Goal: Task Accomplishment & Management: Complete application form

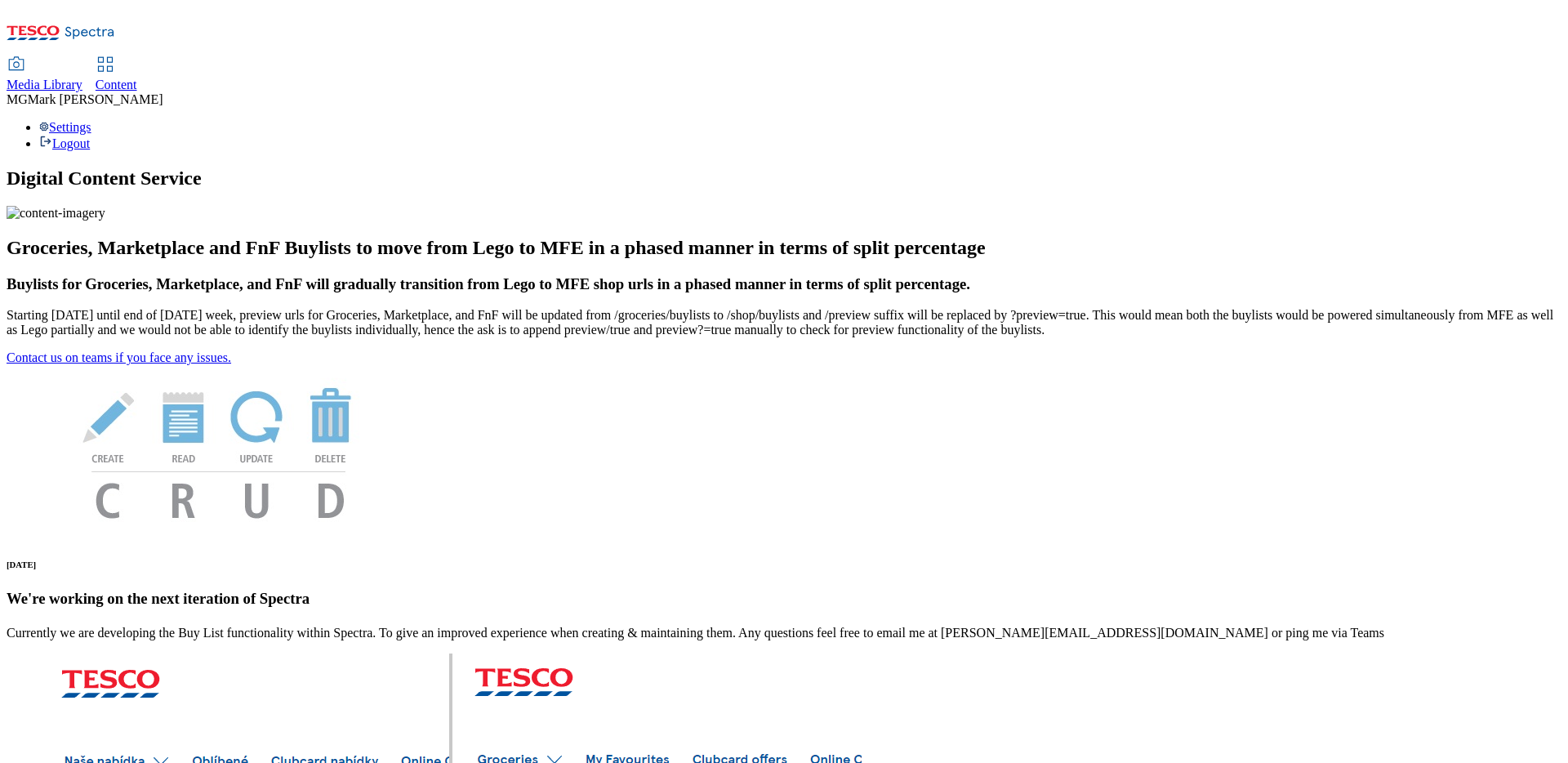
click at [137, 77] on span "Content" at bounding box center [116, 84] width 42 height 14
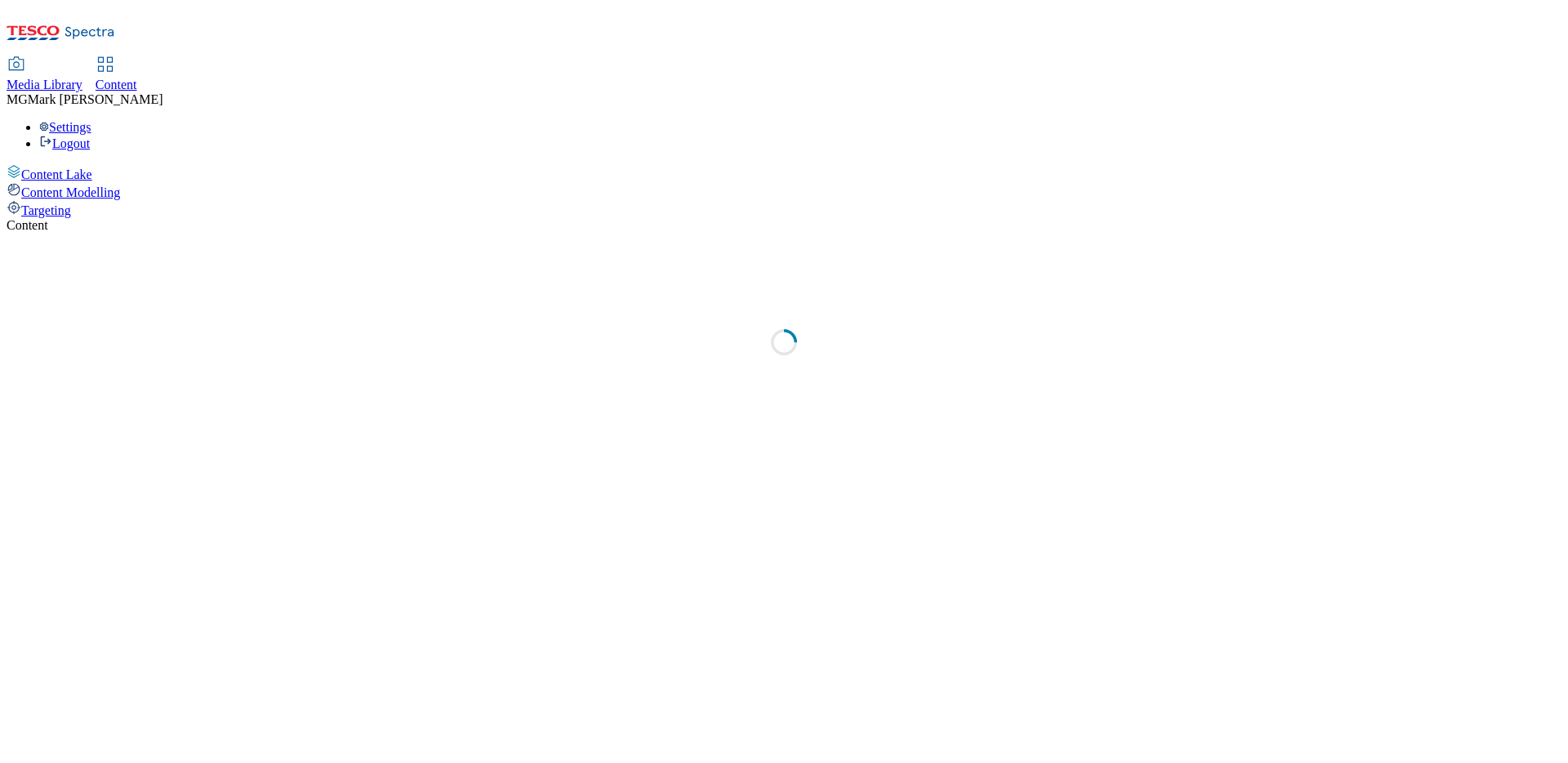
select select "flare-dotcom-sk"
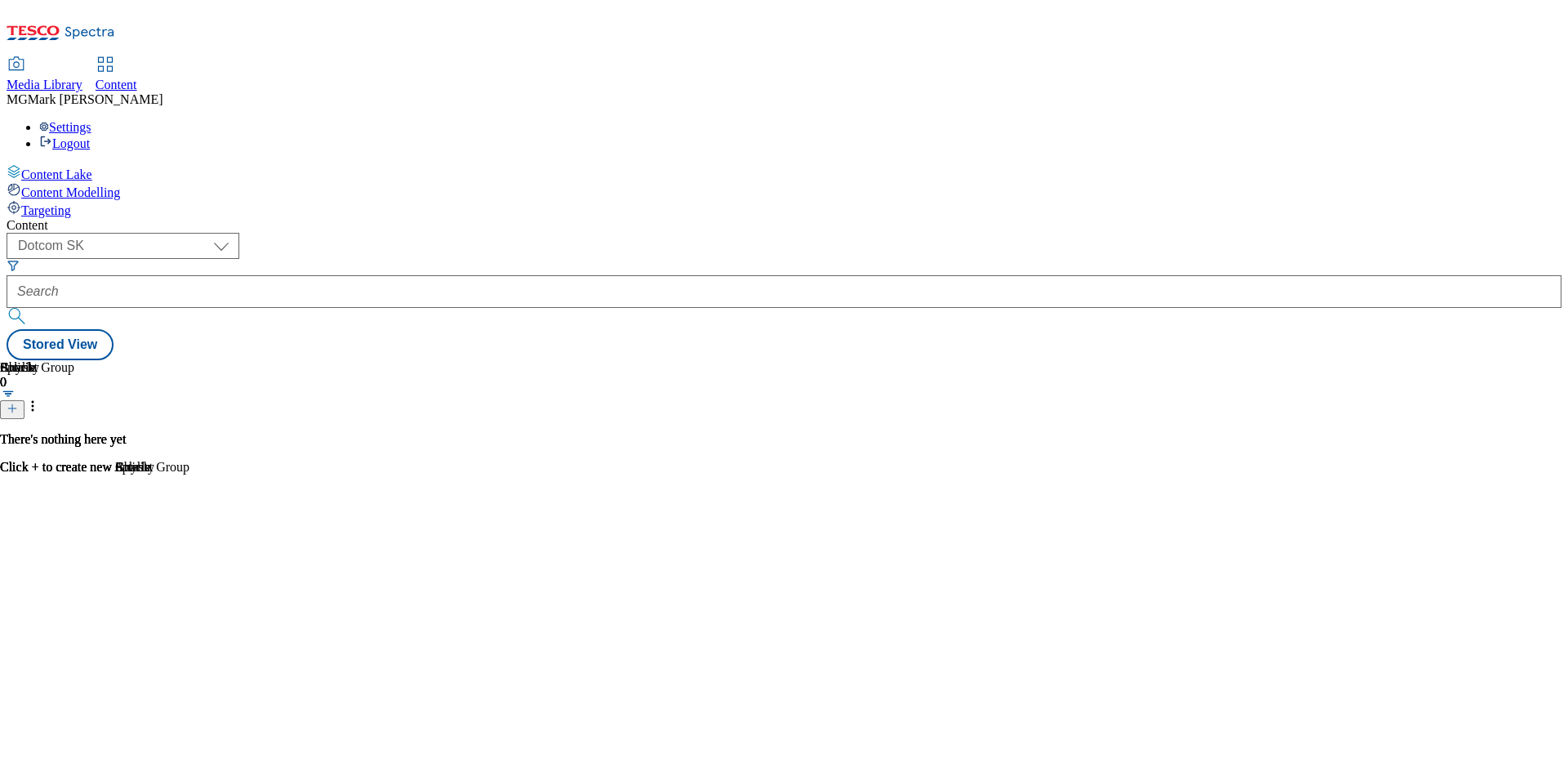
click at [82, 77] on span "Media Library" at bounding box center [44, 84] width 76 height 14
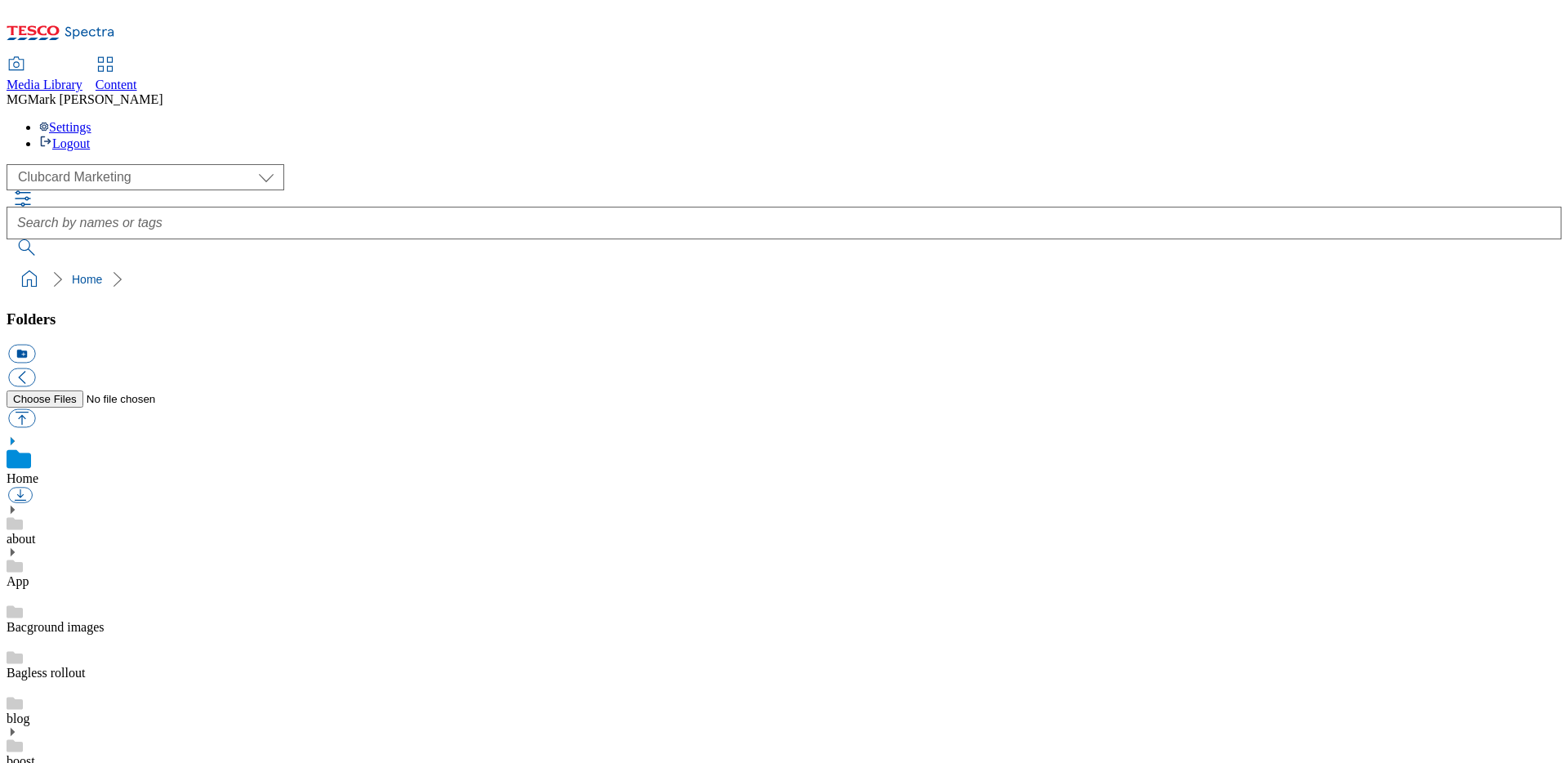
scroll to position [1, 0]
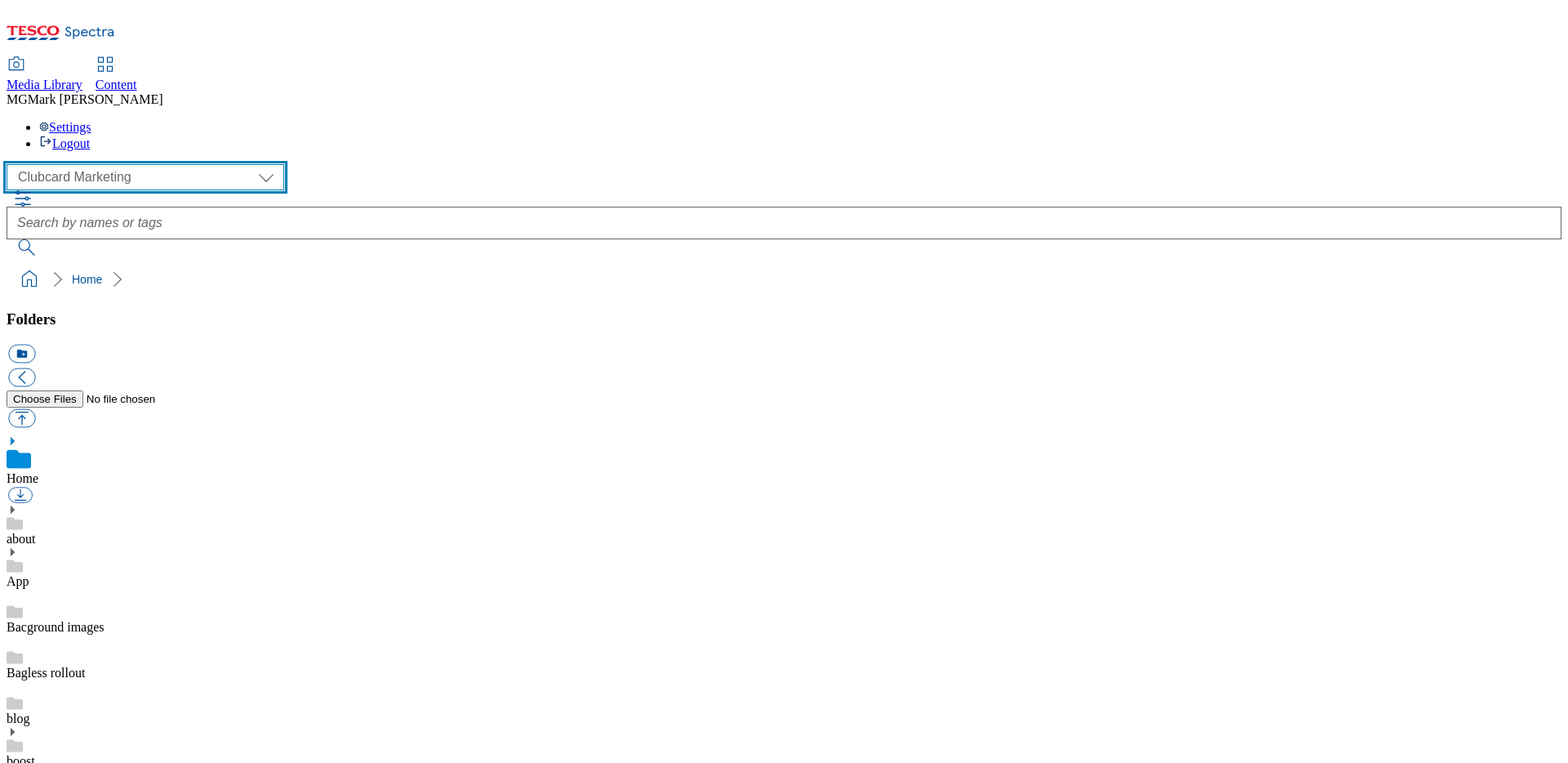
click at [152, 164] on select "Clubcard Marketing Dotcom UK FnF Stores GHS Marketing UK GHS Product UK GHS ROI…" at bounding box center [145, 177] width 277 height 26
click at [12, 164] on select "Clubcard Marketing Dotcom UK FnF Stores GHS Marketing UK GHS Product UK GHS ROI…" at bounding box center [145, 177] width 277 height 26
click at [163, 164] on select "Clubcard Marketing Dotcom UK FnF Stores GHS Marketing UK GHS Product UK GHS ROI…" at bounding box center [145, 177] width 277 height 26
select select "flare-ghs-mktg"
click at [12, 164] on select "Clubcard Marketing Dotcom UK FnF Stores GHS Marketing UK GHS Product UK GHS ROI…" at bounding box center [145, 177] width 277 height 26
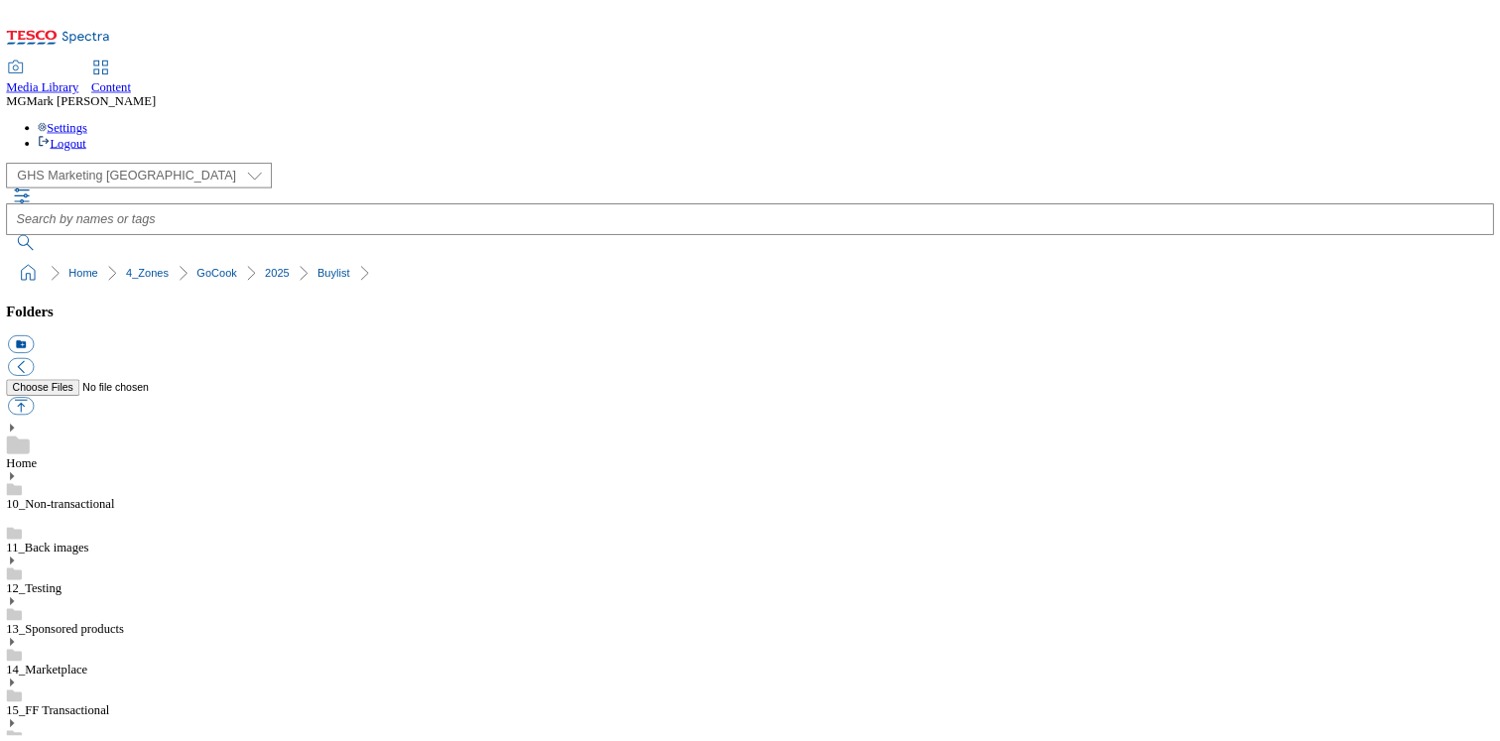
scroll to position [1939, 0]
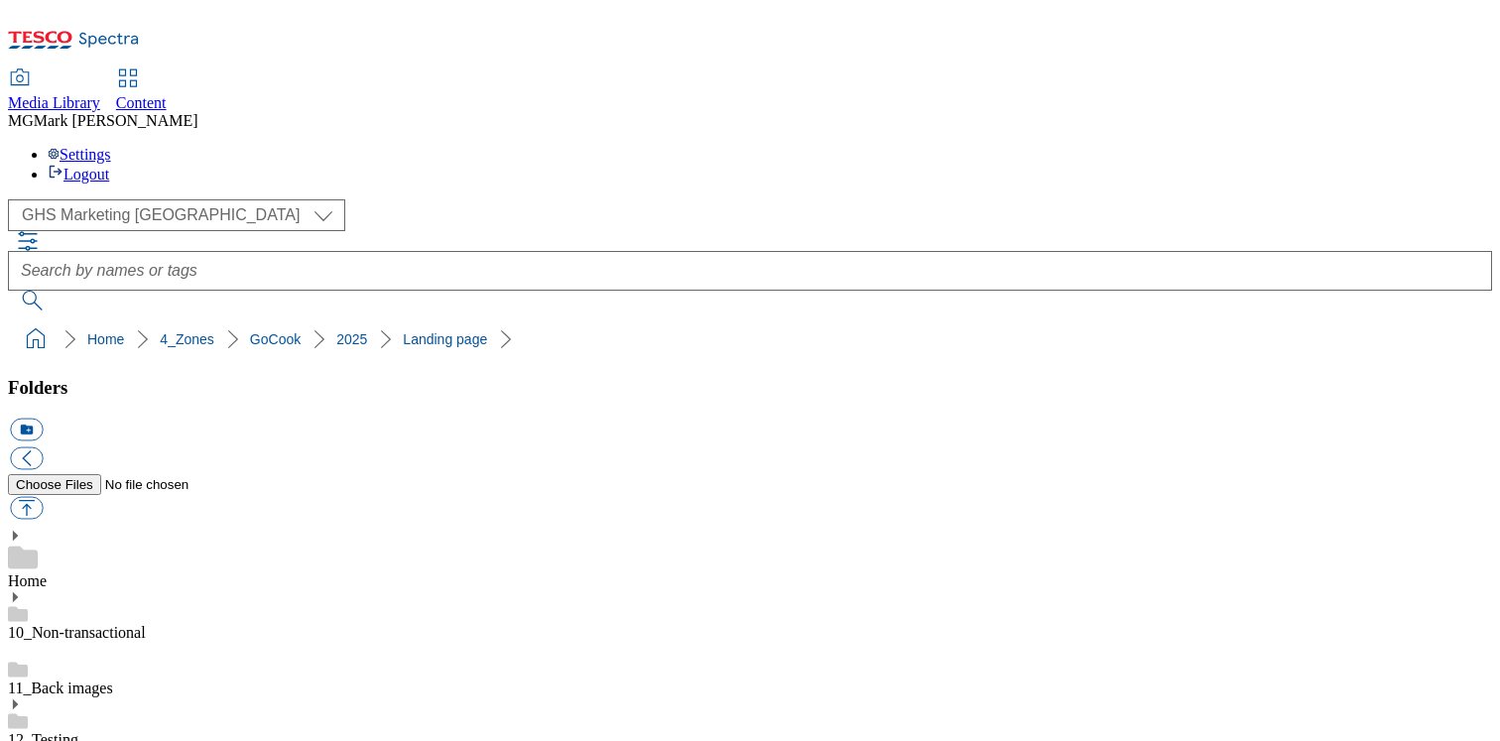
scroll to position [1939, 0]
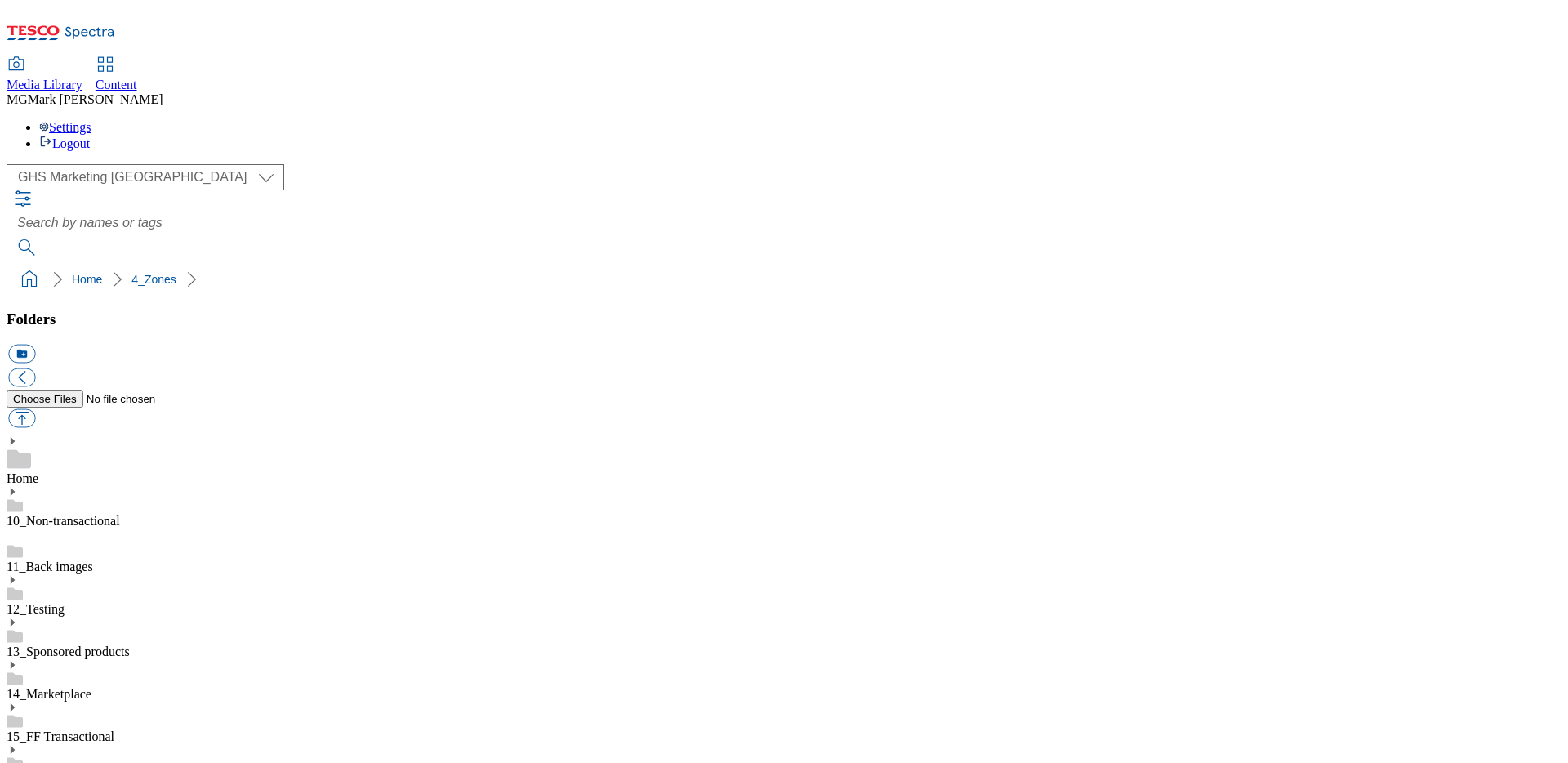
select select "flare-ghs-mktg"
click at [137, 77] on span "Content" at bounding box center [116, 84] width 42 height 14
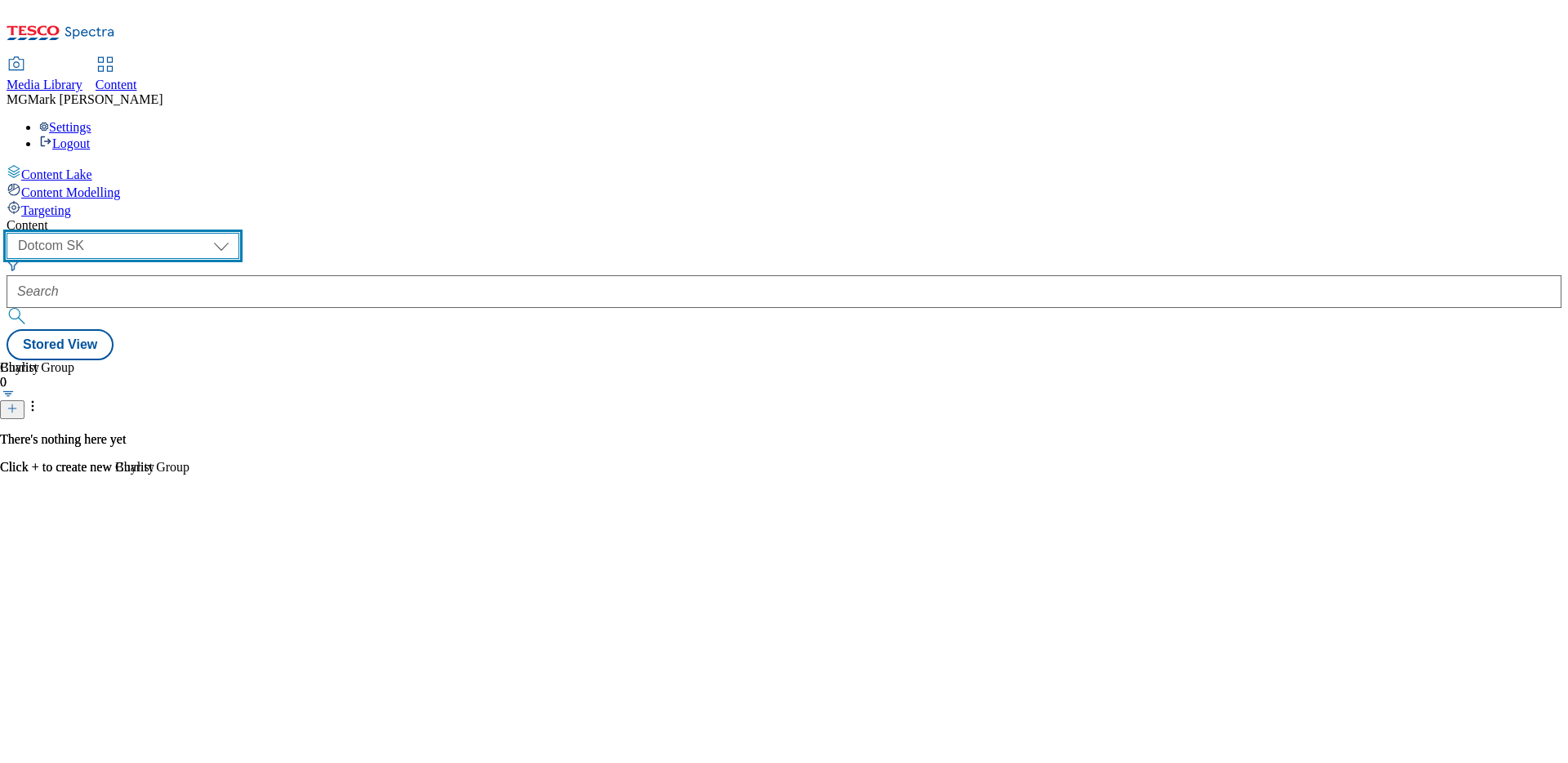
click at [240, 233] on select "Dotcom CZ Dotcom SK ghs-roi ghs-uk Phones UK" at bounding box center [123, 246] width 233 height 26
click at [212, 233] on select "Dotcom CZ Dotcom SK ghs-roi ghs-uk Phones UK" at bounding box center [123, 246] width 233 height 26
click at [240, 233] on select "Dotcom CZ Dotcom SK ghs-roi ghs-uk Phones UK" at bounding box center [123, 246] width 233 height 26
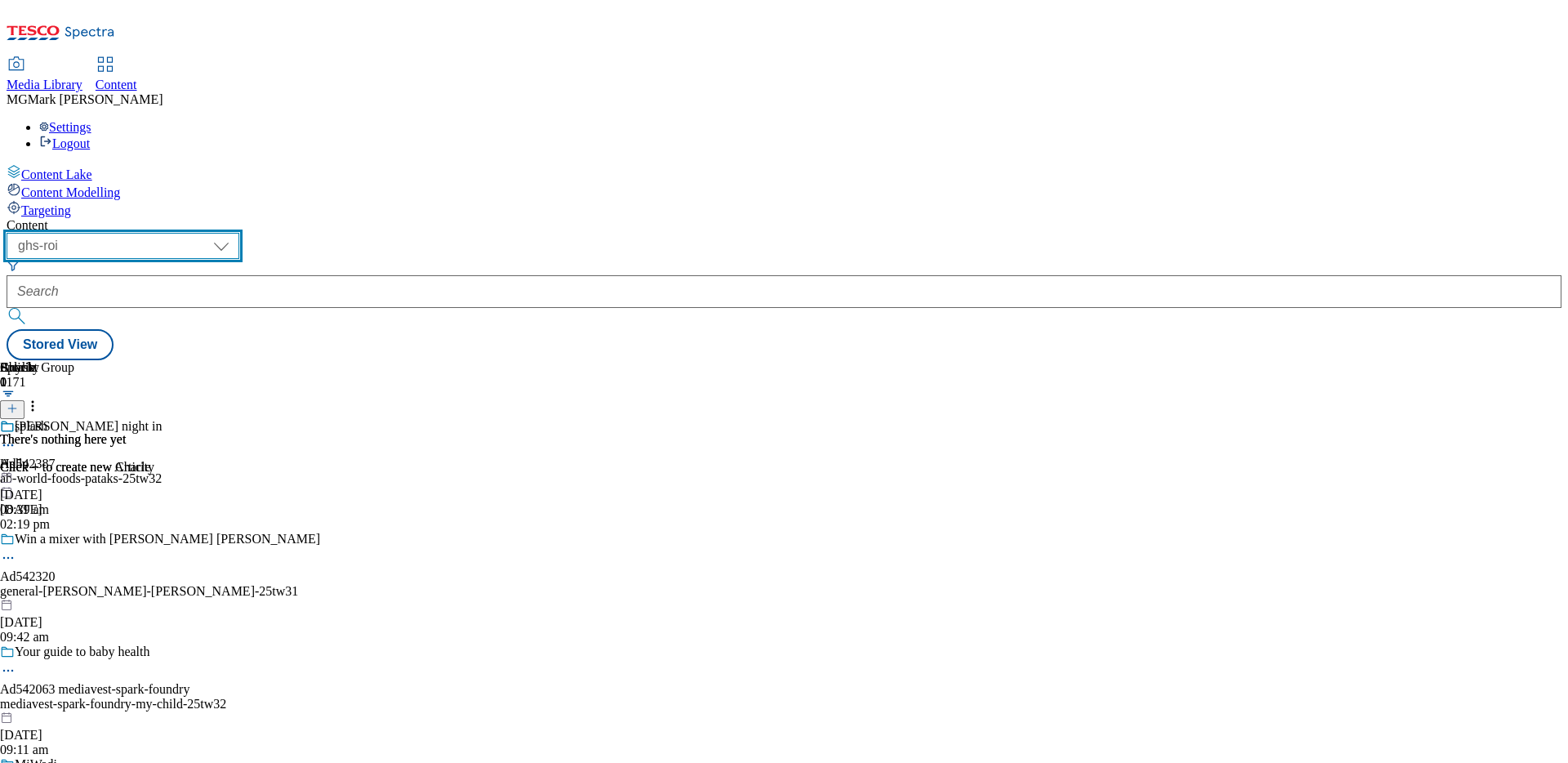
select select "ghs-uk"
click at [212, 233] on select "Dotcom CZ Dotcom SK ghs-roi ghs-uk Phones UK" at bounding box center [123, 246] width 233 height 26
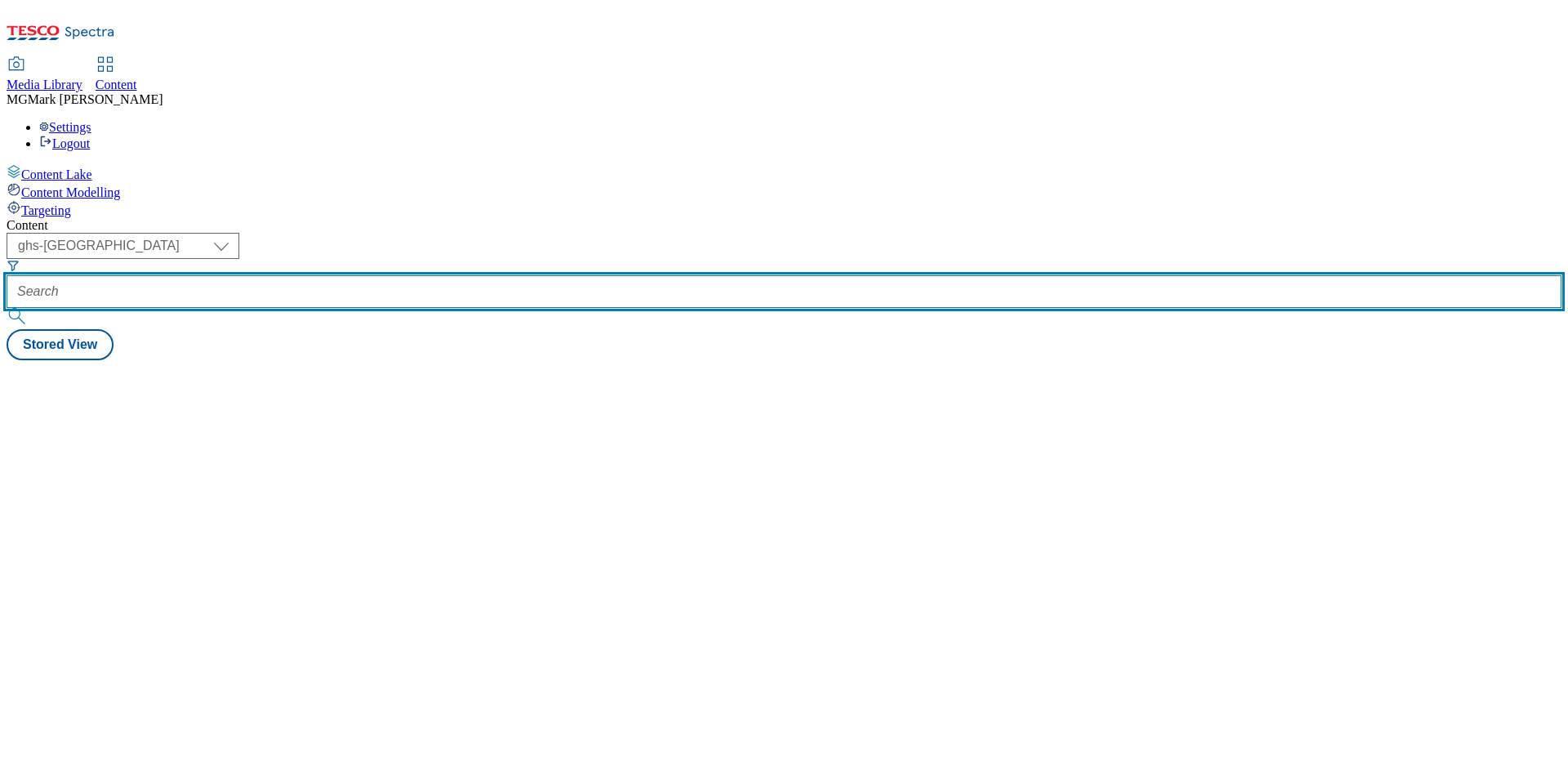
click at [423, 275] on input "text" at bounding box center [784, 291] width 1555 height 33
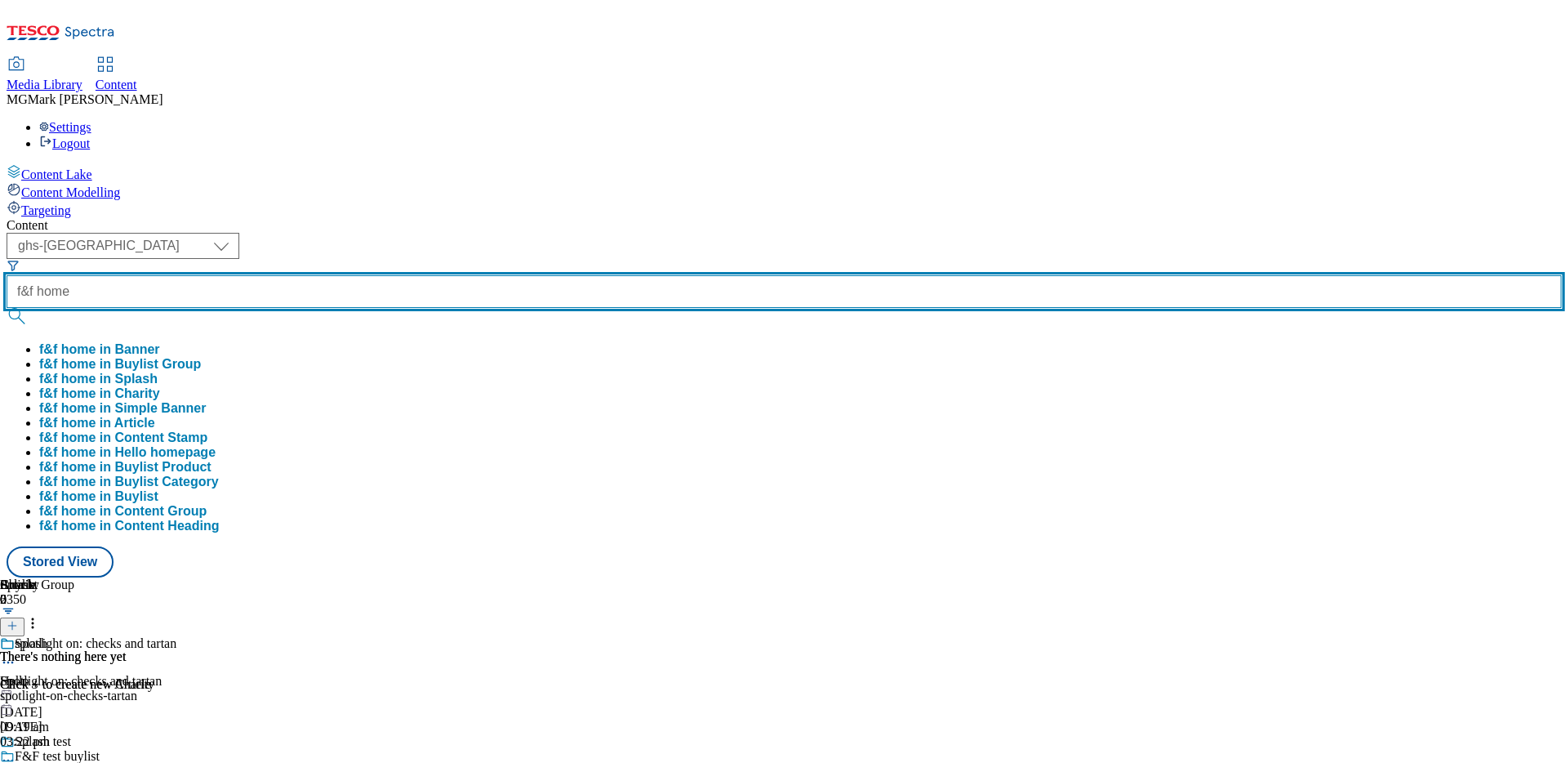
type input "f&f home"
click at [7, 308] on button "submit" at bounding box center [18, 316] width 23 height 16
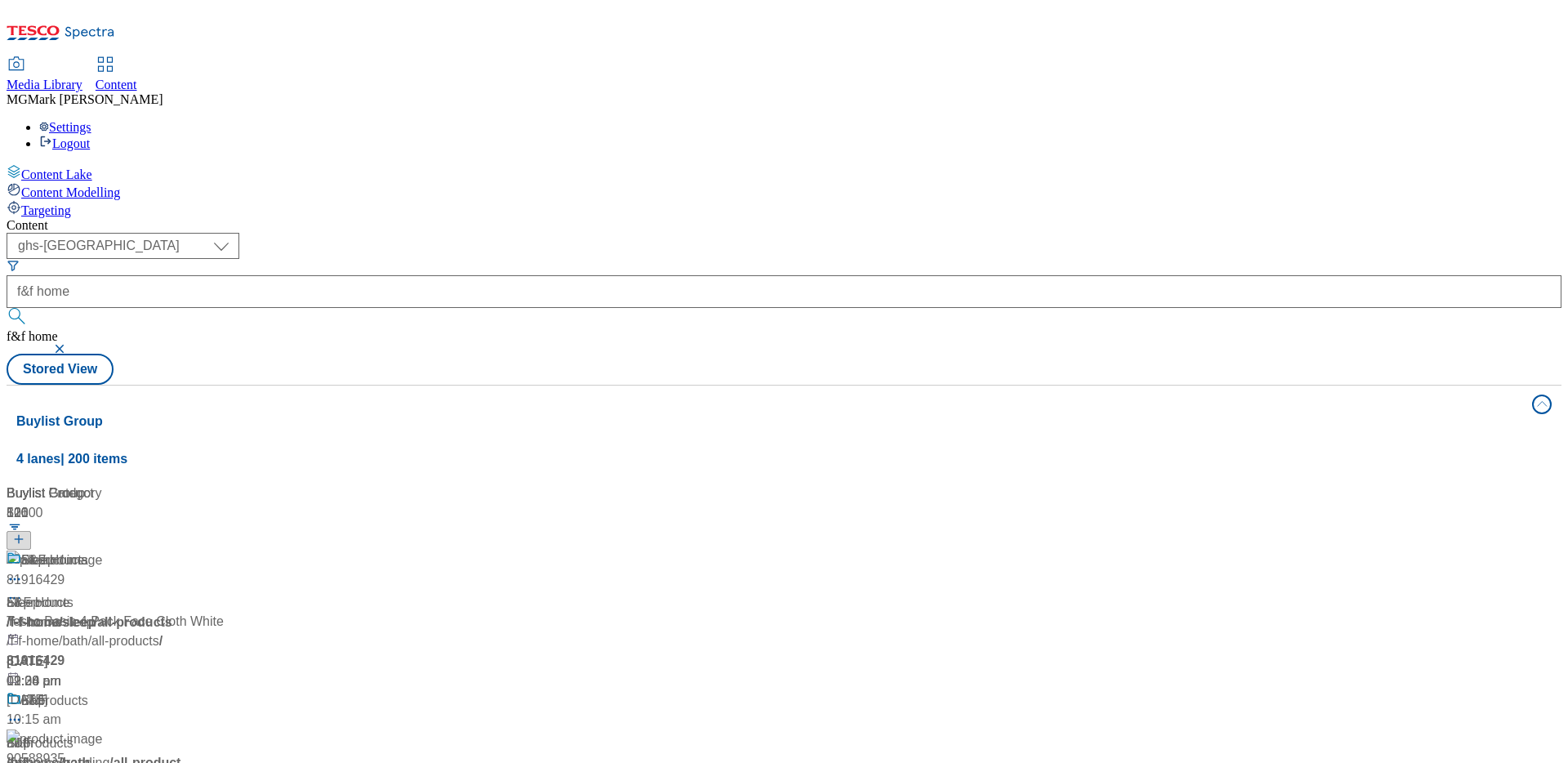
click at [720, 218] on div "Content ( optional ) Dotcom CZ Dotcom SK ghs-roi ghs-uk Phones UK ghs-uk f&f ho…" at bounding box center [784, 658] width 1555 height 879
click at [211, 612] on div "/ f-f-home" at bounding box center [109, 622] width 204 height 20
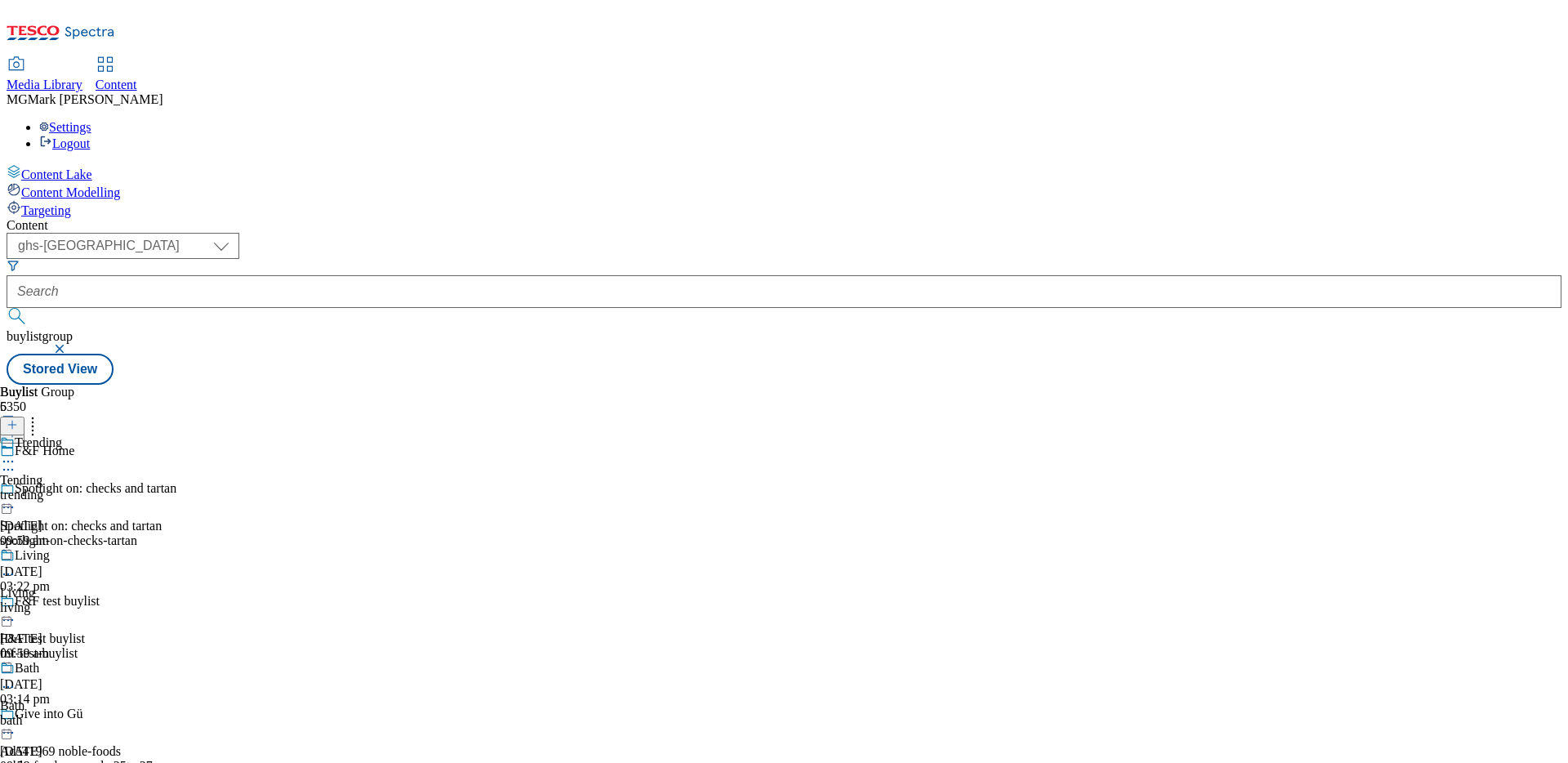
click at [62, 435] on div "Trending Tending trending 19 Jun 2025 09:59 am" at bounding box center [30, 491] width 62 height 113
click at [89, 435] on div "all products all products all-product 18 Jun 2025 03:29 pm" at bounding box center [44, 491] width 89 height 113
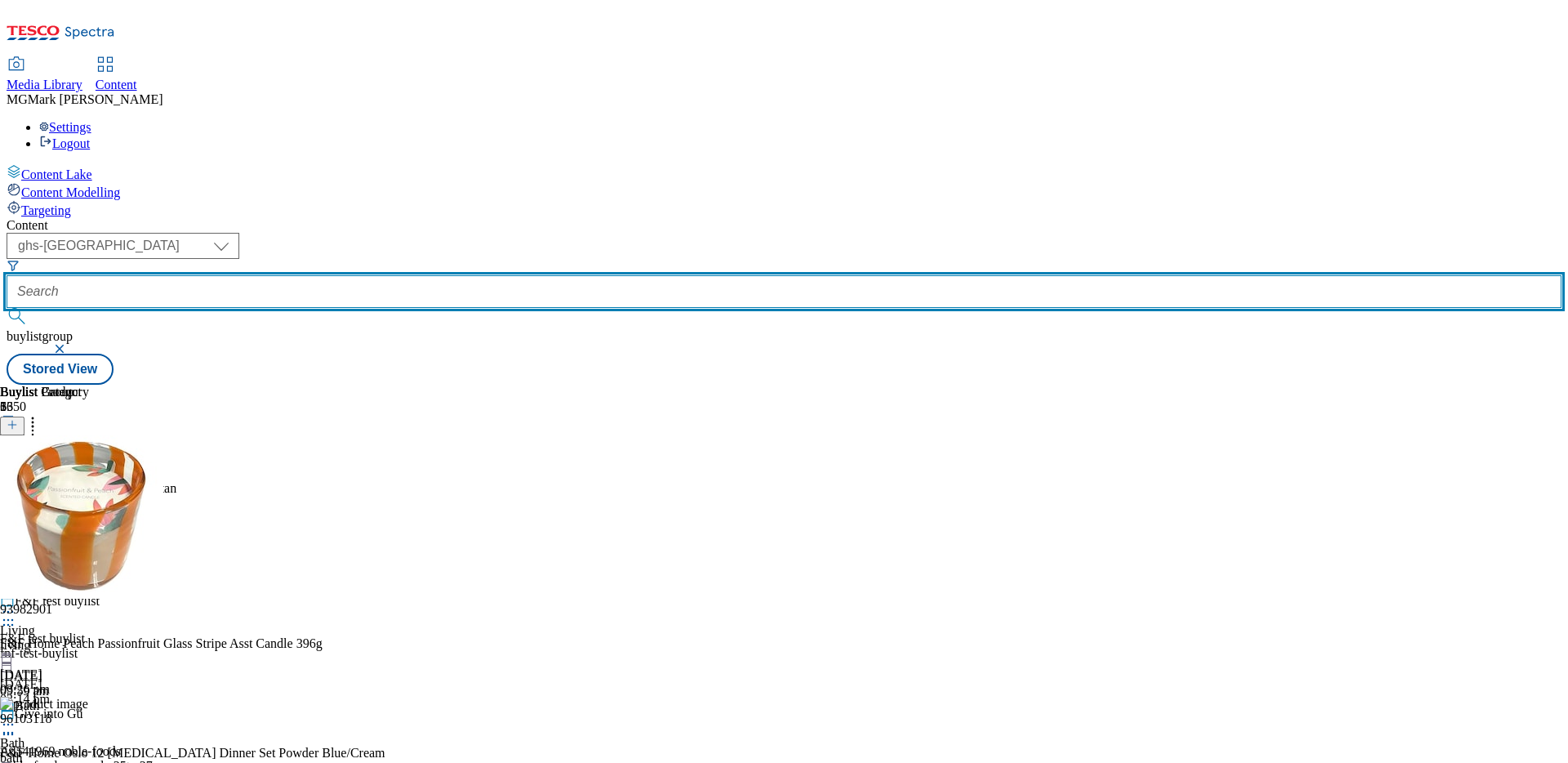
click at [434, 275] on input "text" at bounding box center [784, 291] width 1555 height 33
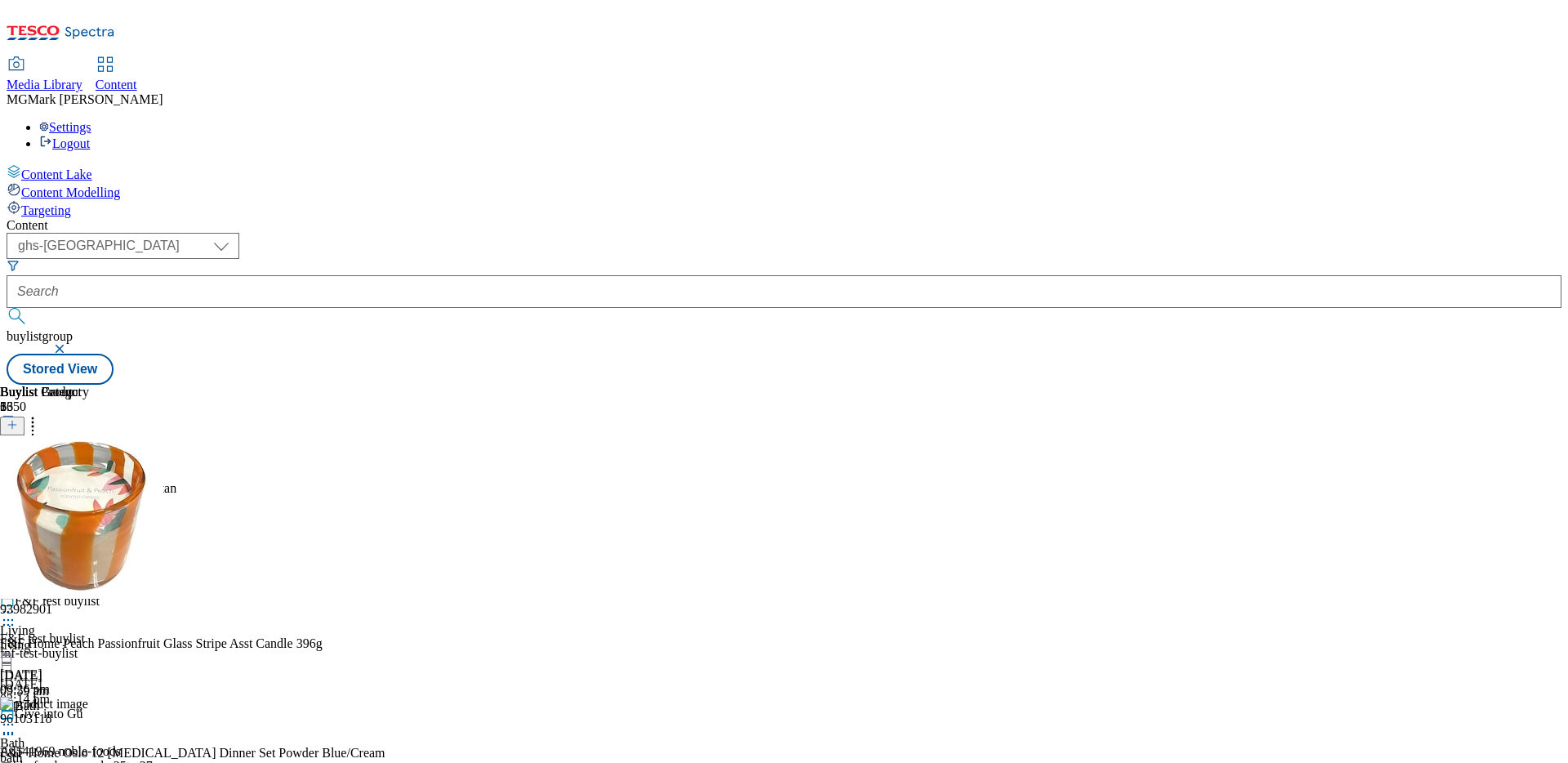
click at [69, 344] on button "button" at bounding box center [61, 349] width 16 height 10
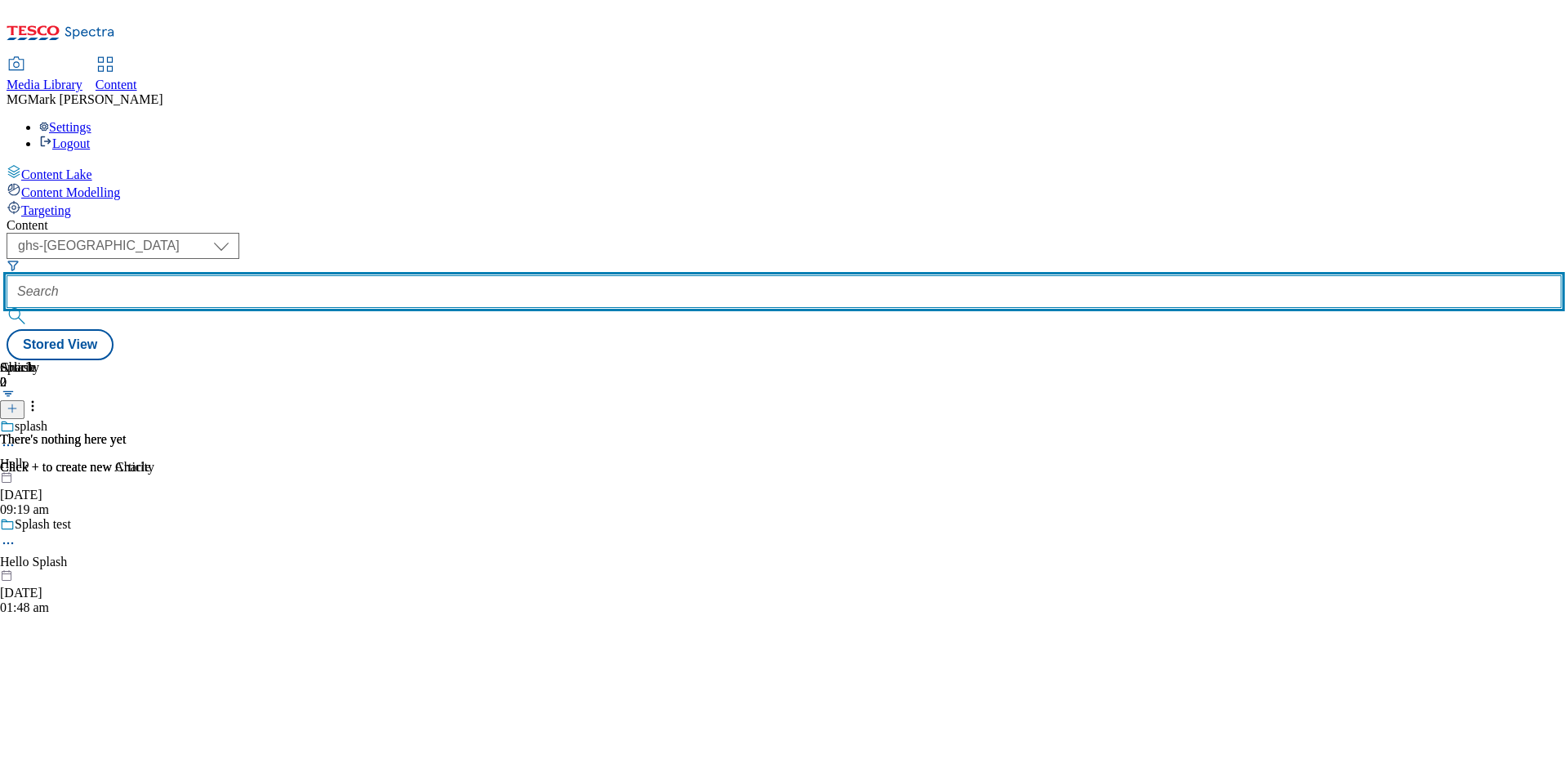
click at [406, 275] on input "text" at bounding box center [784, 291] width 1555 height 33
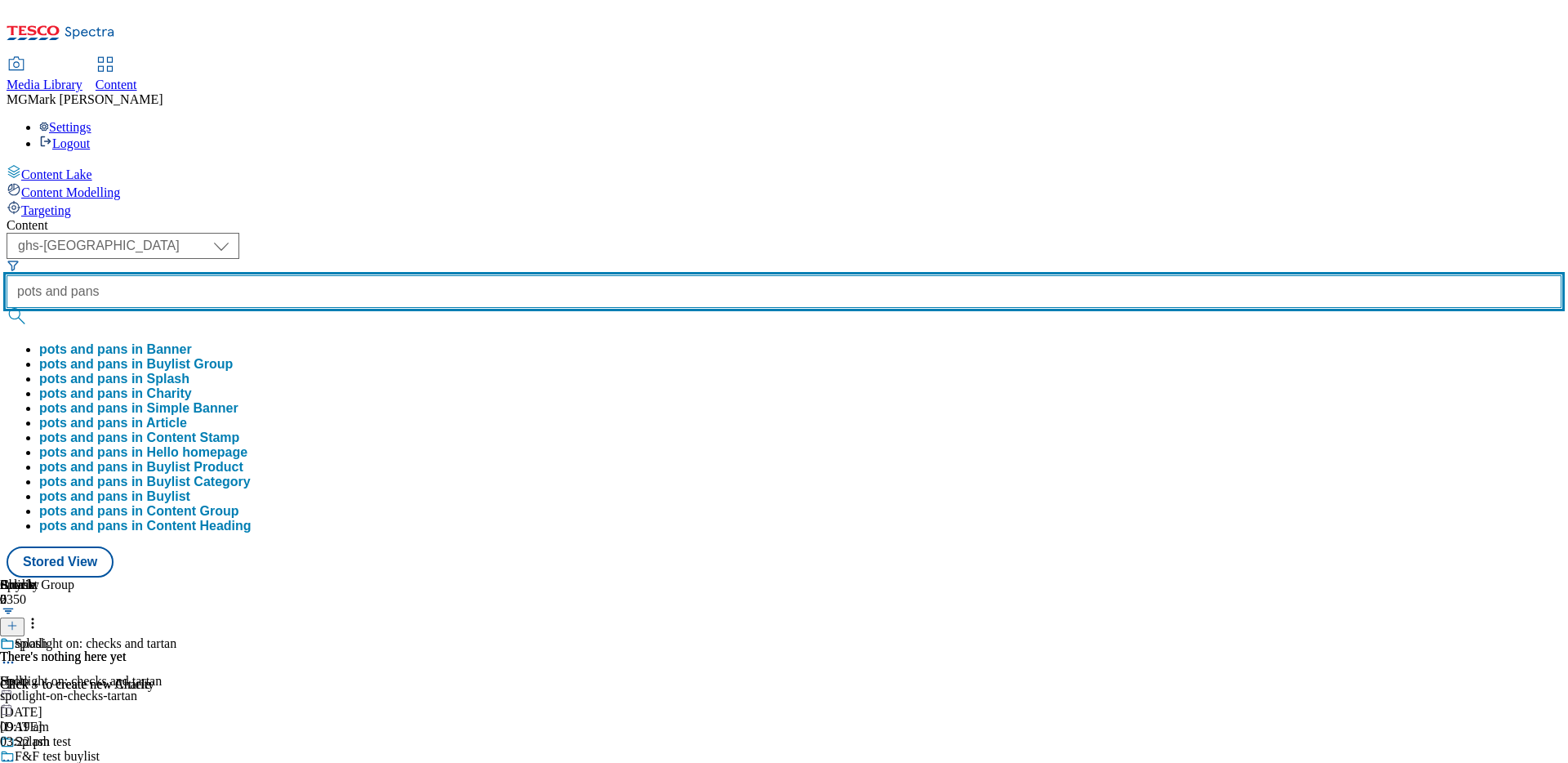
type input "pots and pans"
click at [7, 308] on button "submit" at bounding box center [18, 316] width 23 height 16
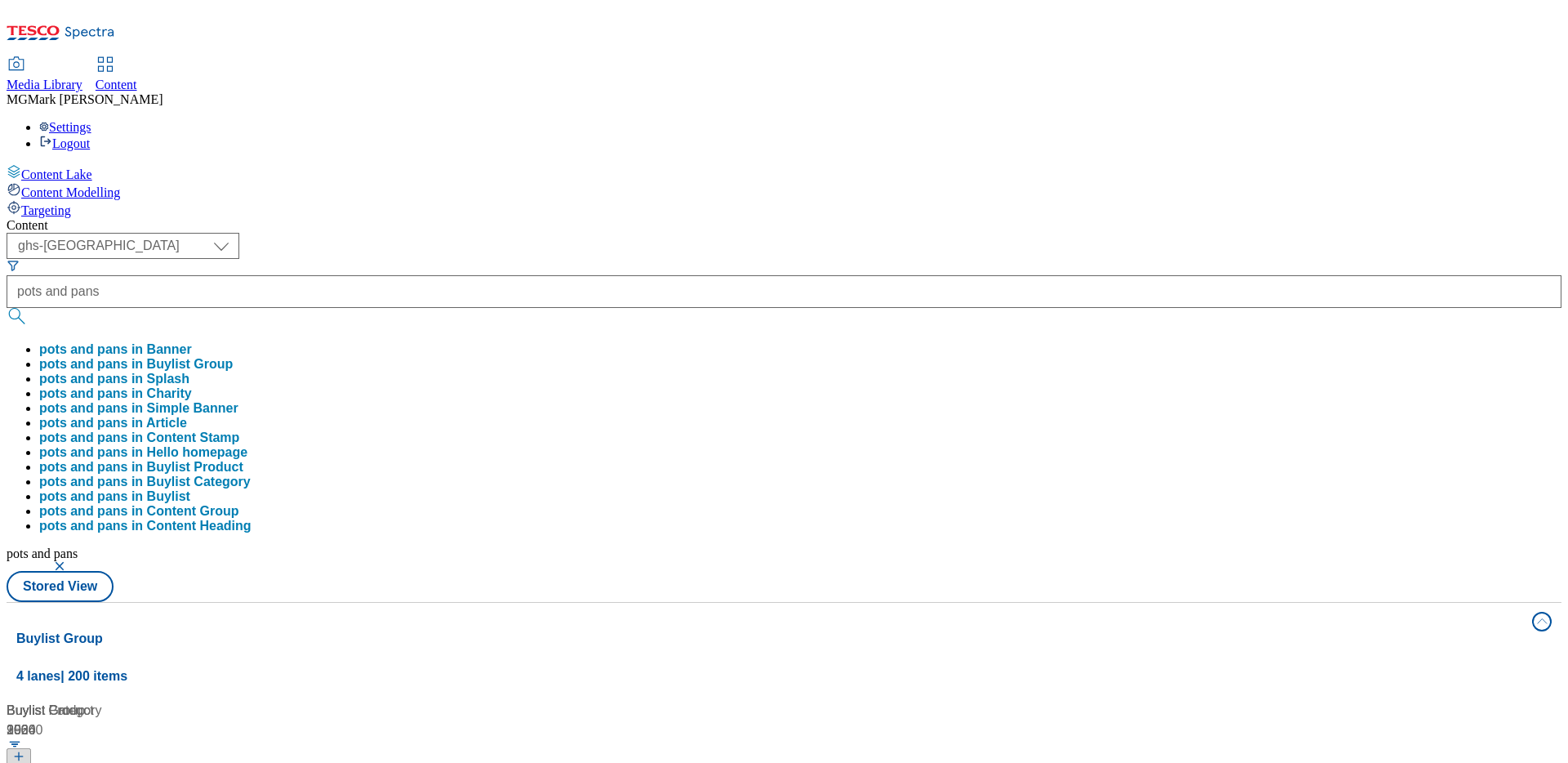
click at [747, 218] on div "Content ( optional ) Dotcom CZ Dotcom SK ghs-roi ghs-uk Phones UK ghs-uk pots a…" at bounding box center [784, 766] width 1555 height 1096
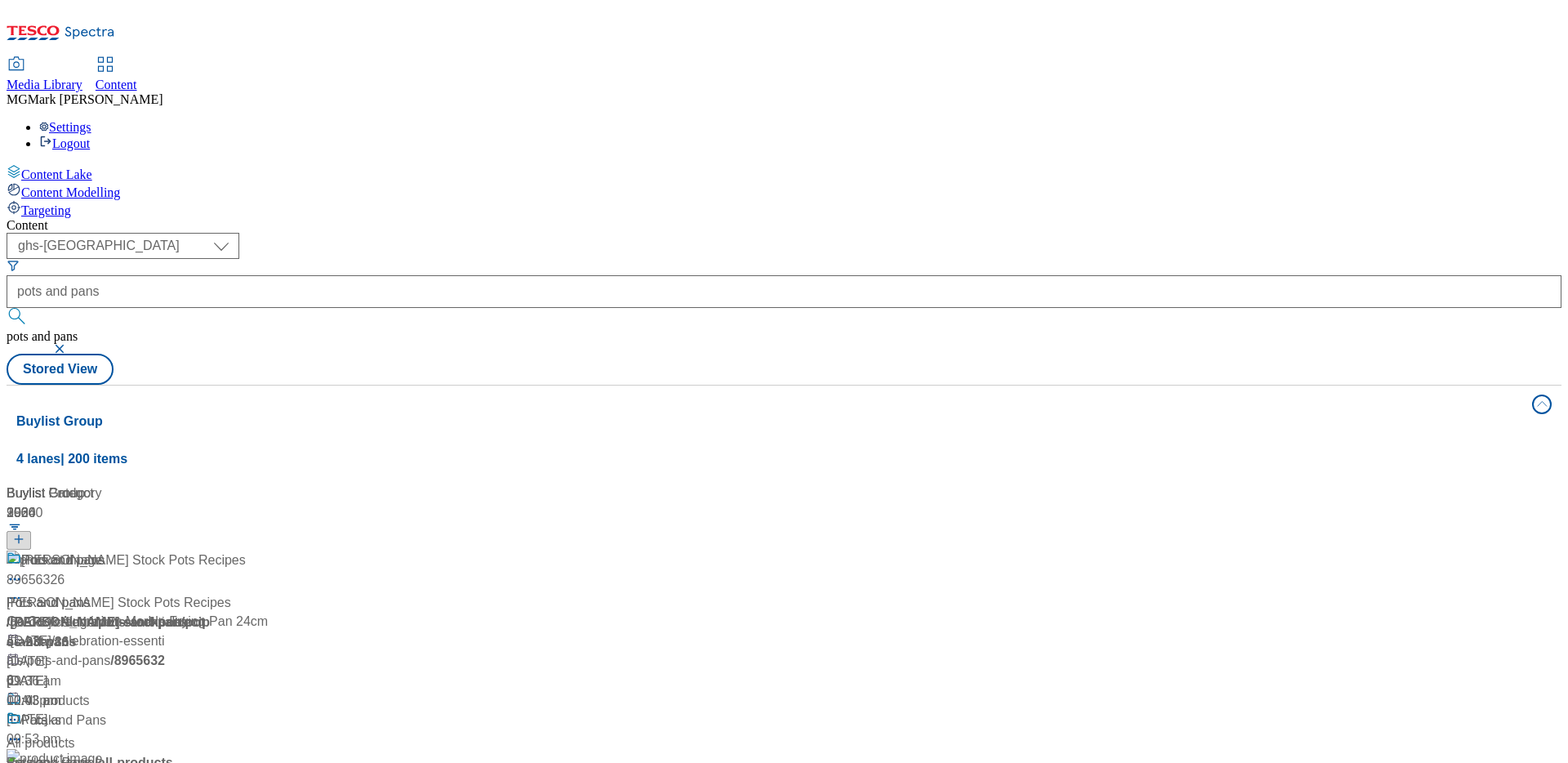
click at [211, 612] on div "/ go-cook-range / pots-and-pans" at bounding box center [109, 622] width 204 height 20
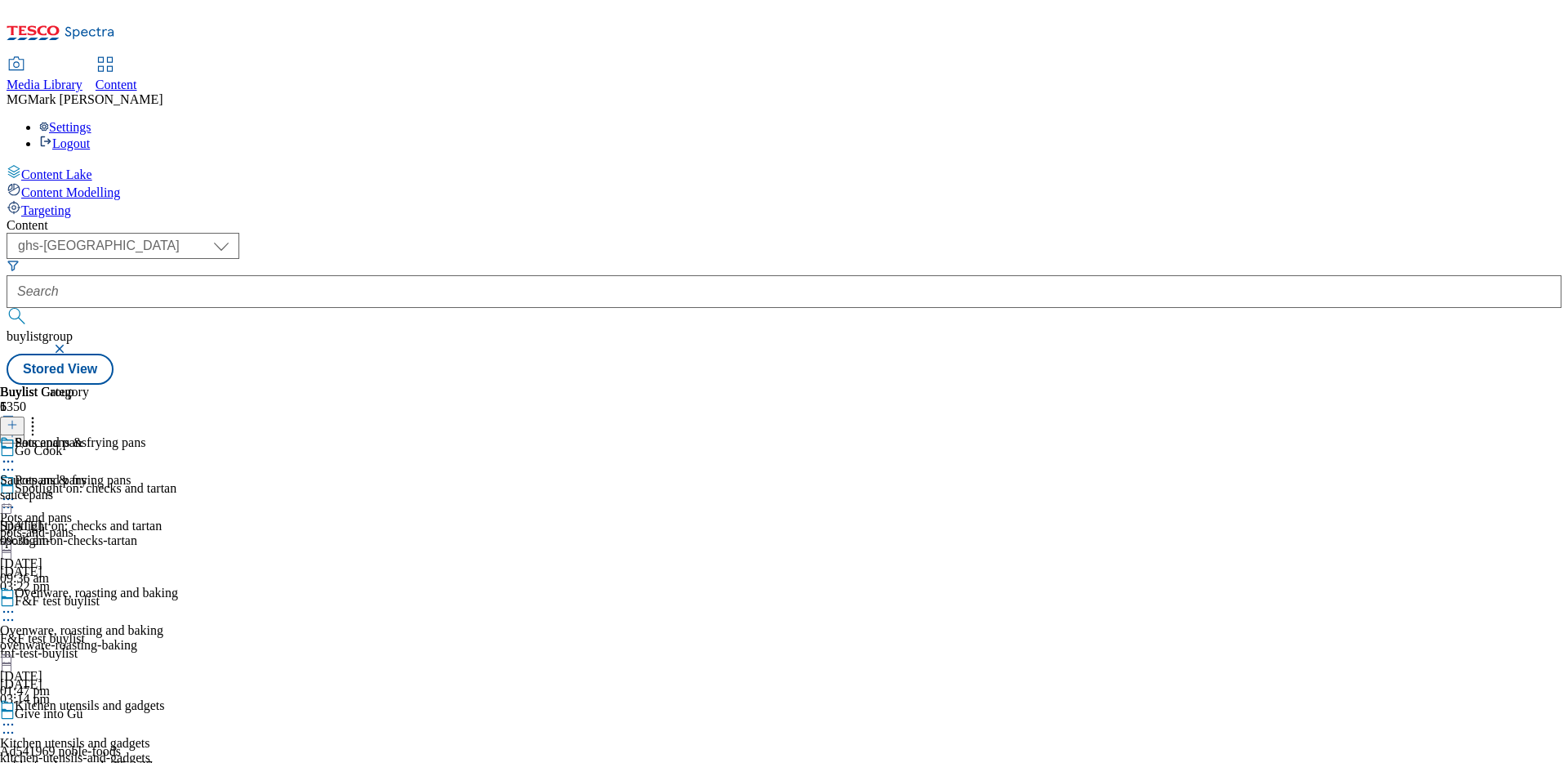
scroll to position [396, 0]
click at [18, 419] on icon at bounding box center [12, 425] width 12 height 12
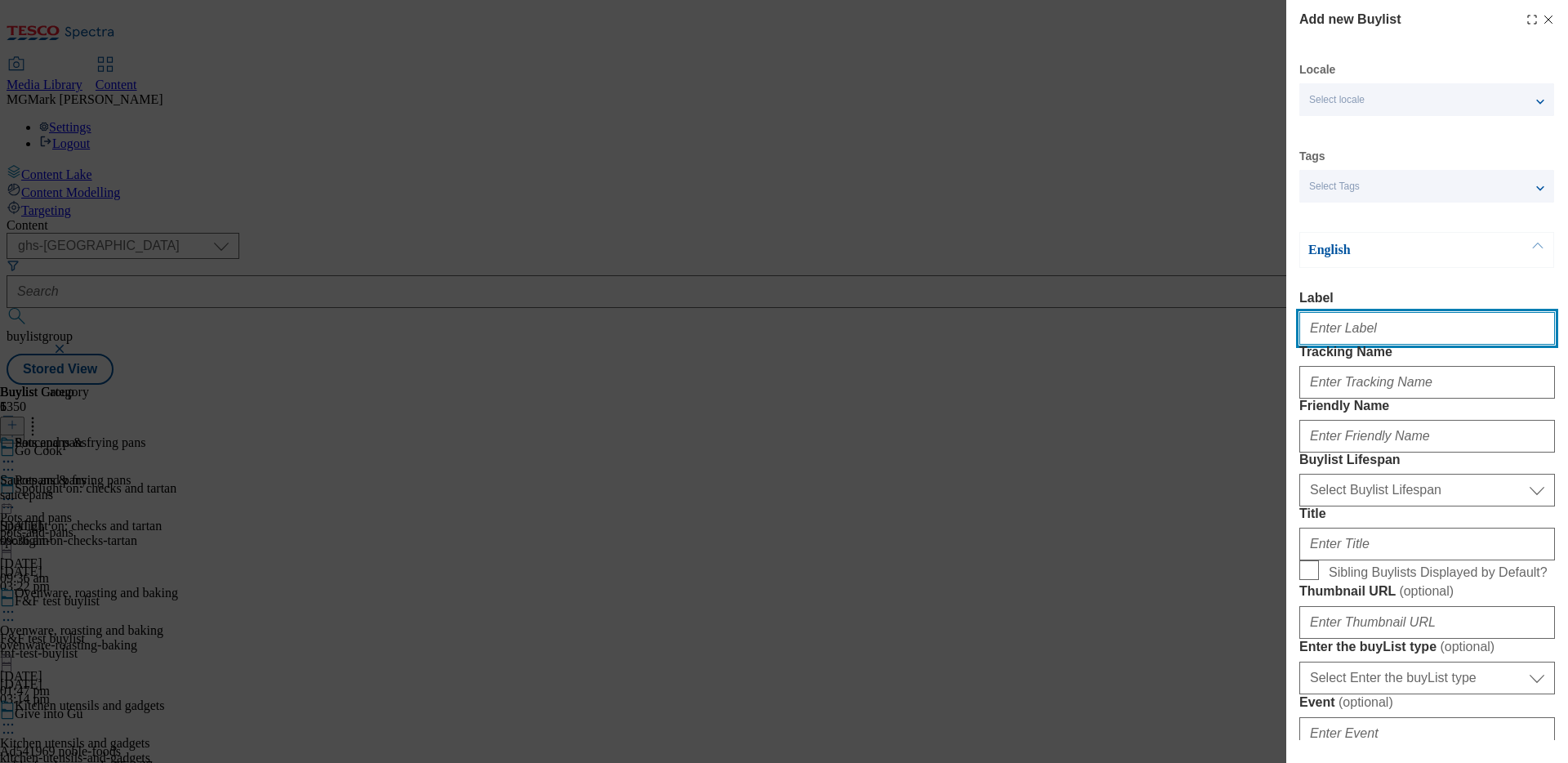
click at [1394, 328] on input "Label" at bounding box center [1427, 328] width 256 height 33
type input "Food storage"
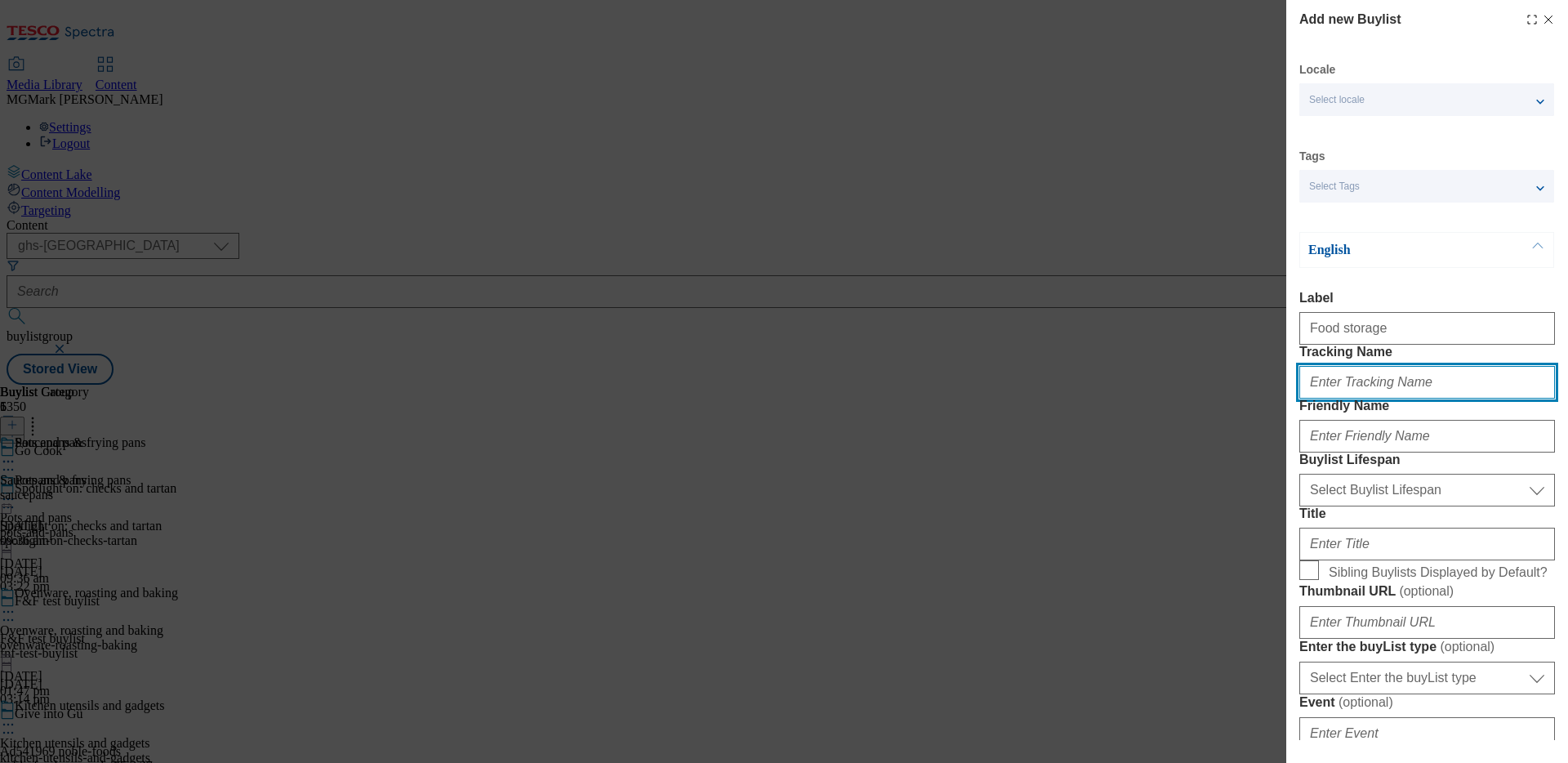
click at [1327, 398] on input "Tracking Name" at bounding box center [1427, 383] width 256 height 33
paste input "Gocook_Header_Storage"
type input "Gocook_Header_Storage"
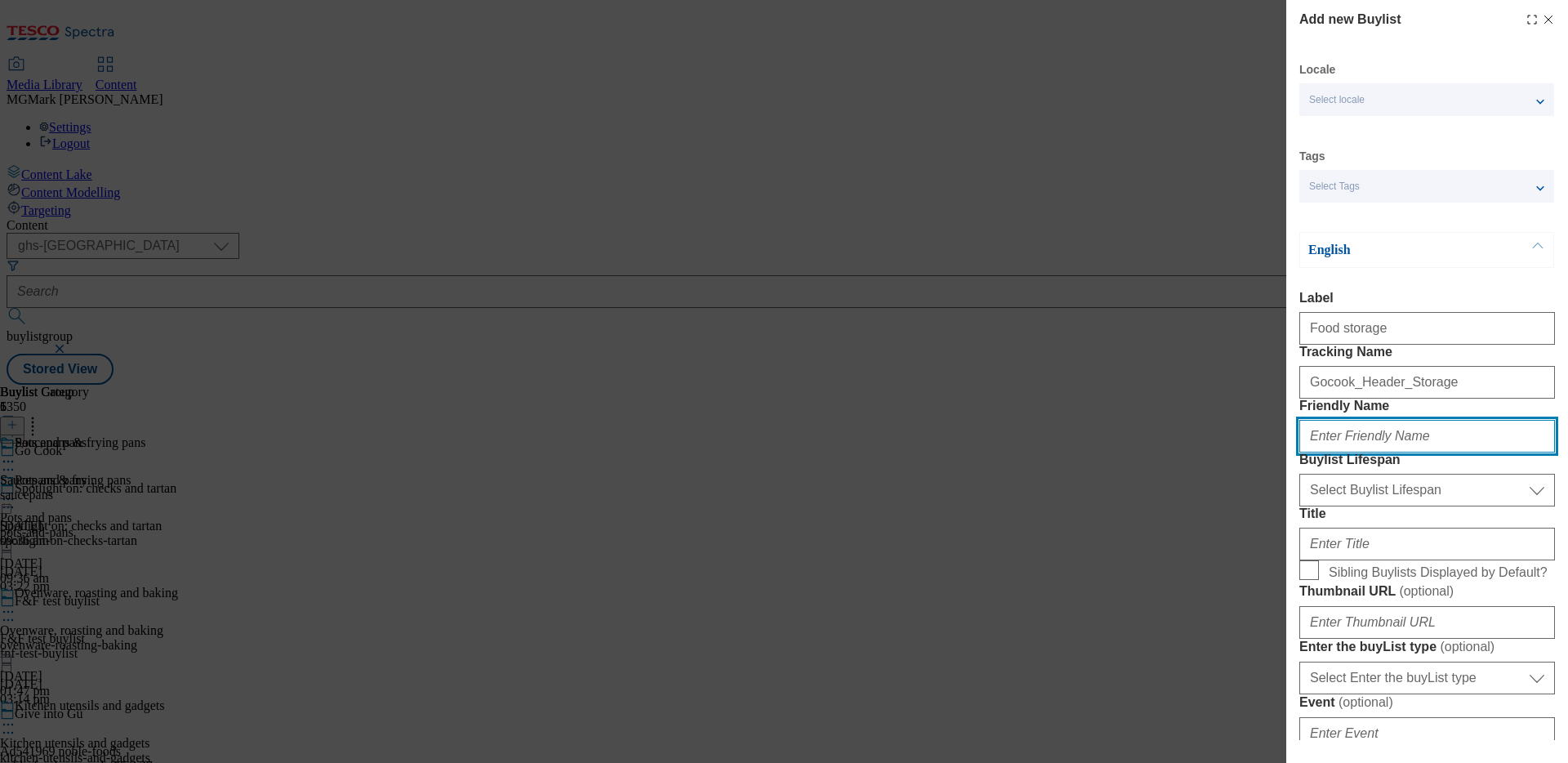
click at [1360, 453] on input "Friendly Name" at bounding box center [1427, 436] width 256 height 33
type input "food-storage"
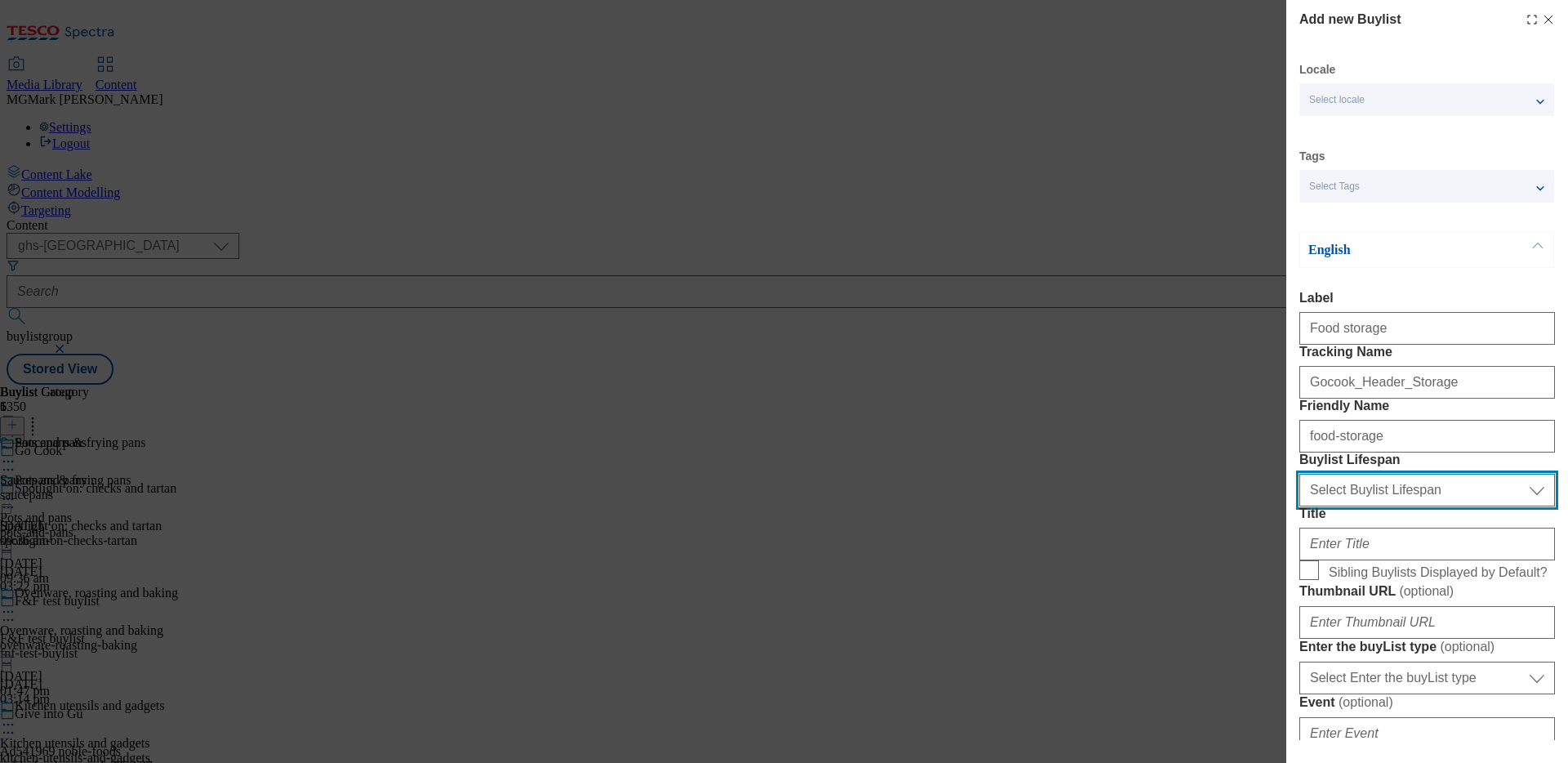
click at [1330, 506] on select "Select Buylist Lifespan evergreen seasonal tactical" at bounding box center [1427, 491] width 256 height 33
select select "evergreen"
click at [1300, 506] on select "Select Buylist Lifespan evergreen seasonal tactical" at bounding box center [1427, 491] width 256 height 33
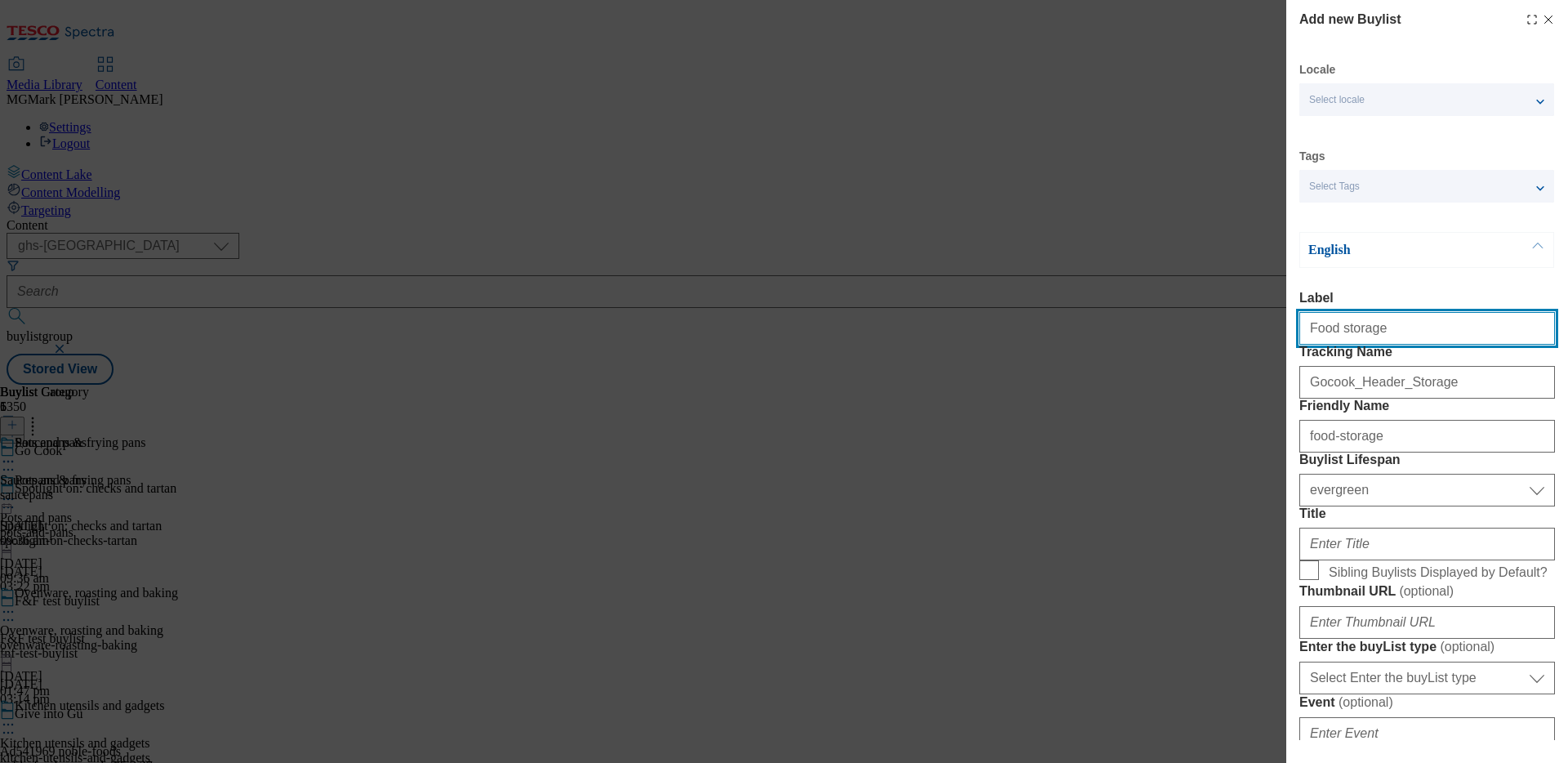
click at [1361, 342] on input "Food storage" at bounding box center [1427, 328] width 256 height 33
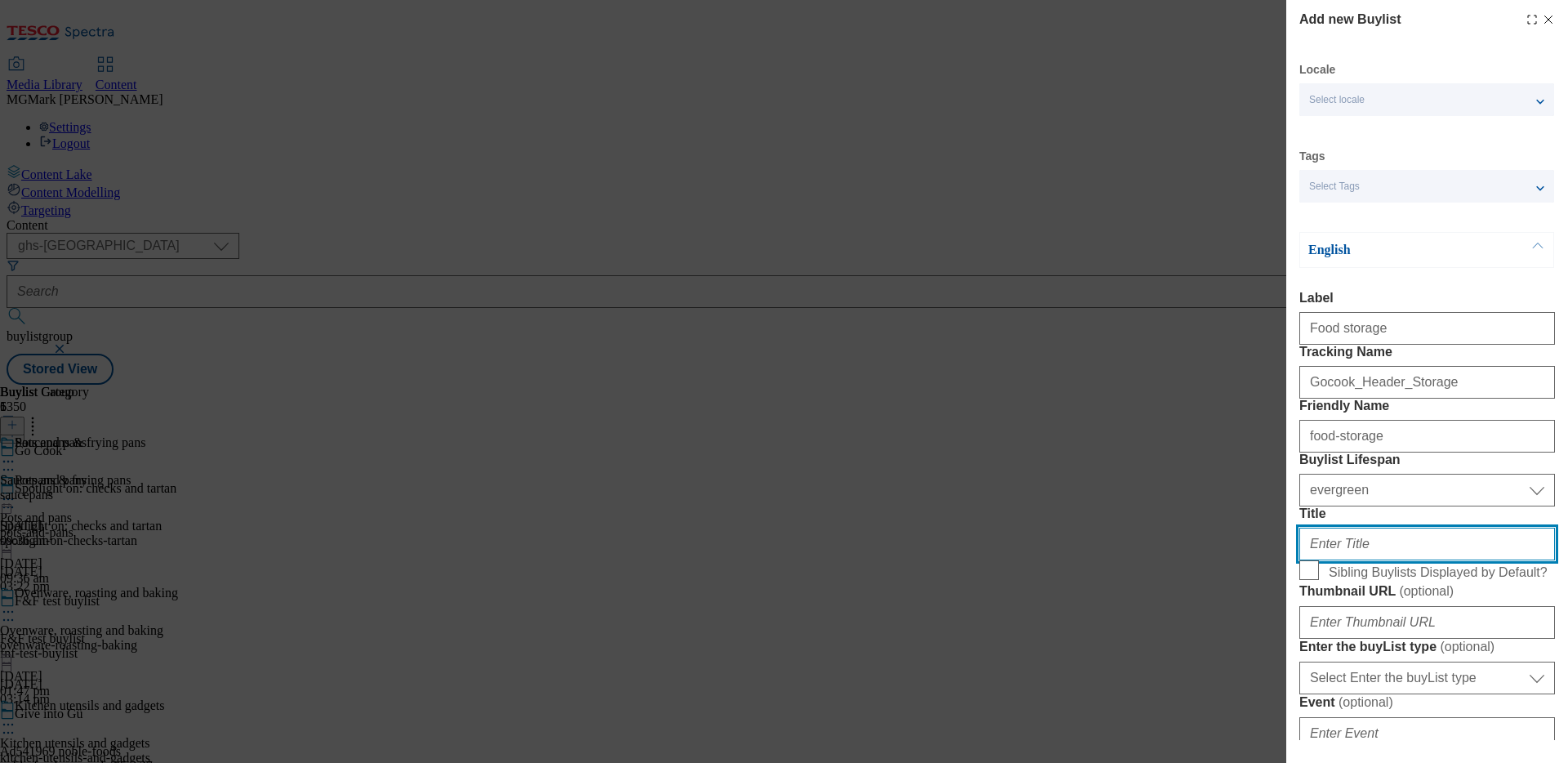
click at [1384, 561] on input "Title" at bounding box center [1427, 544] width 256 height 33
paste input "Food storage"
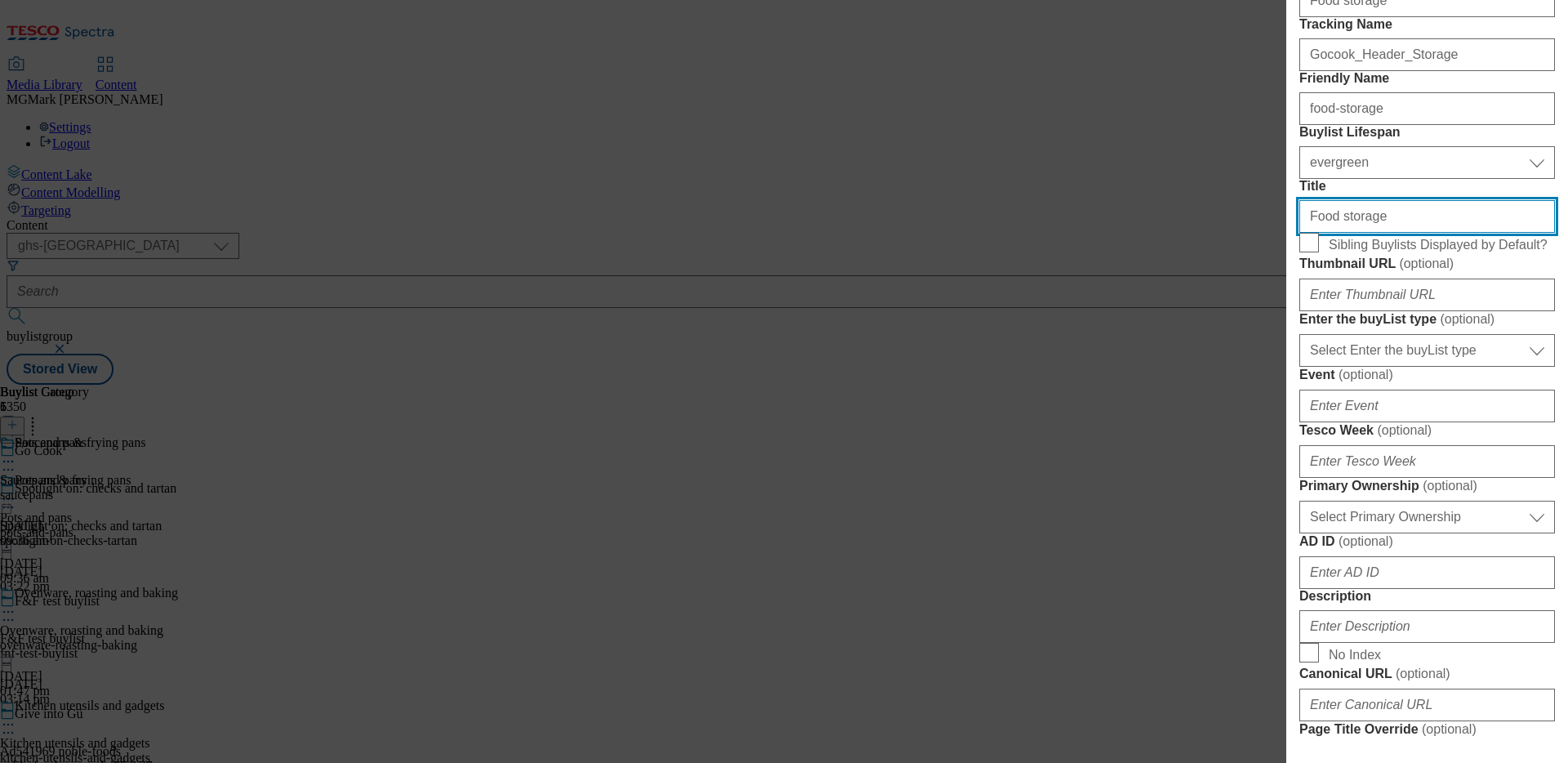
scroll to position [330, 0]
type input "Food storage"
click at [1309, 250] on input "Sibling Buylists Displayed by Default?" at bounding box center [1310, 240] width 20 height 20
checkbox input "true"
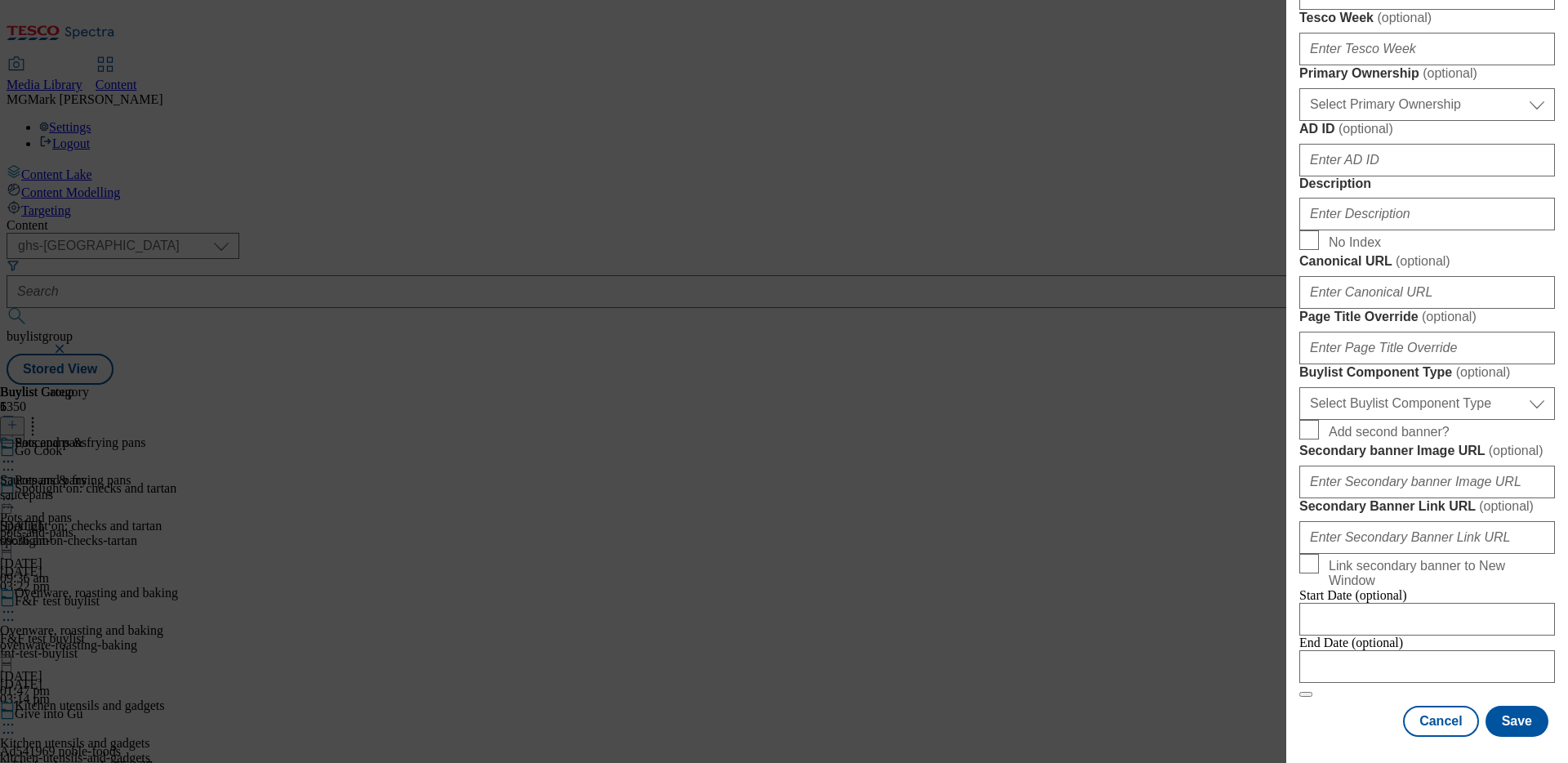
scroll to position [1229, 0]
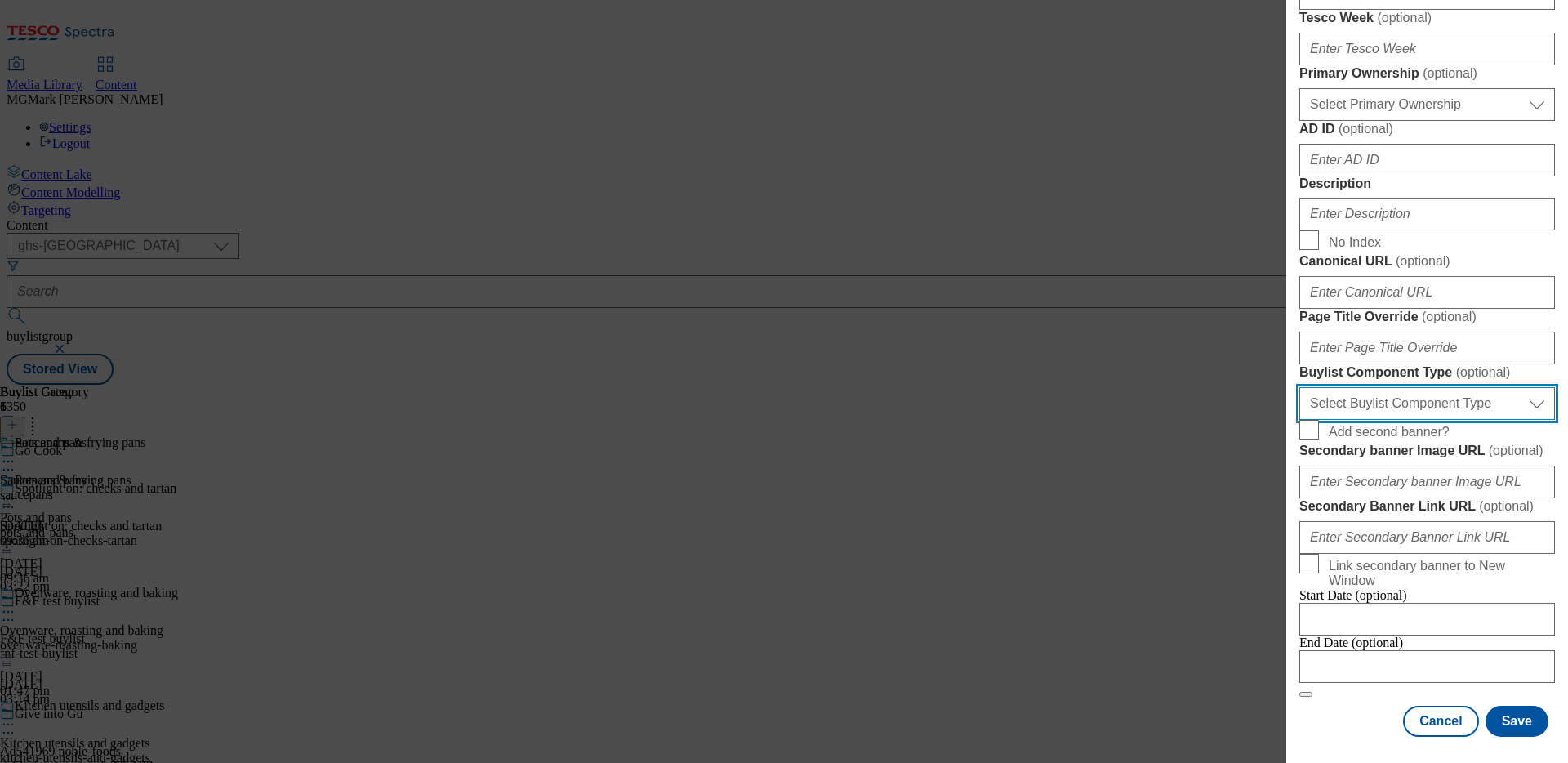
click at [1473, 387] on select "Select Buylist Component Type Banner Competition Header Meal" at bounding box center [1427, 403] width 256 height 33
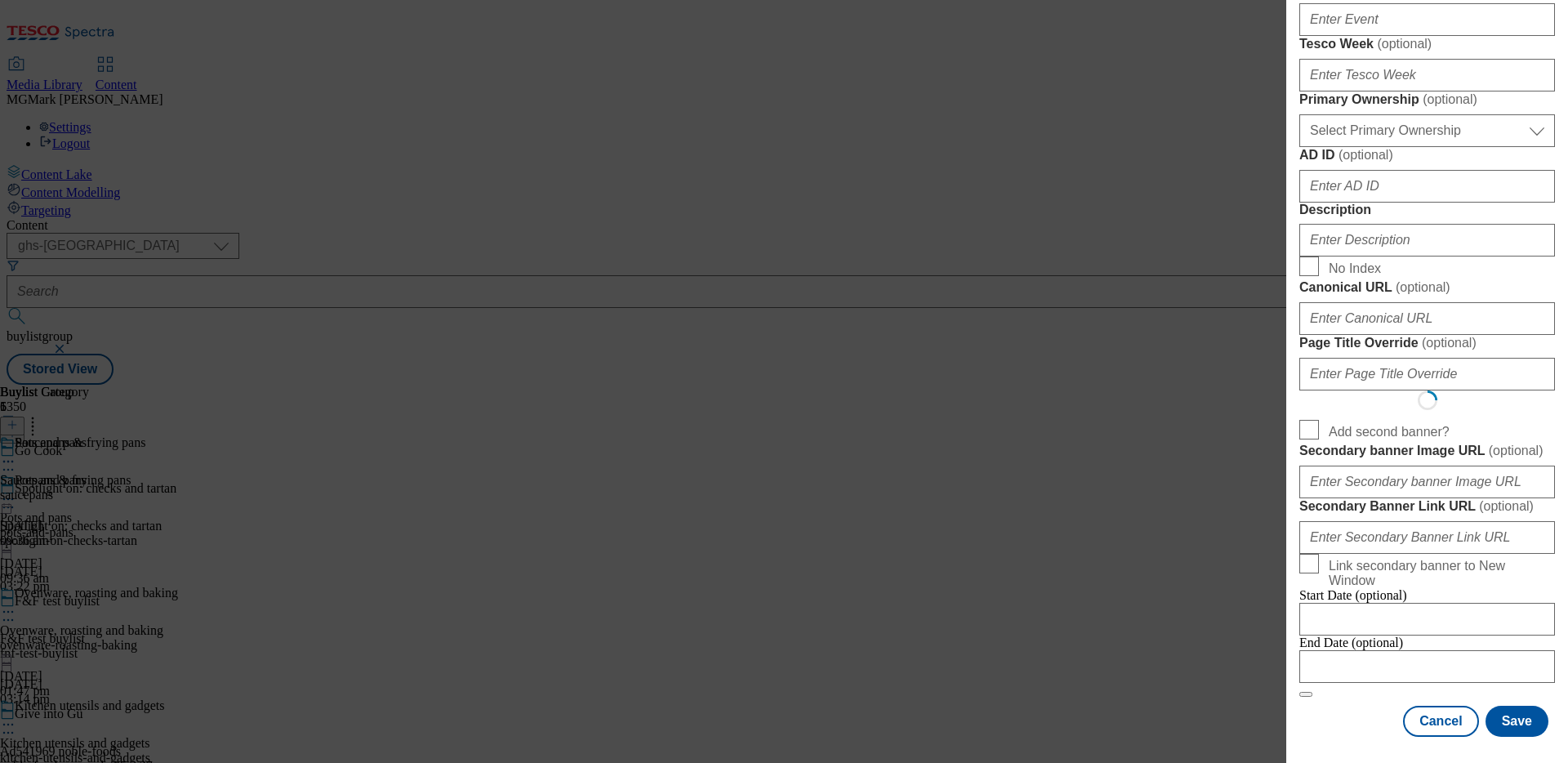
scroll to position [0, 0]
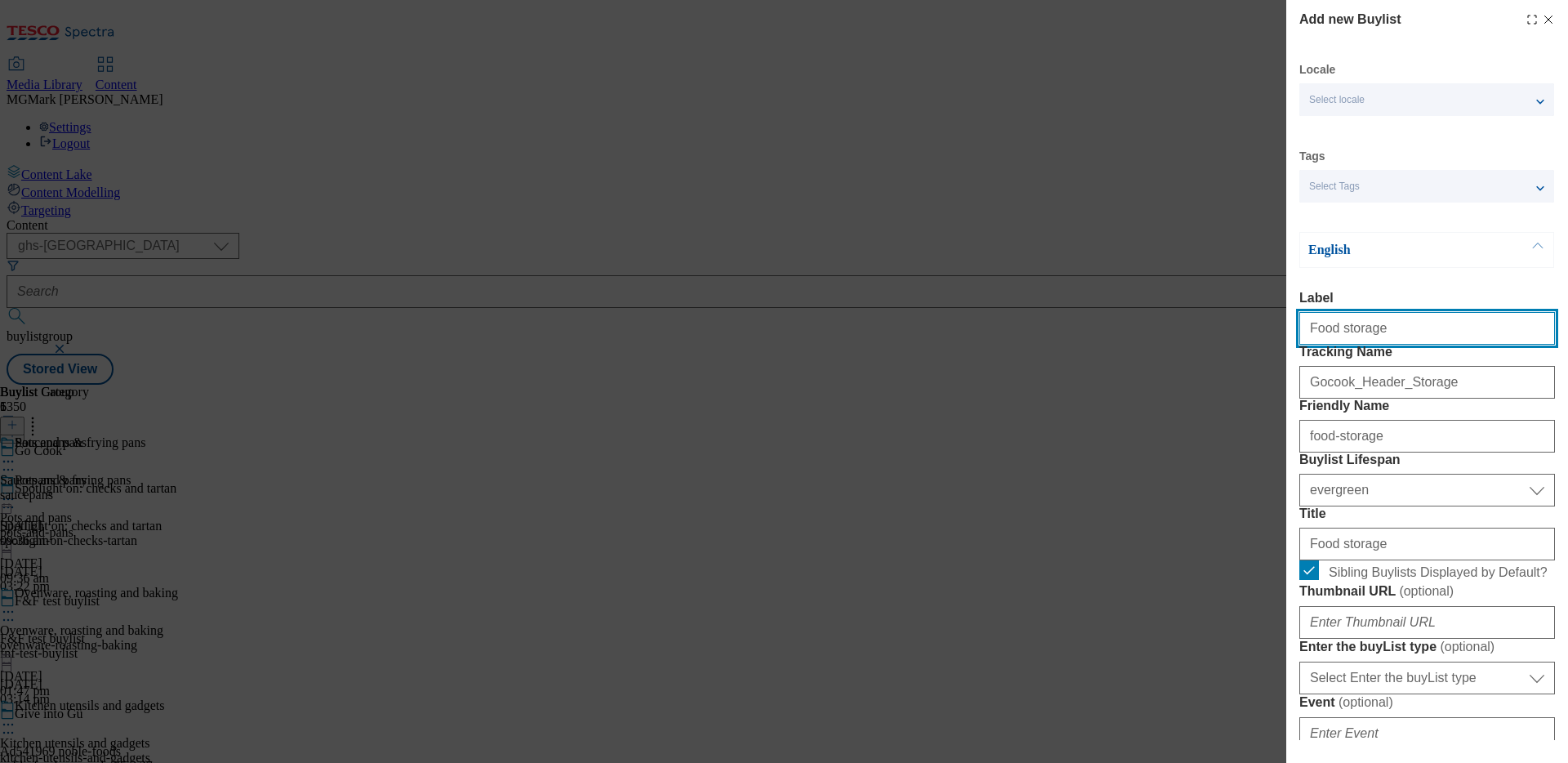
select select "Banner"
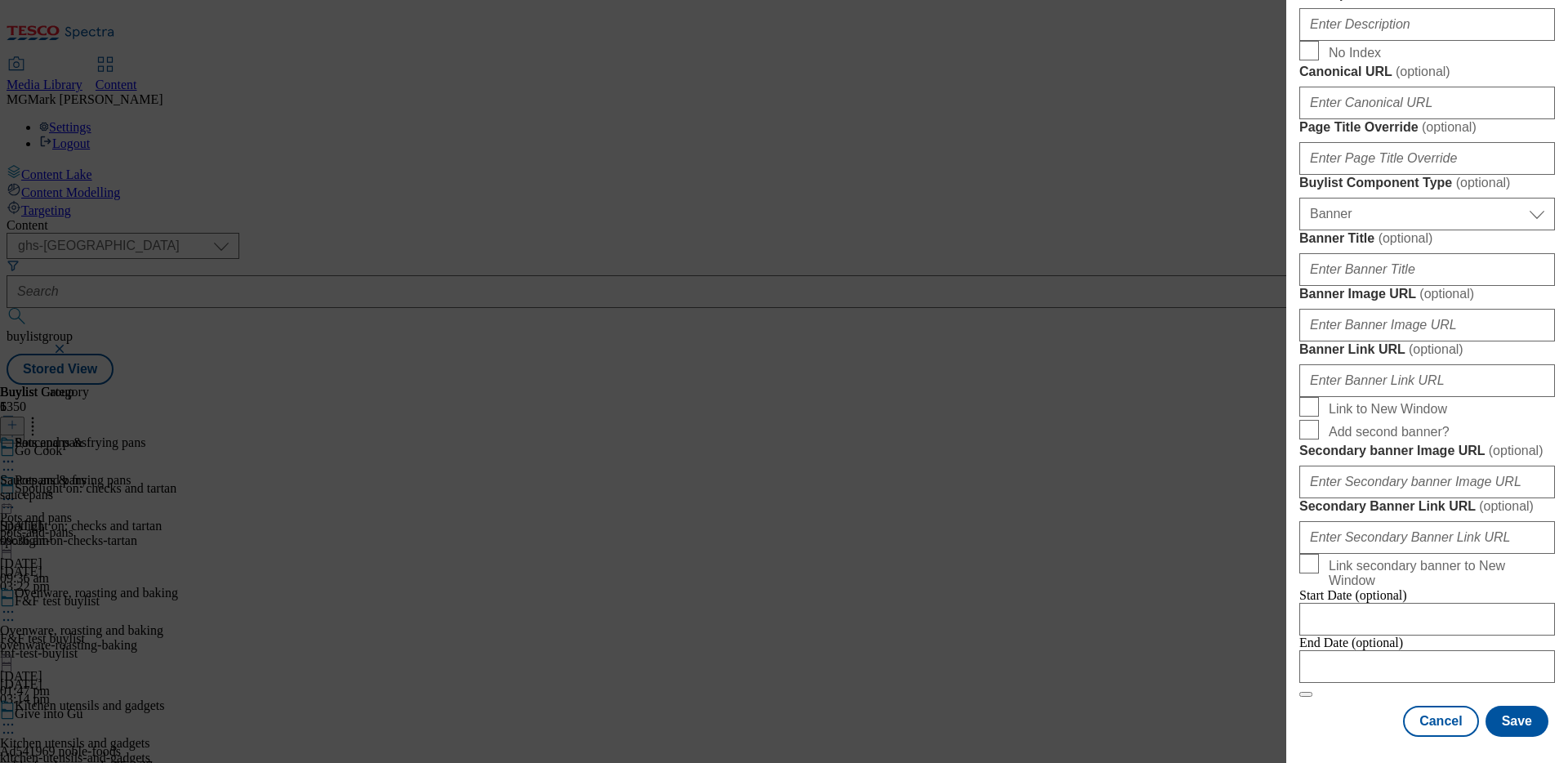
scroll to position [1302, 0]
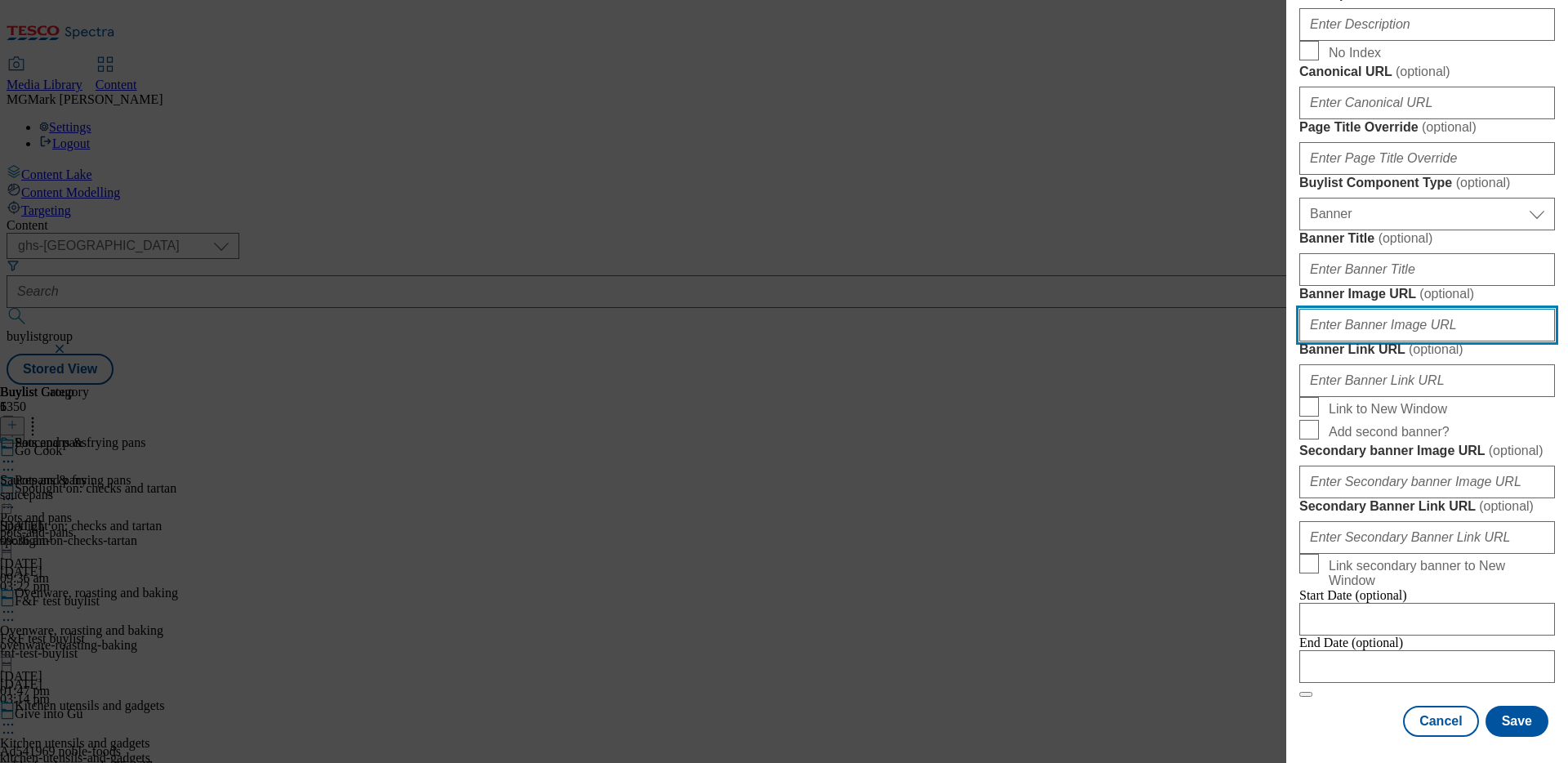
click at [1487, 342] on input "Banner Image URL ( optional )" at bounding box center [1427, 325] width 256 height 33
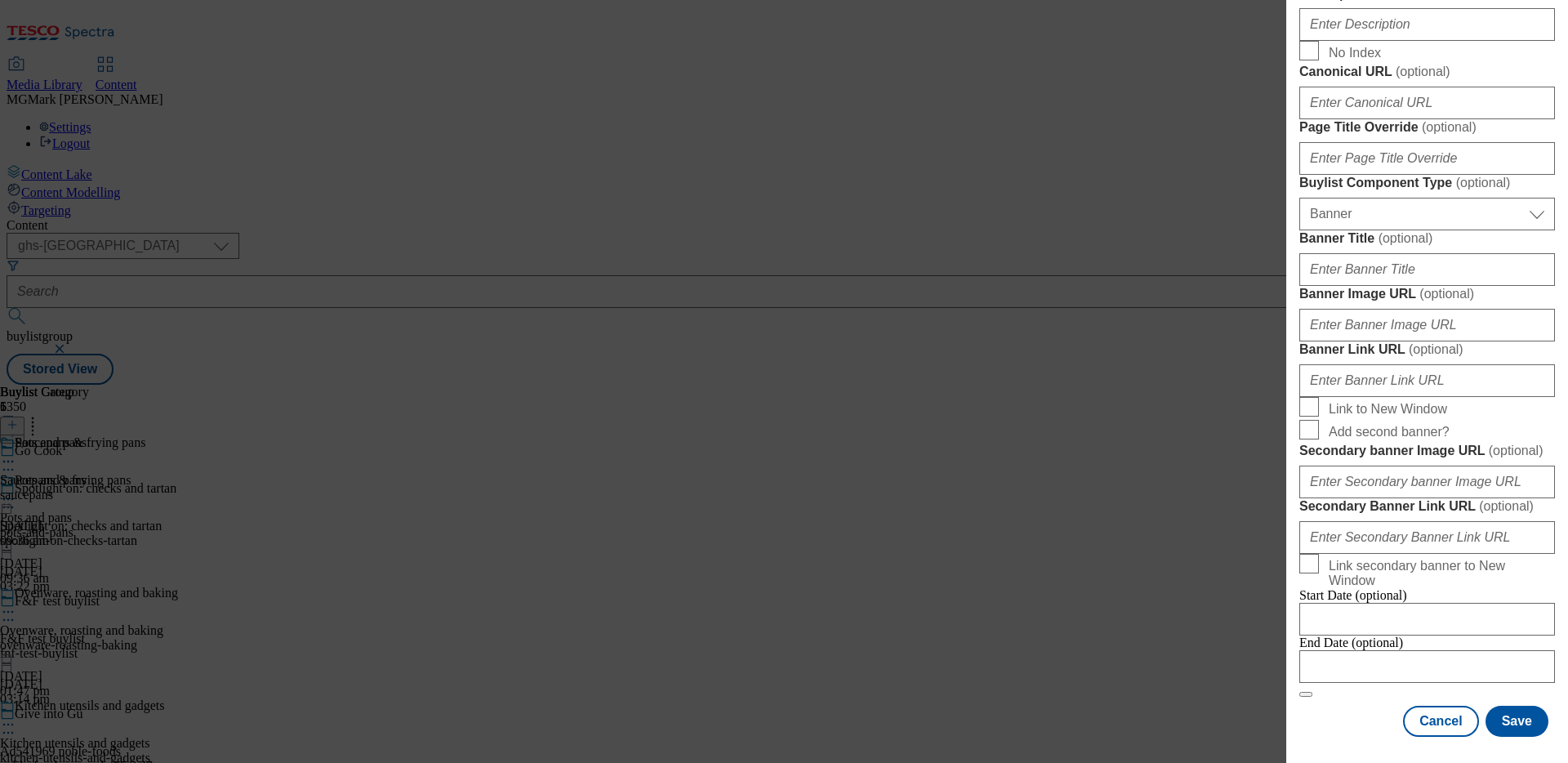
click at [1319, 537] on form "Label Food storage Tracking Name Gocook_Header_Storage Friendly Name food-stora…" at bounding box center [1427, 29] width 256 height 1336
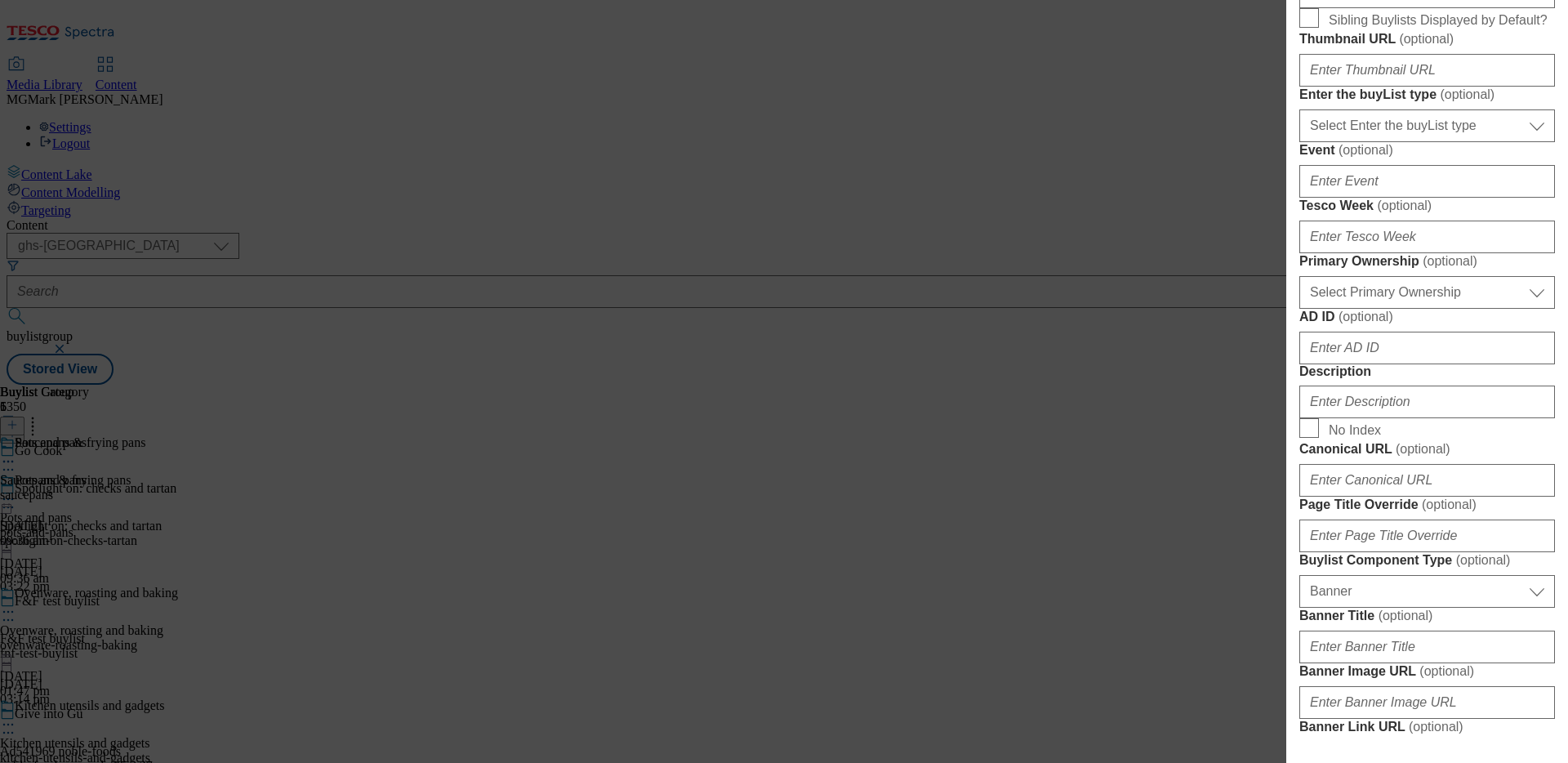
scroll to position [551, 0]
click at [1391, 88] on input "Thumbnail URL ( optional )" at bounding box center [1427, 72] width 256 height 33
paste input "https://digitalcontent.api.tesco.com/v2/media/ghs-mktg/24e7ae87-07b2-4532-ae12-…"
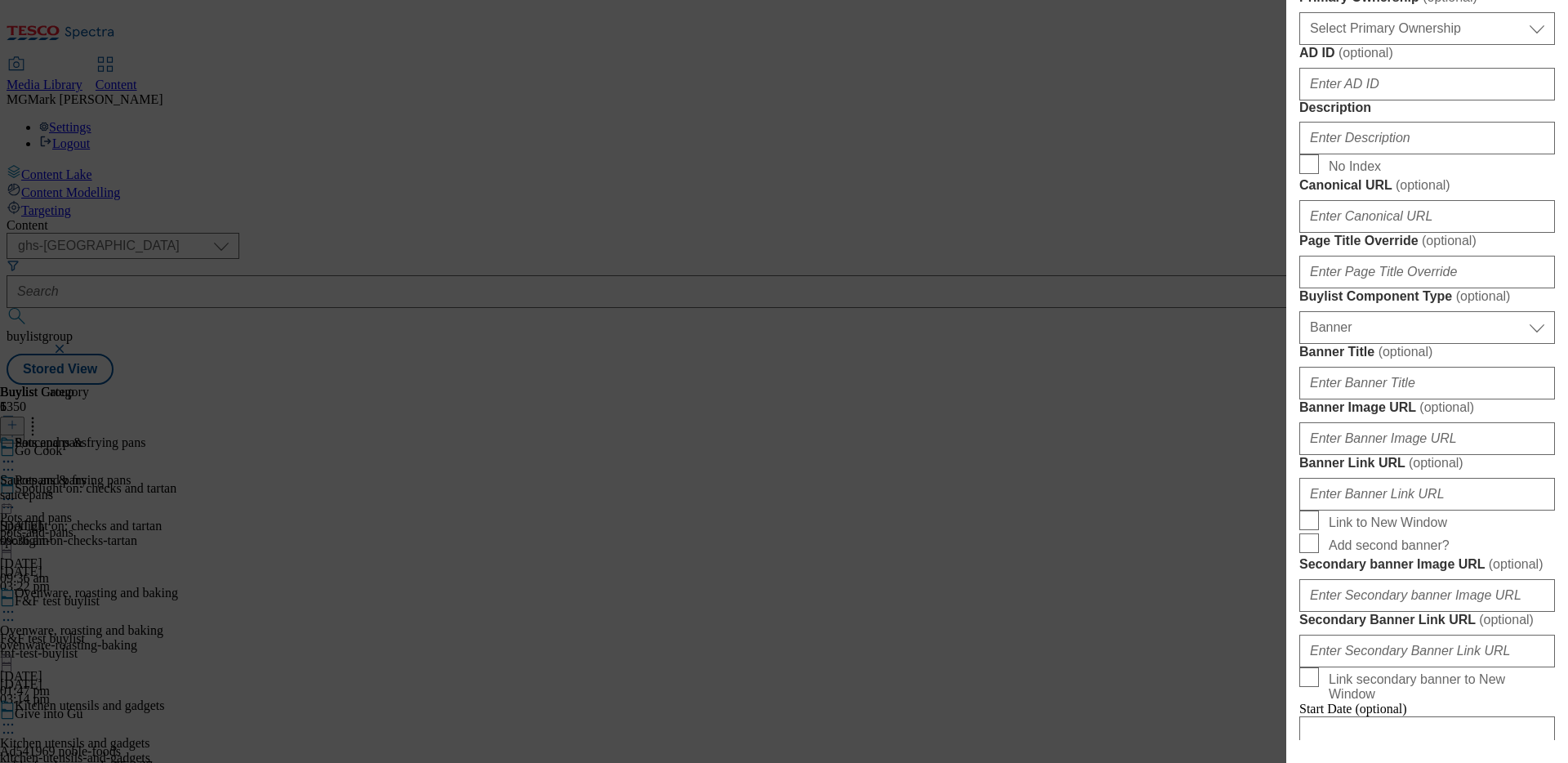
scroll to position [835, 0]
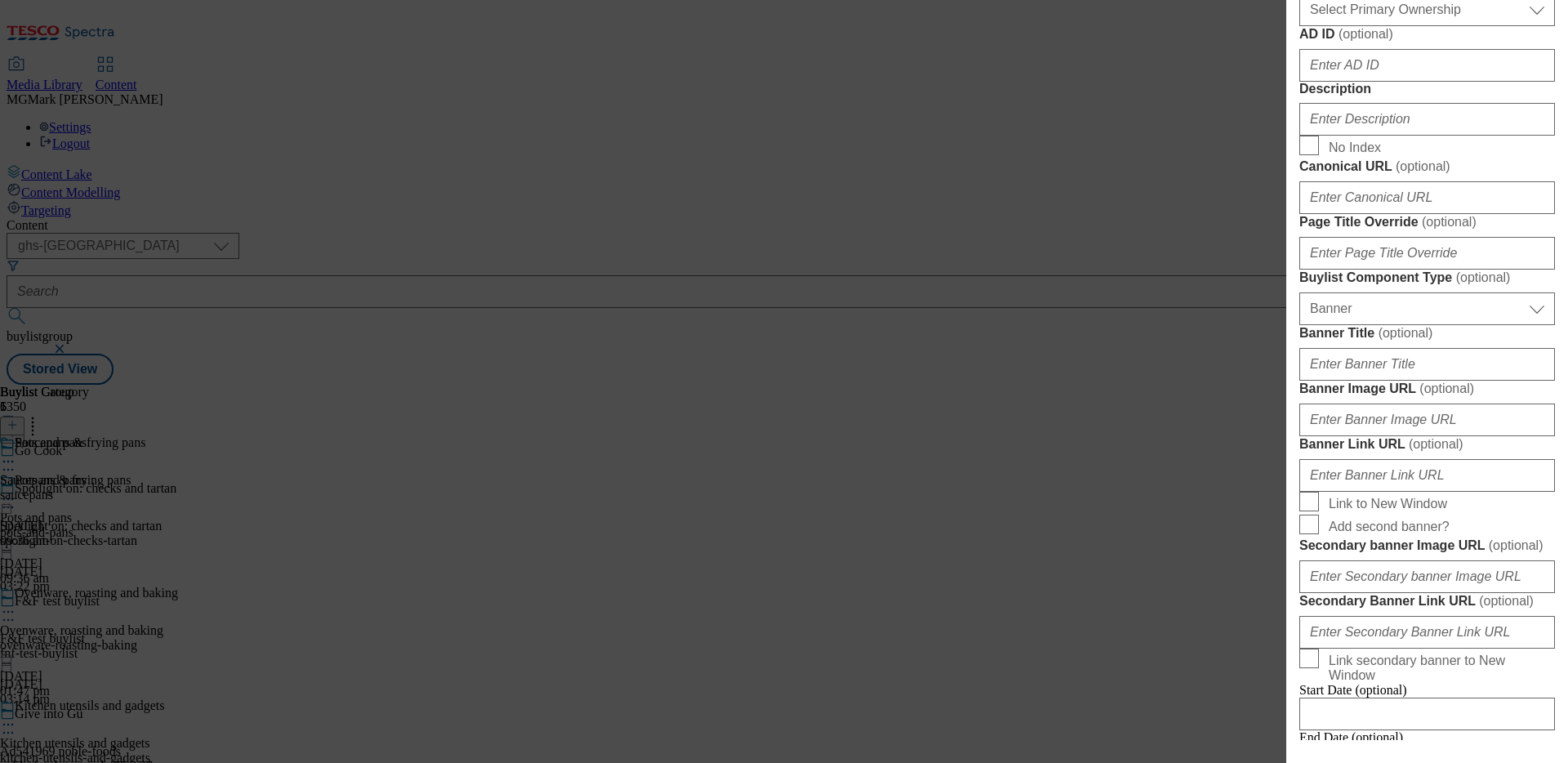
type input "https://digitalcontent.api.tesco.com/v2/media/ghs-mktg/24e7ae87-07b2-4532-ae12-…"
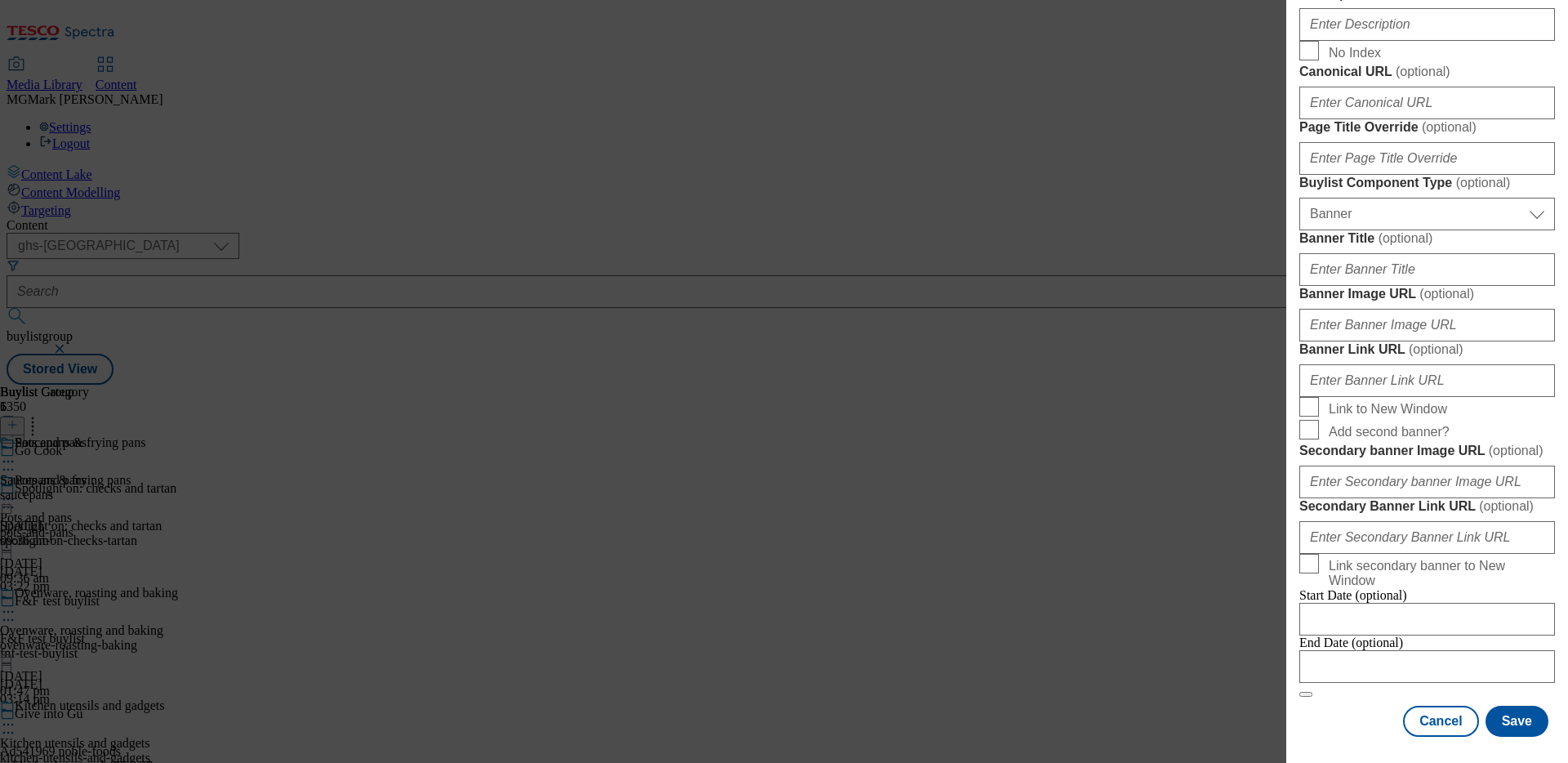
scroll to position [1394, 0]
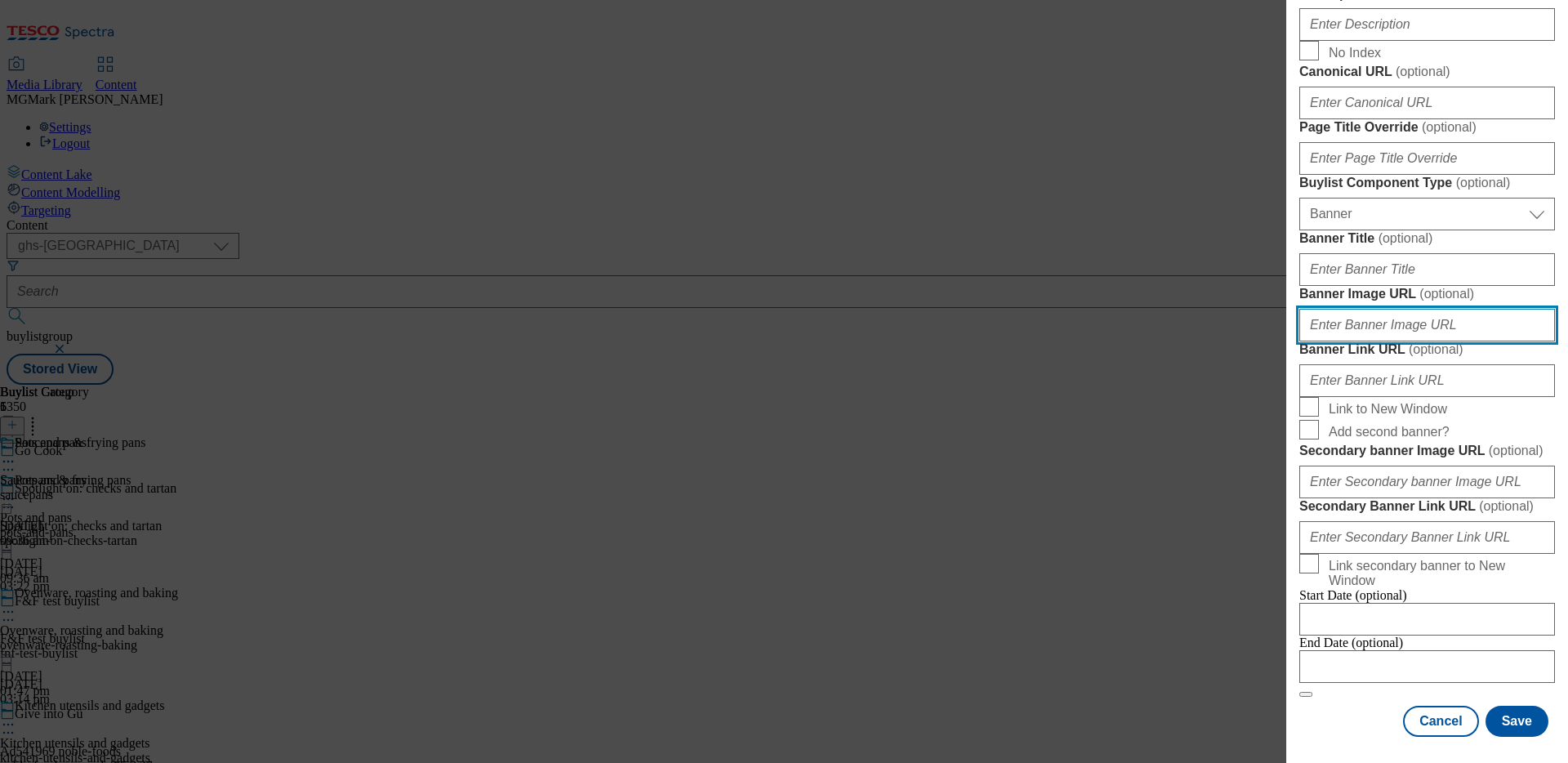
click at [1441, 333] on input "Banner Image URL ( optional )" at bounding box center [1427, 325] width 256 height 33
paste input "https://digitalcontent.api.tesco.com/v2/media/ghs-mktg/00a28f73-bc65-4a16-973d-…"
type input "https://digitalcontent.api.tesco.com/v2/media/ghs-mktg/00a28f73-bc65-4a16-973d-…"
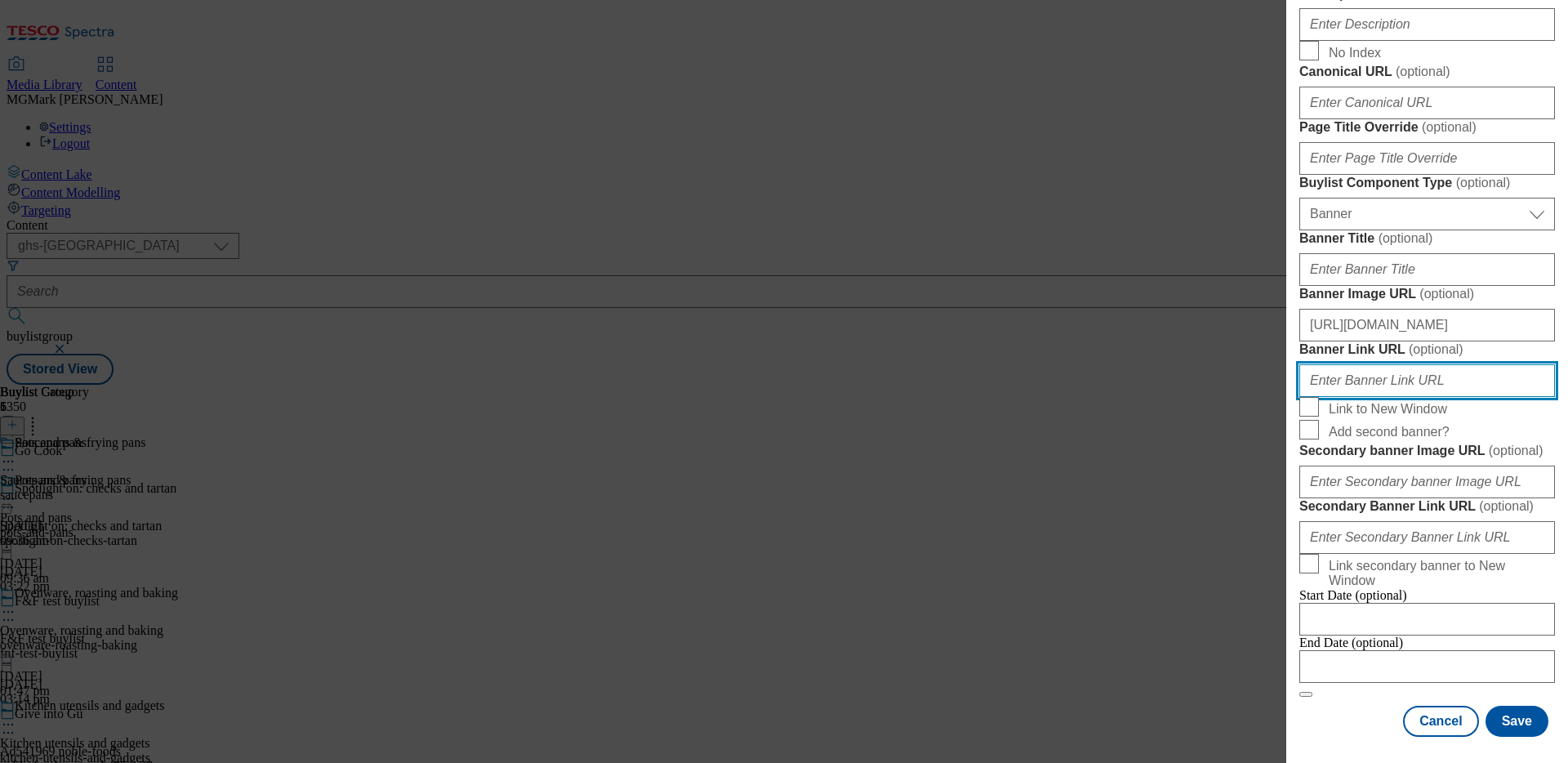
click at [1462, 397] on input "Banner Link URL ( optional )" at bounding box center [1427, 381] width 256 height 33
paste input "https://www.tesco.com/groceries/en-GB/zone/Go-Cook"
drag, startPoint x: 1482, startPoint y: 430, endPoint x: 1031, endPoint y: 382, distance: 453.5
click at [1031, 382] on div "Add new Buylist Locale Select locale English Welsh Tags Select Tags fnf marketp…" at bounding box center [784, 381] width 1568 height 763
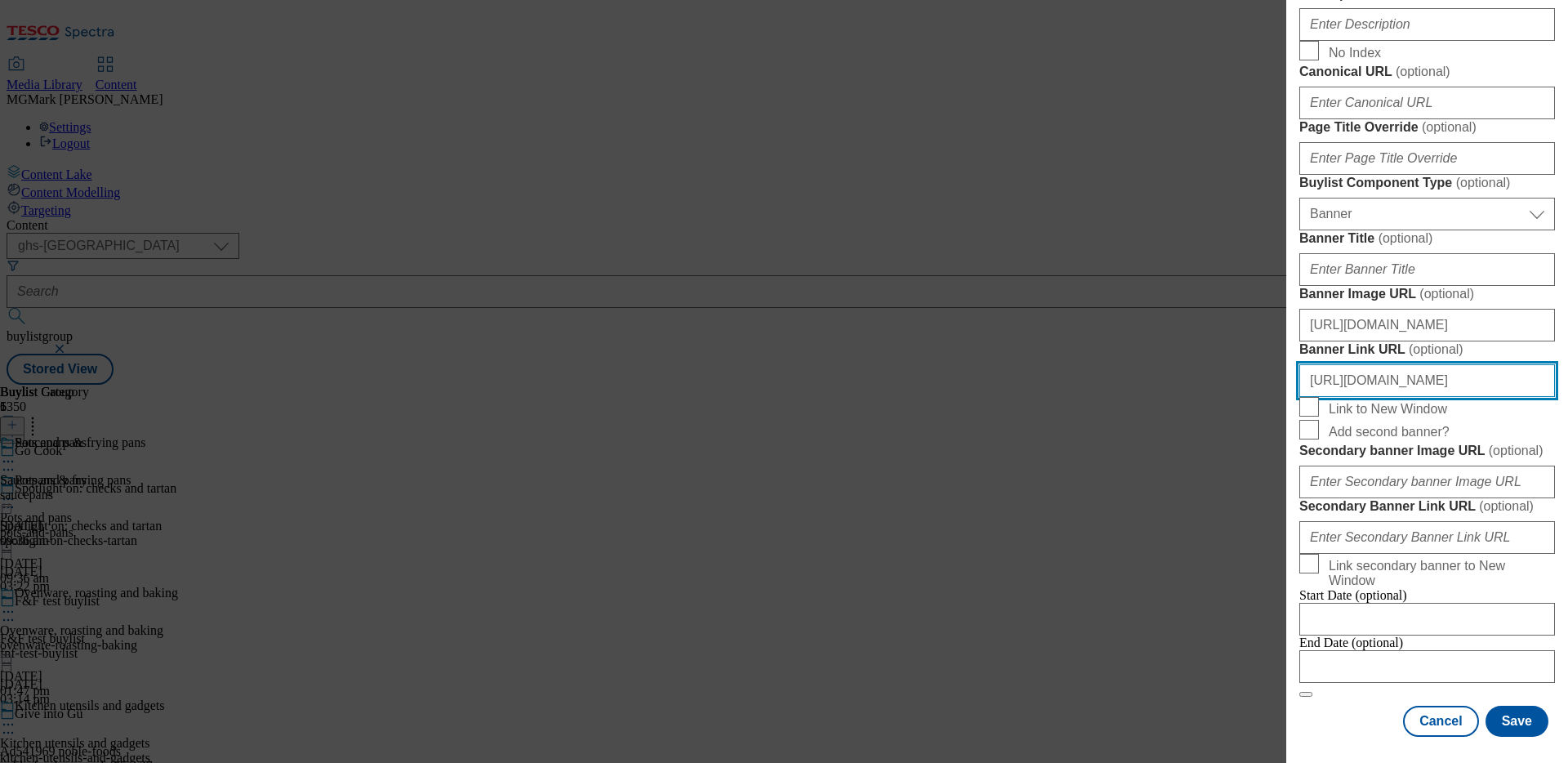
scroll to position [0, 0]
drag, startPoint x: 1493, startPoint y: 430, endPoint x: 1166, endPoint y: 416, distance: 327.3
click at [1166, 416] on div "Add new Buylist Locale Select locale English Welsh Tags Select Tags fnf marketp…" at bounding box center [784, 381] width 1568 height 763
type input "https://www.tesco.com/groceries/en-GB/zone/Go-Cook"
click at [1526, 718] on button "Save" at bounding box center [1517, 721] width 63 height 31
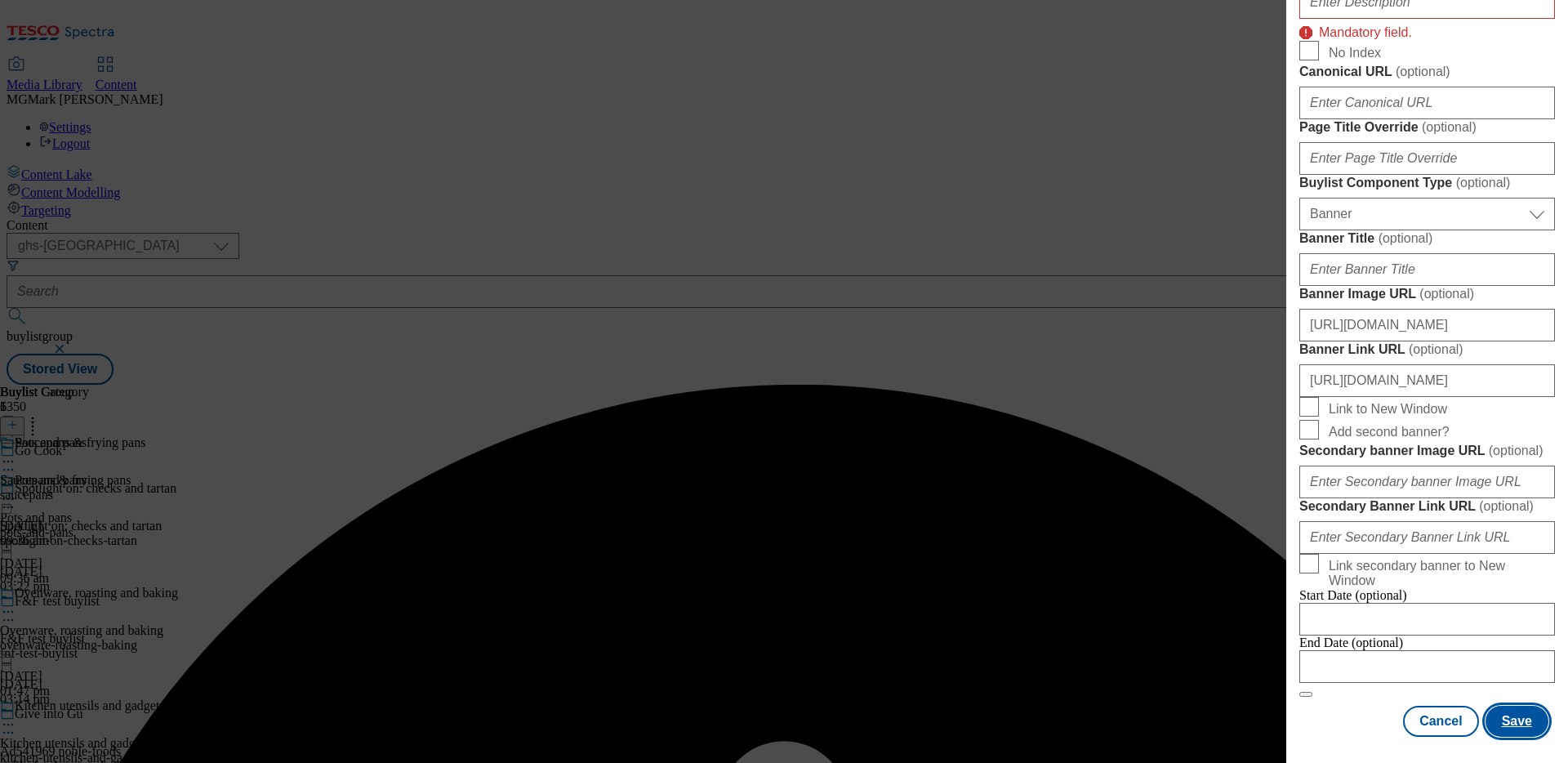
scroll to position [1635, 0]
drag, startPoint x: 1482, startPoint y: 619, endPoint x: 1496, endPoint y: 762, distance: 143.7
click at [1496, 762] on div "Add new Buylist Locale Select locale English Welsh Tags Select Tags fnf marketp…" at bounding box center [1427, 381] width 281 height 763
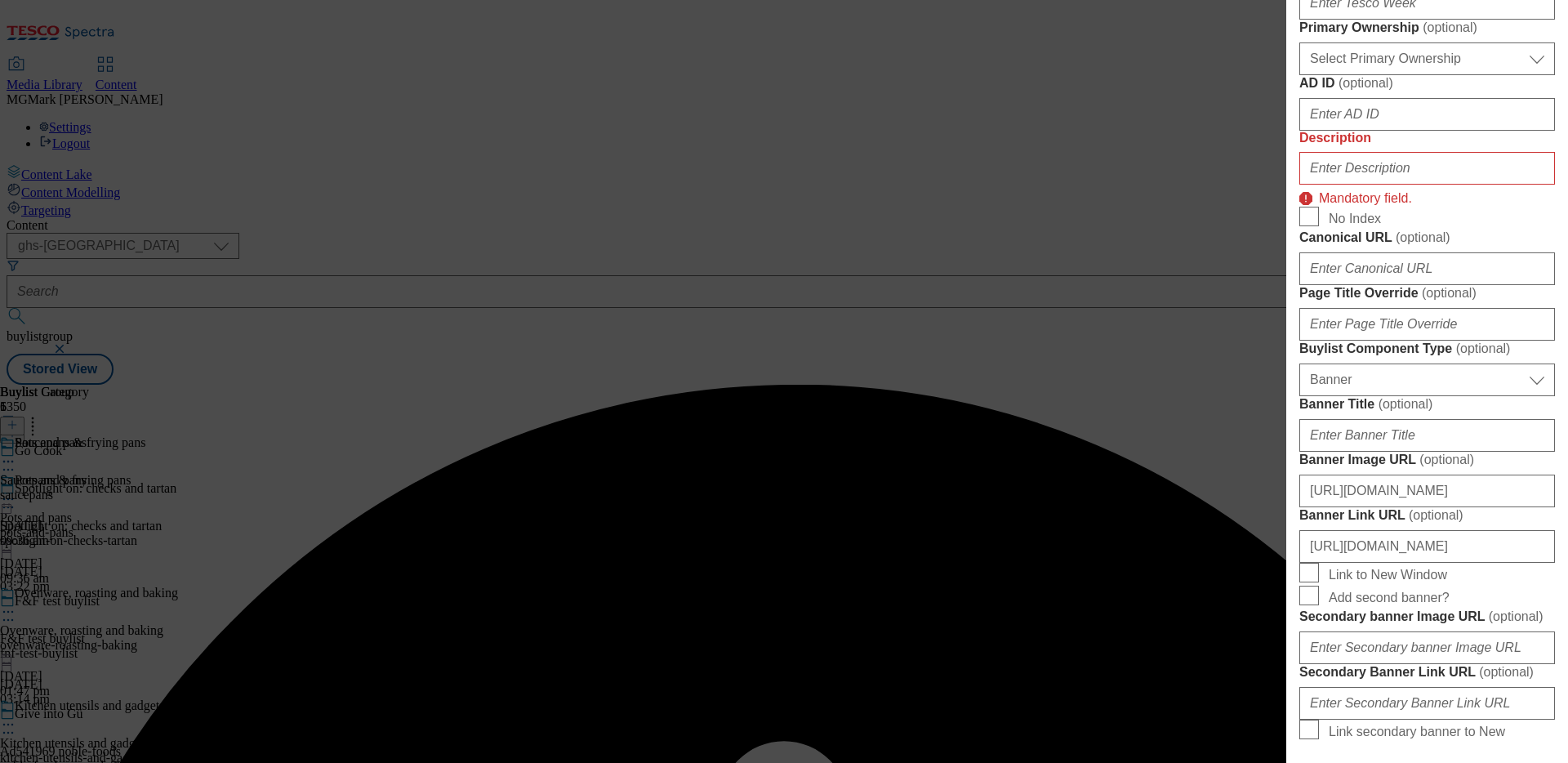
scroll to position [792, 0]
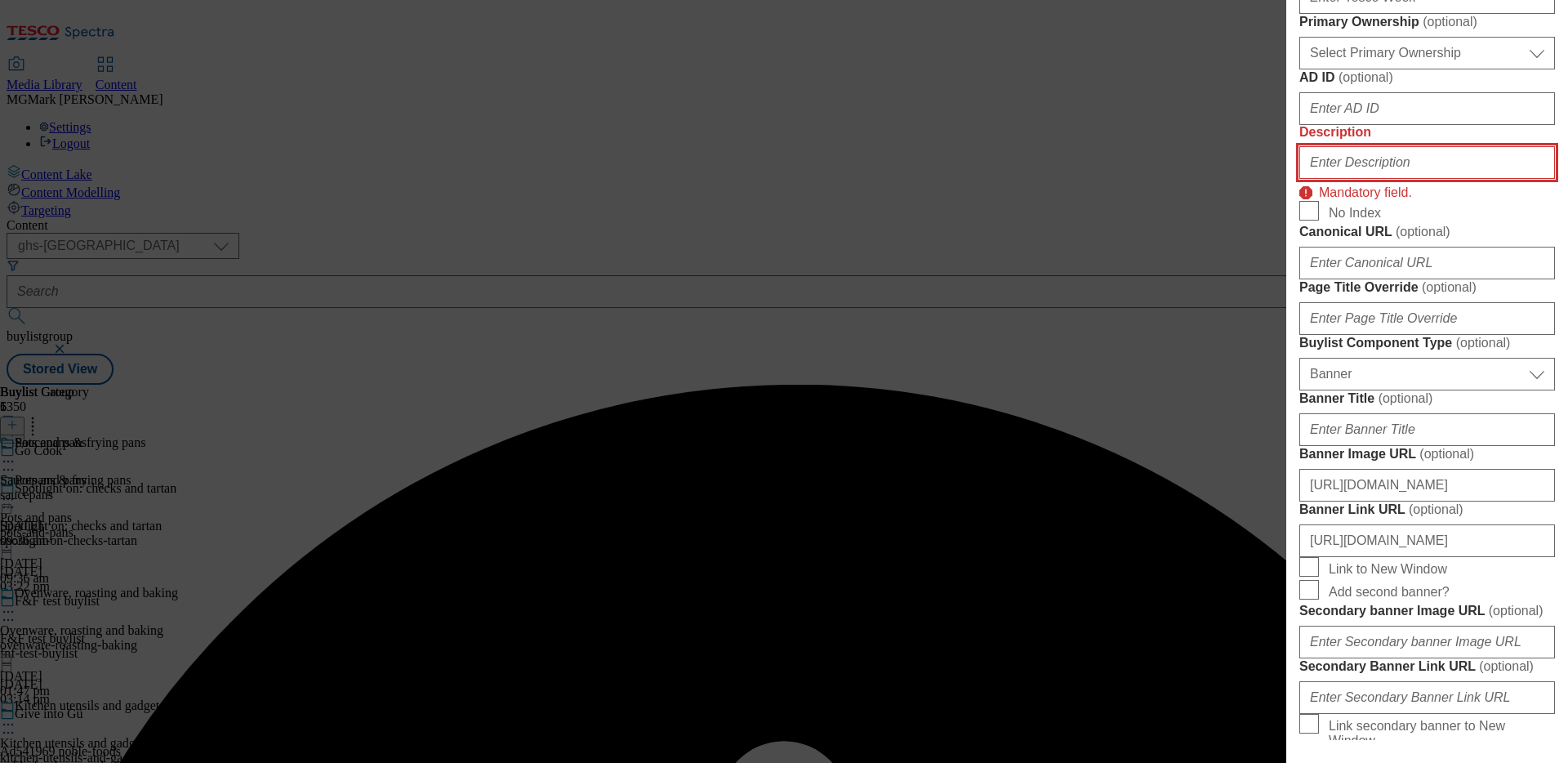
click at [1454, 179] on input "Description" at bounding box center [1427, 163] width 256 height 33
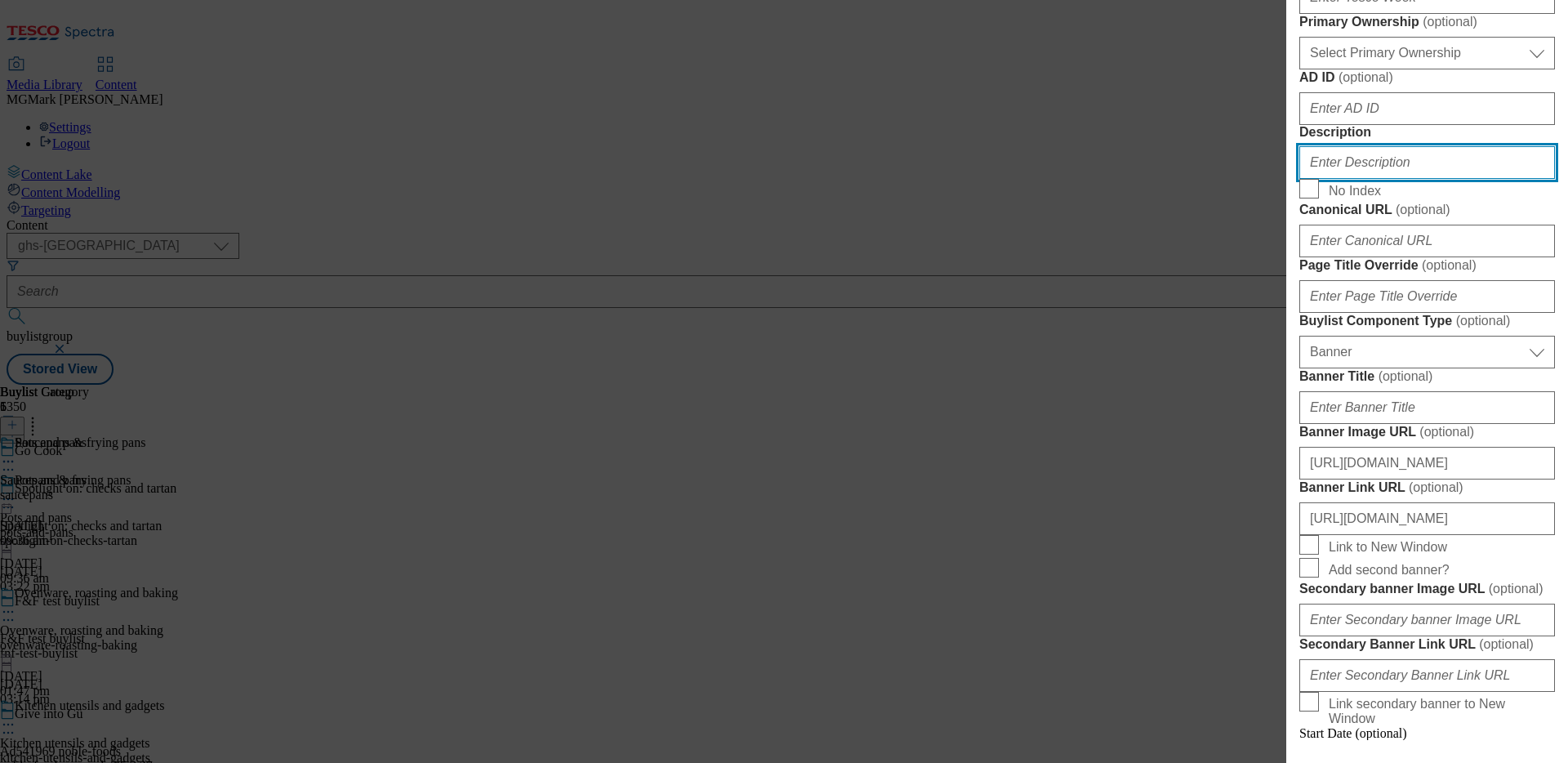
paste input "Explore our practical food storage solutions for packed lunches, meal prep and …"
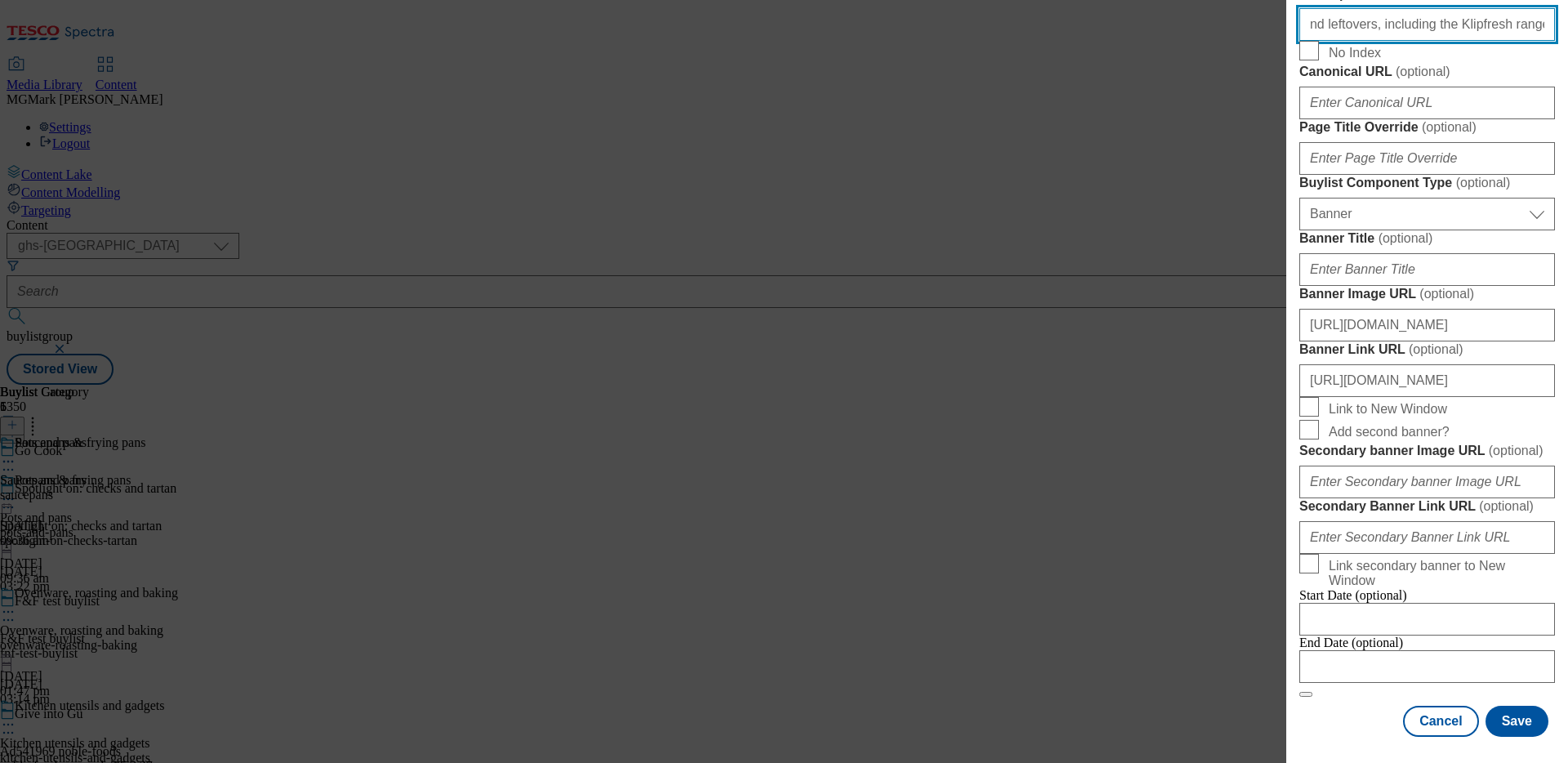
scroll to position [1615, 0]
type input "Explore our practical food storage solutions for packed lunches, meal prep and …"
click at [1533, 722] on button "Save" at bounding box center [1517, 721] width 63 height 31
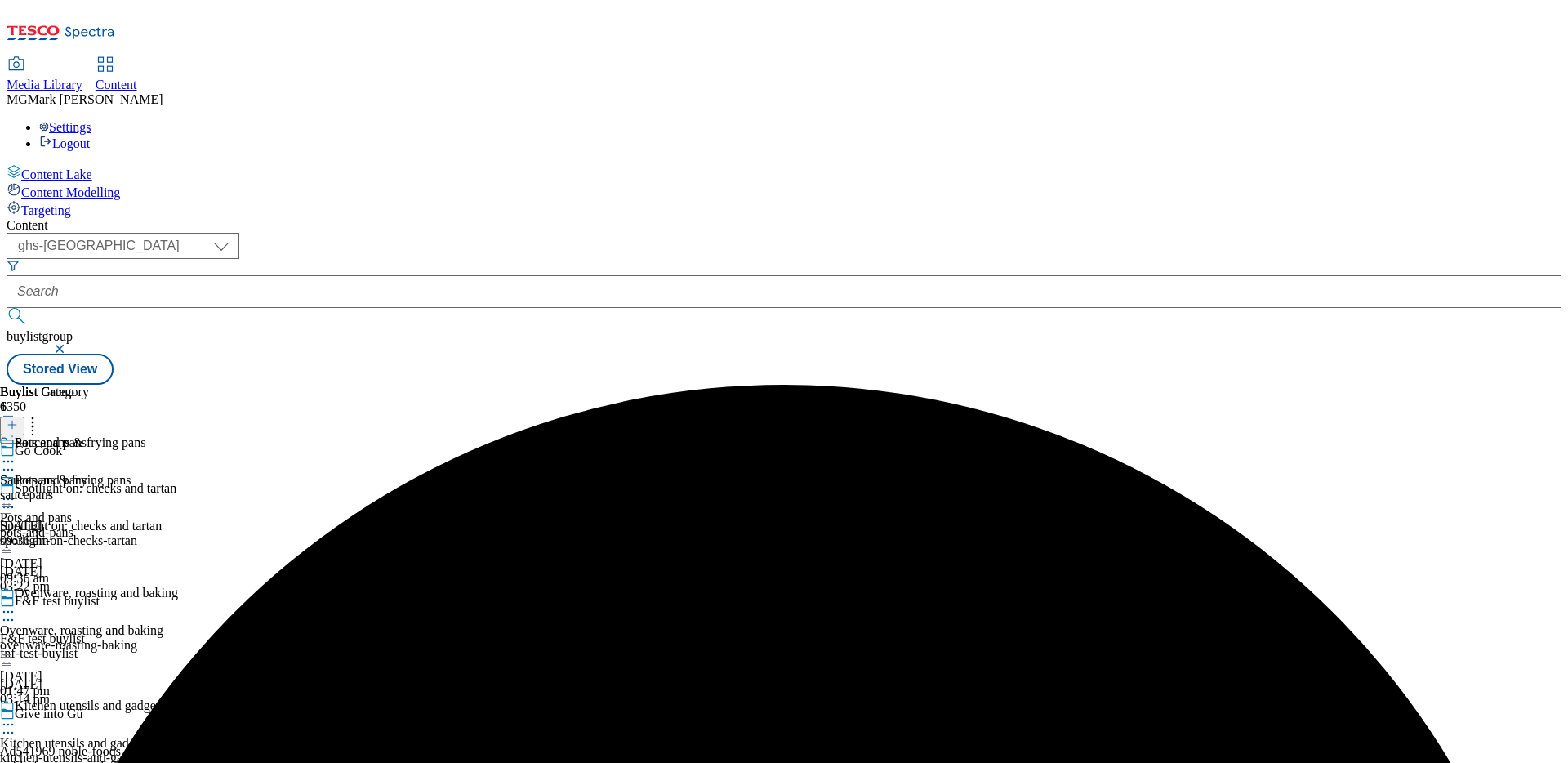
scroll to position [565, 0]
click at [41, 414] on icon at bounding box center [33, 422] width 16 height 16
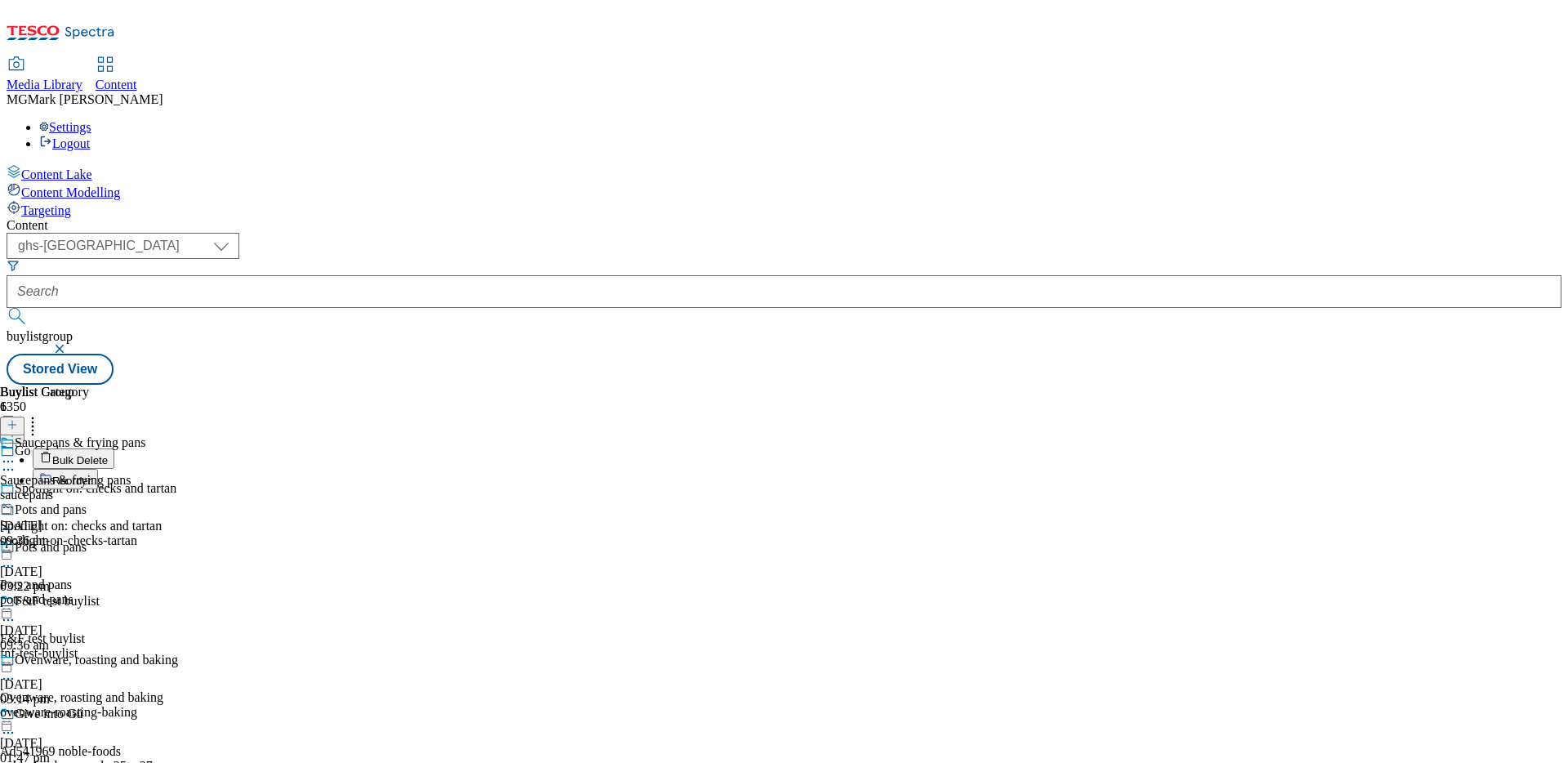
click at [98, 469] on button "Reorder" at bounding box center [65, 479] width 65 height 21
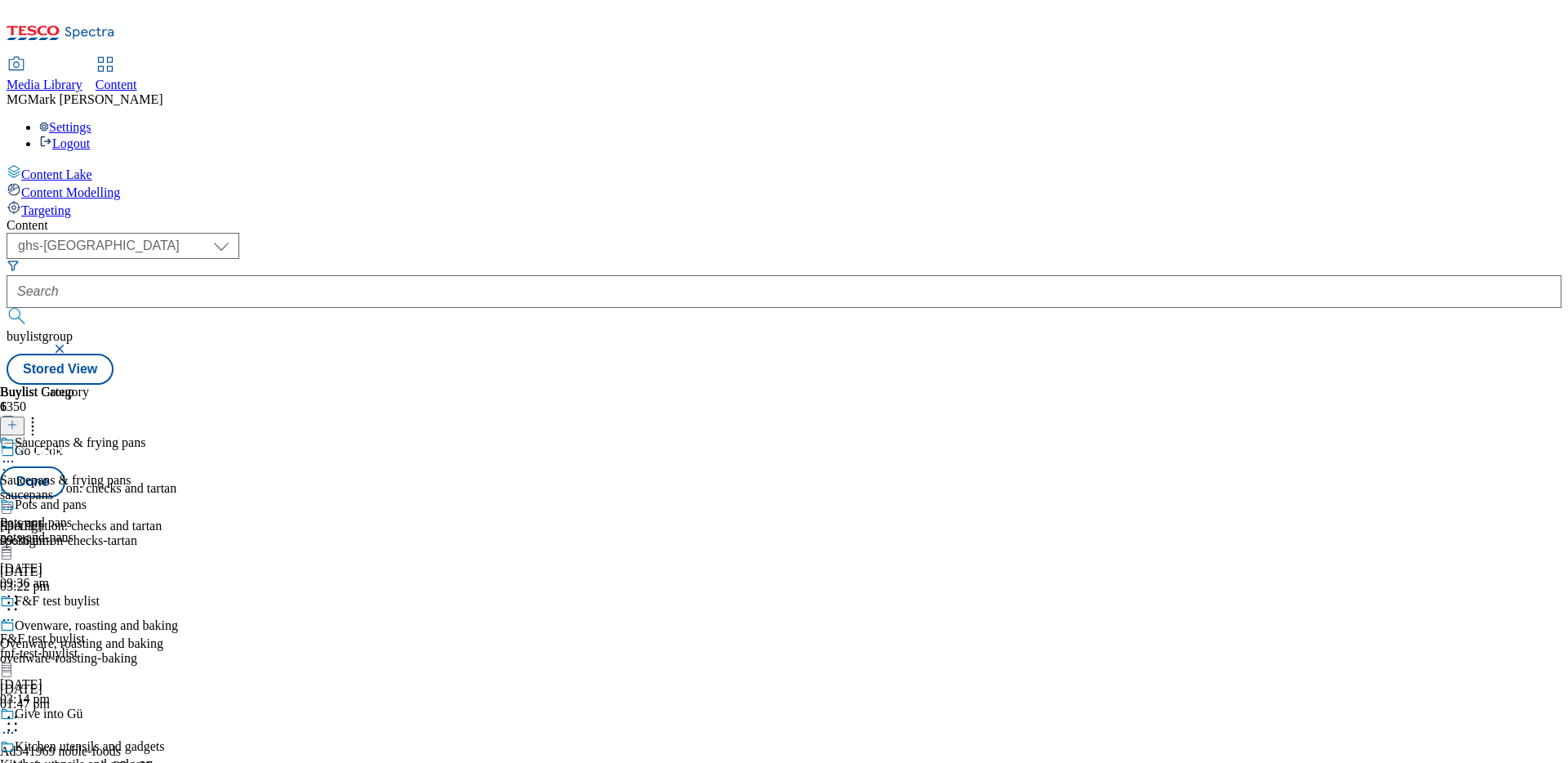
scroll to position [14, 0]
drag, startPoint x: 765, startPoint y: 647, endPoint x: 756, endPoint y: 475, distance: 172.2
click at [756, 384] on body "Icons icon_account icon_add icon_backward_link icon_basket icon_benefits icon_c…" at bounding box center [784, 195] width 1555 height 378
click at [65, 467] on button "Done" at bounding box center [32, 482] width 65 height 31
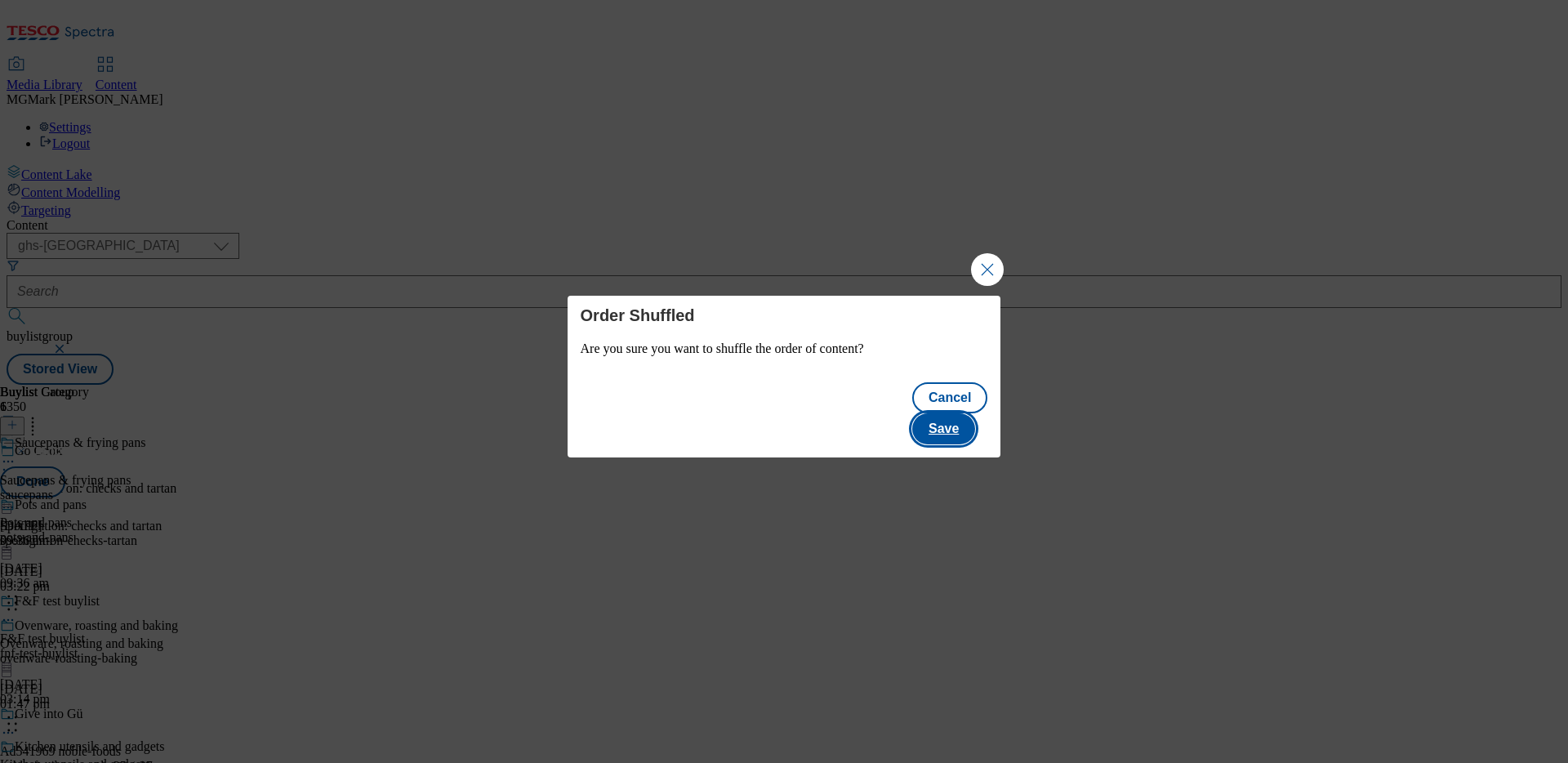
click at [960, 413] on button "Save" at bounding box center [943, 429] width 63 height 31
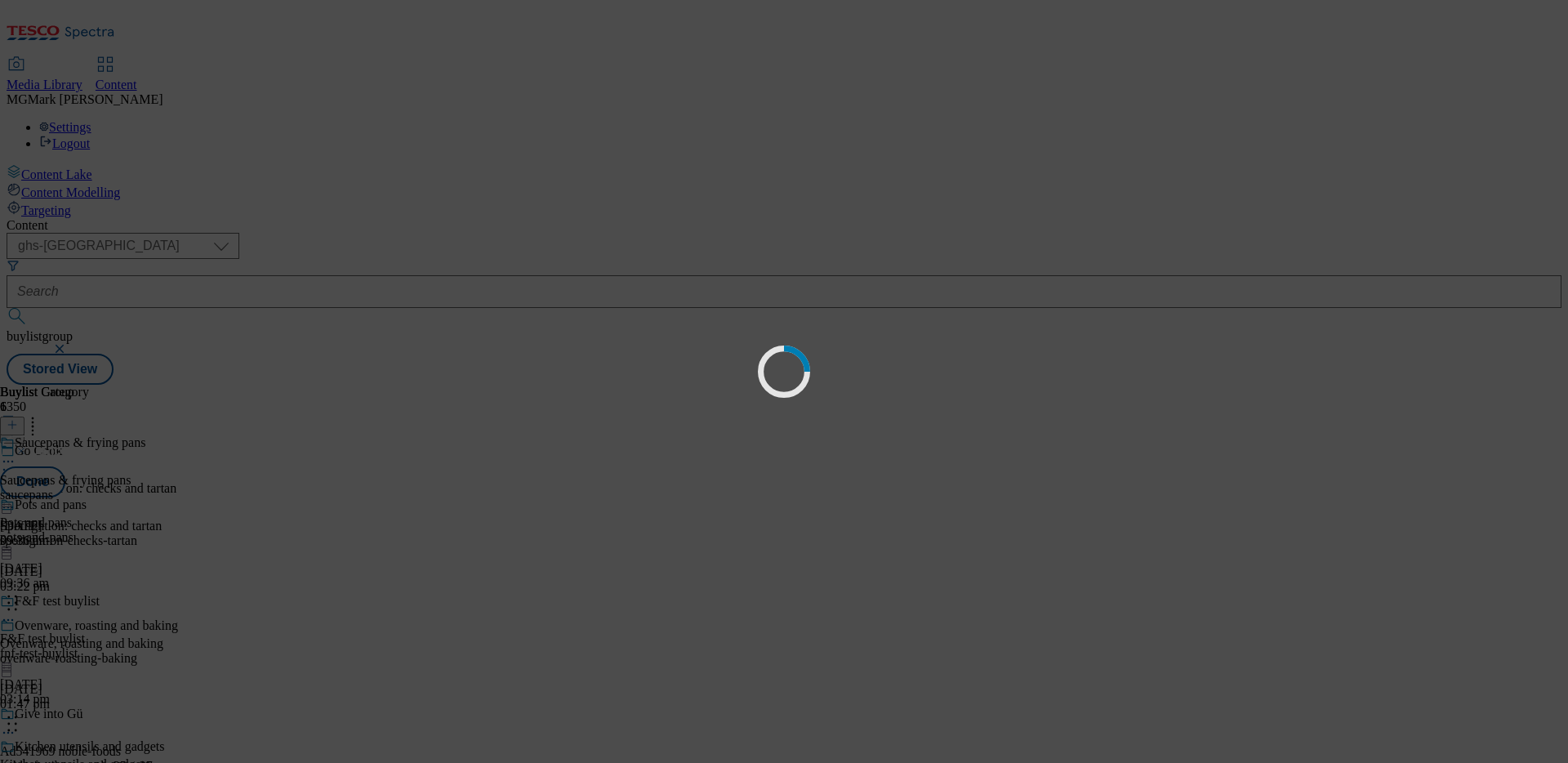
scroll to position [0, 0]
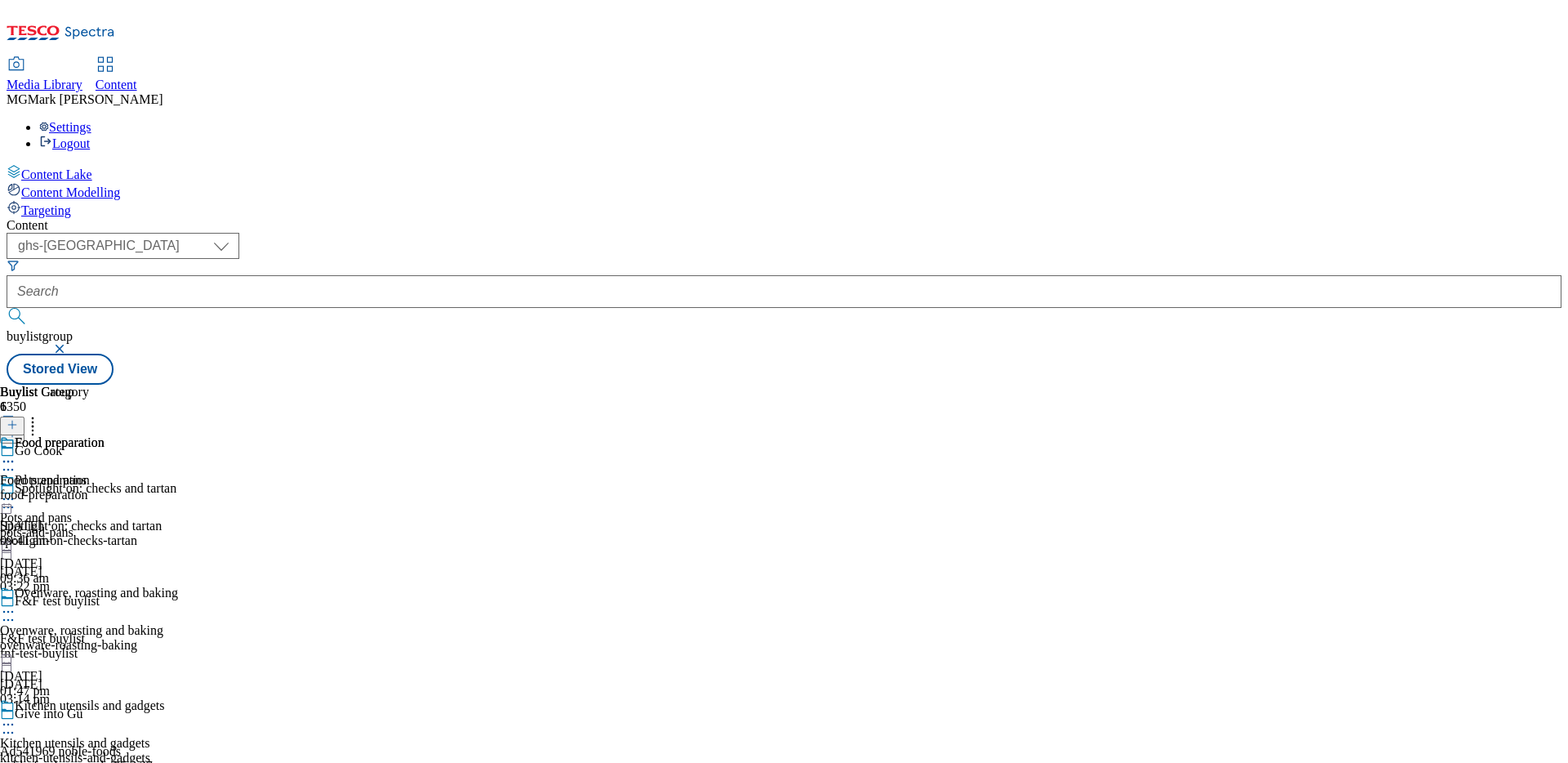
click at [18, 419] on icon at bounding box center [12, 425] width 12 height 12
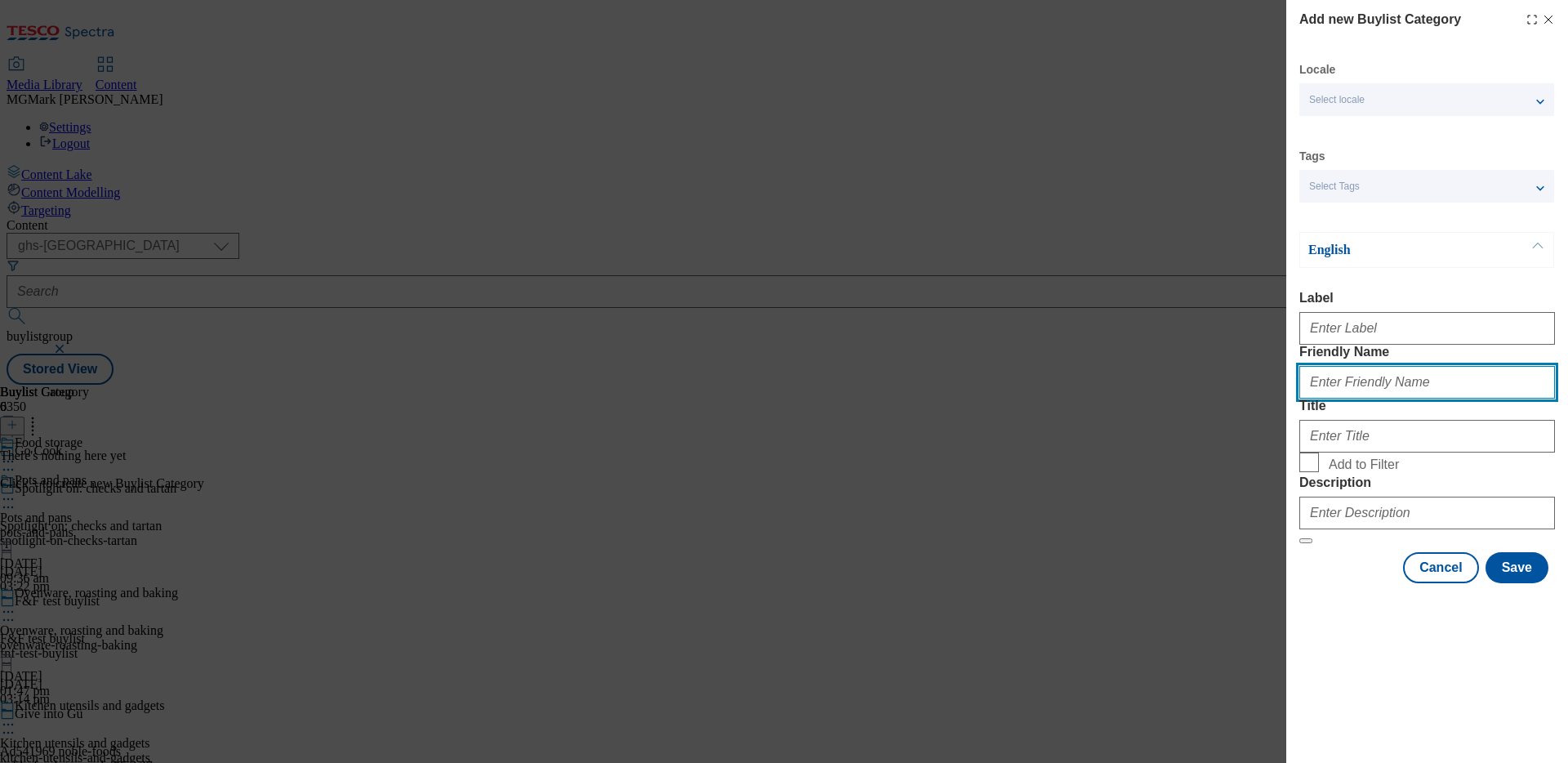
click at [1419, 398] on input "Friendly Name" at bounding box center [1427, 383] width 256 height 33
type input "f"
type input "Food-storage"
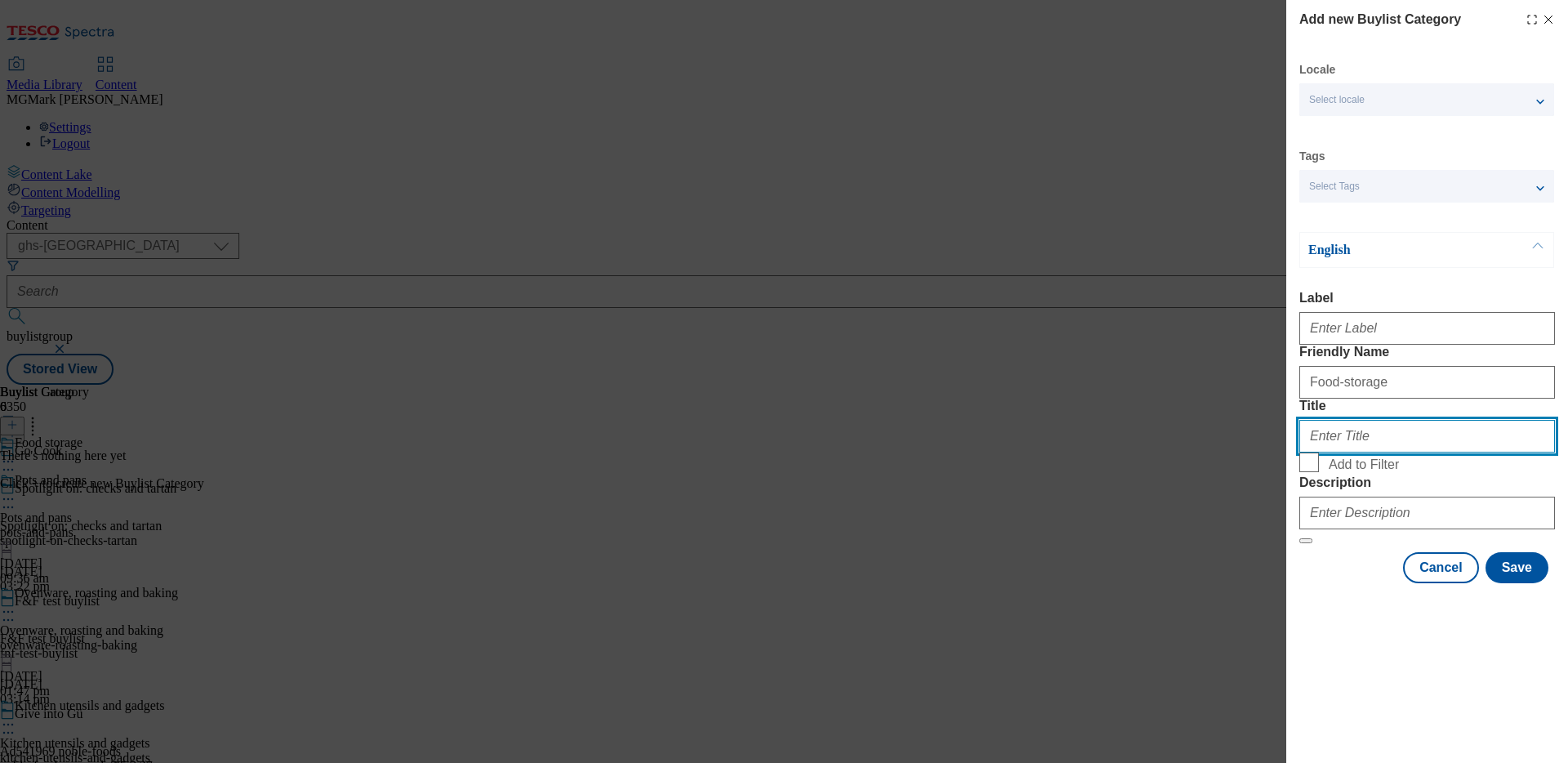
click at [1324, 453] on input "Title" at bounding box center [1427, 436] width 256 height 33
type input "Food storage"
click at [1311, 472] on input "Add to Filter" at bounding box center [1310, 463] width 20 height 20
checkbox input "true"
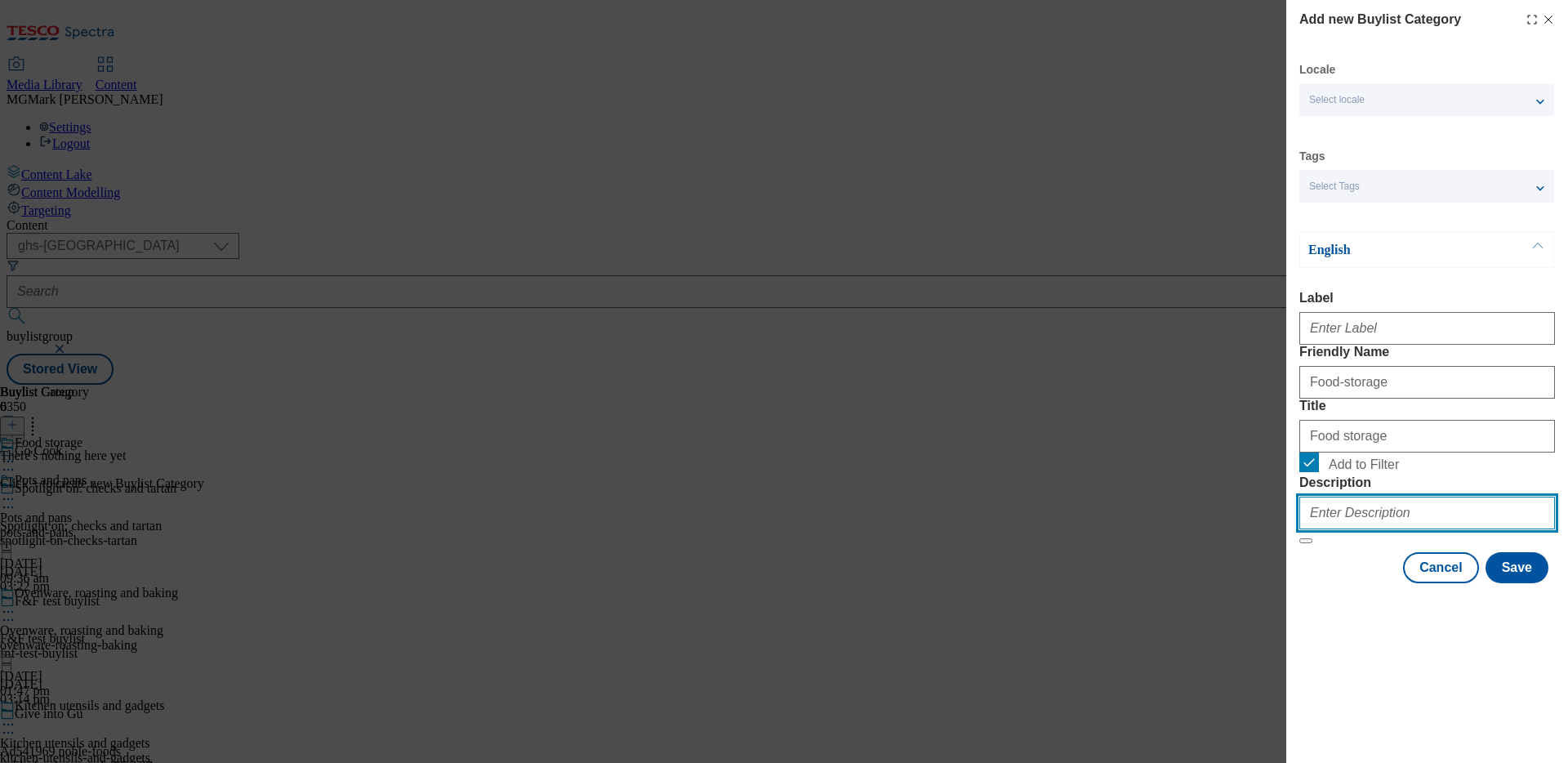
click at [1369, 529] on input "Description" at bounding box center [1427, 513] width 256 height 33
paste input "Explore our practical food storage solutions for packed lunches, meal prep and …"
type input "Explore our practical food storage solutions for packed lunches, meal prep and …"
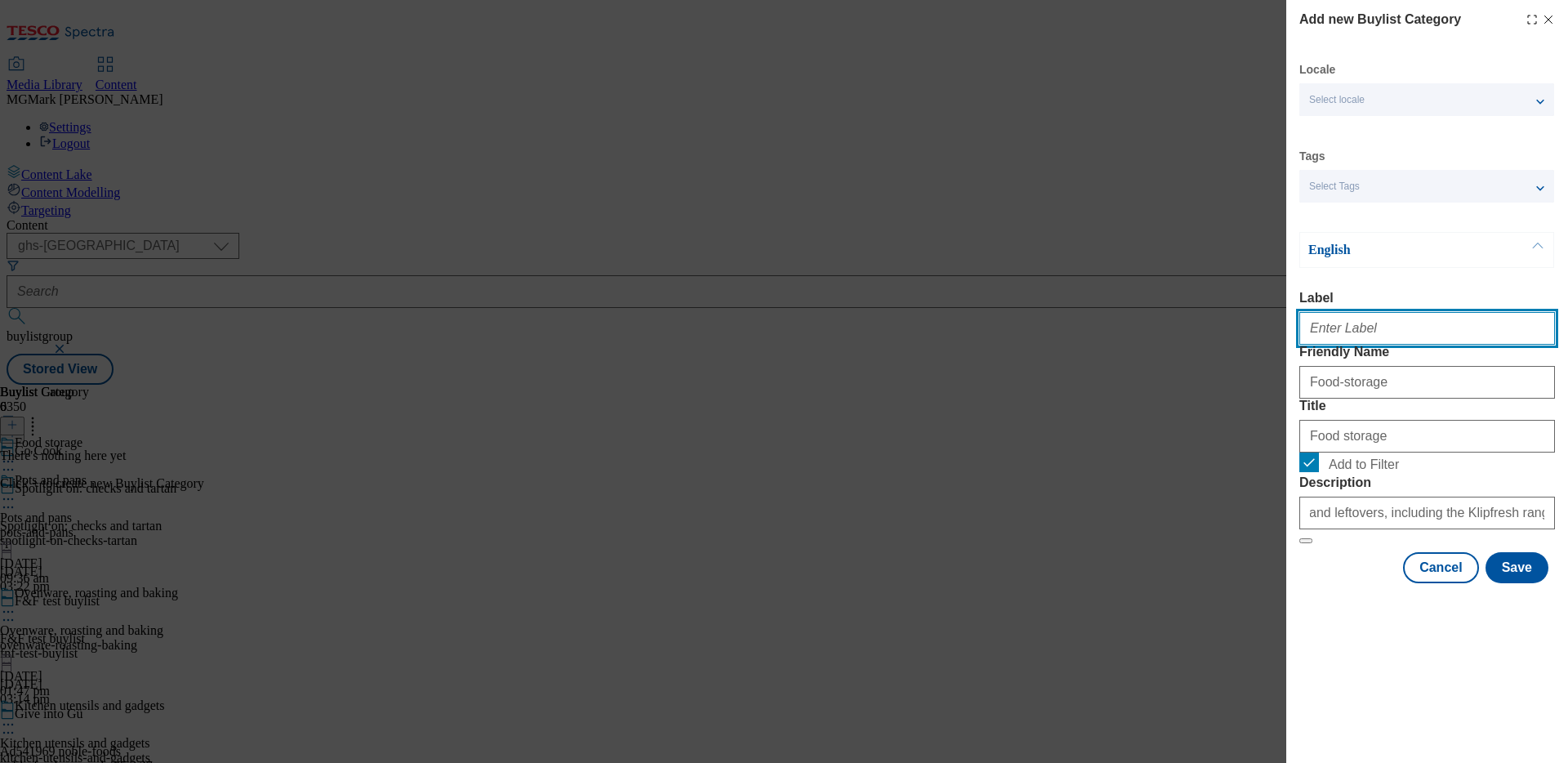
click at [1356, 345] on input "Label" at bounding box center [1427, 328] width 256 height 33
type input "Food storage"
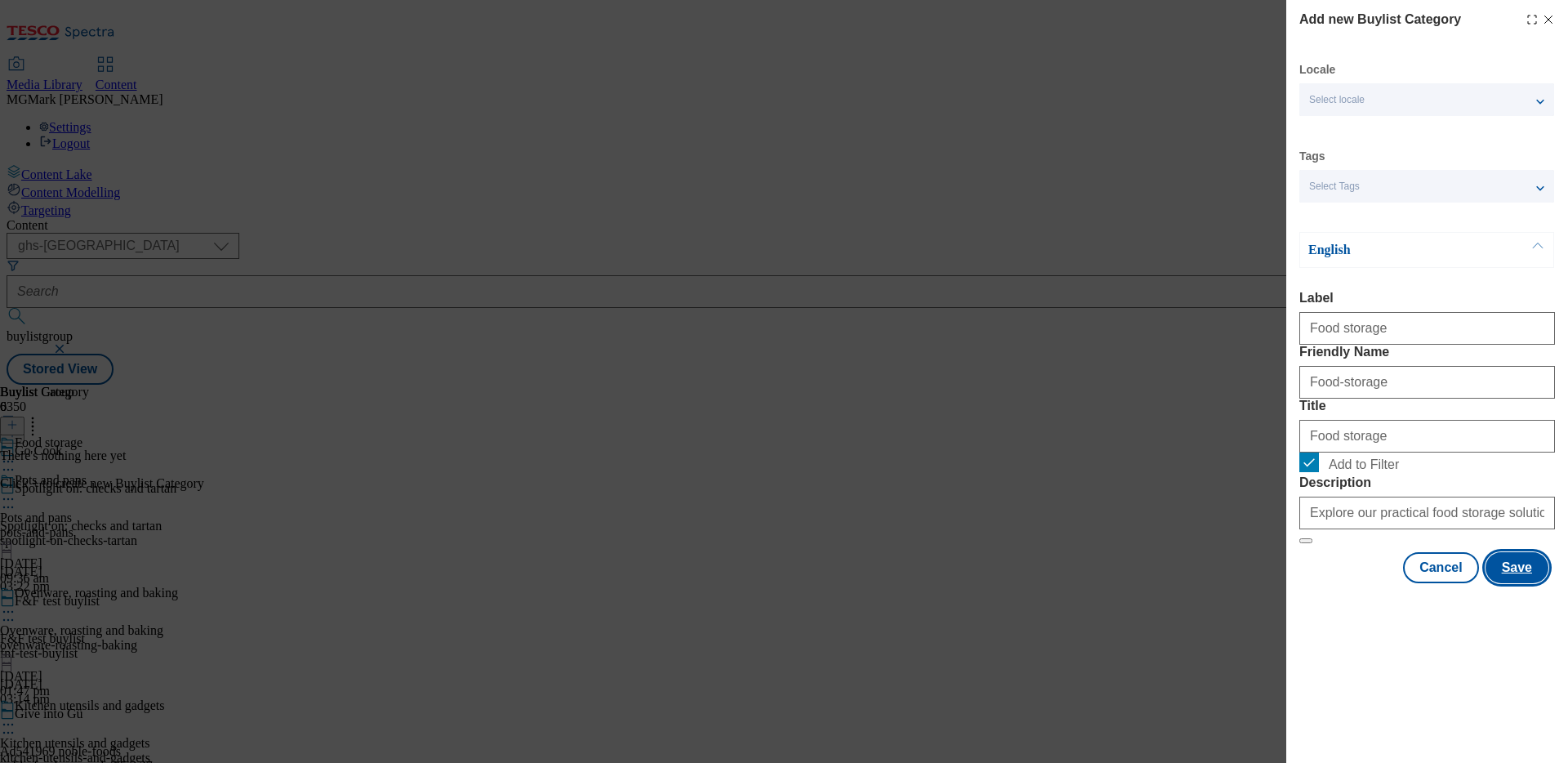
click at [1523, 583] on button "Save" at bounding box center [1517, 568] width 63 height 31
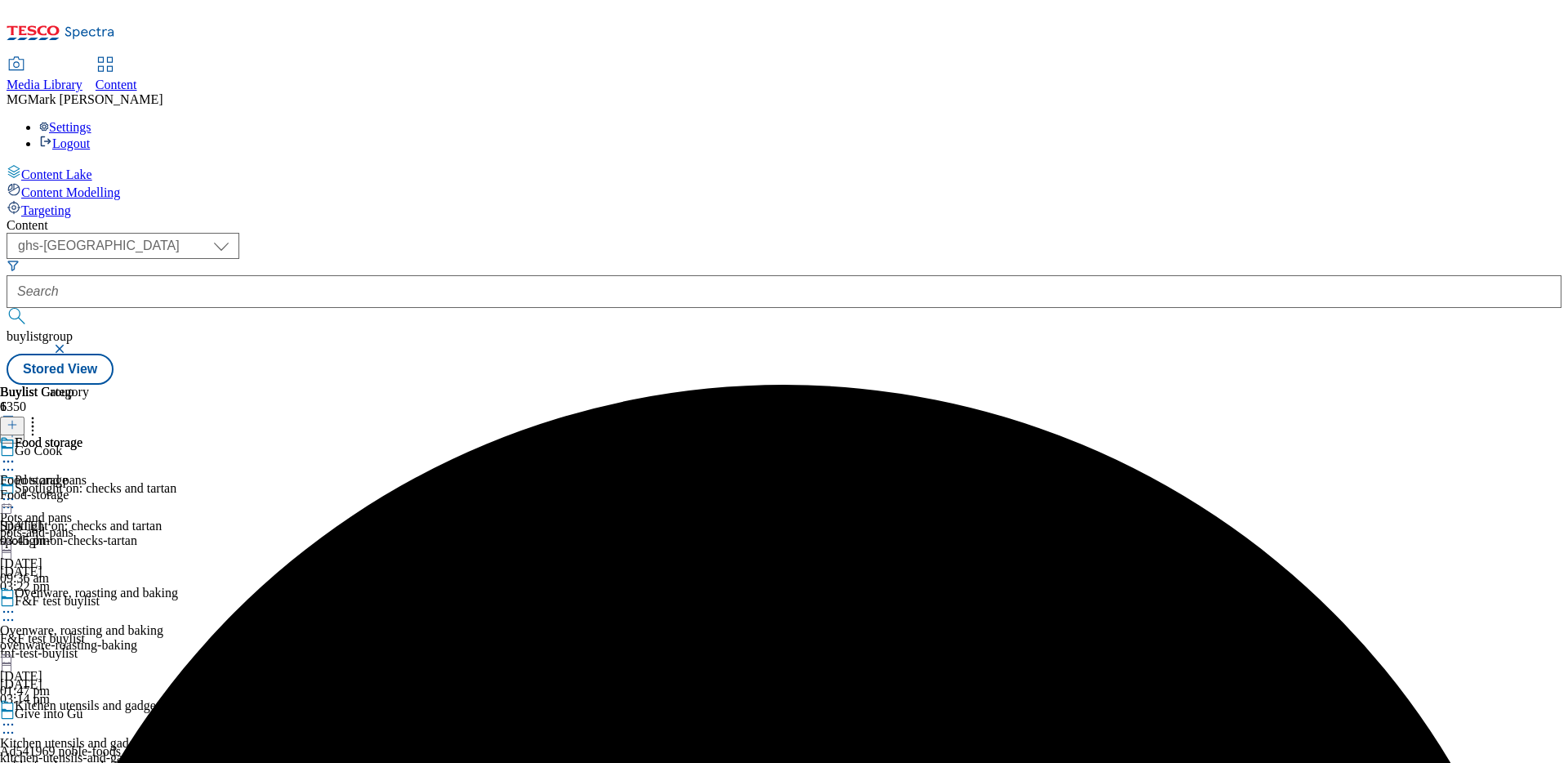
click at [89, 487] on div "Food-storage" at bounding box center [44, 495] width 89 height 15
click at [25, 416] on button at bounding box center [12, 426] width 25 height 19
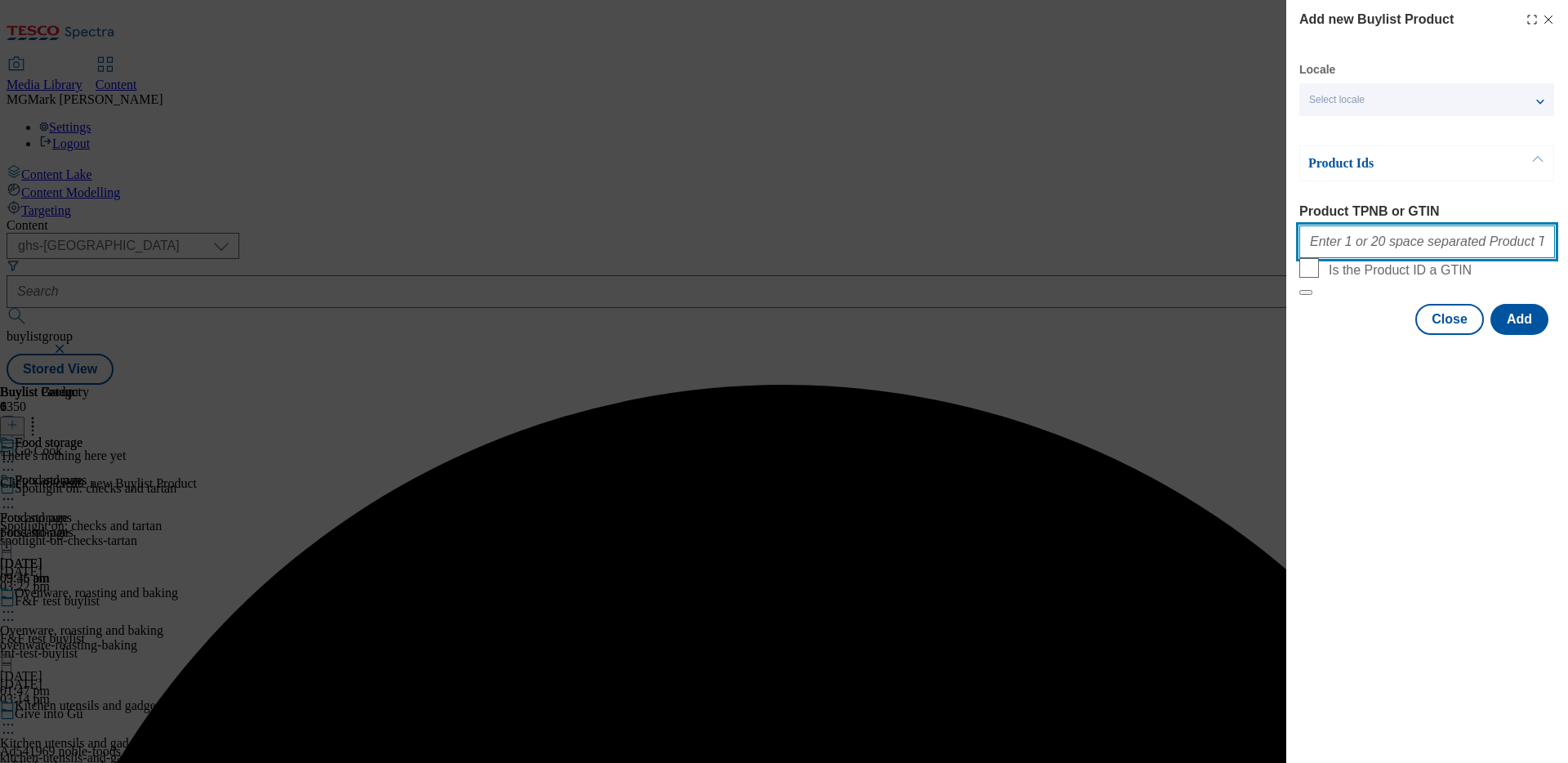
click at [1377, 246] on input "Product TPNB or GTIN" at bounding box center [1427, 242] width 256 height 33
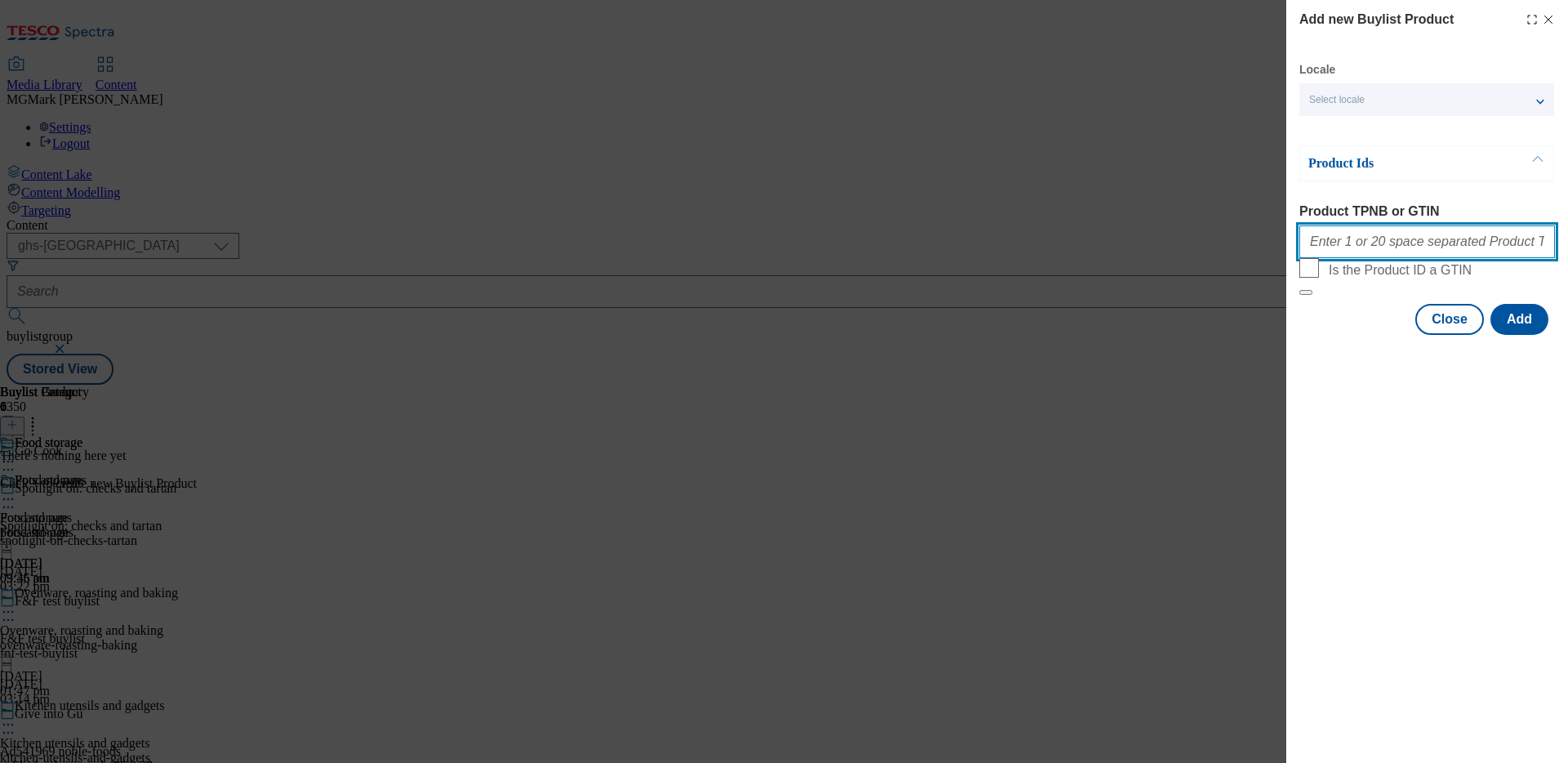
paste input "96304520 93778654 96430905 96393948 96438908 96482987 96486142 96238391 9629783…"
type input "96304520 93778654 96430905 96393948 96438908 96482987 96486142 96238391 9629783…"
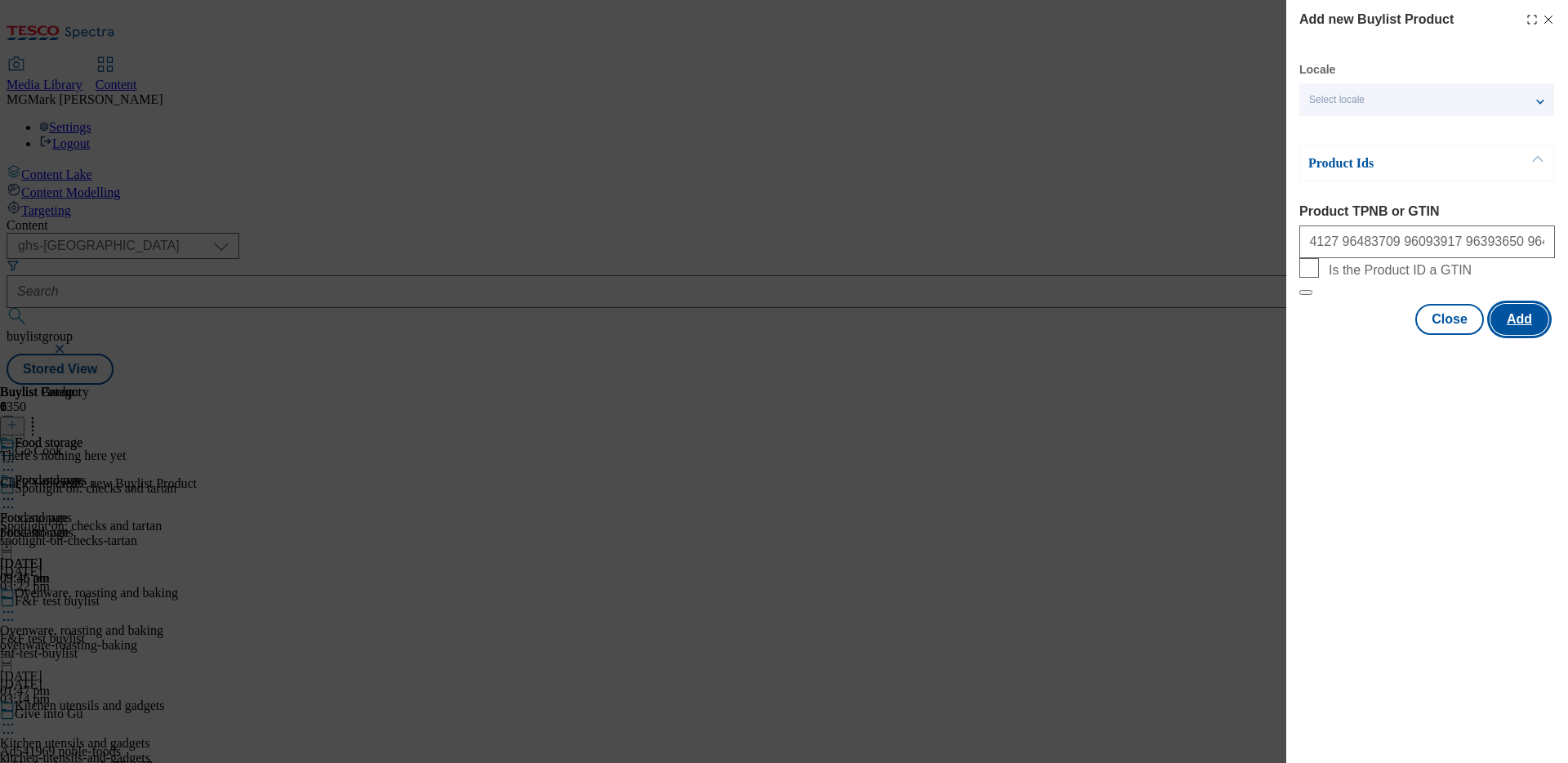
scroll to position [0, 0]
click at [1533, 335] on button "Add" at bounding box center [1519, 319] width 58 height 31
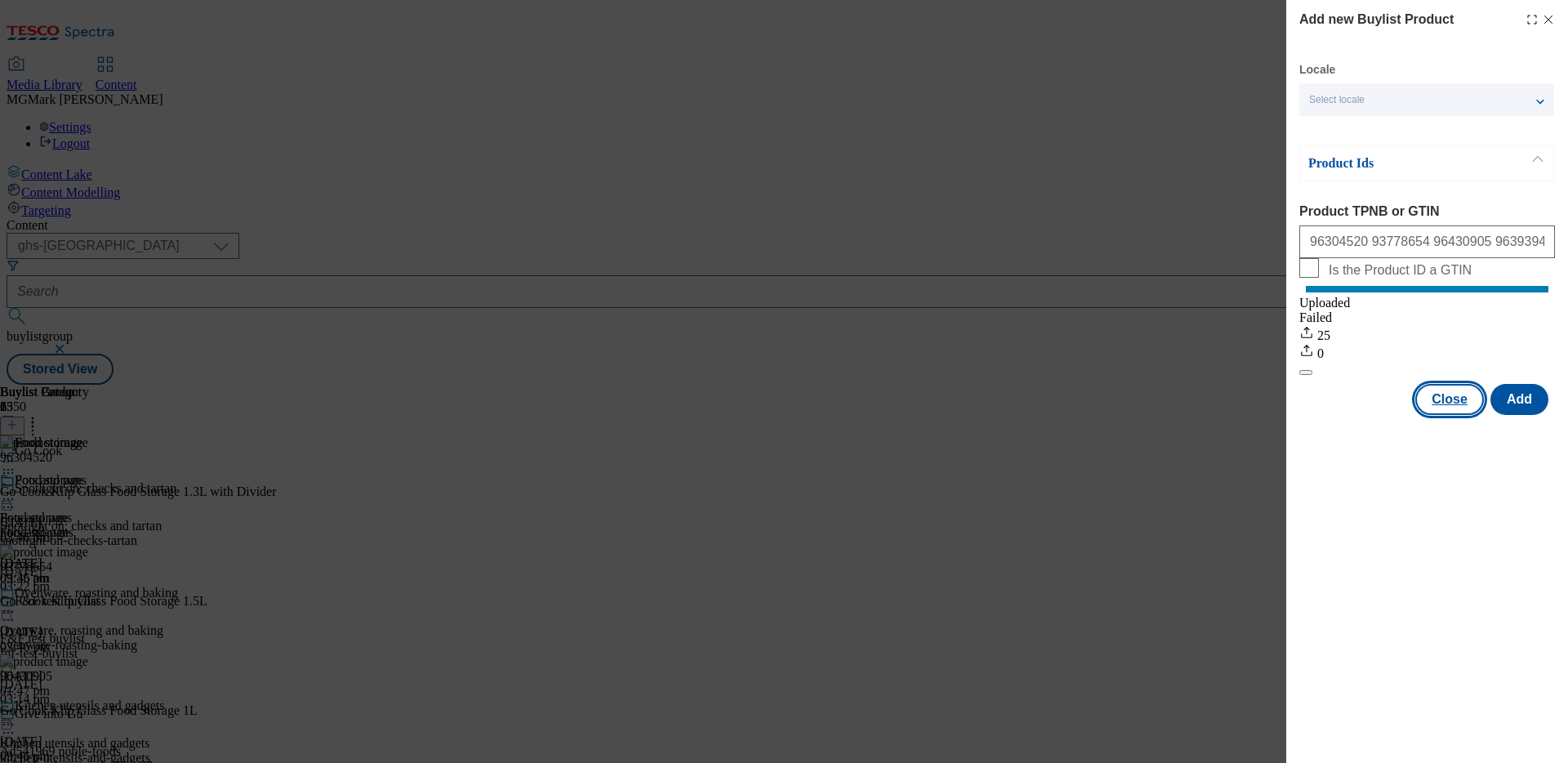
click at [1451, 415] on button "Close" at bounding box center [1449, 399] width 68 height 31
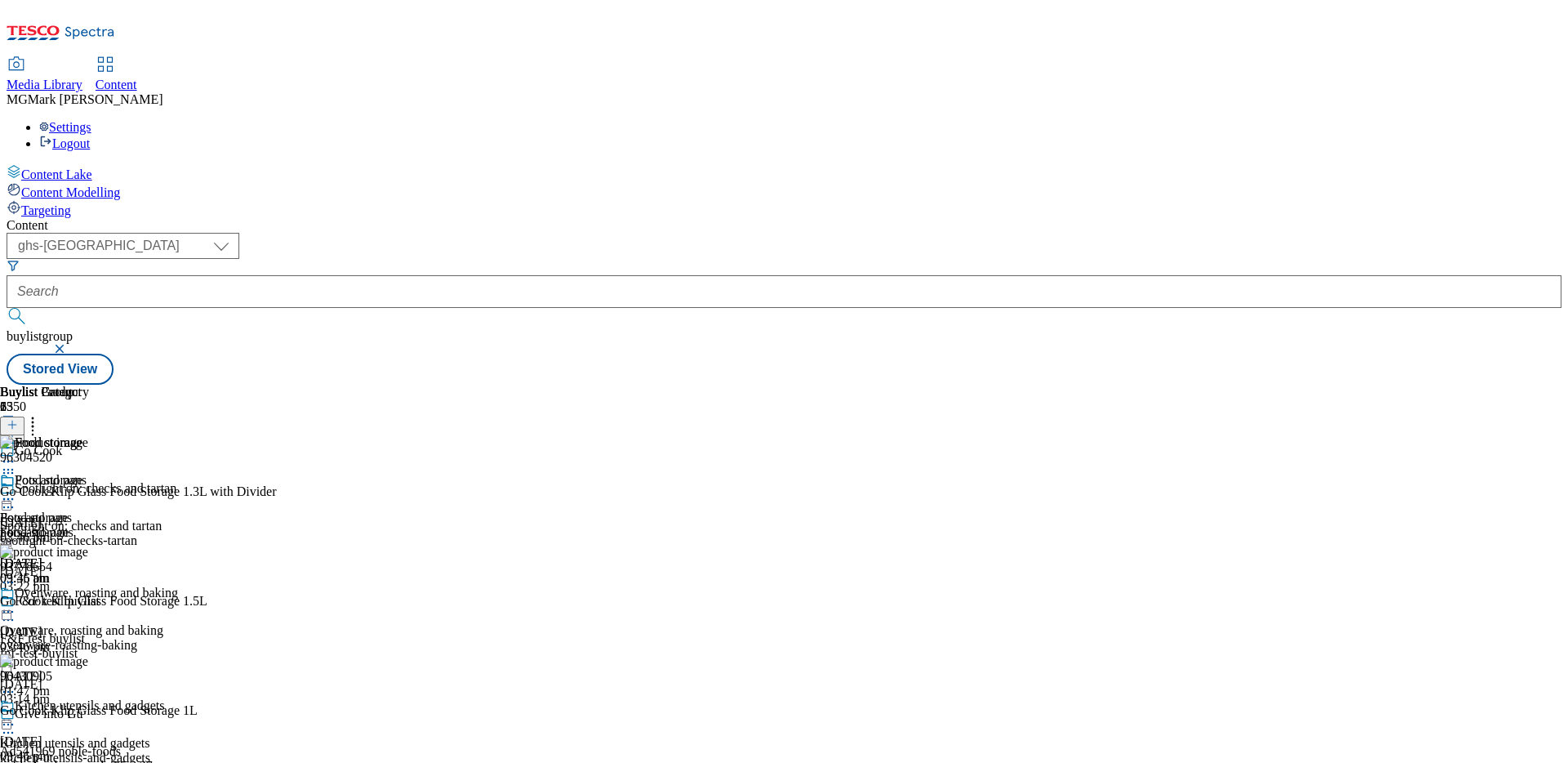
click at [178, 525] on div "pots-and-pans" at bounding box center [89, 533] width 178 height 15
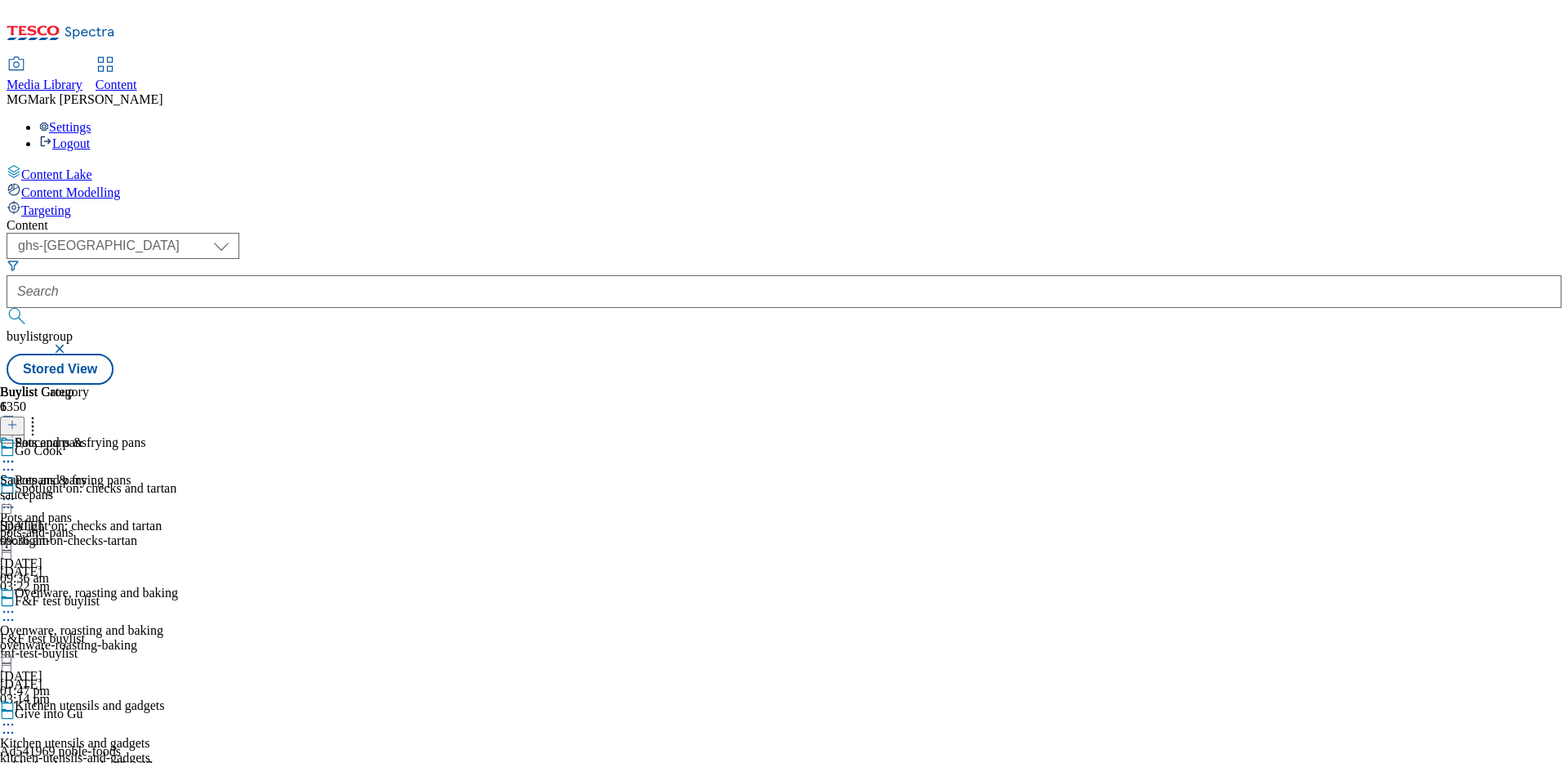
click at [178, 491] on div at bounding box center [89, 500] width 178 height 20
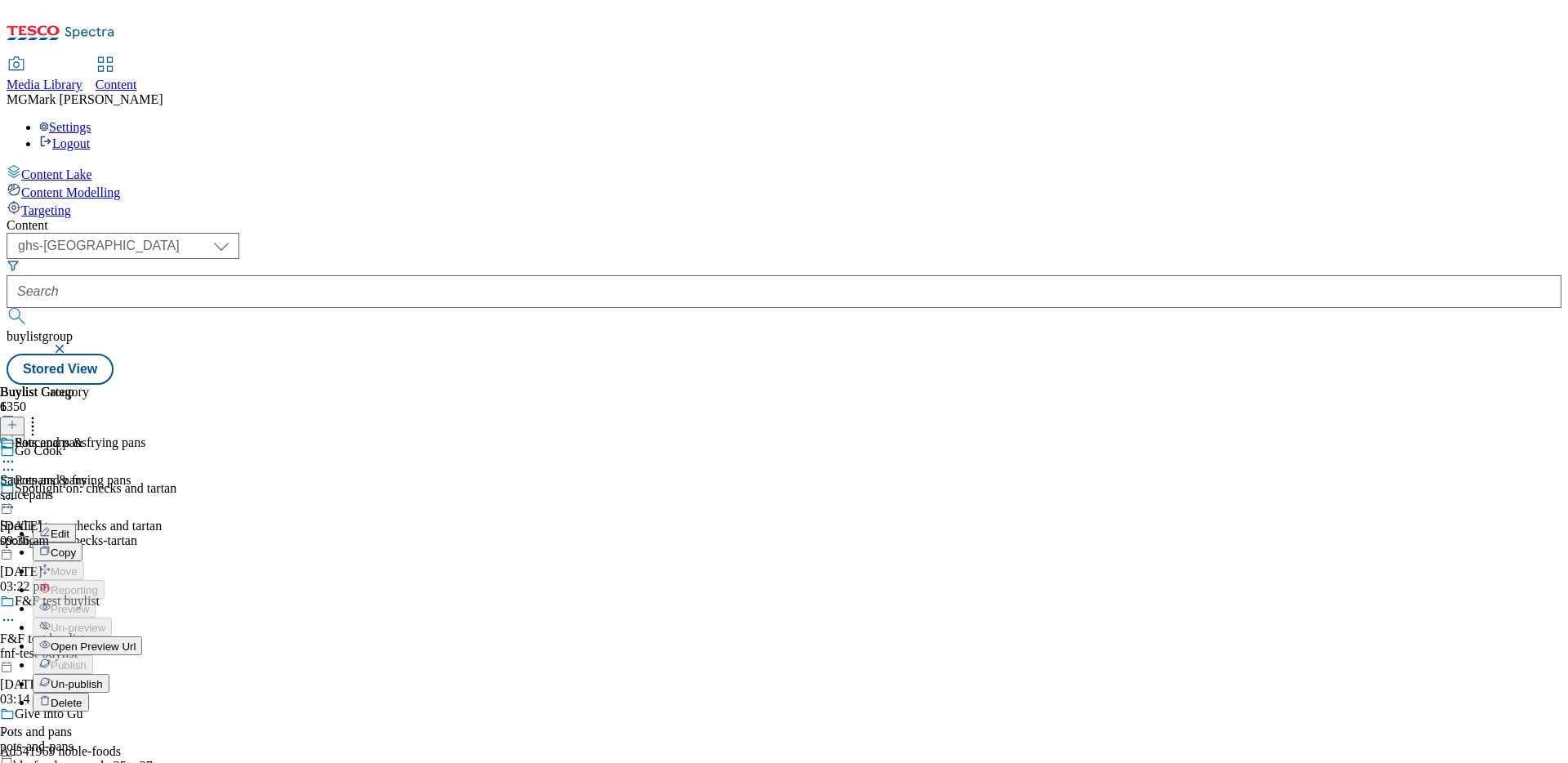
click at [76, 523] on button "Edit" at bounding box center [54, 533] width 44 height 19
select select "evergreen"
select select "Banner"
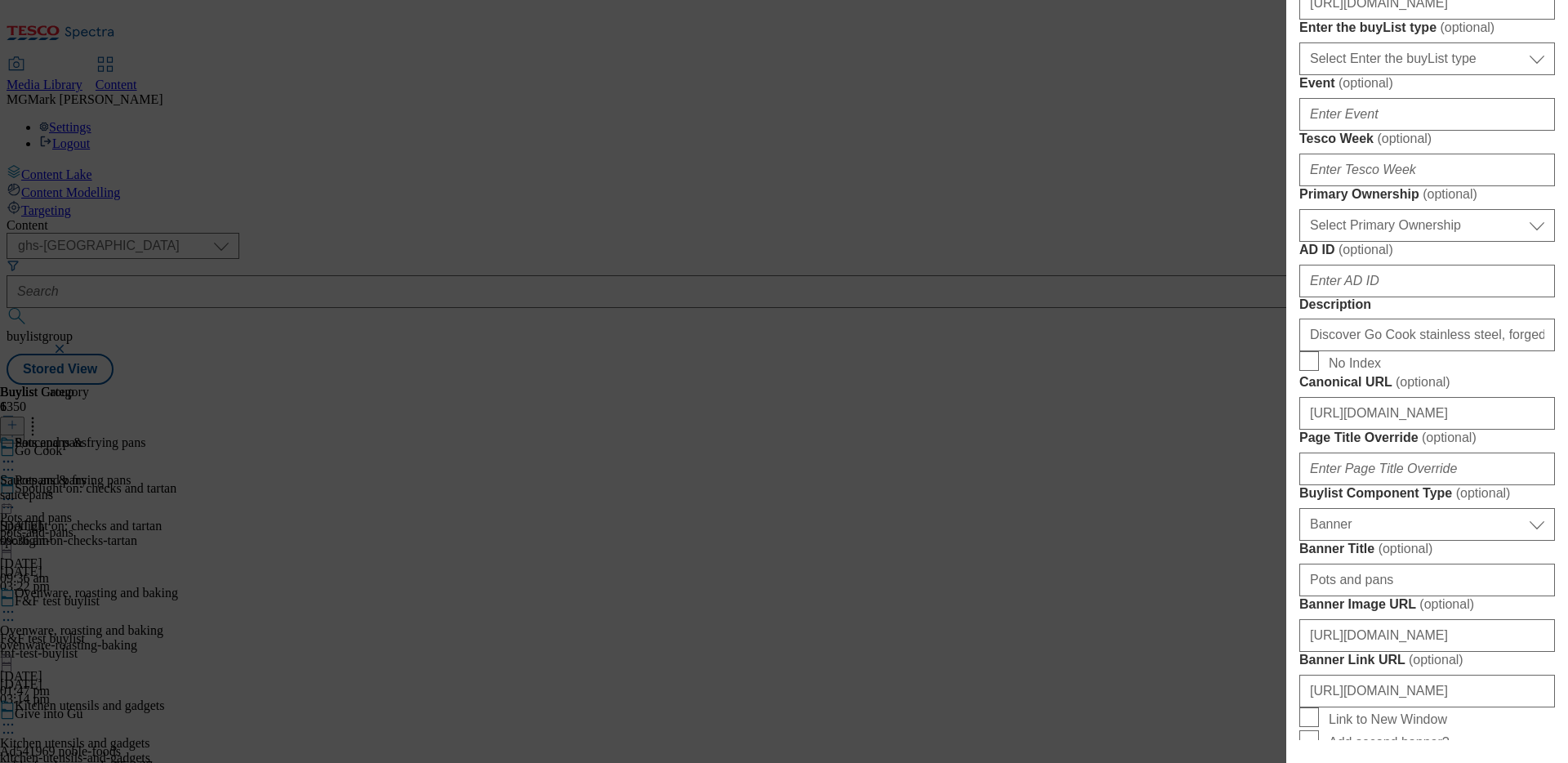
scroll to position [682, 0]
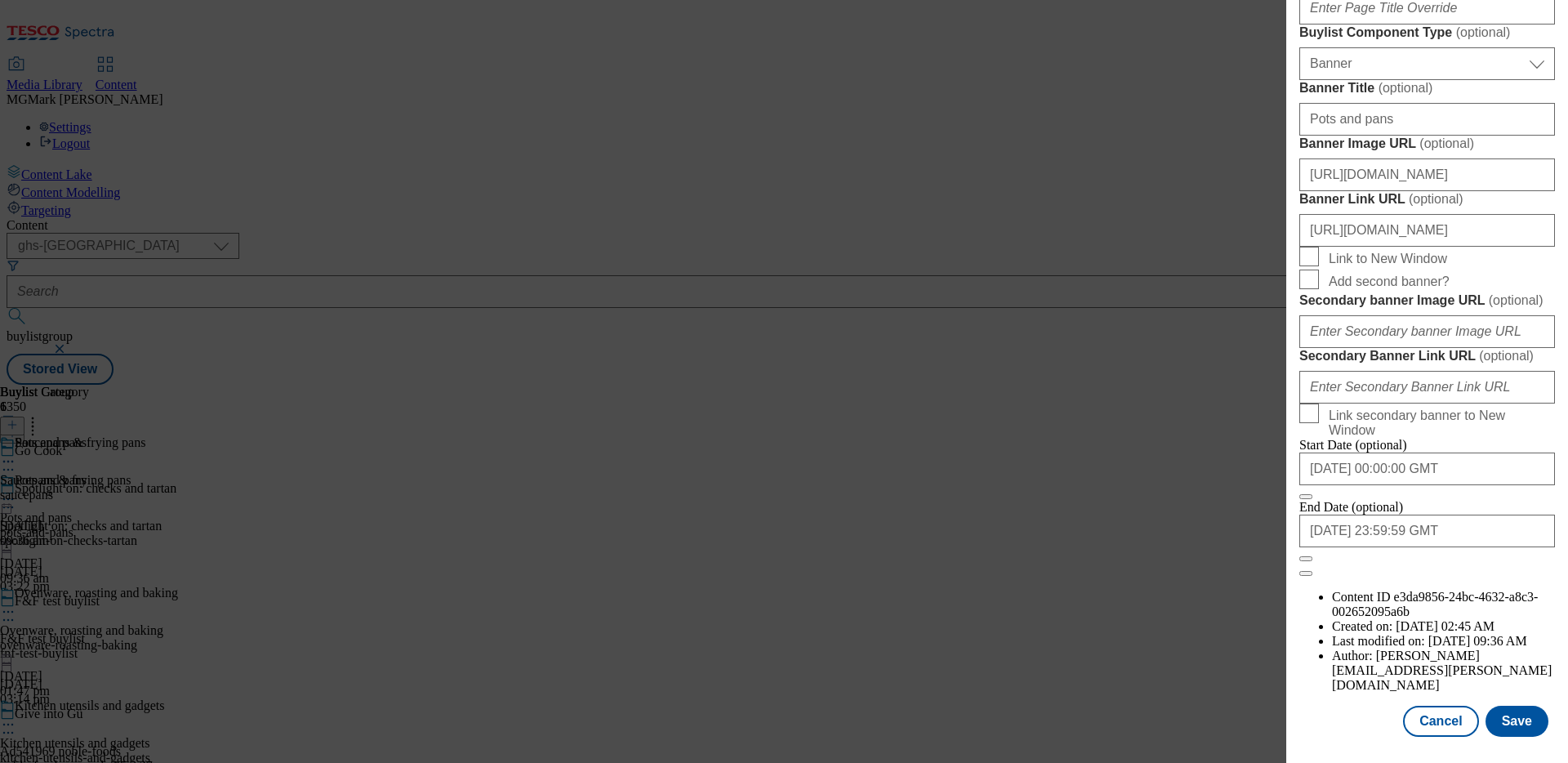
scroll to position [1296, 0]
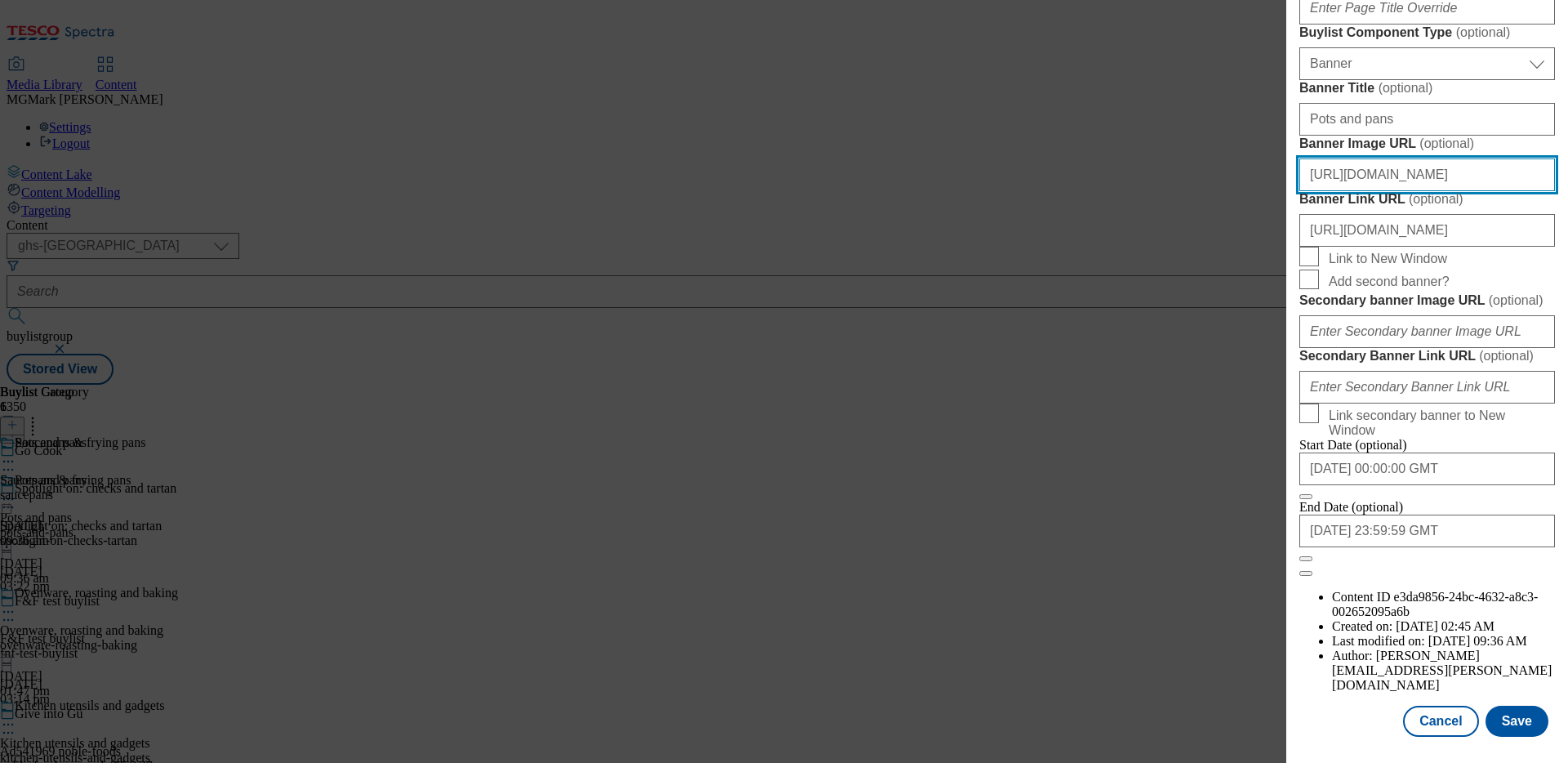
click at [1429, 191] on input "https://digitalcontent.api.tesco.com/v2/media/ghs-mktg/5e0077b6-edbe-4d03-a1a3-…" at bounding box center [1427, 175] width 256 height 33
paste input "00a28f73-bc65-4a16-973d-5c76ae25d5e0/2531-GHS-GoCook-Zone-912x257-Buylist-Heade…"
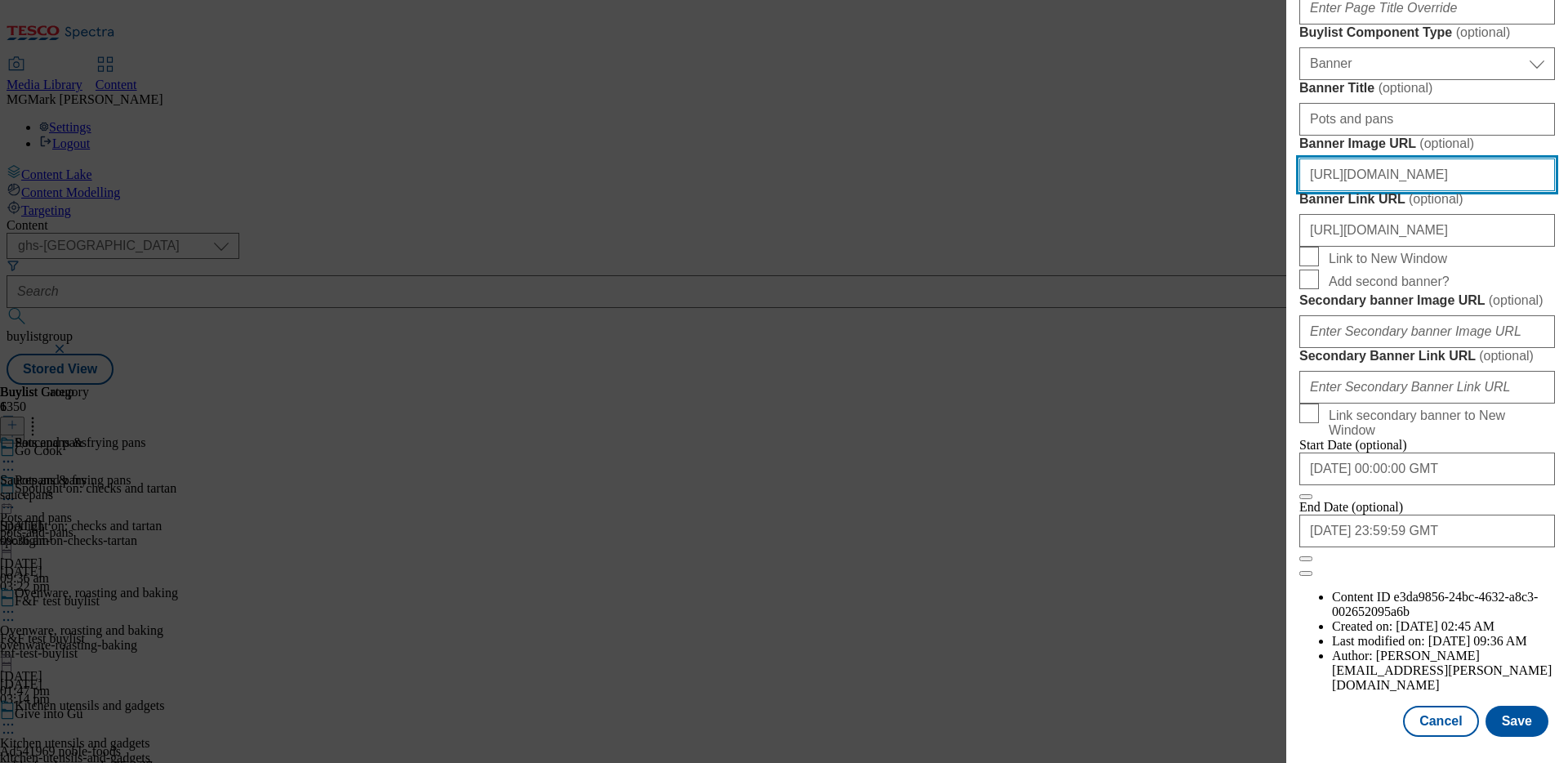
type input "https://digitalcontent.api.tesco.com/v2/media/ghs-mktg/00a28f73-bc65-4a16-973d-…"
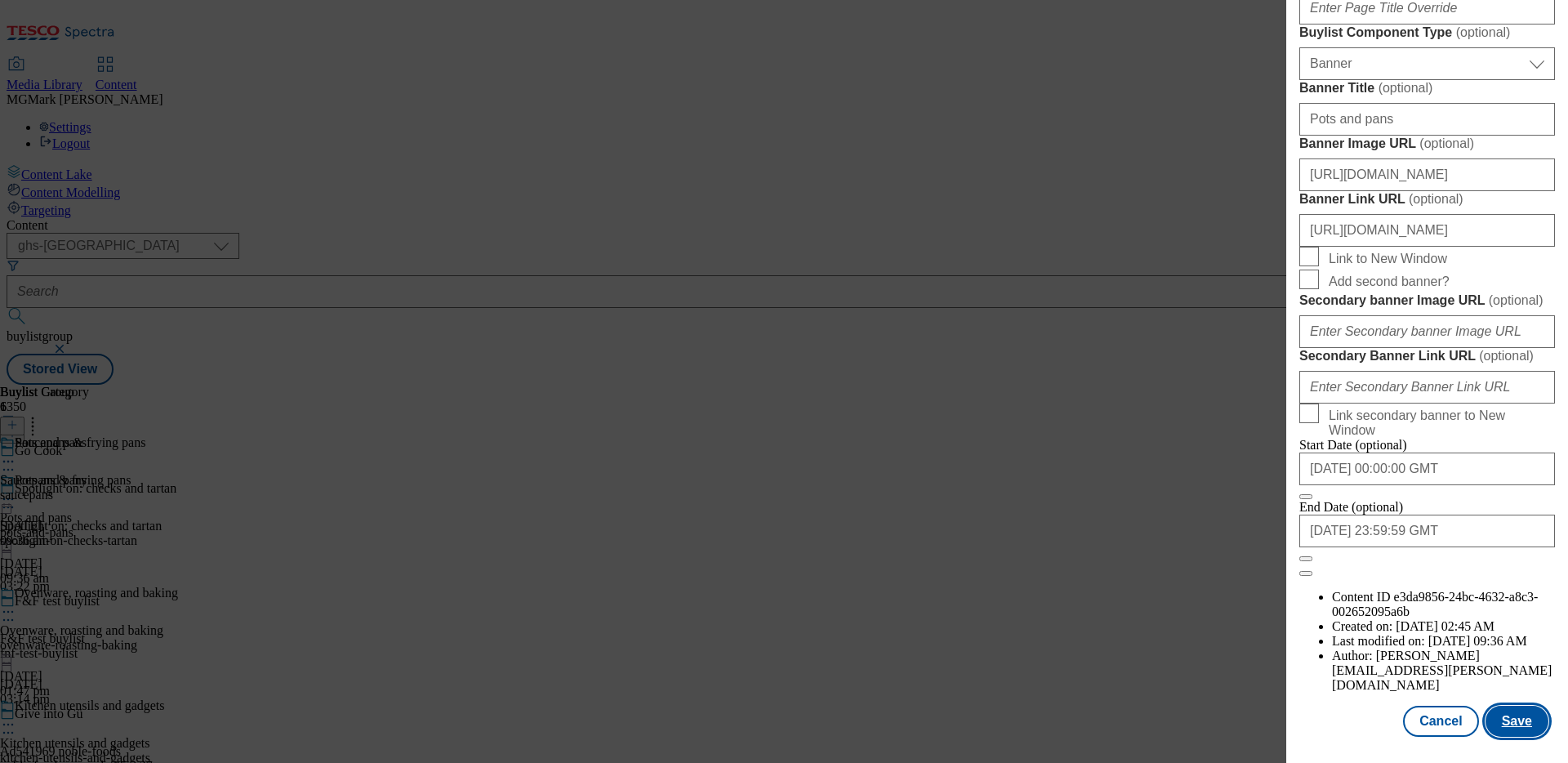
click at [1513, 724] on button "Save" at bounding box center [1517, 721] width 63 height 31
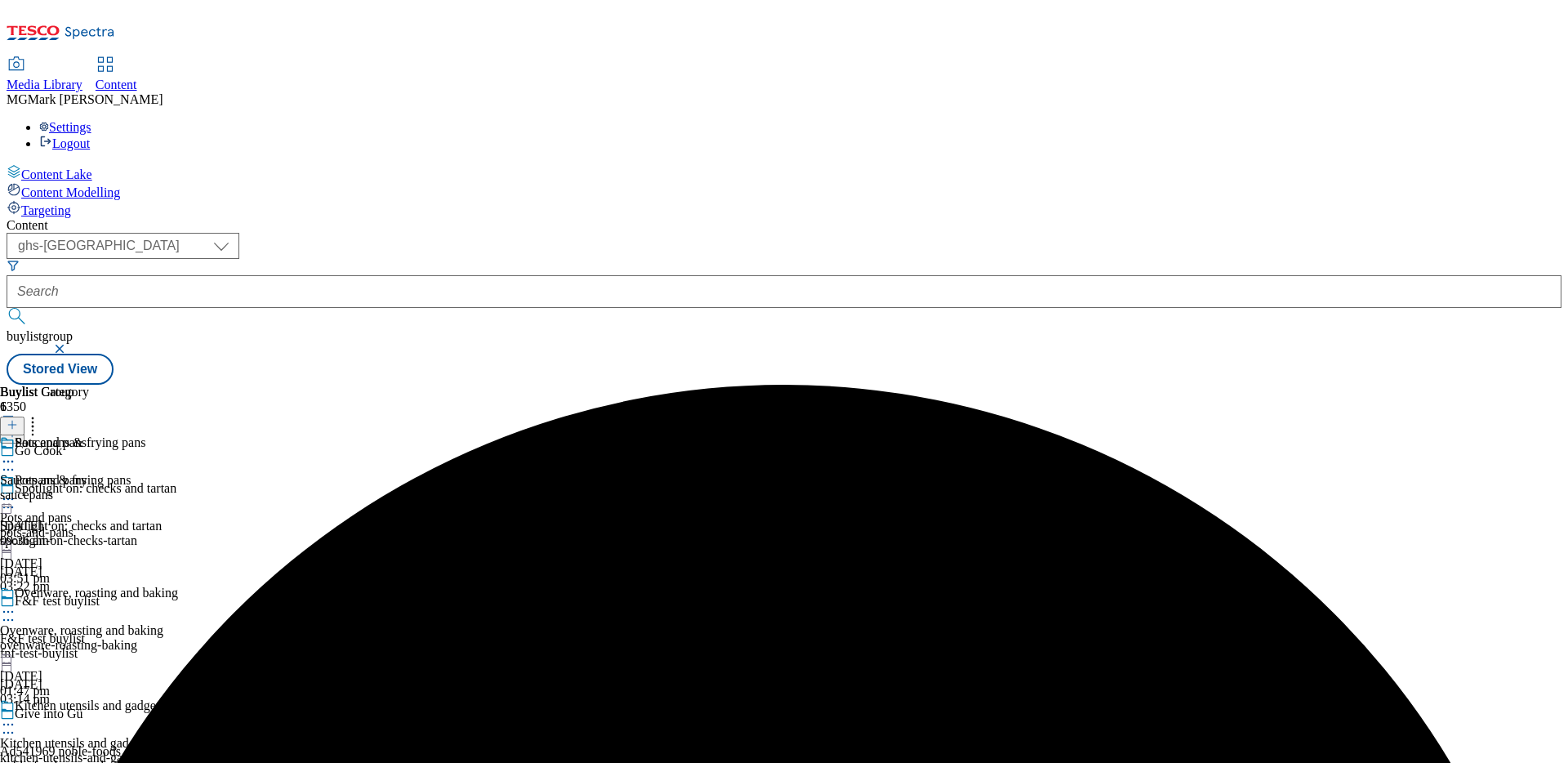
click at [178, 638] on div "ovenware-roasting-baking" at bounding box center [89, 645] width 178 height 15
click at [16, 603] on icon at bounding box center [8, 612] width 16 height 16
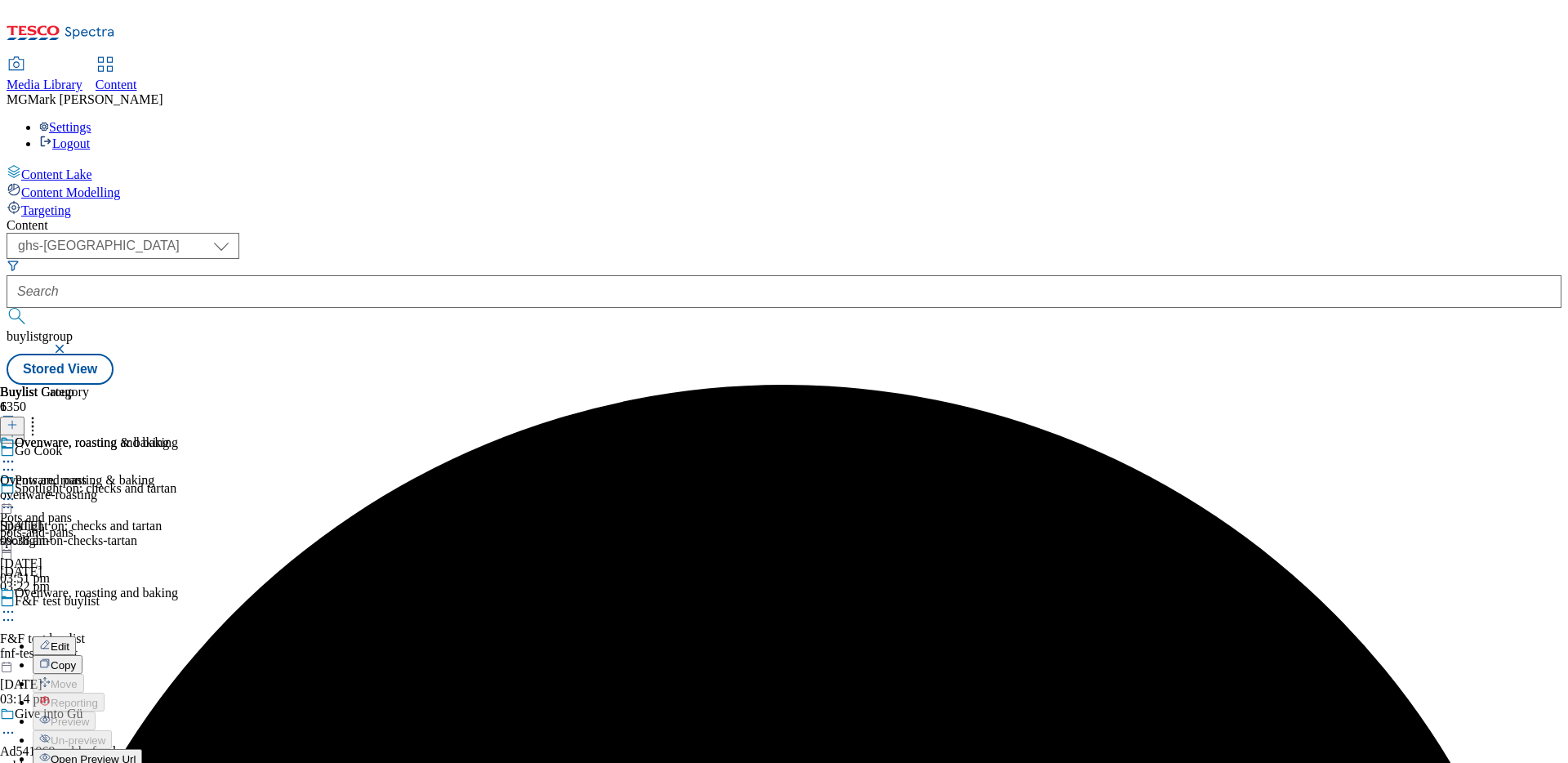
click at [76, 636] on button "Edit" at bounding box center [54, 645] width 44 height 19
select select "evergreen"
select select "Banner"
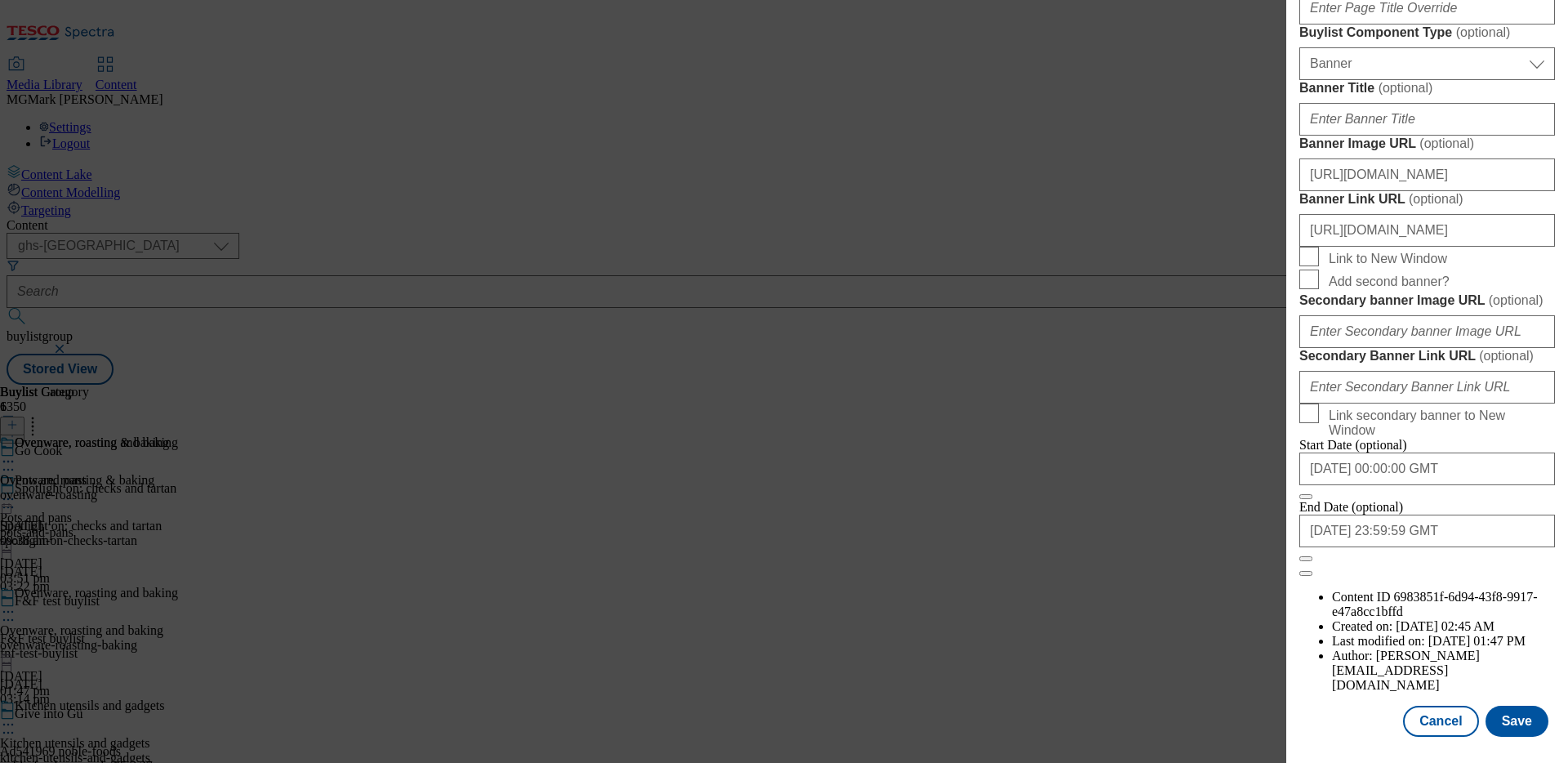
scroll to position [1262, 0]
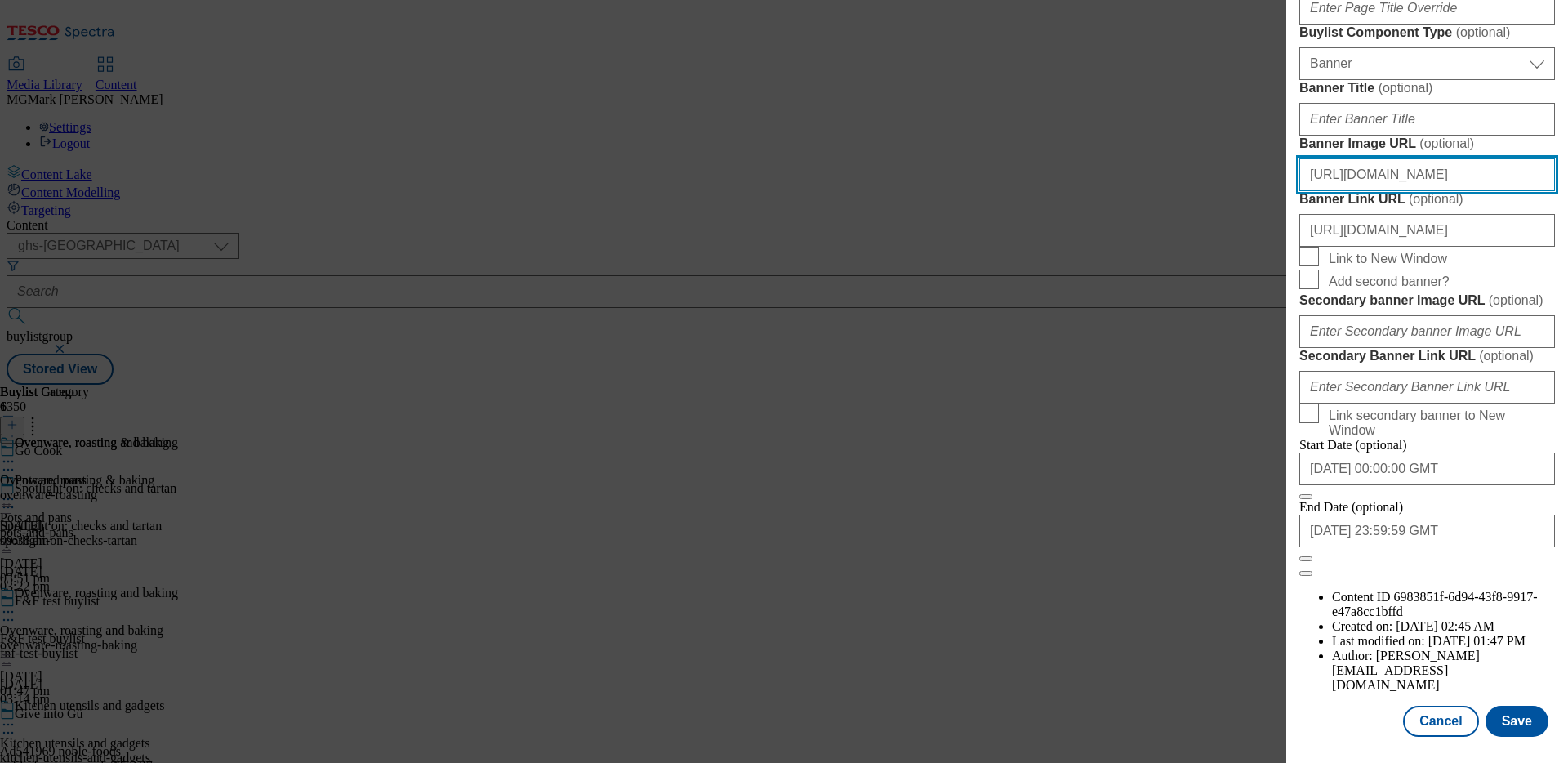
click at [1426, 191] on input "https://digitalcontent.api.tesco.com/v2/media/ghs-mktg/5e0077b6-edbe-4d03-a1a3-…" at bounding box center [1427, 175] width 256 height 33
paste input "experience.adobe.com/#/@tescostores/so:tescocreativestudio-Production/workfront…"
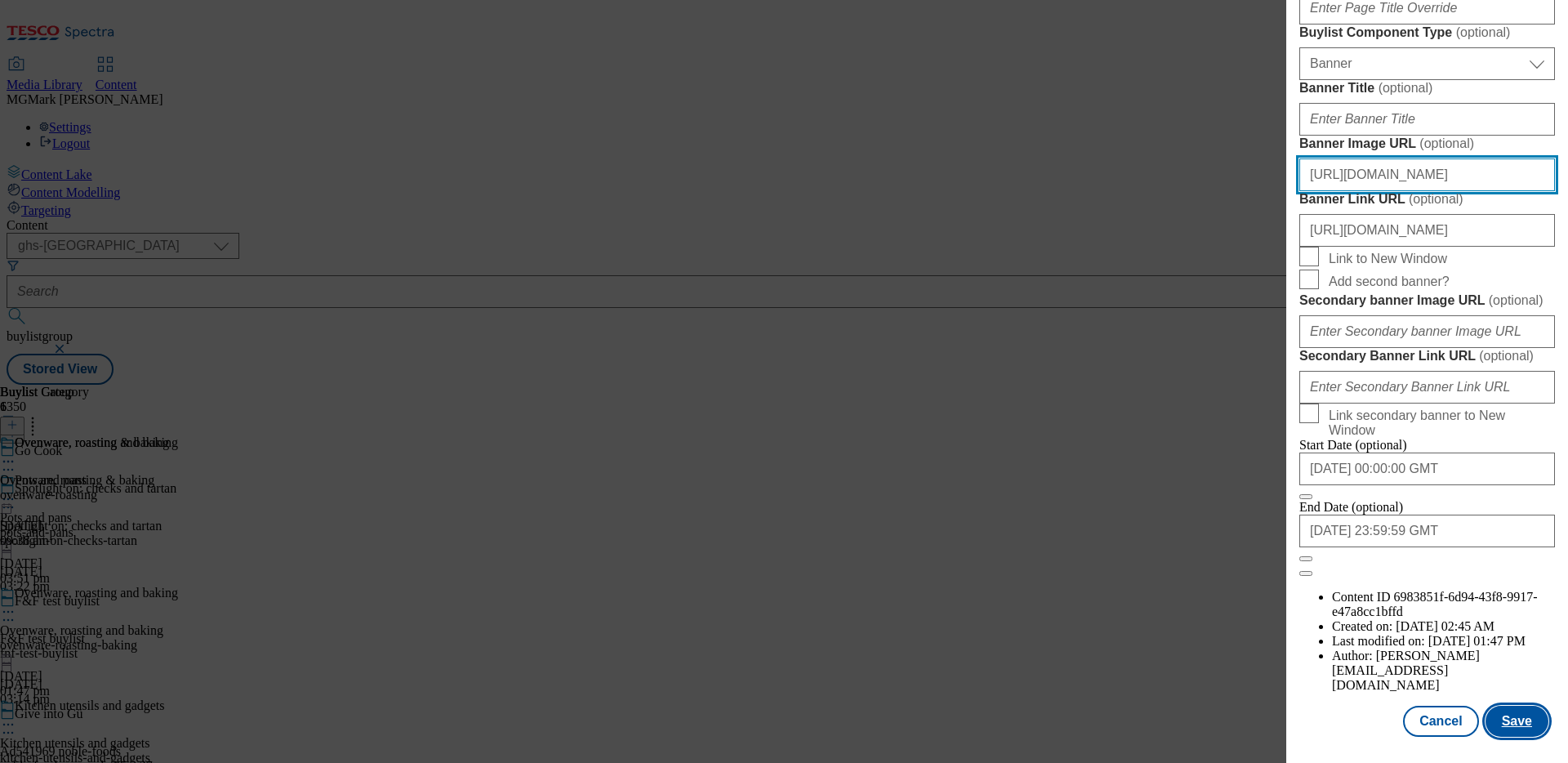
type input "https://experience.adobe.com/#/@tescostores/so:tescocreativestudio-Production/w…"
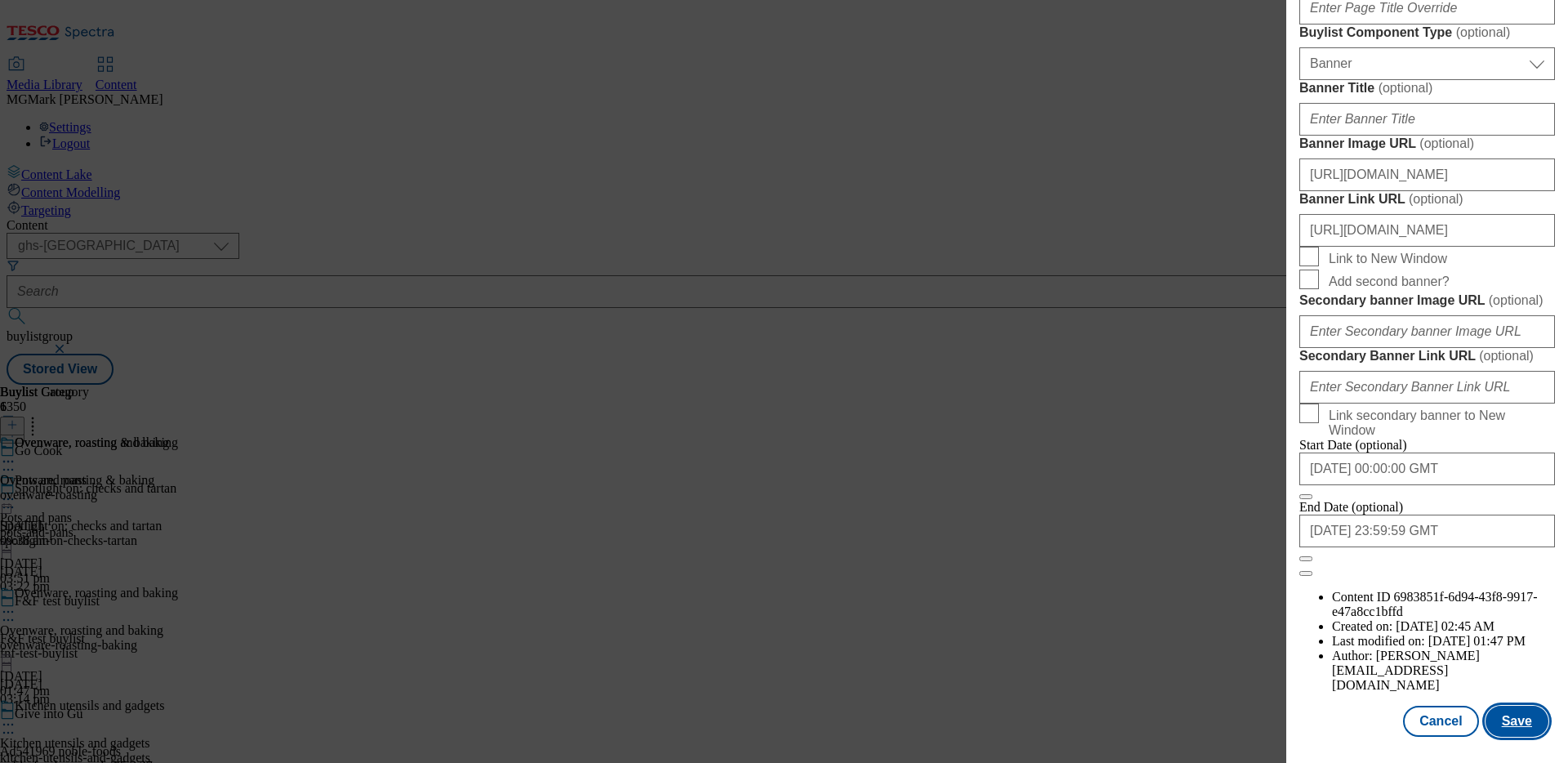
click at [1509, 728] on button "Save" at bounding box center [1517, 721] width 63 height 31
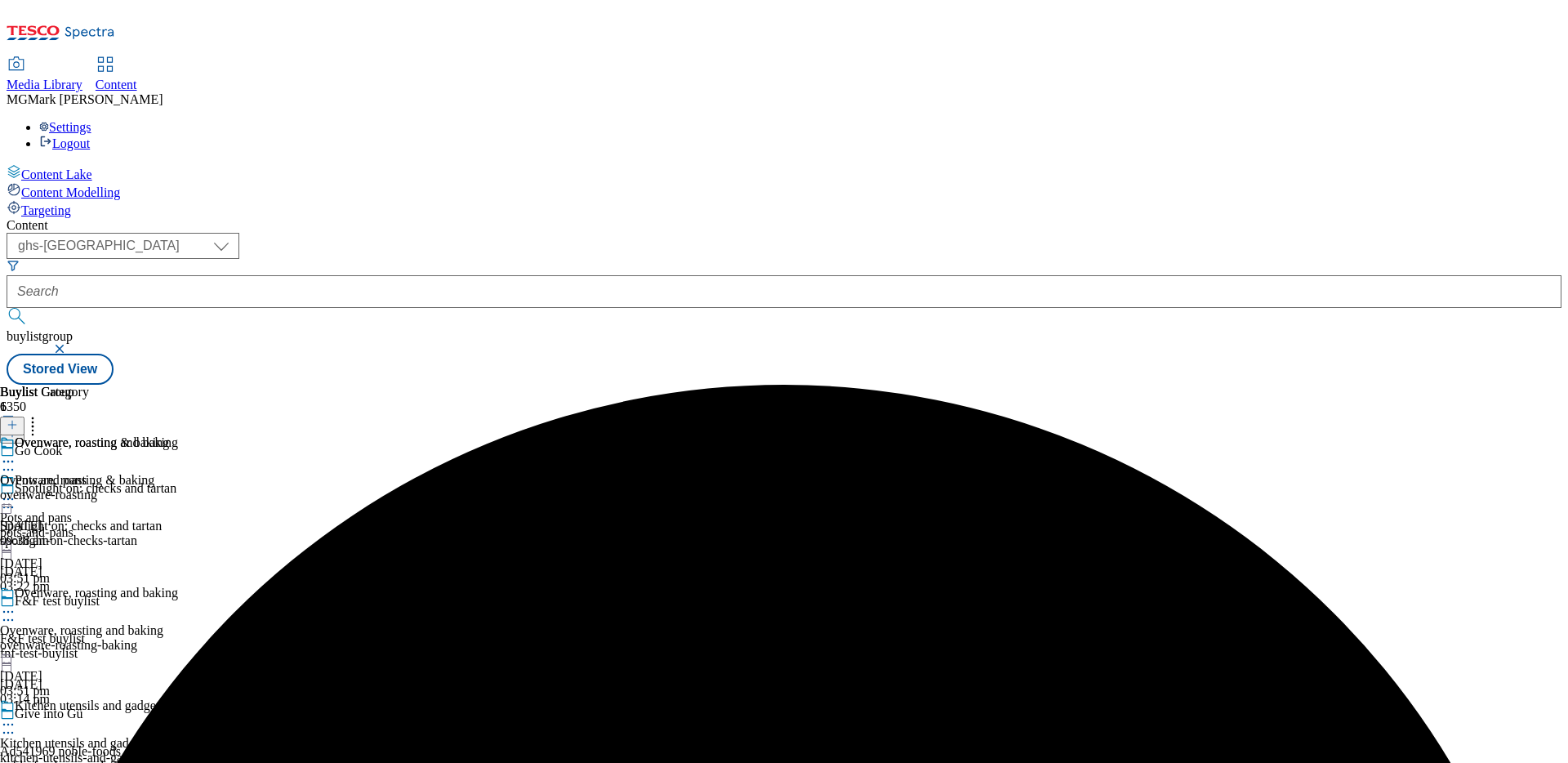
scroll to position [193, 0]
click at [178, 751] on div "kitchen-utensils-and-gadgets" at bounding box center [89, 758] width 178 height 15
click at [16, 716] on icon at bounding box center [8, 724] width 16 height 16
click at [76, 749] on button "Edit" at bounding box center [54, 758] width 44 height 19
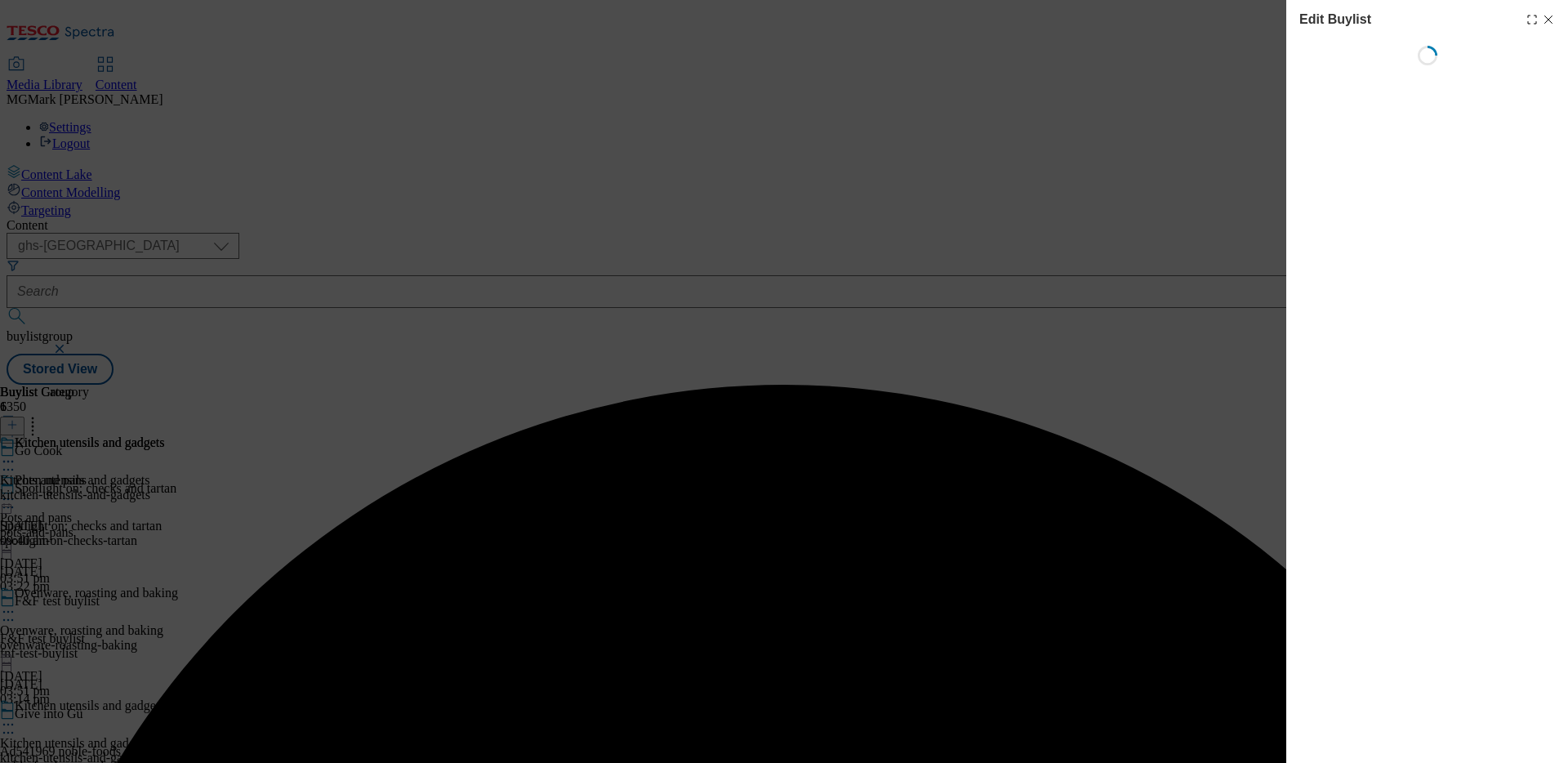
select select "evergreen"
select select "Banner"
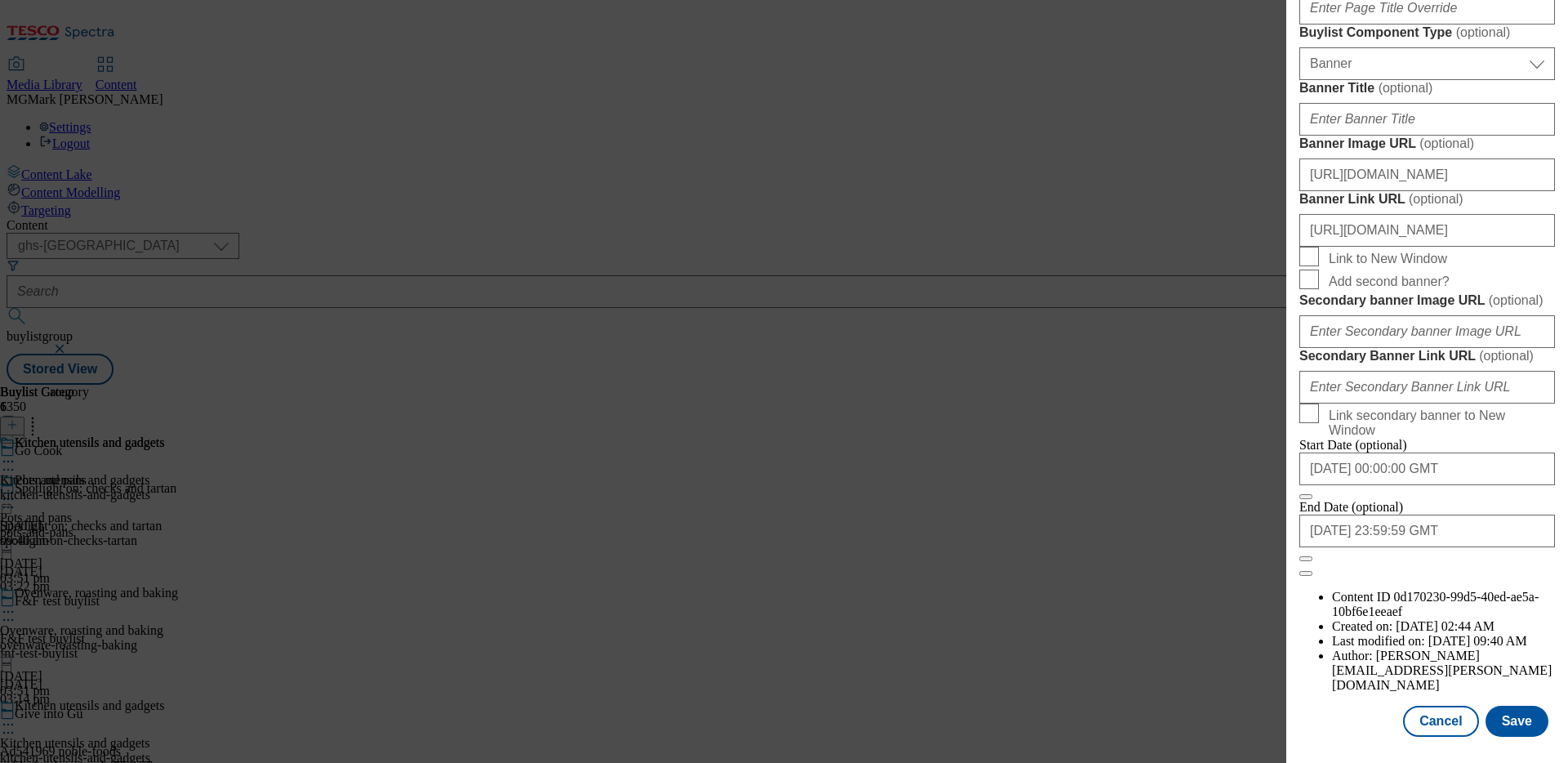
scroll to position [1166, 0]
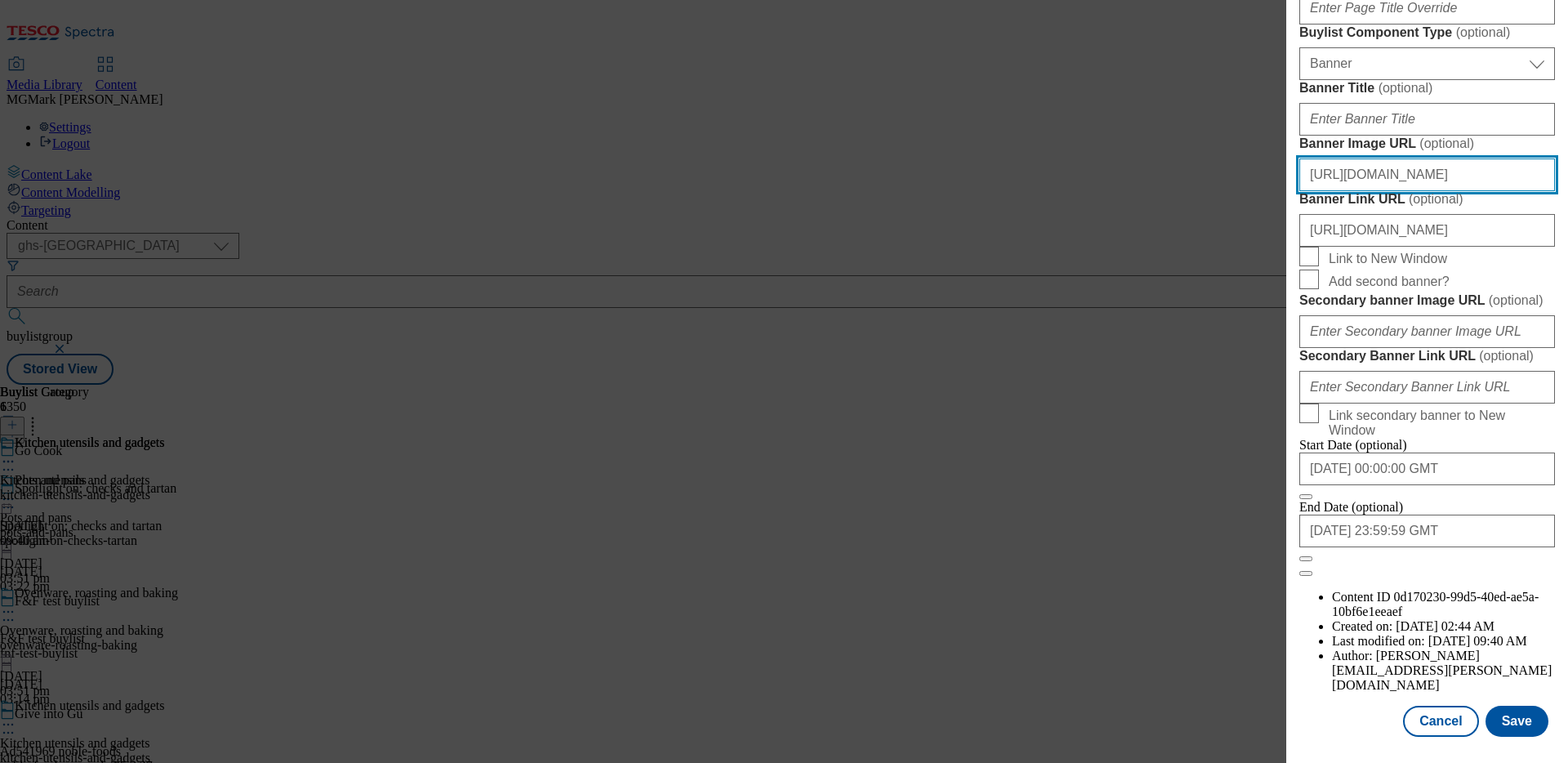
click at [1421, 191] on input "https://digitalcontent.api.tesco.com/v2/media/ghs-mktg/5e0077b6-edbe-4d03-a1a3-…" at bounding box center [1427, 175] width 256 height 33
paste input "experience.adobe.com/#/@tescostores/so:tescocreativestudio-Production/workfront…"
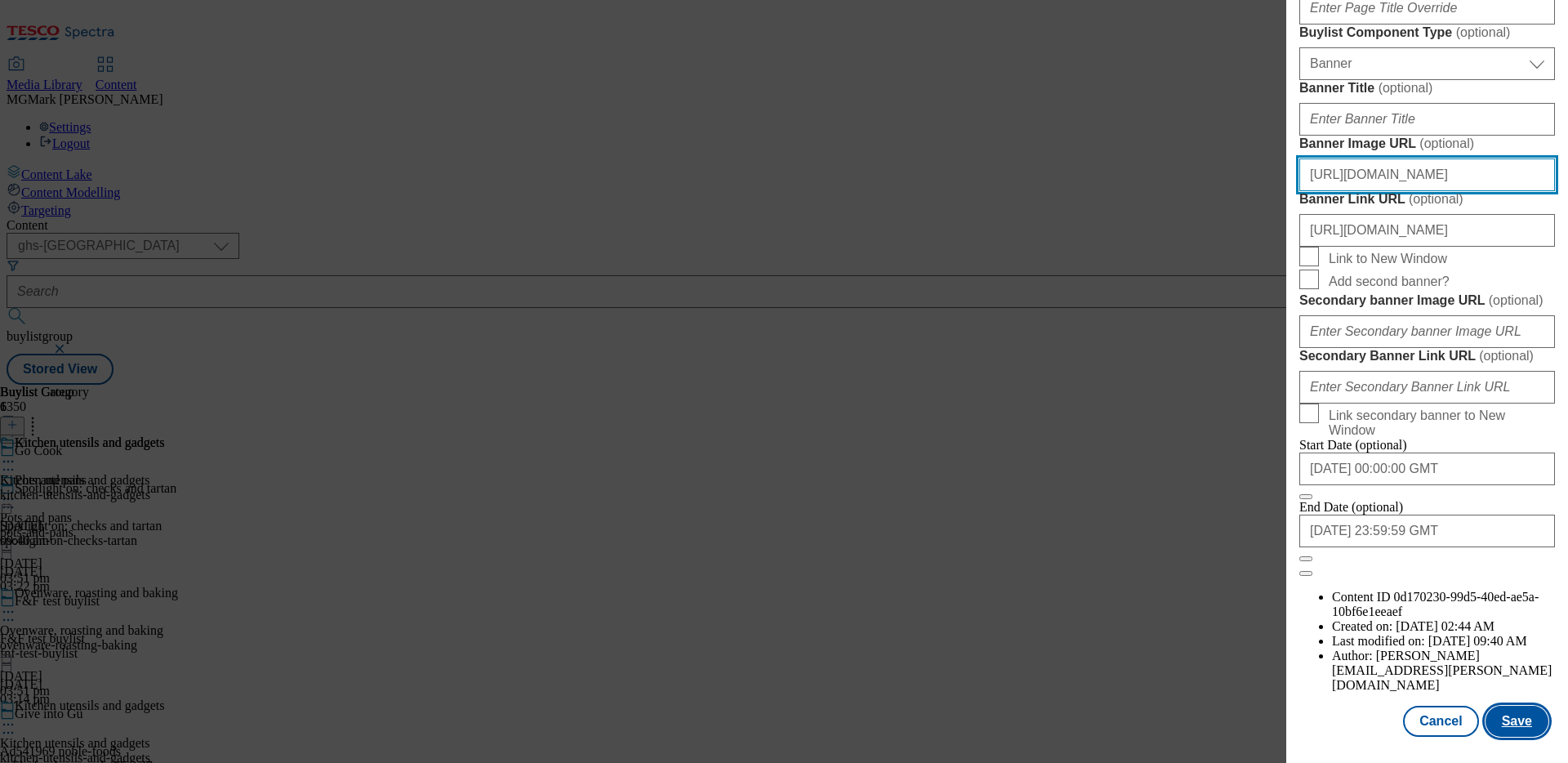
type input "https://experience.adobe.com/#/@tescostores/so:tescocreativestudio-Production/w…"
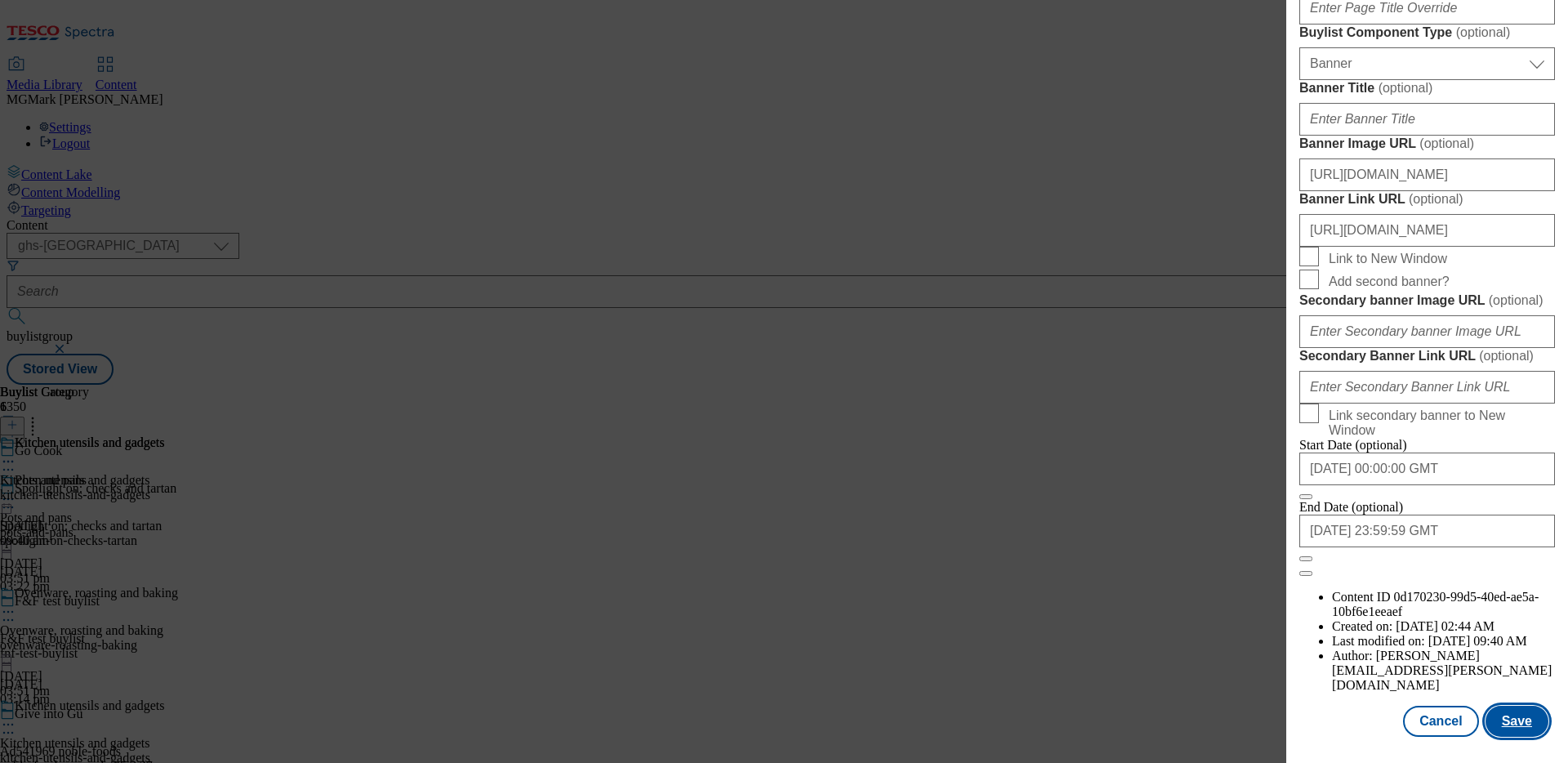
click at [1519, 730] on button "Save" at bounding box center [1517, 721] width 63 height 31
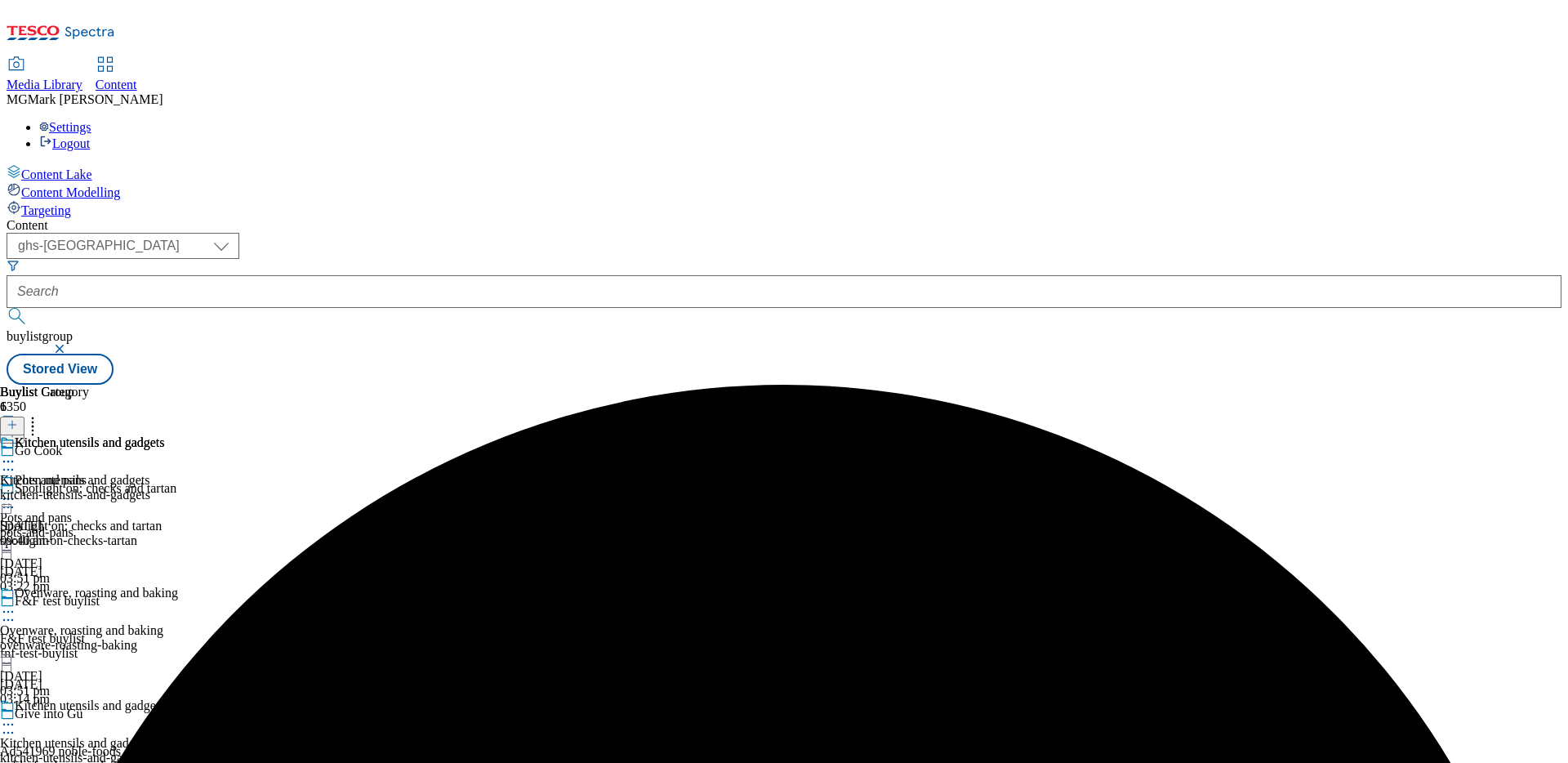
scroll to position [431, 0]
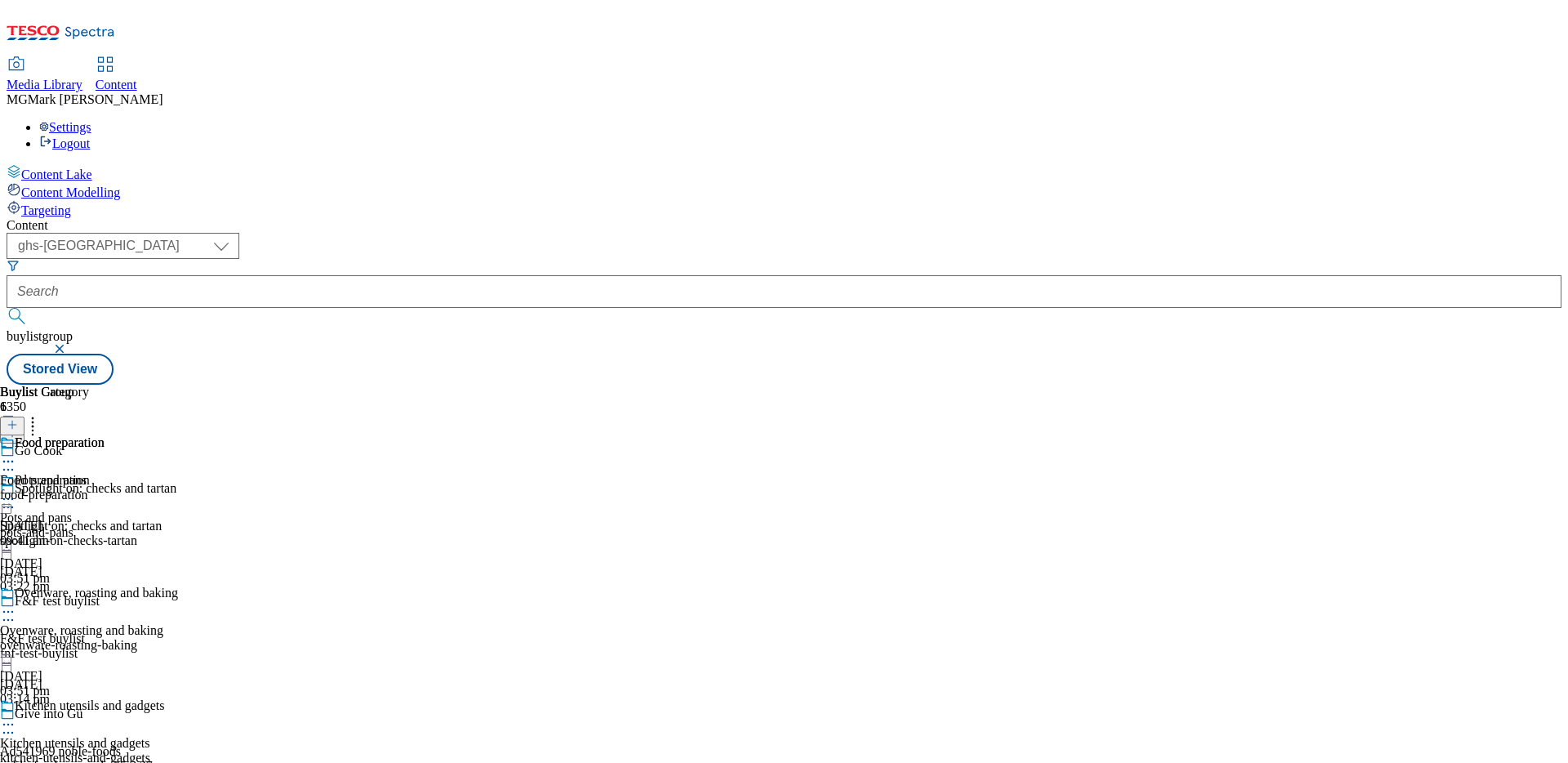
select select "evergreen"
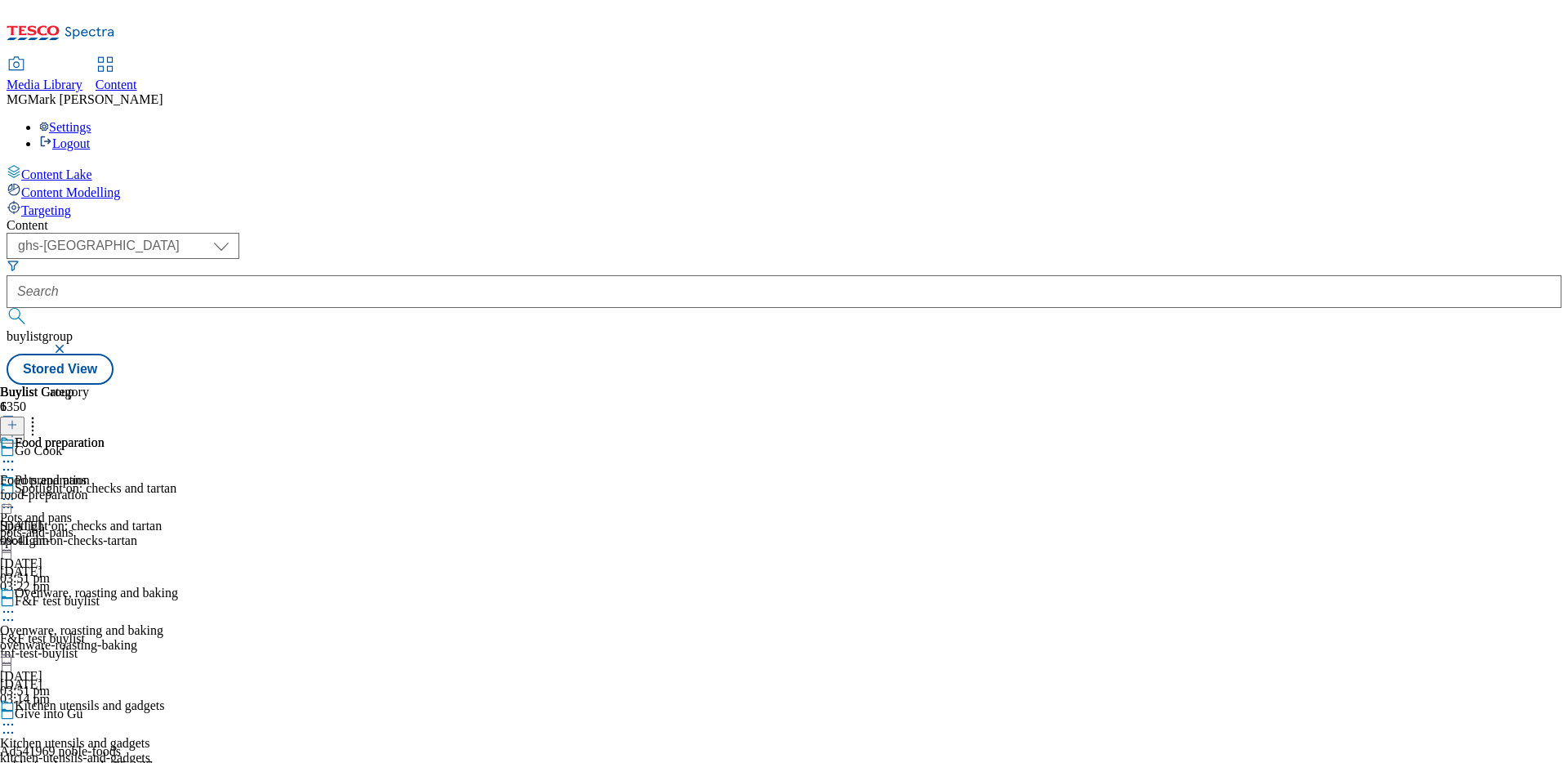
select select "Banner"
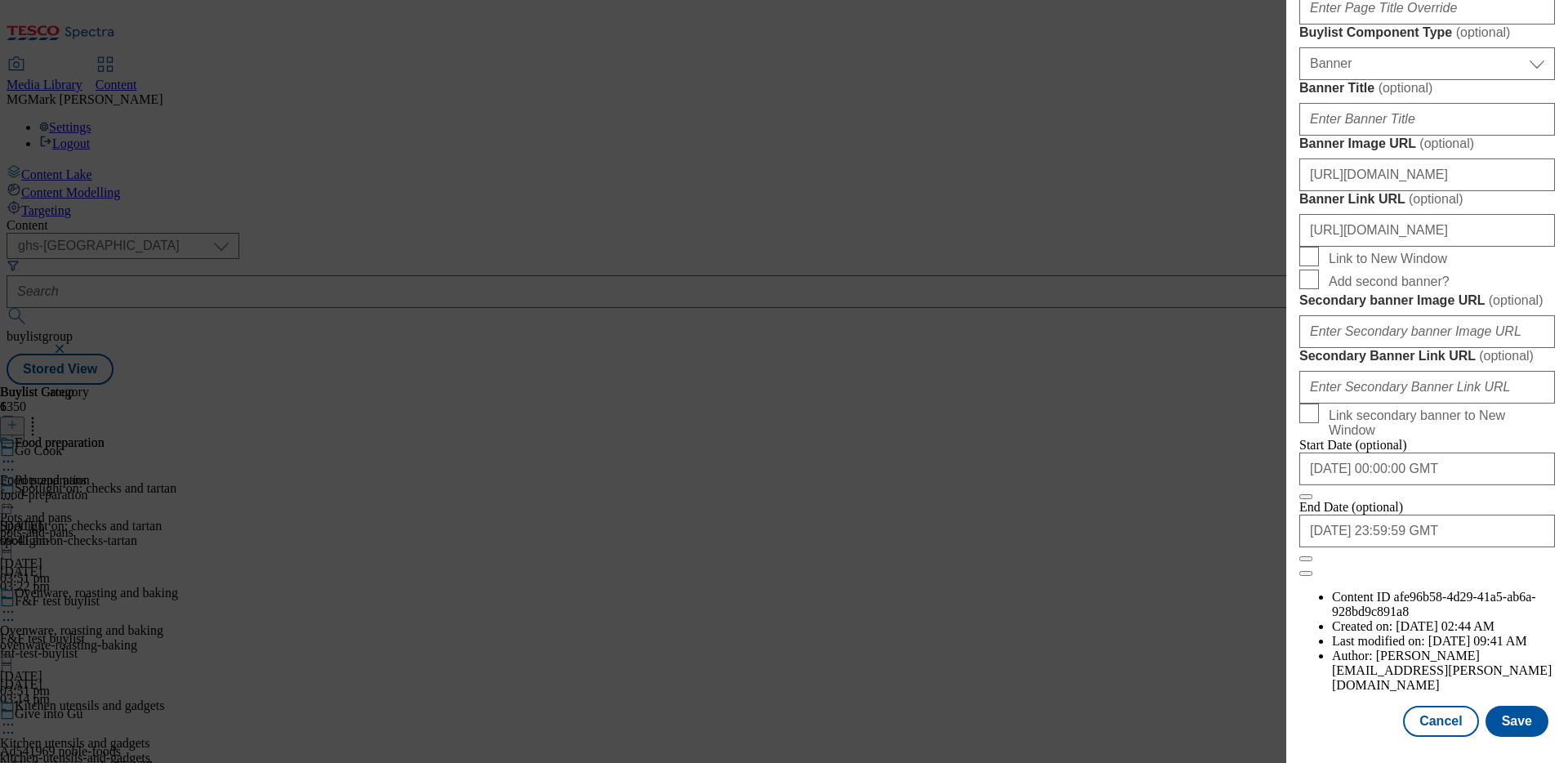
scroll to position [1411, 0]
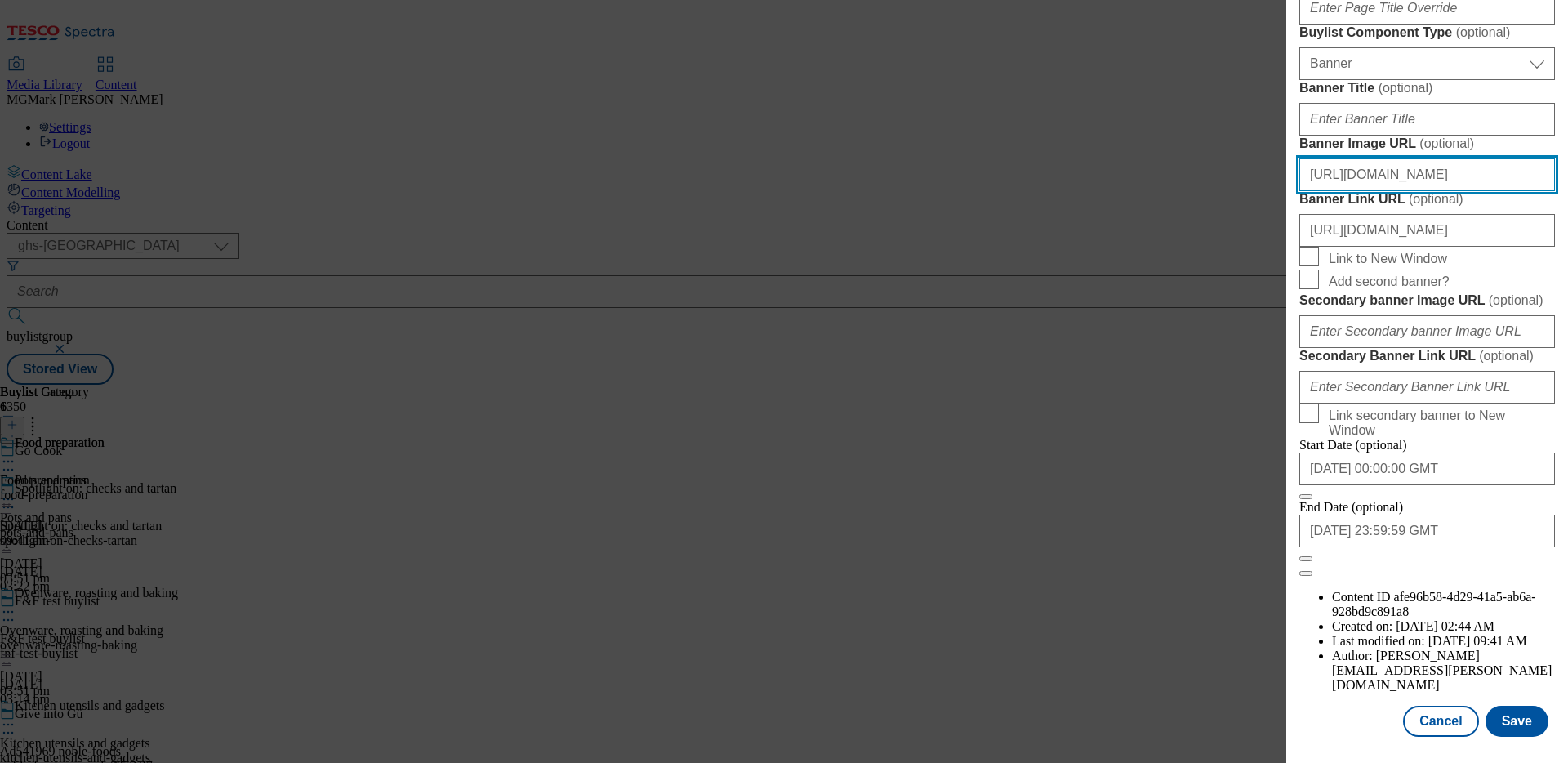
click at [1412, 191] on input "https://digitalcontent.api.tesco.com/v2/media/ghs-mktg/5e0077b6-edbe-4d03-a1a3-…" at bounding box center [1427, 175] width 256 height 33
paste input "experience.adobe.com/#/@tescostores/so:tescocreativestudio-Production/workfront…"
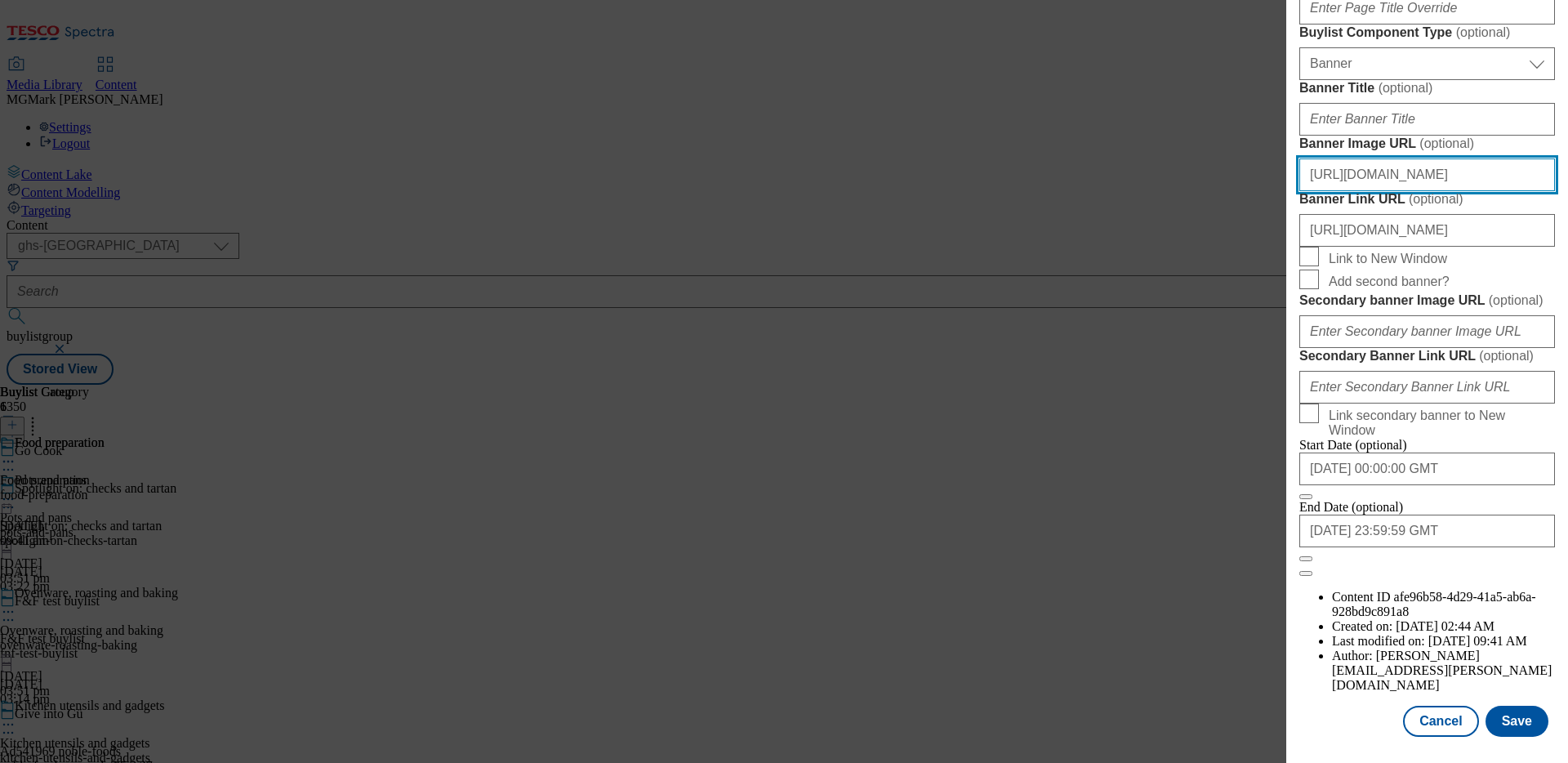
drag, startPoint x: 1412, startPoint y: 394, endPoint x: 1280, endPoint y: 428, distance: 136.3
click at [1281, 430] on div "Edit Buylist Locale Select locale English Welsh Tags 2 tags selected fnf market…" at bounding box center [784, 381] width 1568 height 763
click at [1386, 191] on input "https://experience.adobe.com/#/@tescostores/so:tescocreativestudio-Production/w…" at bounding box center [1427, 175] width 256 height 33
type input "https://experience.adobe.com/#/@tescostores/so:tescocreativestudio-Production/w…"
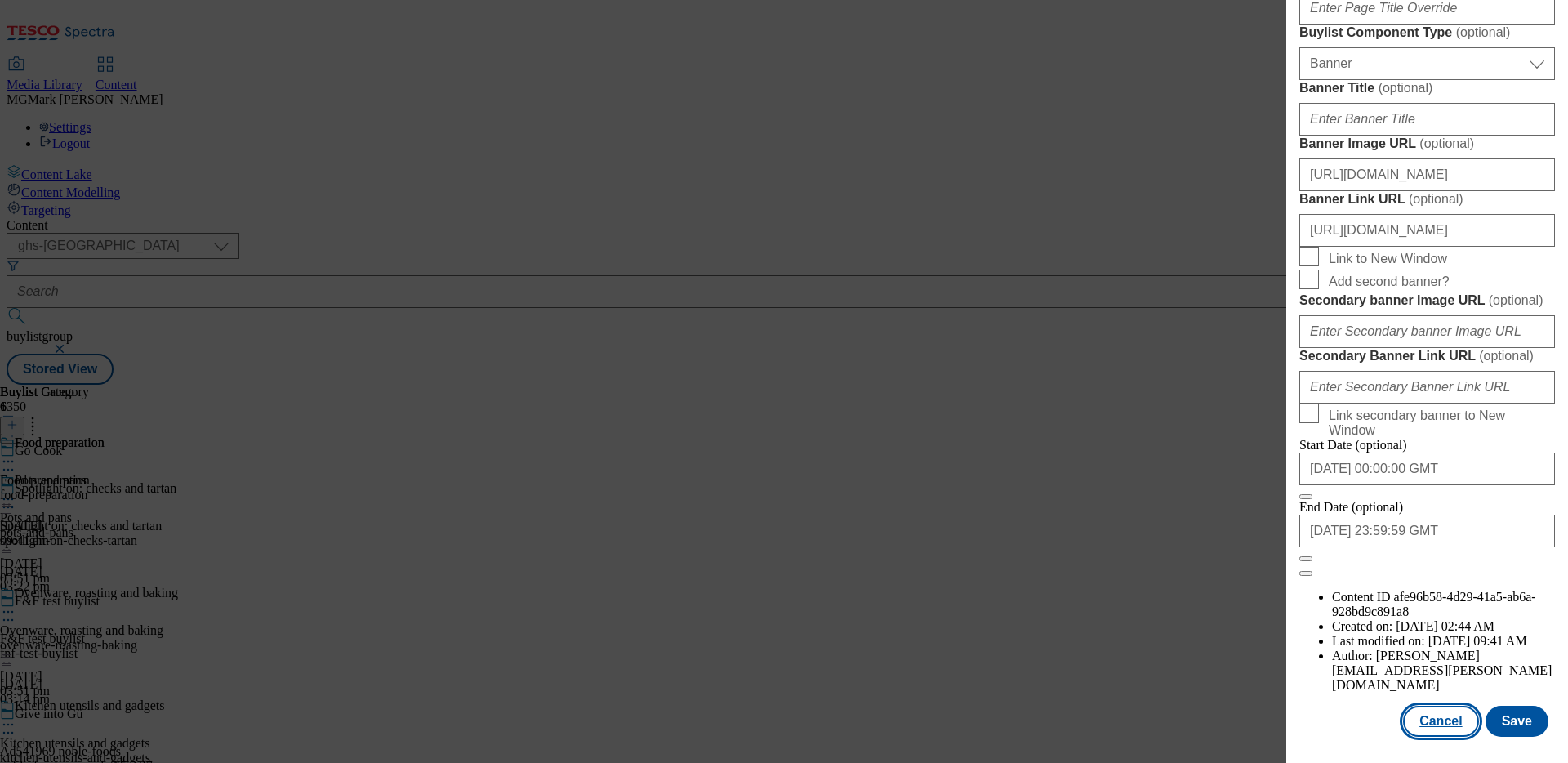
click at [1445, 723] on button "Cancel" at bounding box center [1440, 721] width 75 height 31
select select "evergreen"
select select "Banner"
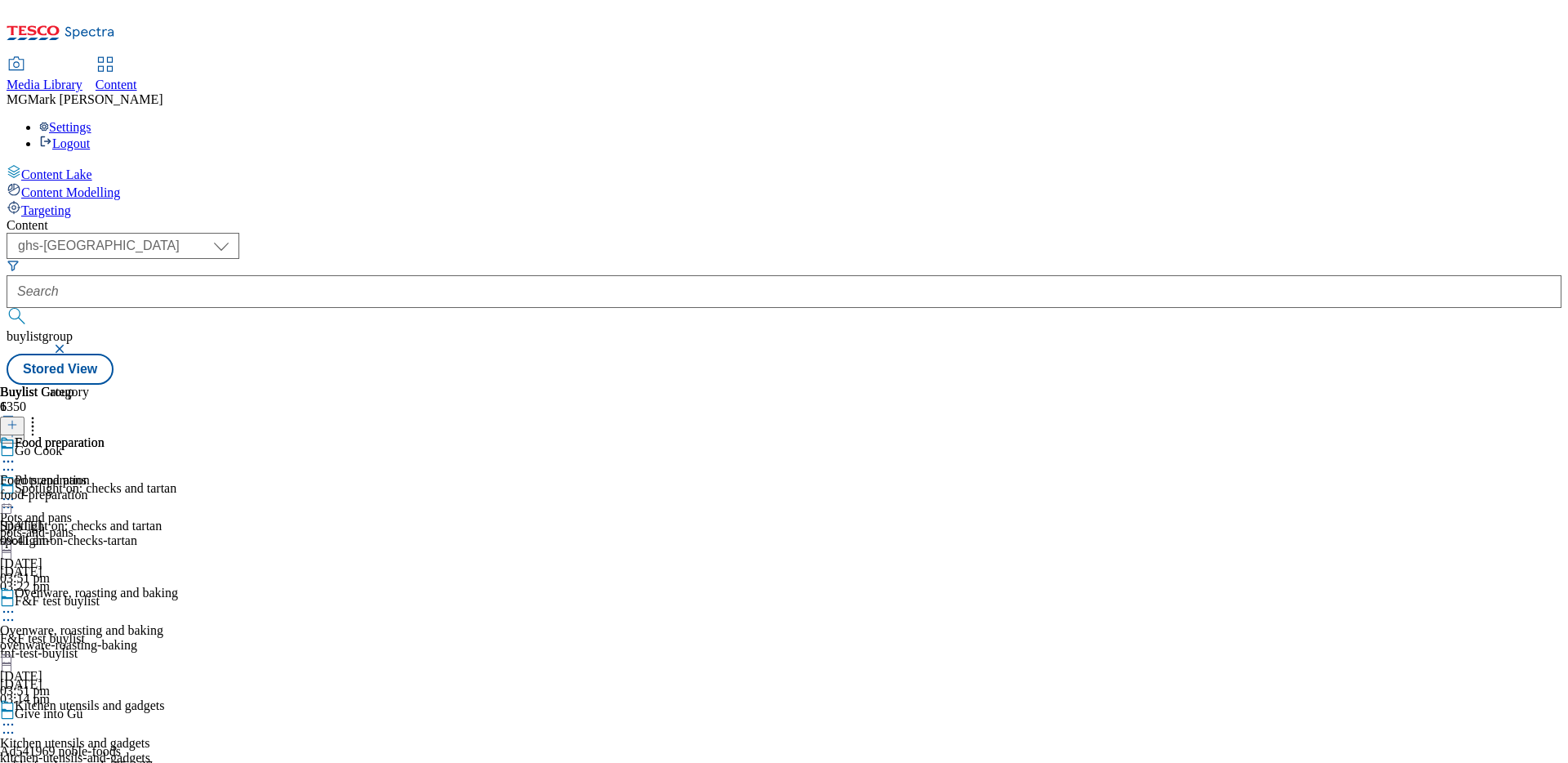
click at [178, 638] on div "ovenware-roasting-baking" at bounding box center [89, 645] width 178 height 15
click at [16, 603] on icon at bounding box center [8, 612] width 16 height 16
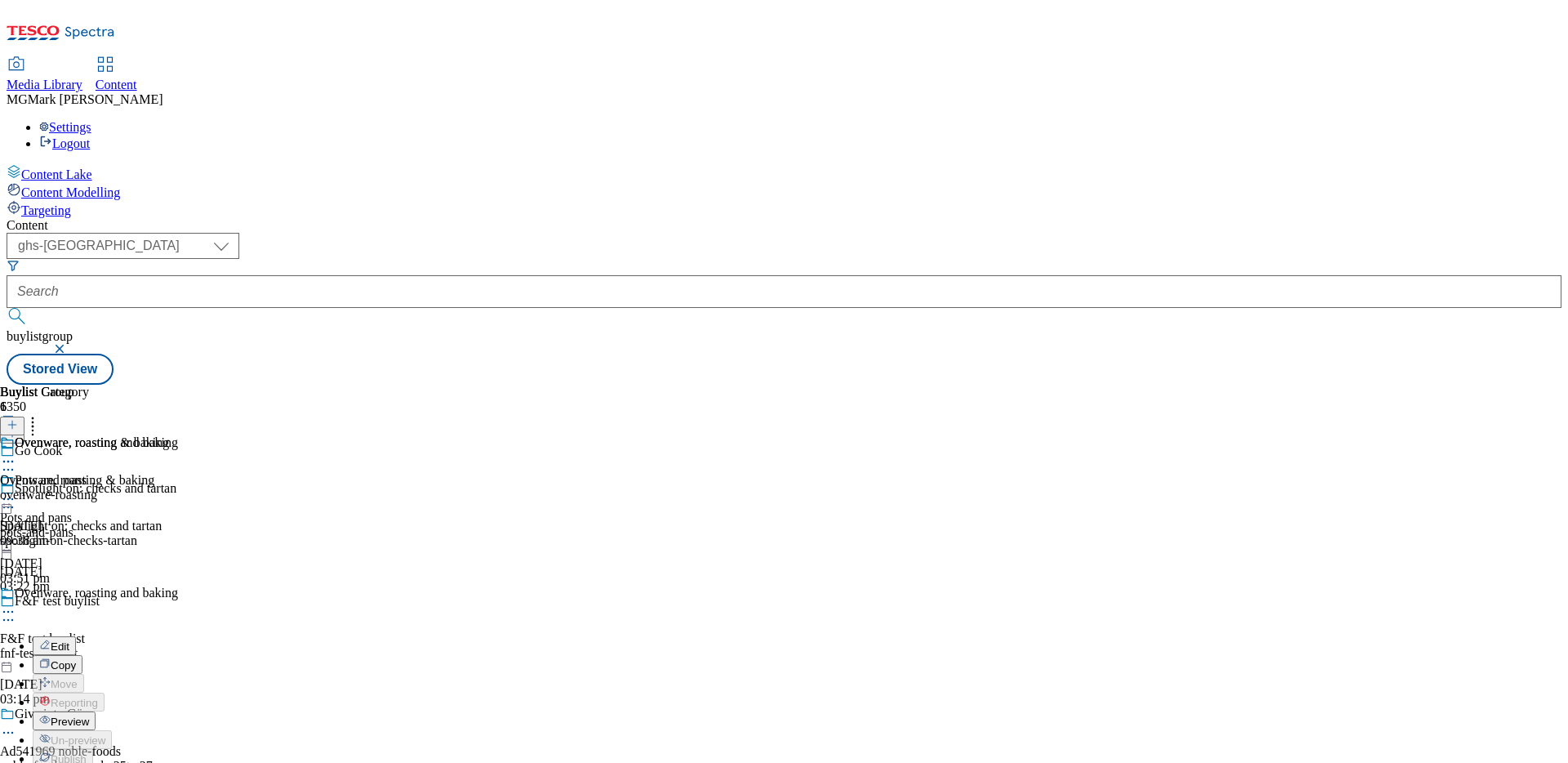
click at [76, 636] on button "Edit" at bounding box center [54, 645] width 44 height 19
select select "evergreen"
select select "Banner"
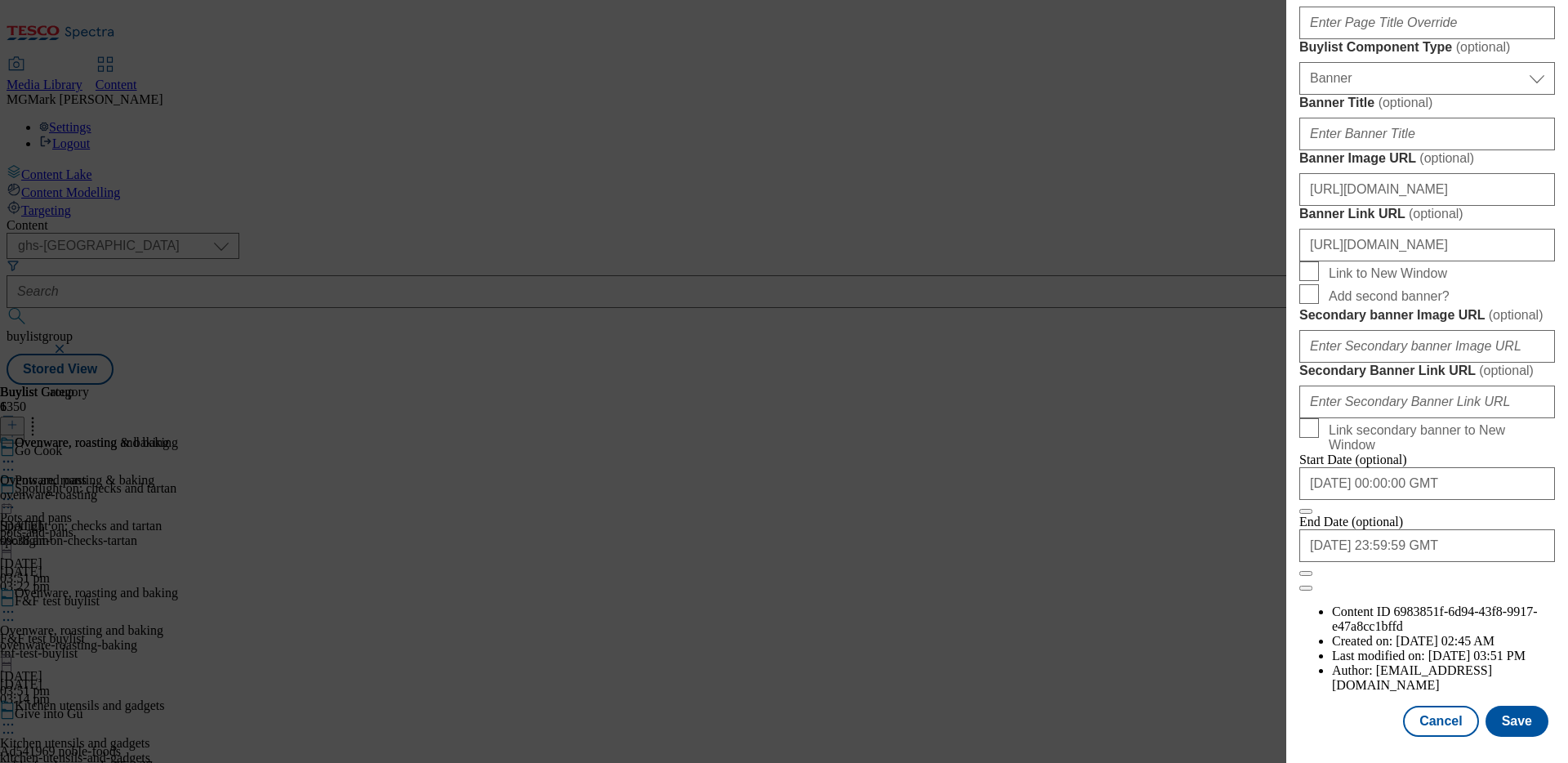
scroll to position [1588, 0]
click at [1431, 206] on input "https://experience.adobe.com/#/@tescostores/so:tescocreativestudio-Production/w…" at bounding box center [1427, 189] width 256 height 33
paste input "digitalcontent.api.tesco.com/v2/media/ghs-mktg/00a28f73-bc65-4a16-973d-5c76ae25…"
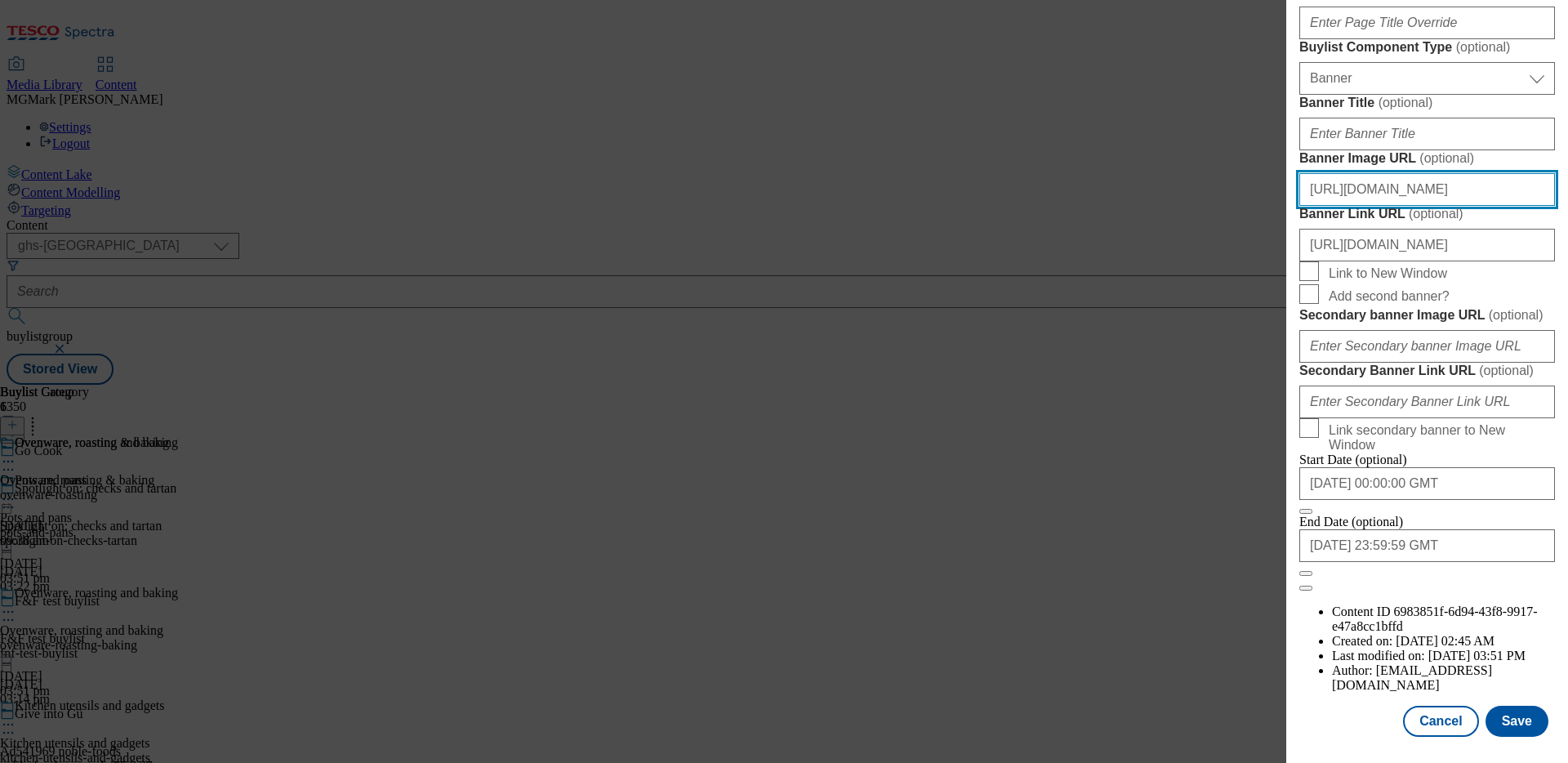
scroll to position [1687, 0]
type input "https://digitalcontent.api.tesco.com/v2/media/ghs-mktg/00a28f73-bc65-4a16-973d-…"
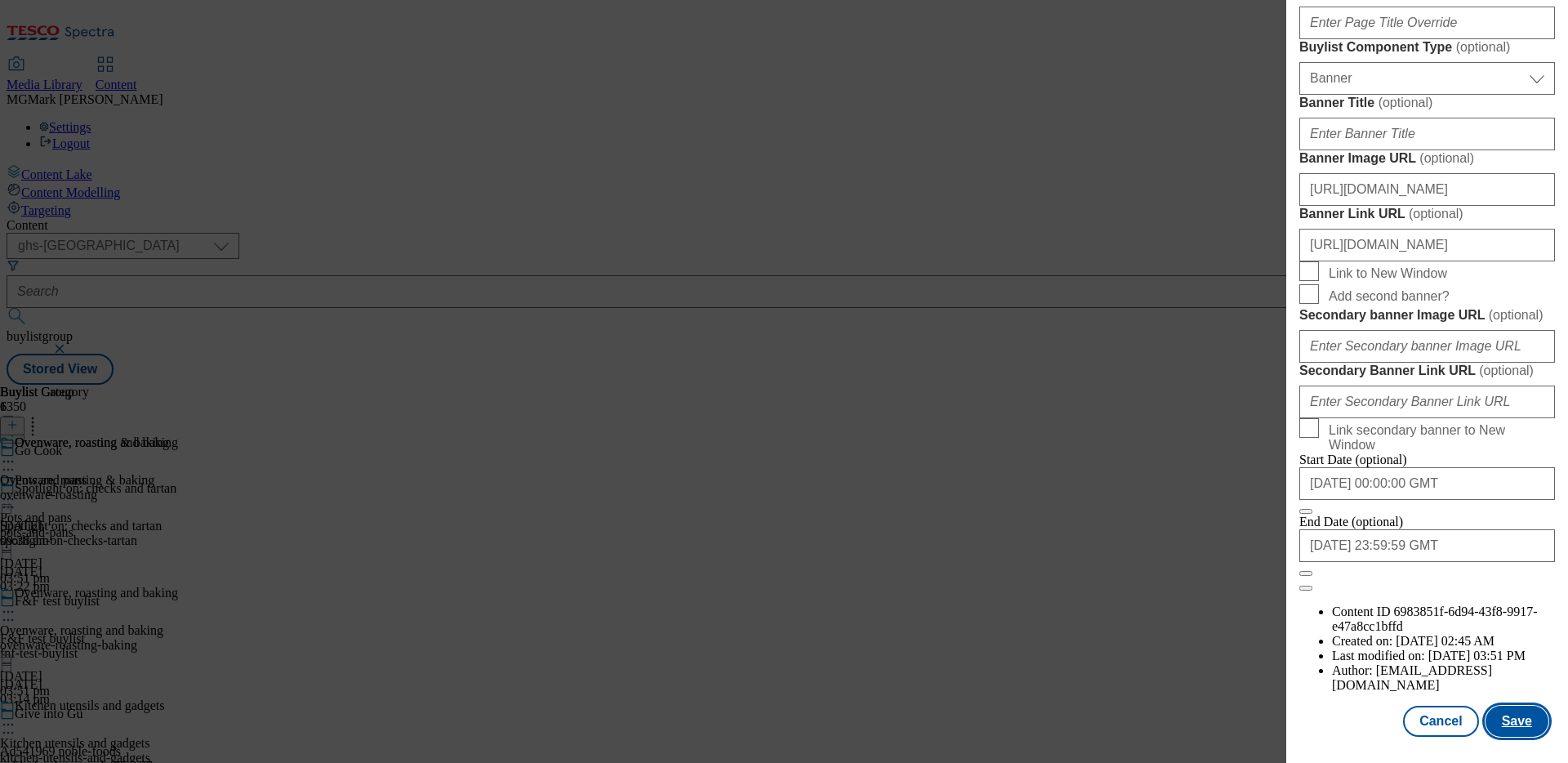
click at [1521, 723] on button "Save" at bounding box center [1517, 721] width 63 height 31
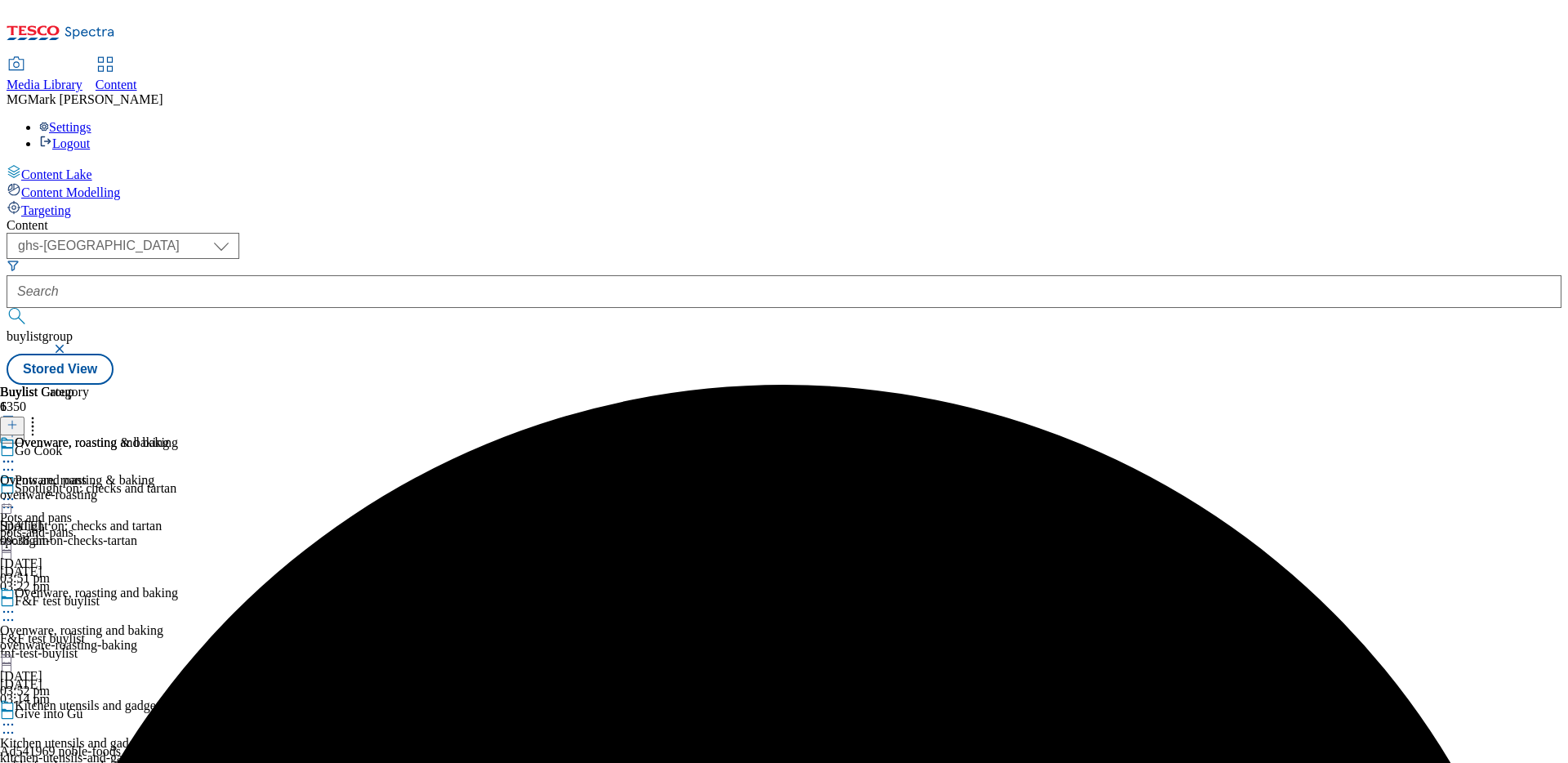
scroll to position [44, 0]
click at [178, 698] on div "Kitchen utensils and gadgets" at bounding box center [89, 717] width 178 height 38
click at [16, 716] on icon at bounding box center [8, 724] width 16 height 16
click at [76, 749] on button "Edit" at bounding box center [54, 758] width 44 height 19
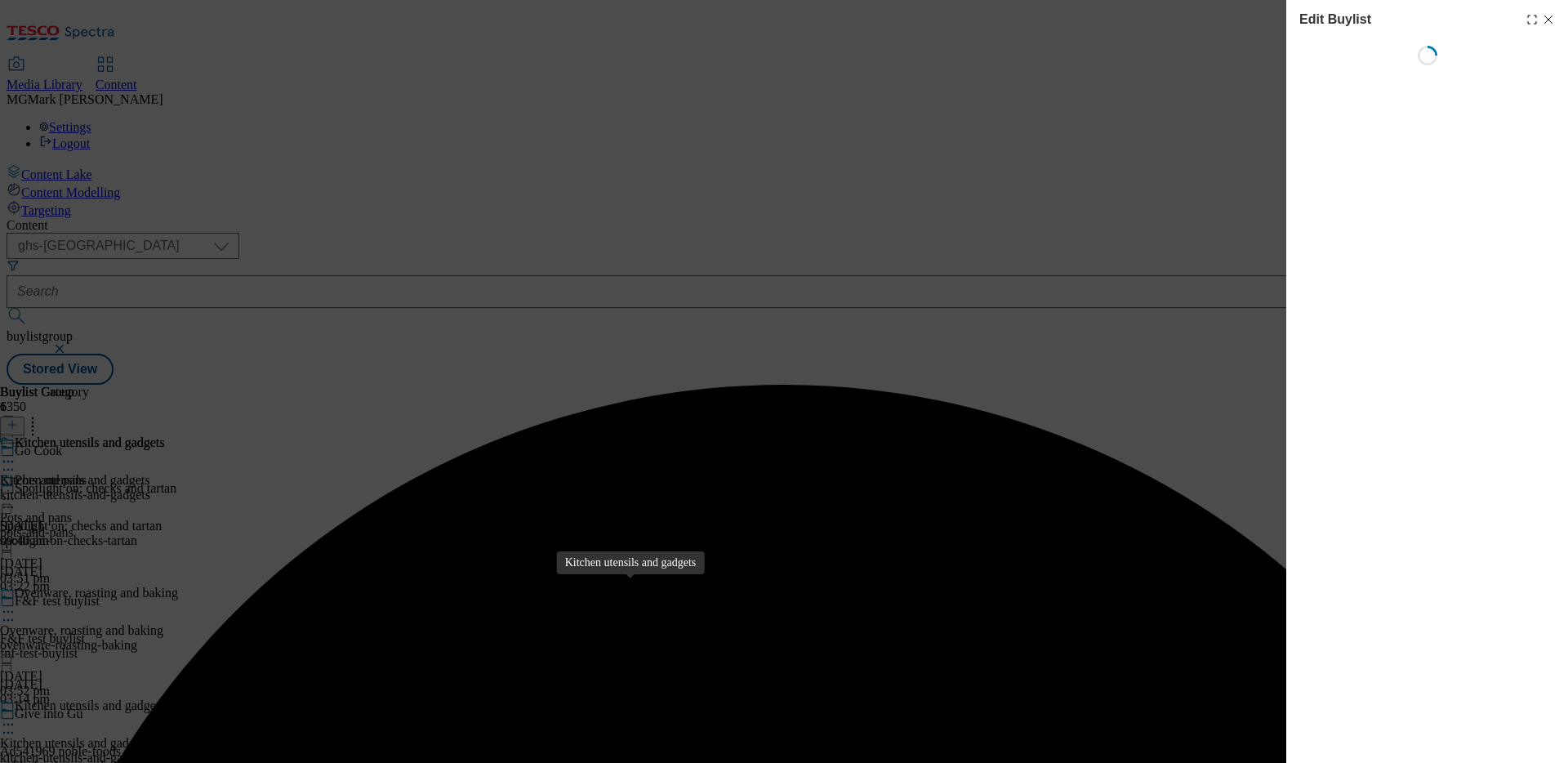
select select "evergreen"
select select "Banner"
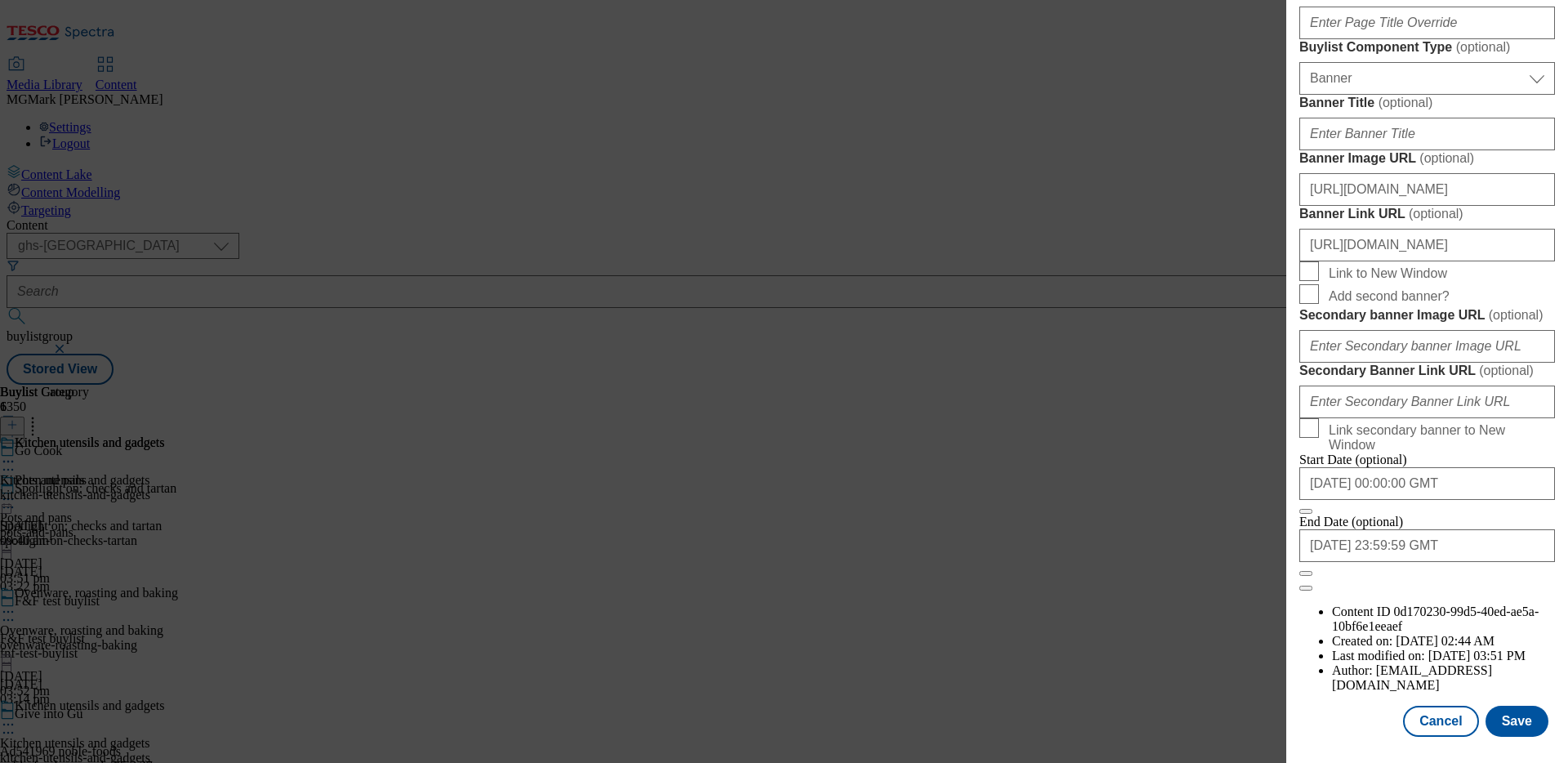
scroll to position [1529, 0]
click at [1457, 206] on input "https://experience.adobe.com/#/@tescostores/so:tescocreativestudio-Production/w…" at bounding box center [1427, 189] width 256 height 33
paste input "digitalcontent.api.tesco.com/v2/media/ghs-mktg/00a28f73-bc65-4a16-973d-5c76ae25…"
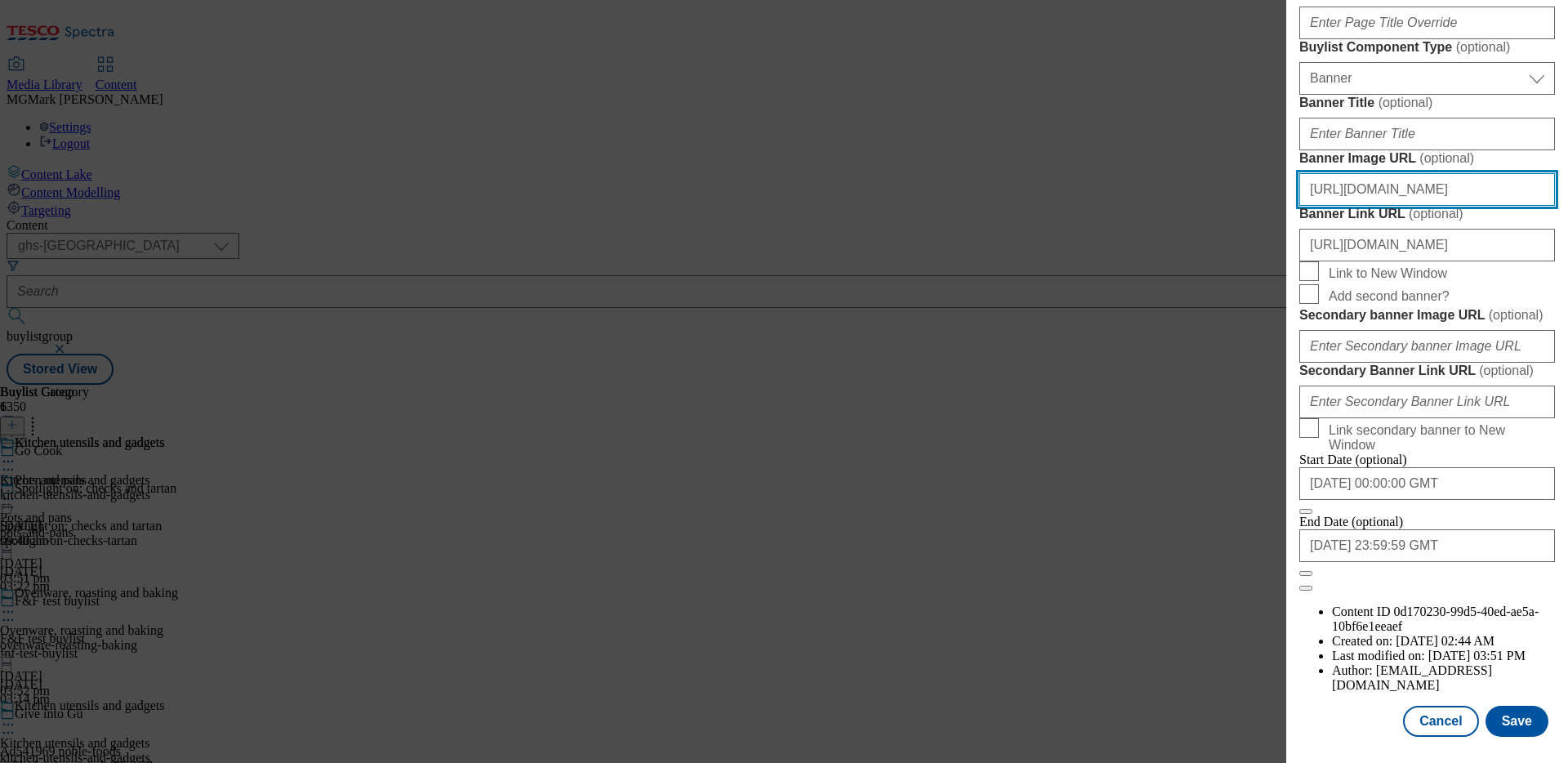
scroll to position [1687, 0]
type input "https://digitalcontent.api.tesco.com/v2/media/ghs-mktg/00a28f73-bc65-4a16-973d-…"
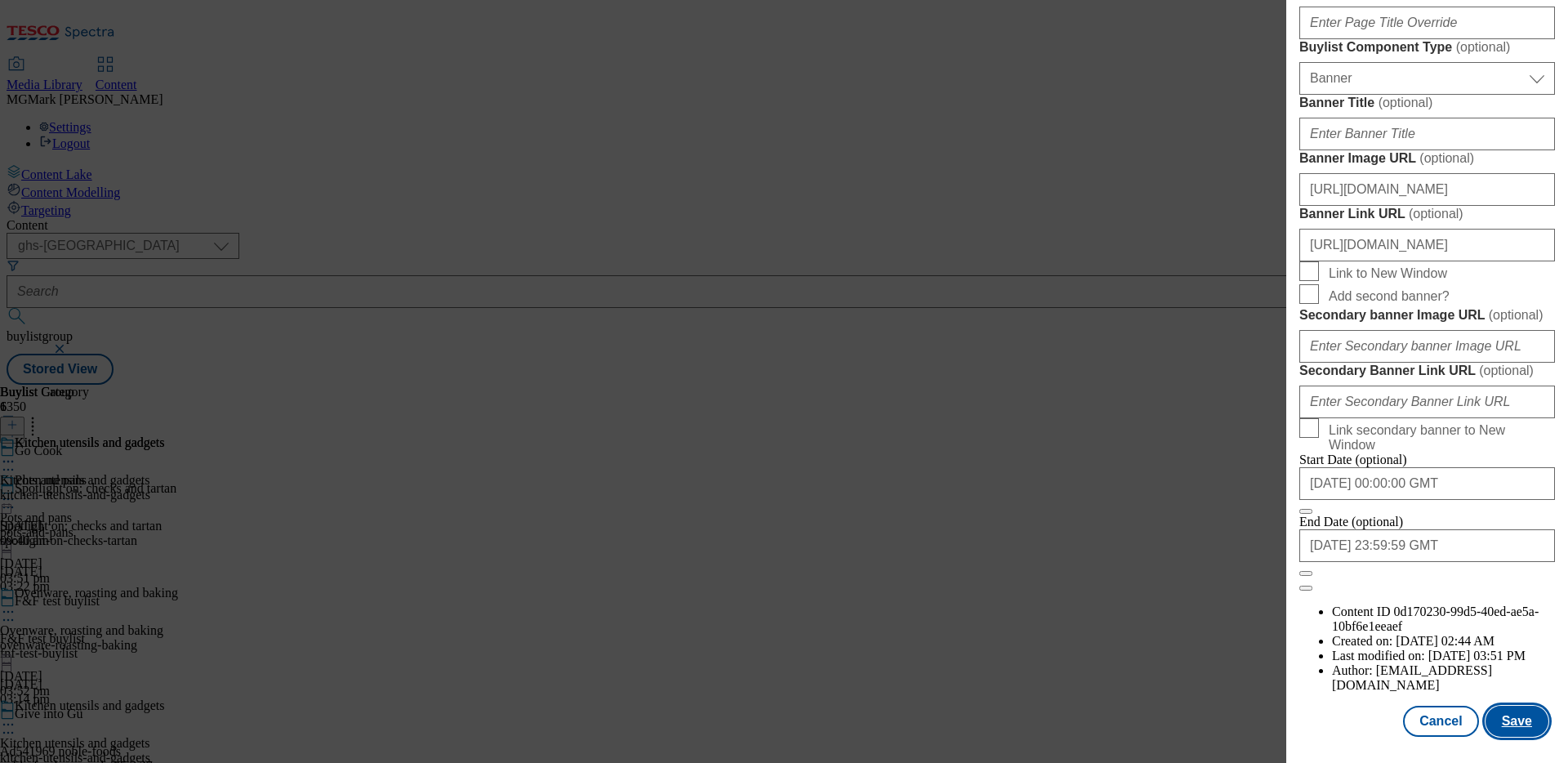
click at [1511, 711] on button "Save" at bounding box center [1517, 721] width 63 height 31
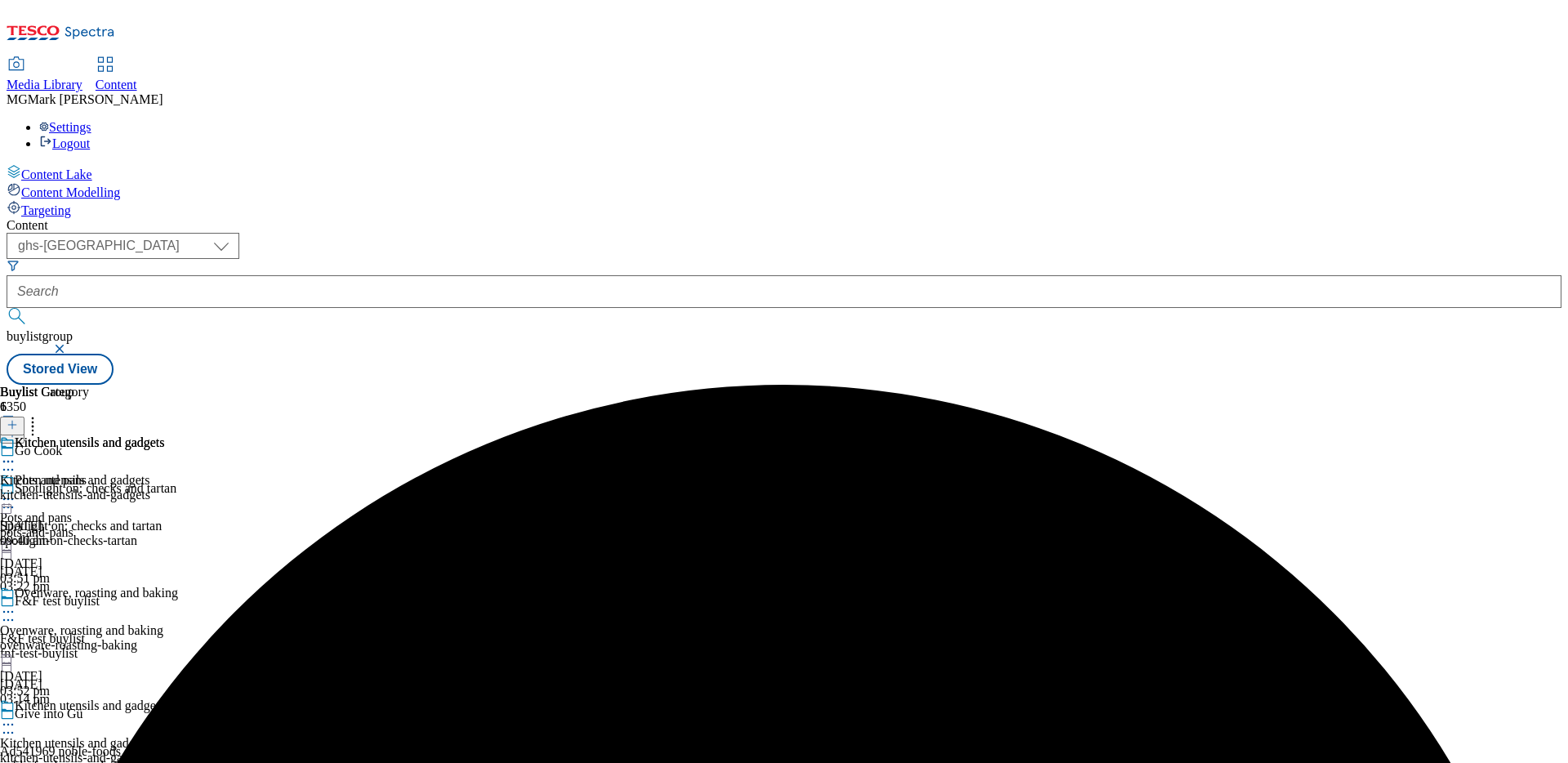
scroll to position [212, 0]
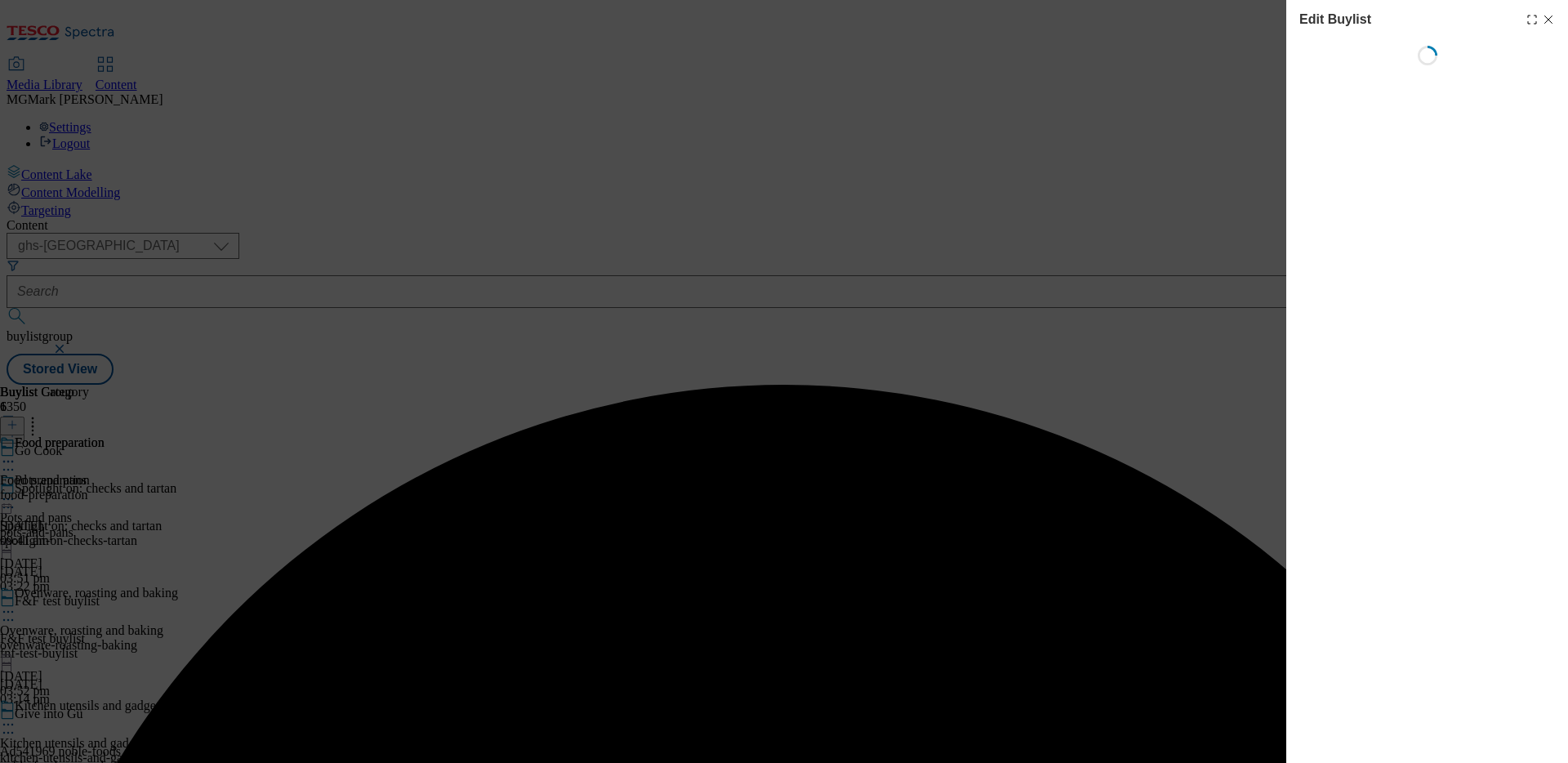
select select "evergreen"
select select "Banner"
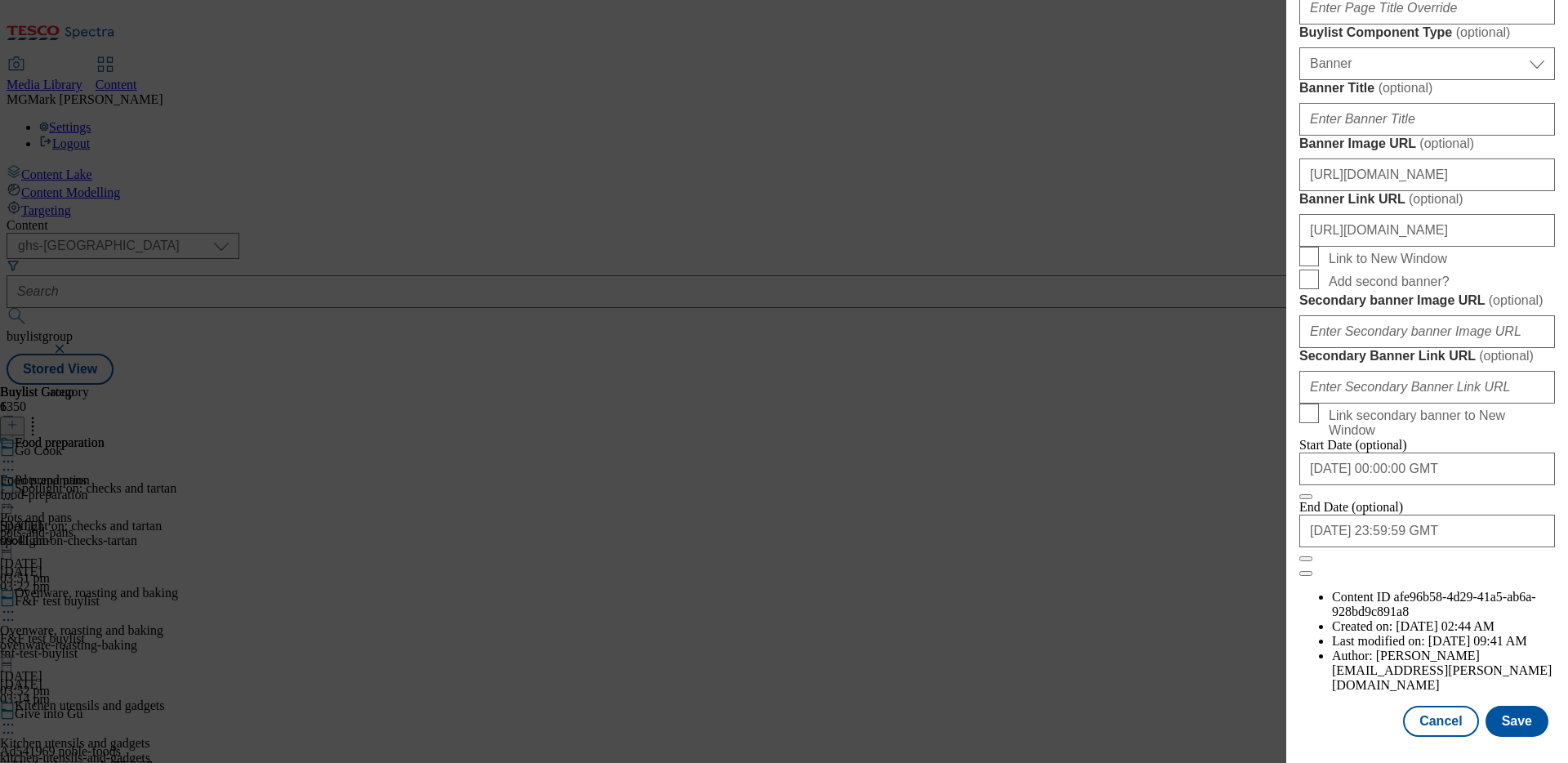
scroll to position [1487, 0]
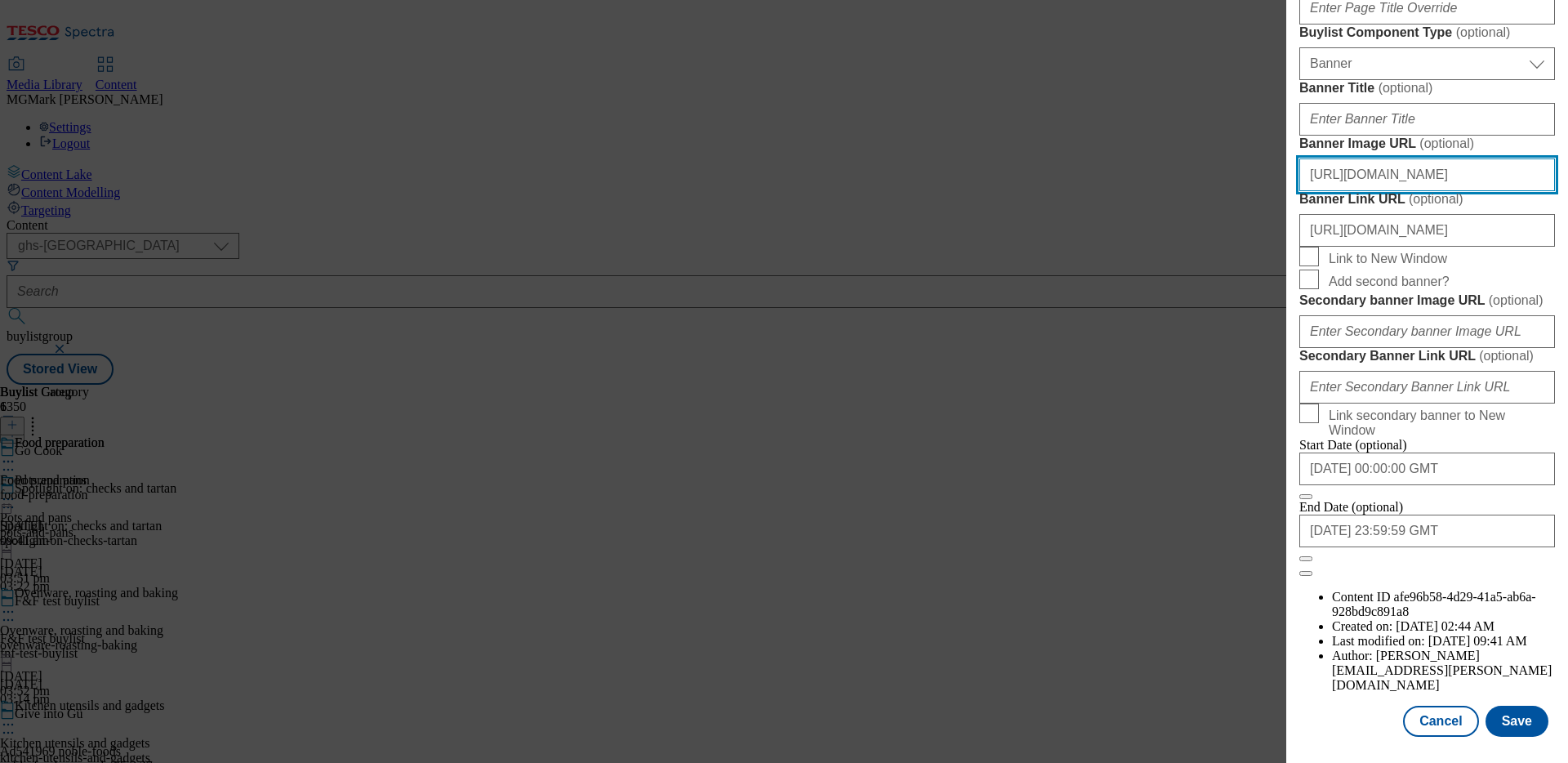
click at [1416, 191] on input "https://digitalcontent.api.tesco.com/v2/media/ghs-mktg/5e0077b6-edbe-4d03-a1a3-…" at bounding box center [1427, 175] width 256 height 33
paste input "00a28f73-bc65-4a16-973d-5c76ae25d5e0/2531-GHS-GoCook-Zone-912x257-Buylist-Heade…"
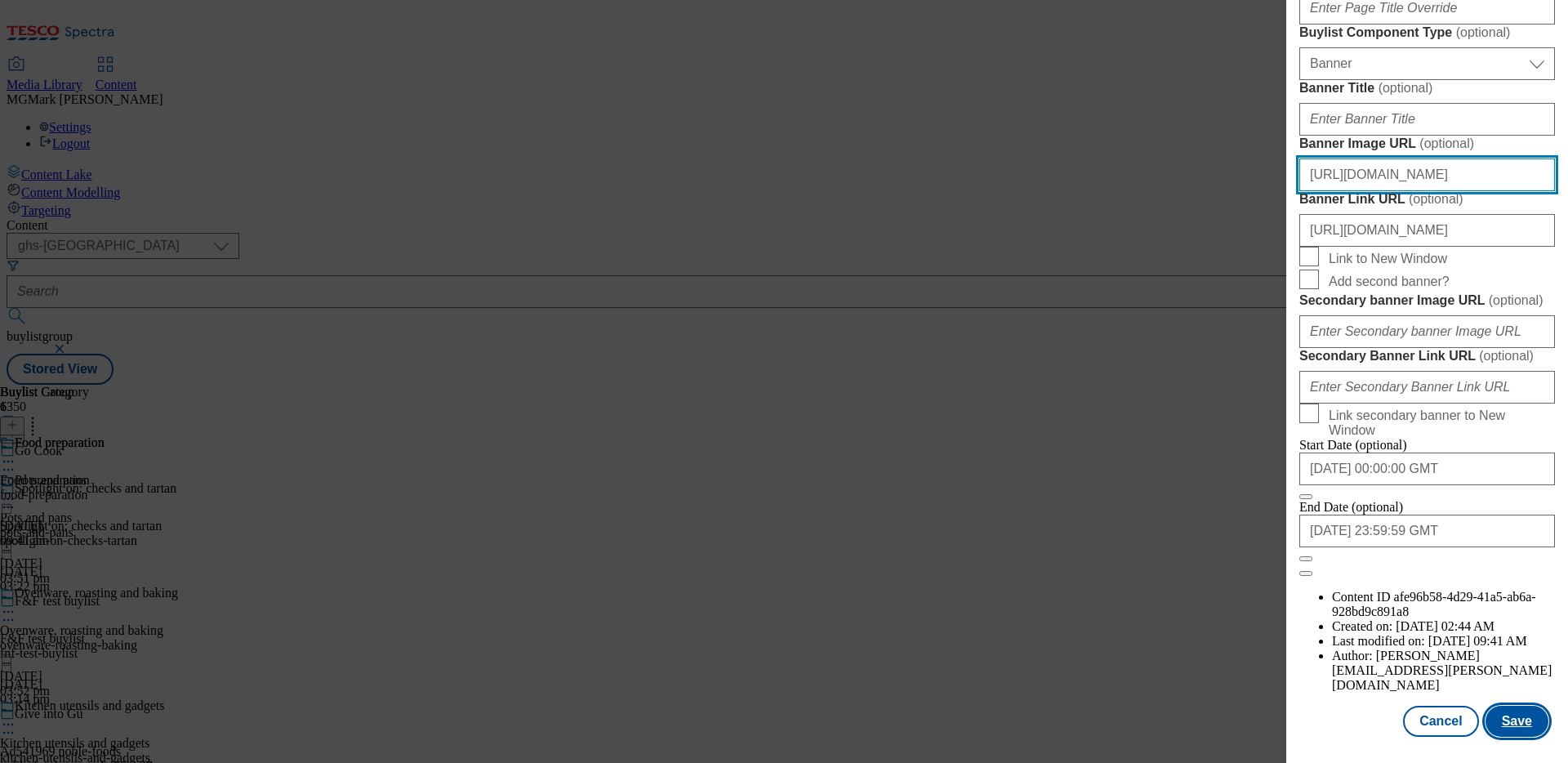
type input "https://digitalcontent.api.tesco.com/v2/media/ghs-mktg/00a28f73-bc65-4a16-973d-…"
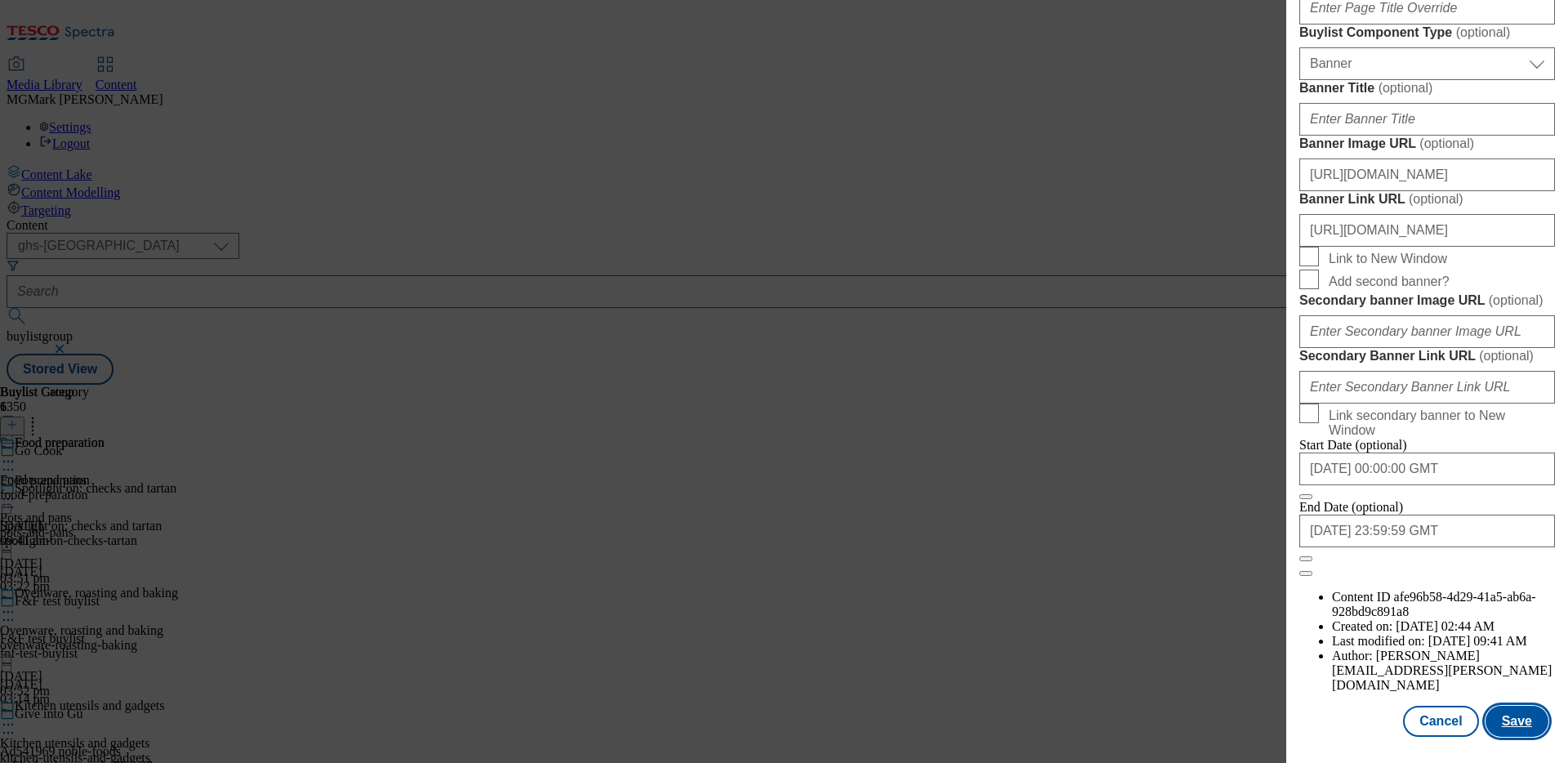
click at [1522, 724] on button "Save" at bounding box center [1517, 721] width 63 height 31
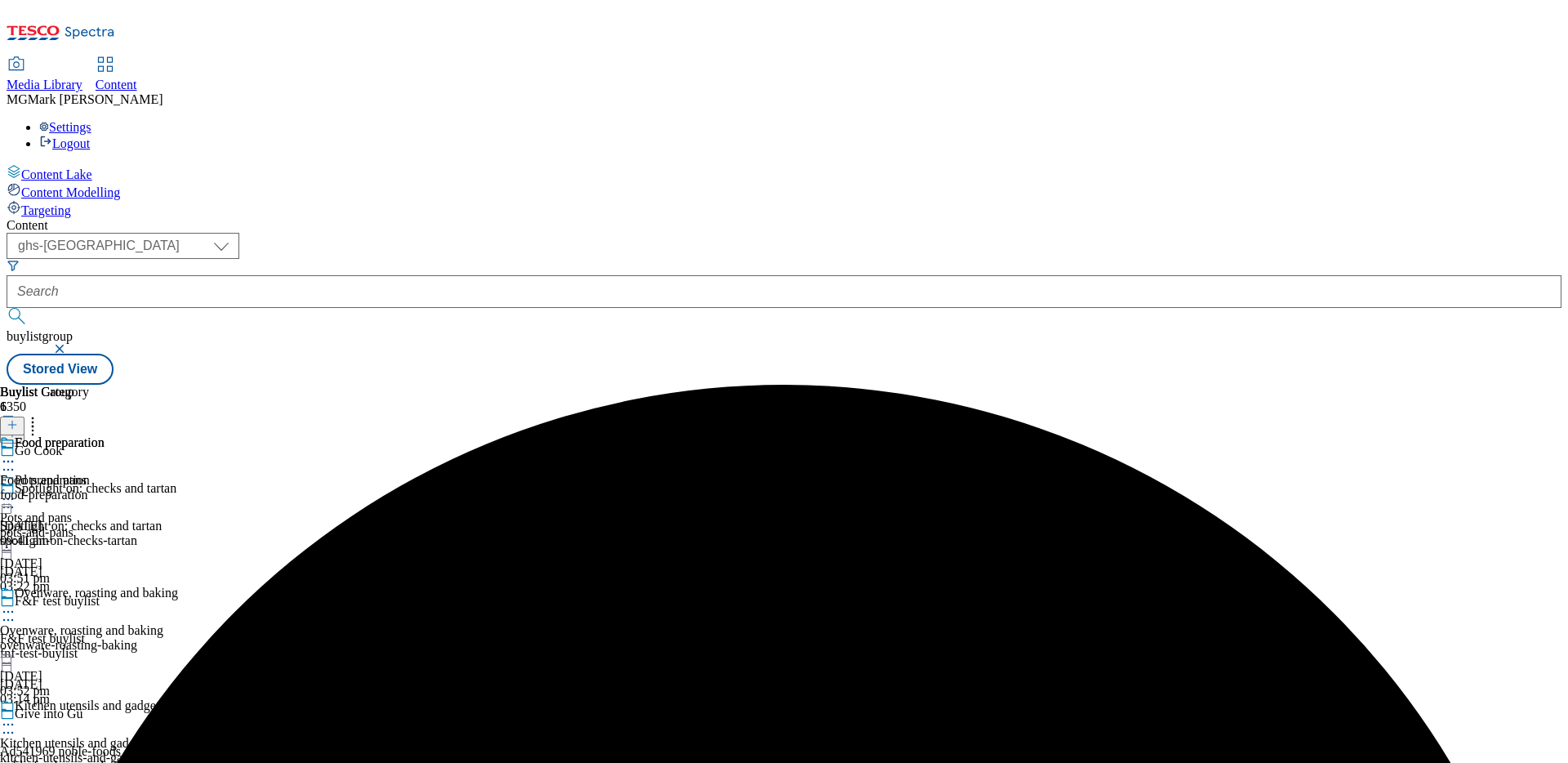
scroll to position [14, 0]
select select "evergreen"
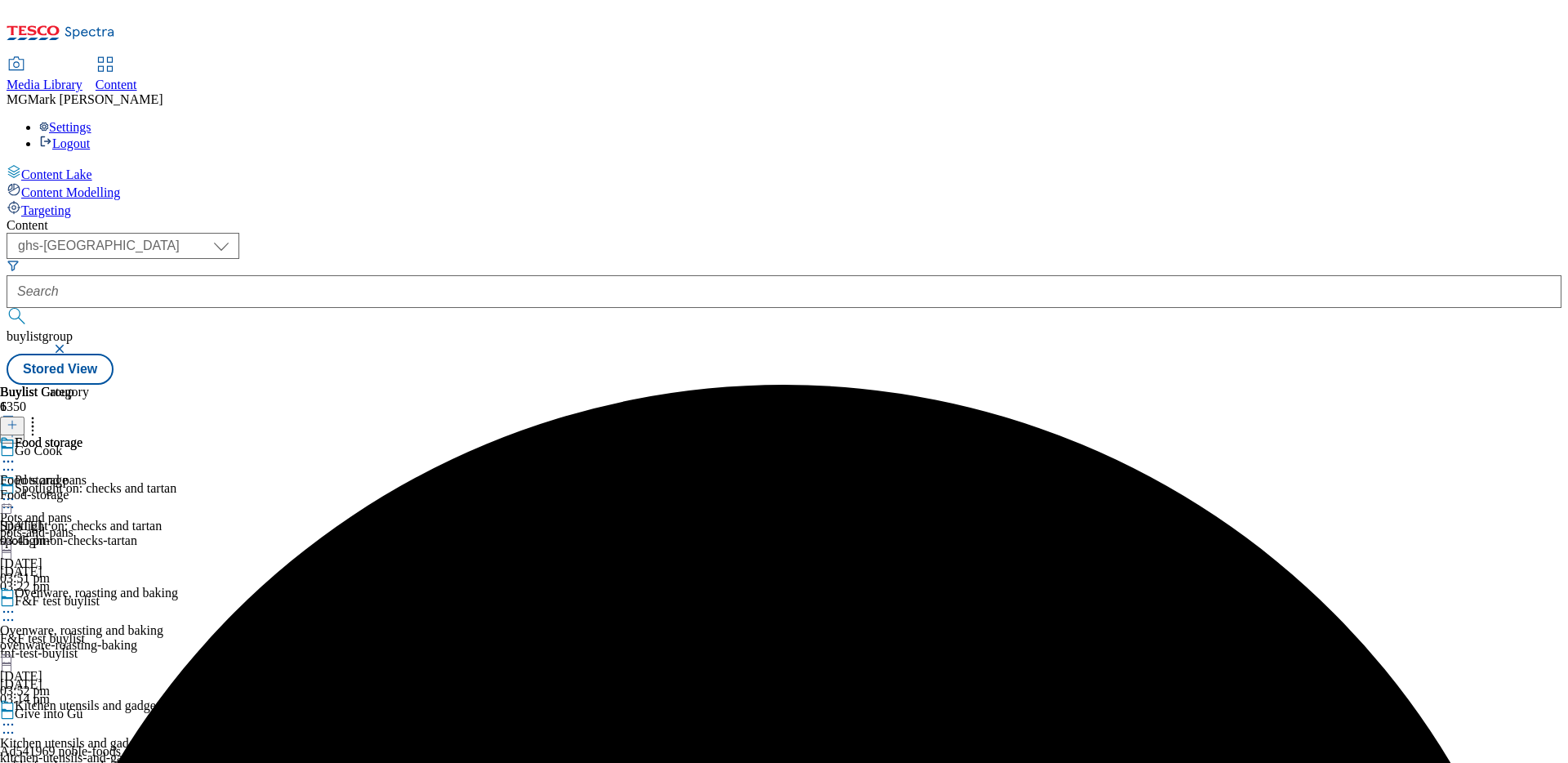
select select "Banner"
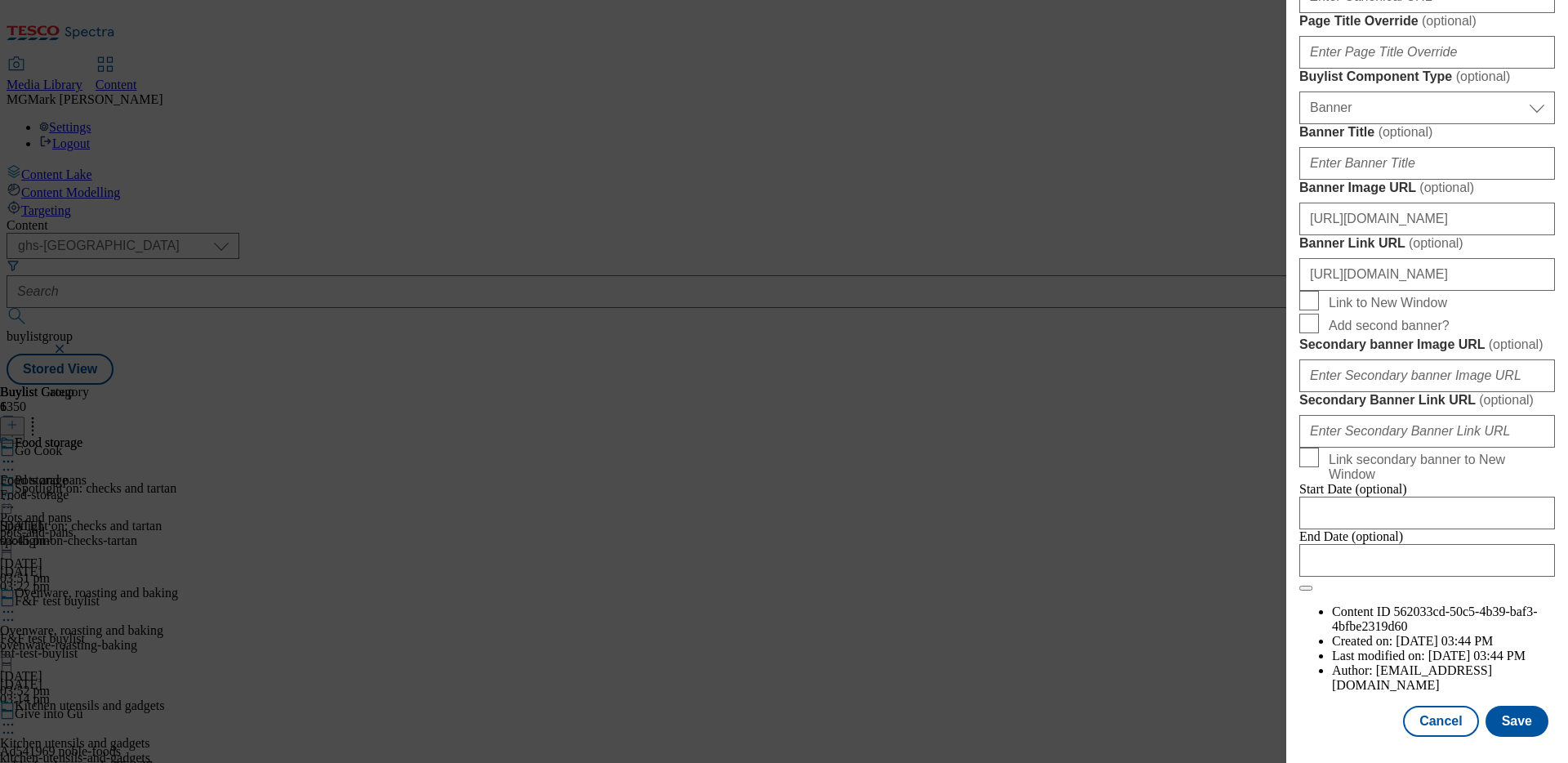
scroll to position [1514, 0]
click at [1422, 235] on input "https://digitalcontent.api.tesco.com/v2/media/ghs-mktg/00a28f73-bc65-4a16-973d-…" at bounding box center [1427, 219] width 256 height 33
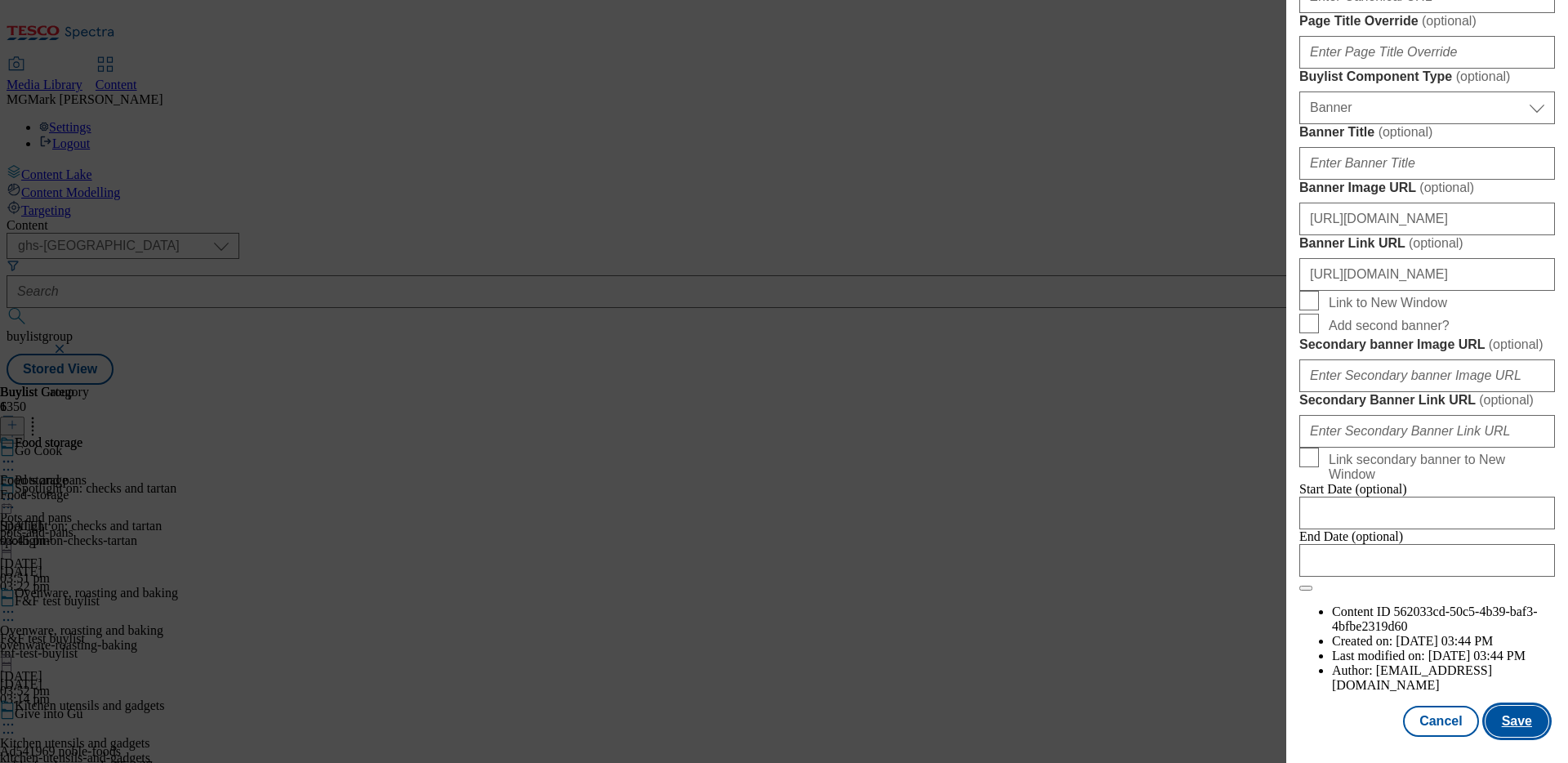
click at [1519, 723] on button "Save" at bounding box center [1517, 721] width 63 height 31
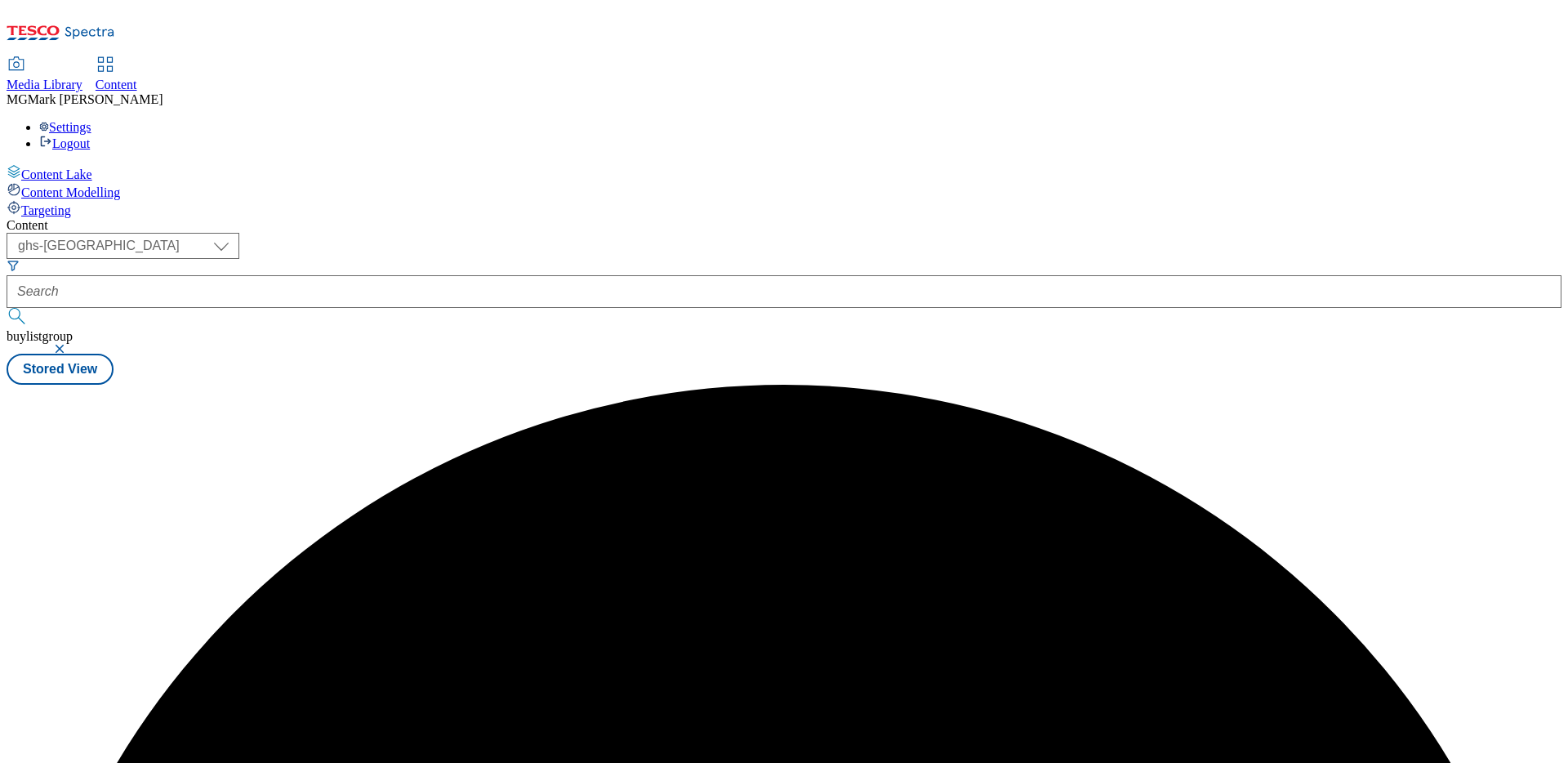
scroll to position [0, 0]
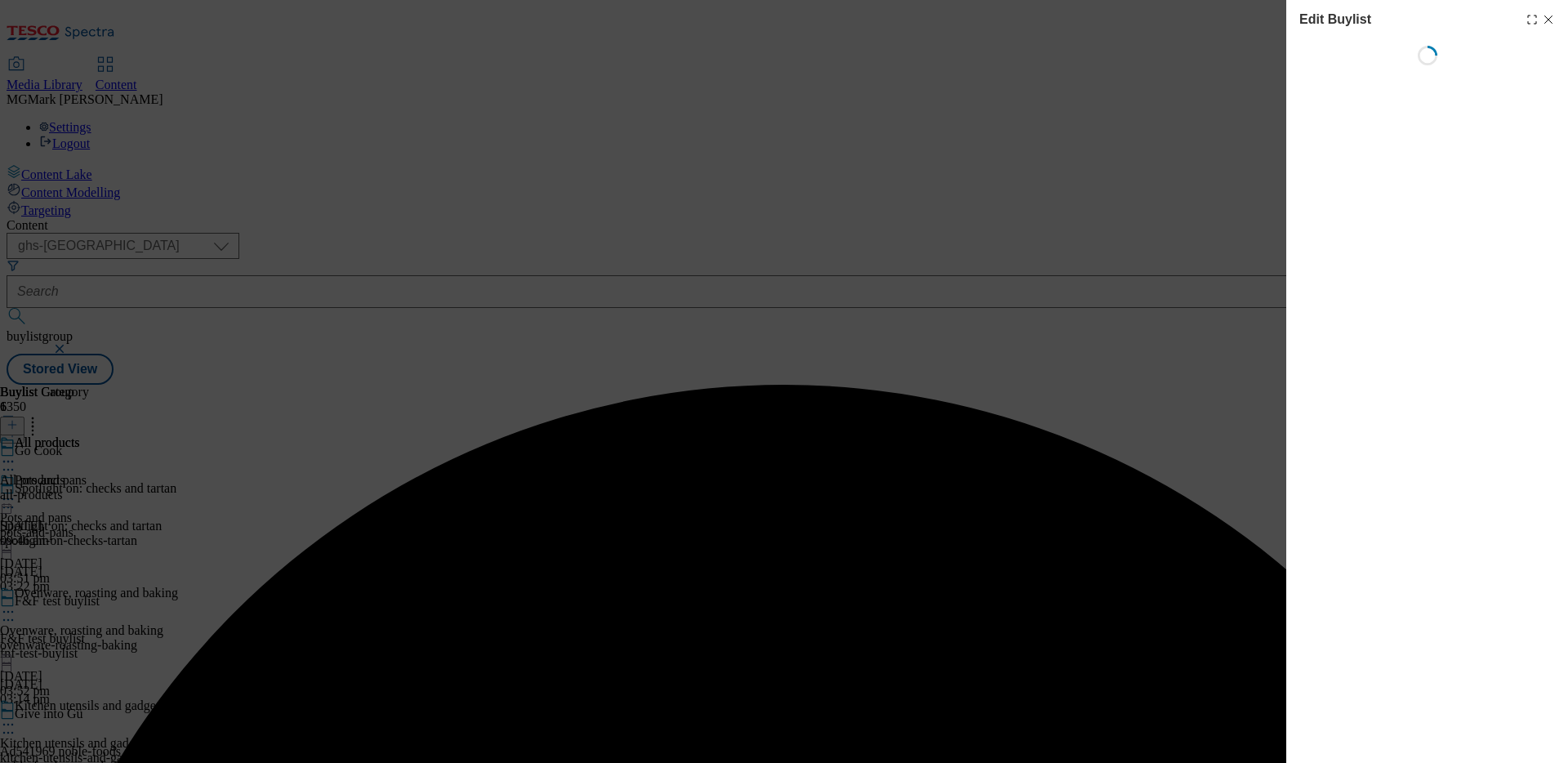
select select "evergreen"
select select "Banner"
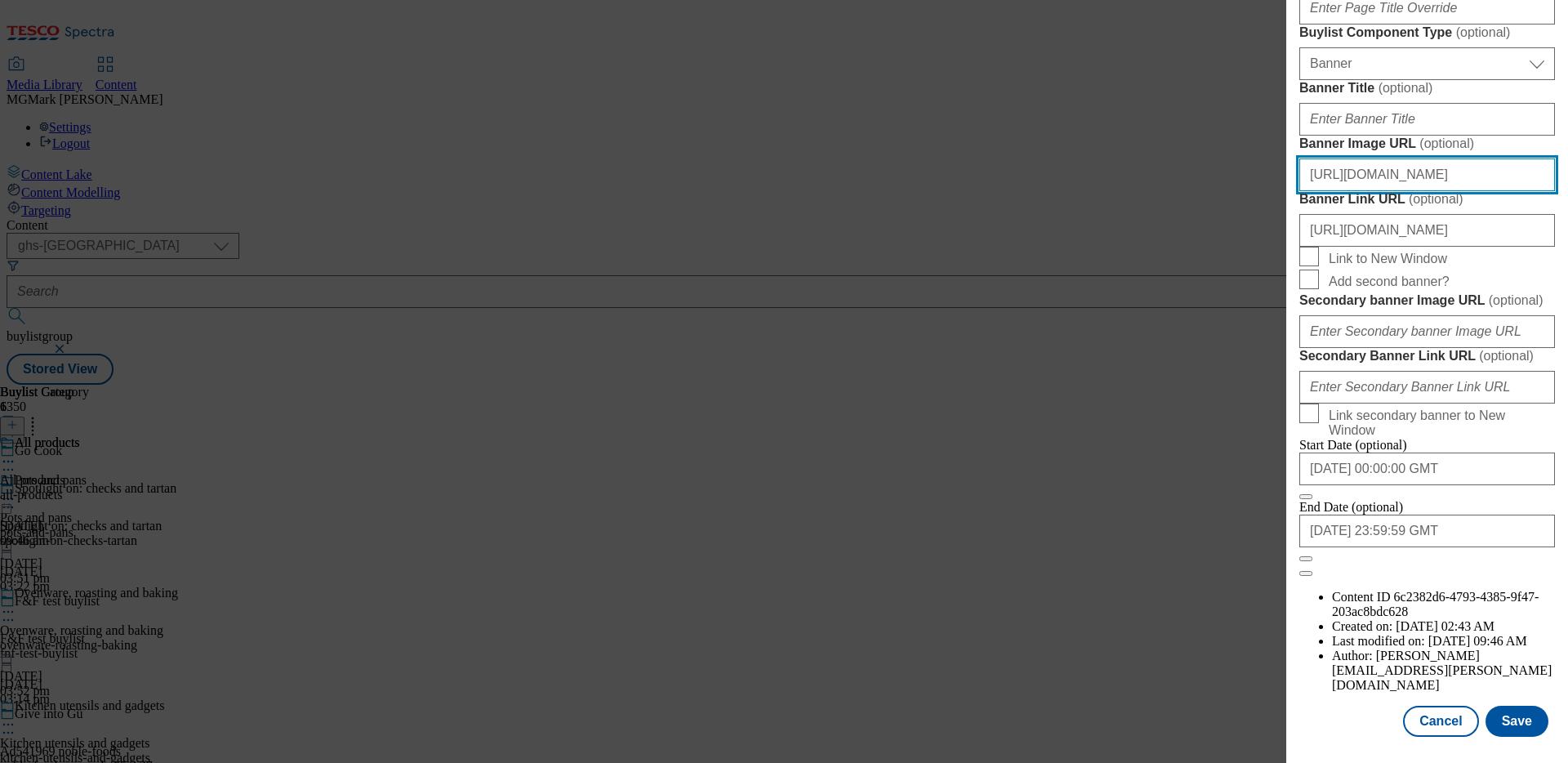
click at [1398, 191] on input "https://digitalcontent.api.tesco.com/v2/media/ghs-mktg/5e0077b6-edbe-4d03-a1a3-…" at bounding box center [1427, 175] width 256 height 33
paste input "00a28f73-bc65-4a16-973d-5c76ae25d5e0/2531-GHS-GoCook-Zone-912x257-Buylist-Heade…"
type input "https://digitalcontent.api.tesco.com/v2/media/ghs-mktg/00a28f73-bc65-4a16-973d-…"
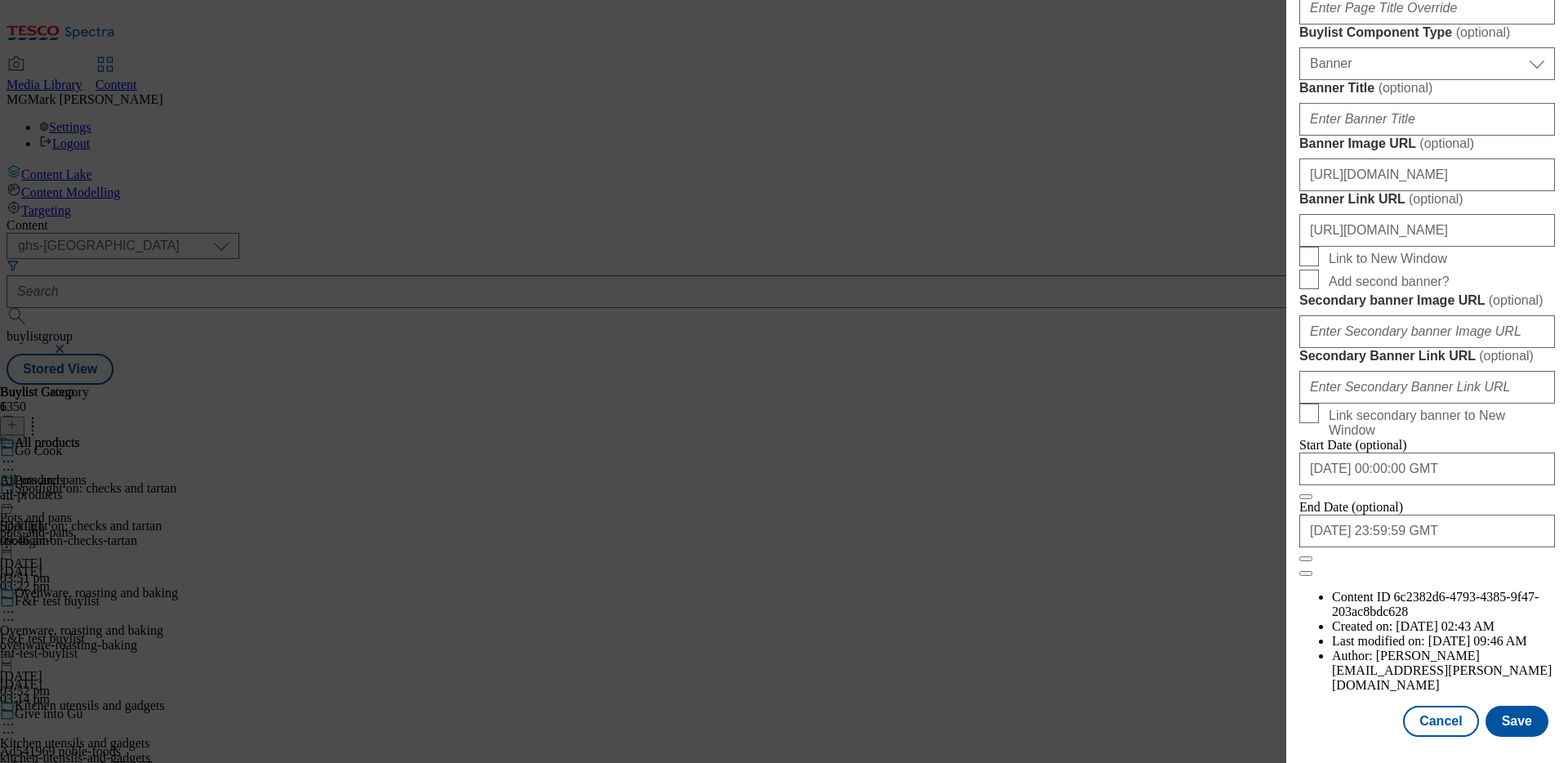
click at [1502, 742] on div "Modal" at bounding box center [1427, 751] width 281 height 23
click at [1505, 728] on button "Save" at bounding box center [1517, 721] width 63 height 31
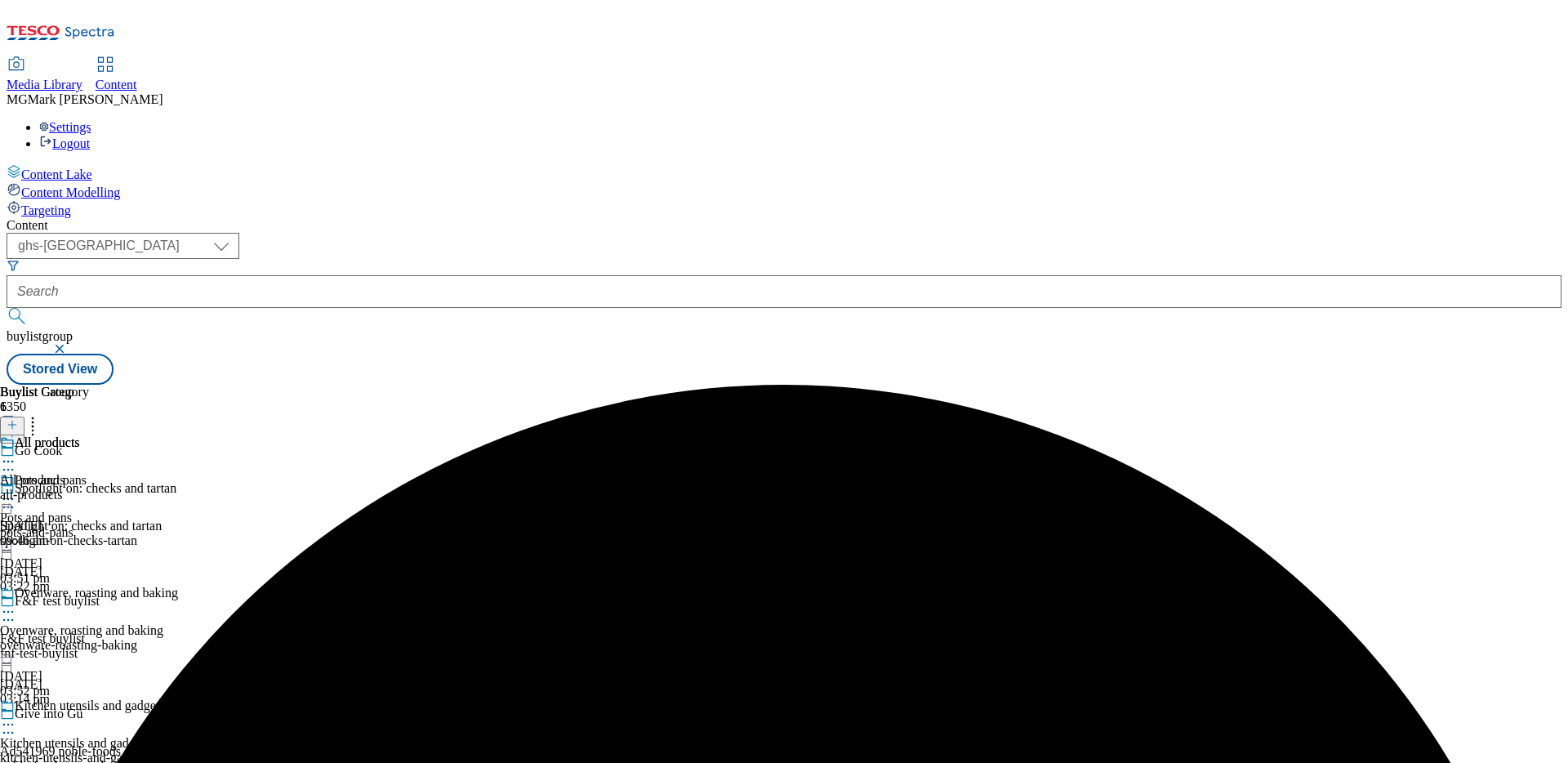
click at [178, 525] on div "pots-and-pans" at bounding box center [89, 533] width 178 height 15
click at [16, 491] on icon at bounding box center [8, 499] width 16 height 16
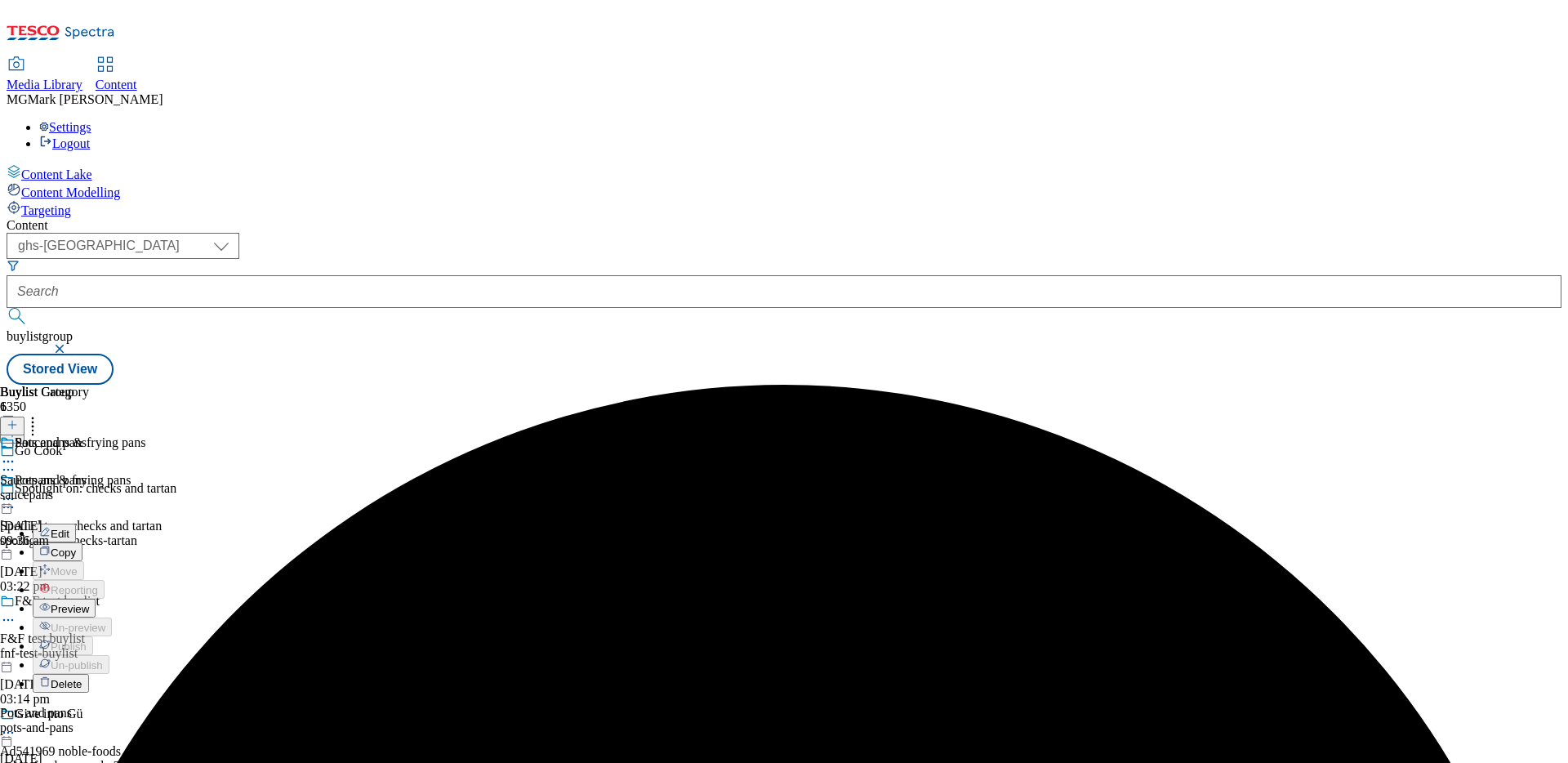
click at [89, 602] on span "Preview" at bounding box center [70, 608] width 39 height 12
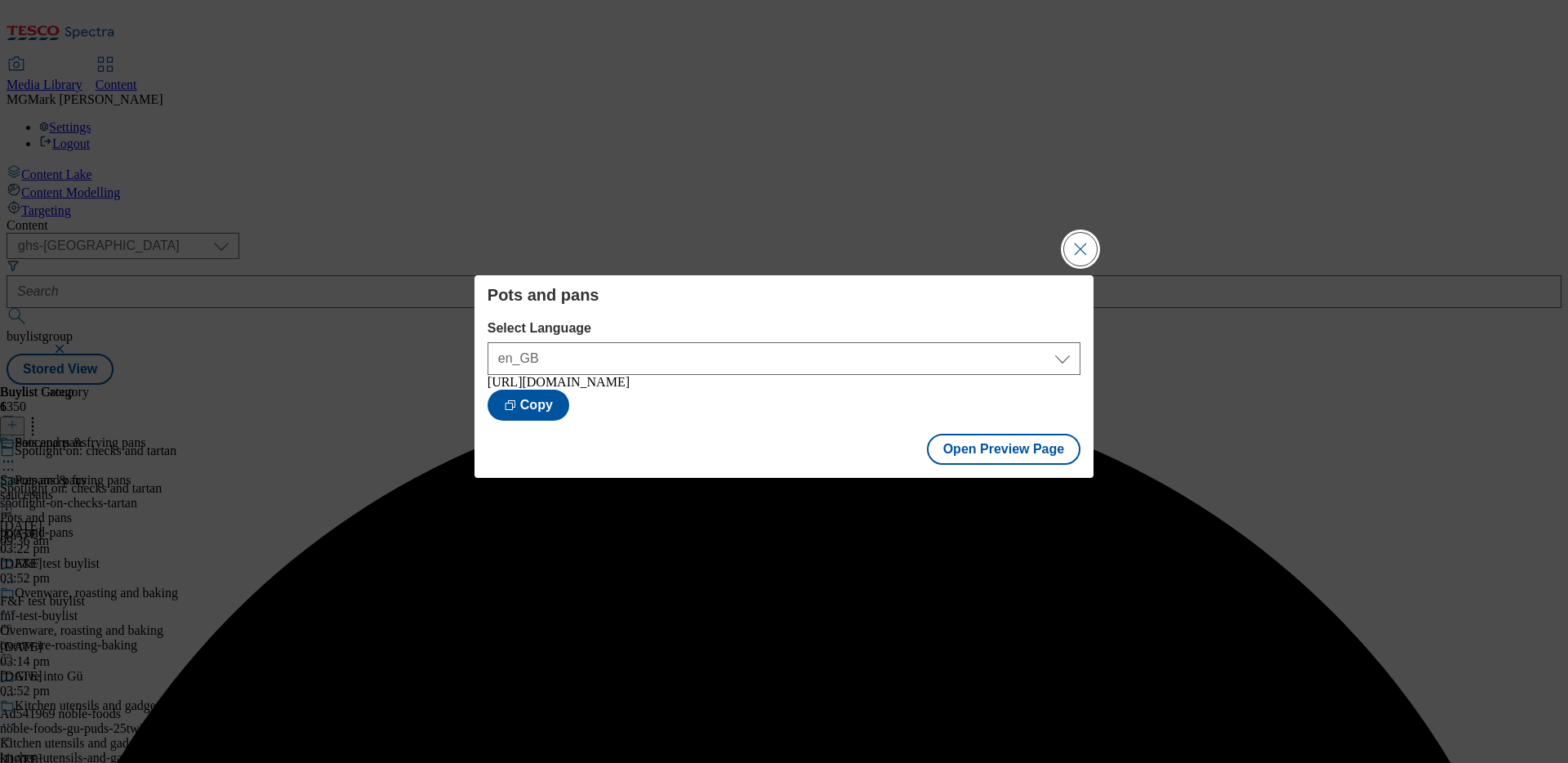
click at [1077, 240] on button "Close Modal" at bounding box center [1081, 249] width 33 height 33
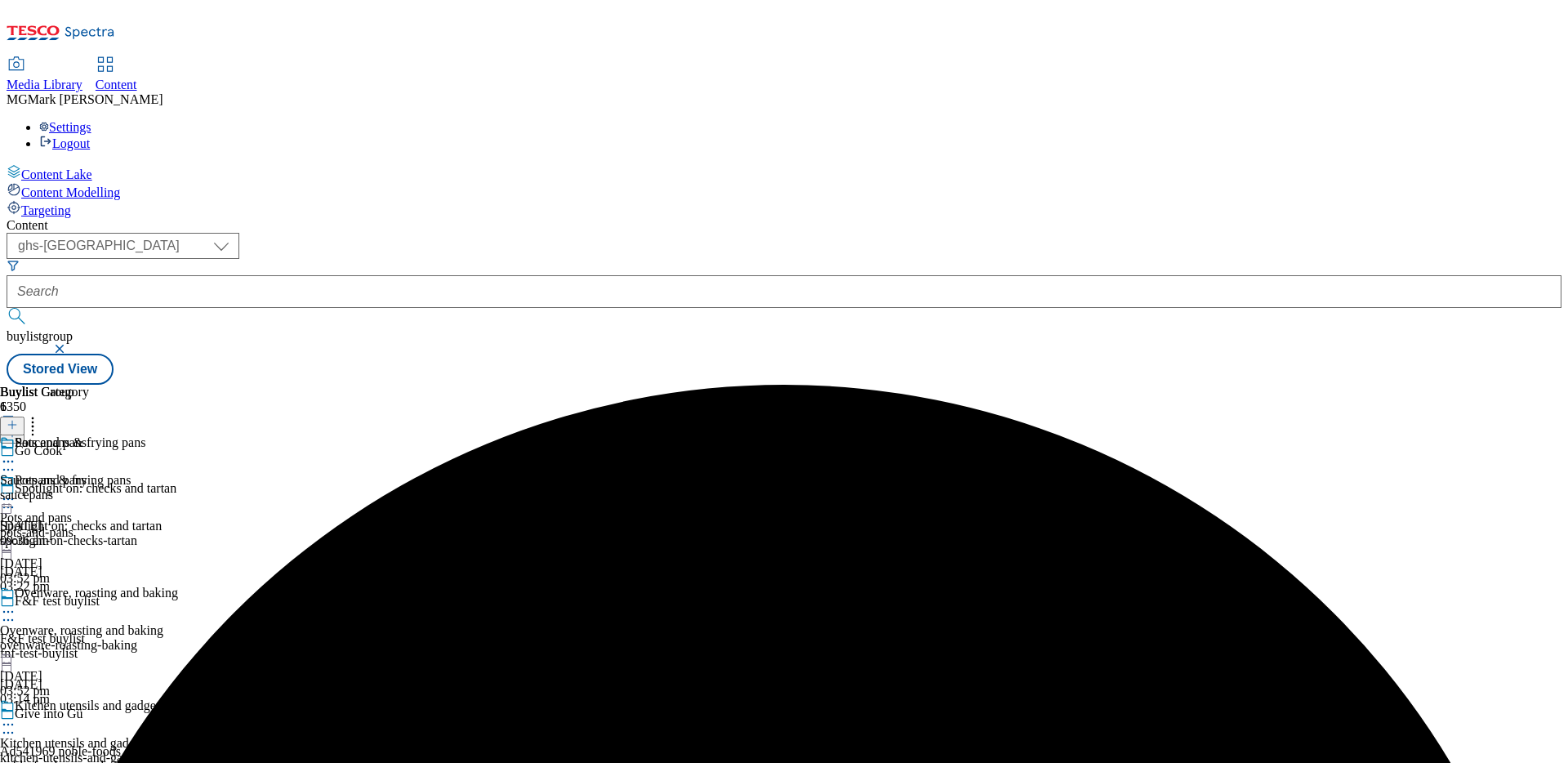
click at [178, 585] on div "Ovenware, roasting and baking Ovenware, roasting and baking ovenware-roasting-b…" at bounding box center [89, 641] width 178 height 113
click at [16, 603] on icon at bounding box center [8, 612] width 16 height 16
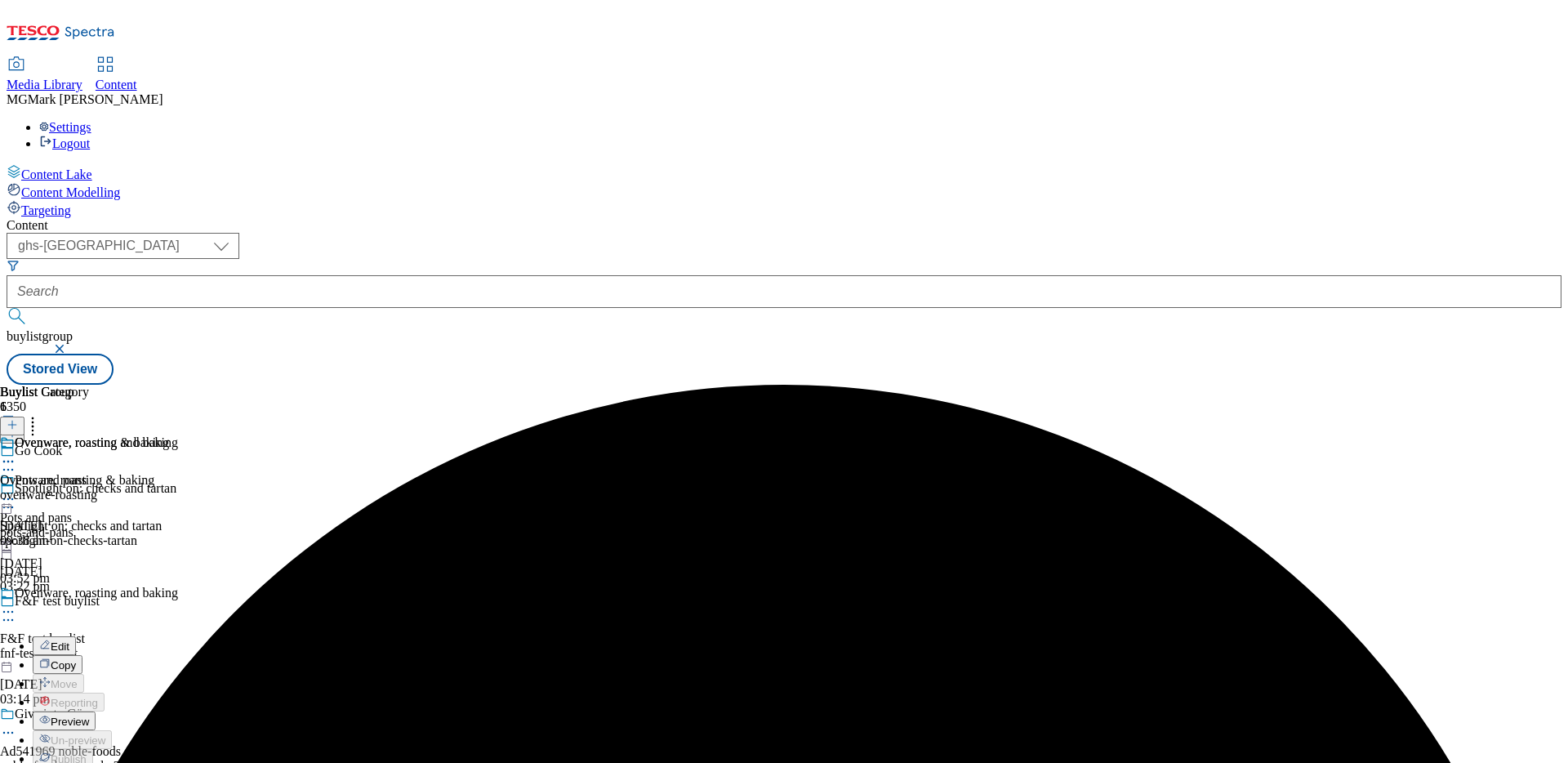
click at [89, 715] on span "Preview" at bounding box center [70, 721] width 39 height 12
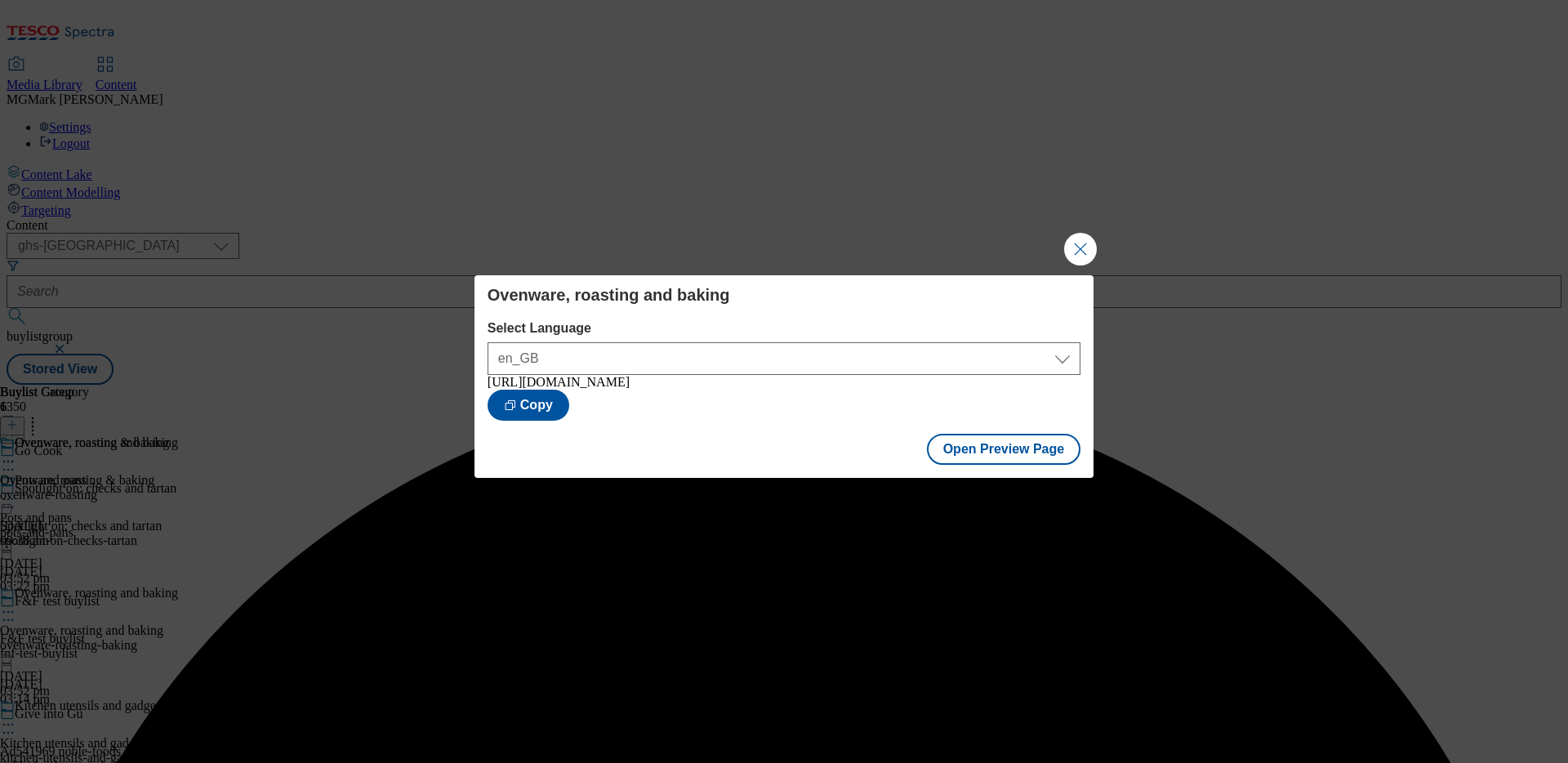
click at [1100, 244] on div "Ovenware, roasting and baking Select Language en_GB en_GB https://www.tesco.com…" at bounding box center [784, 381] width 1568 height 763
click at [1080, 248] on button "Close Modal" at bounding box center [1081, 249] width 33 height 33
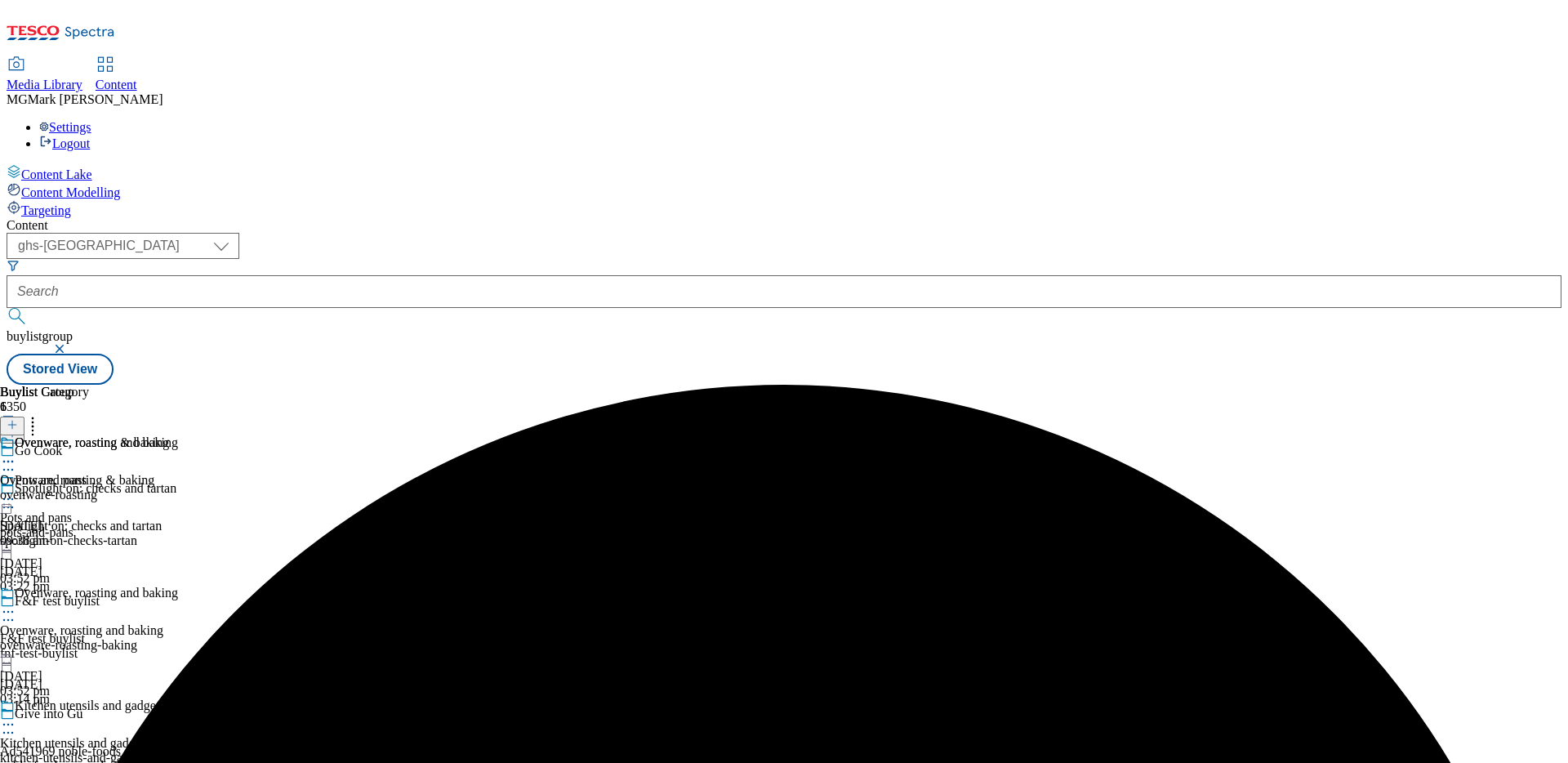
click at [178, 751] on div "kitchen-utensils-and-gadgets" at bounding box center [89, 758] width 178 height 15
click at [178, 716] on div at bounding box center [89, 726] width 178 height 20
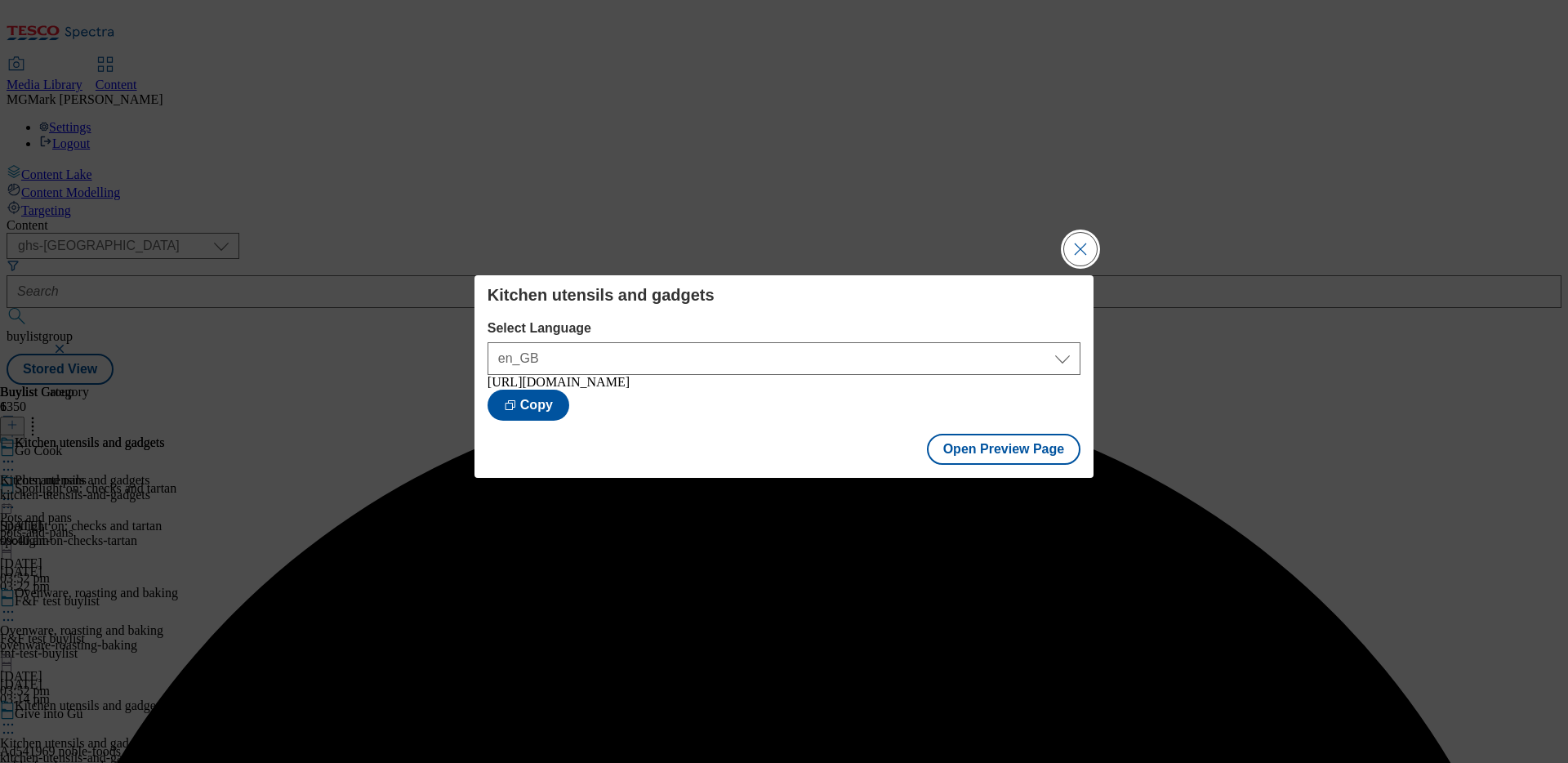
click at [1082, 250] on button "Close Modal" at bounding box center [1081, 249] width 33 height 33
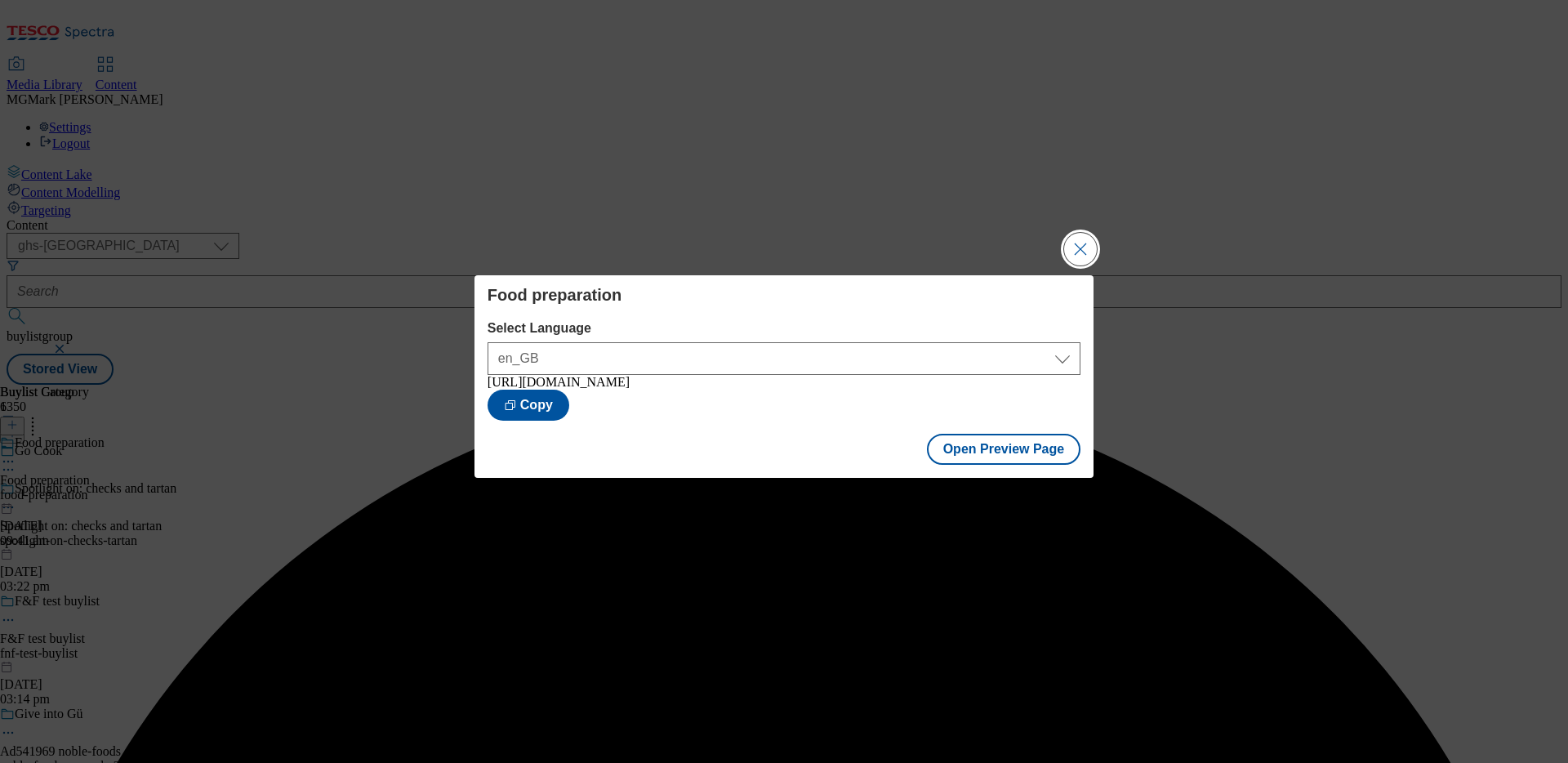
click at [1082, 248] on button "Close Modal" at bounding box center [1081, 249] width 33 height 33
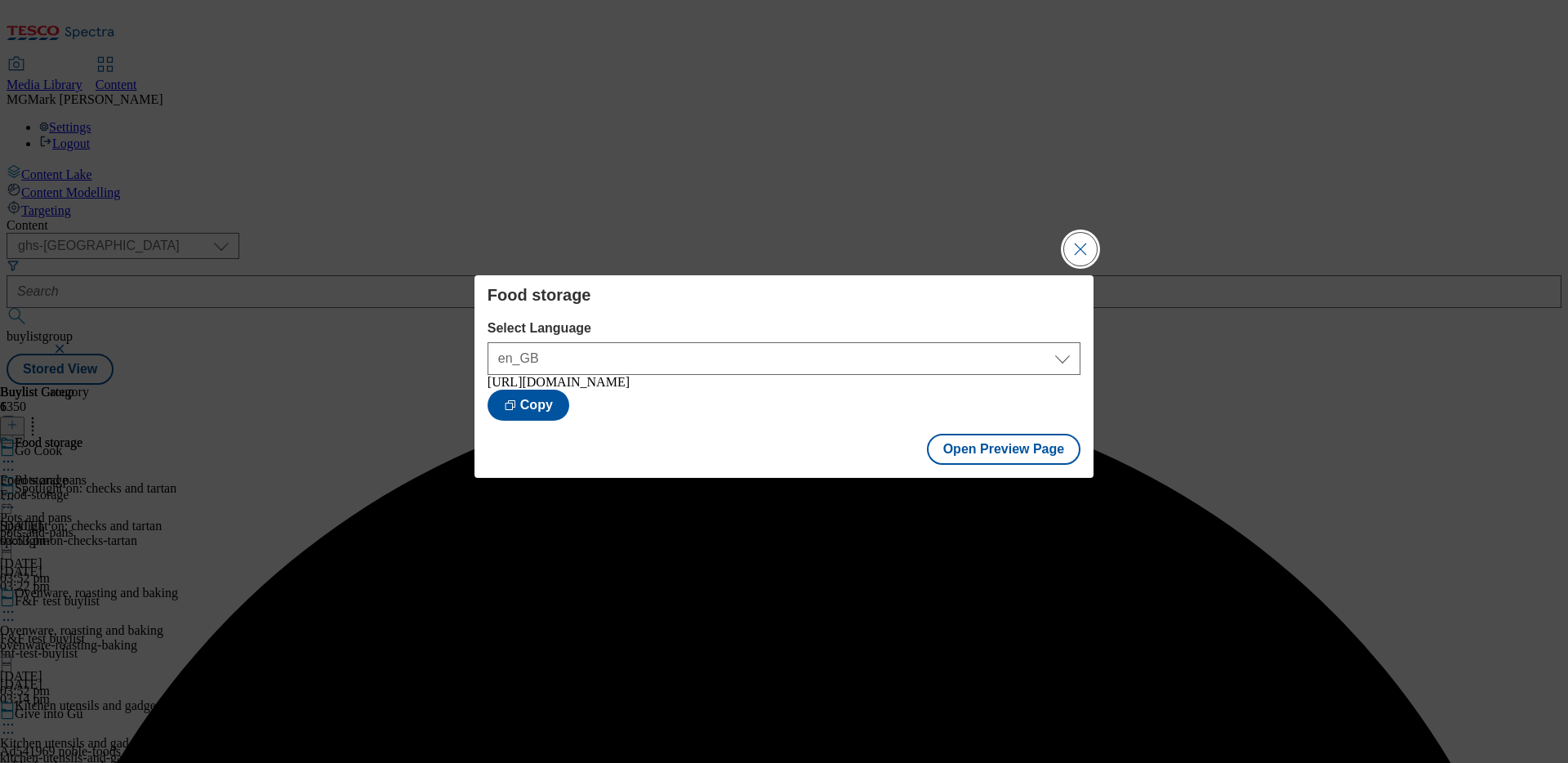
click at [1076, 246] on button "Close Modal" at bounding box center [1081, 249] width 33 height 33
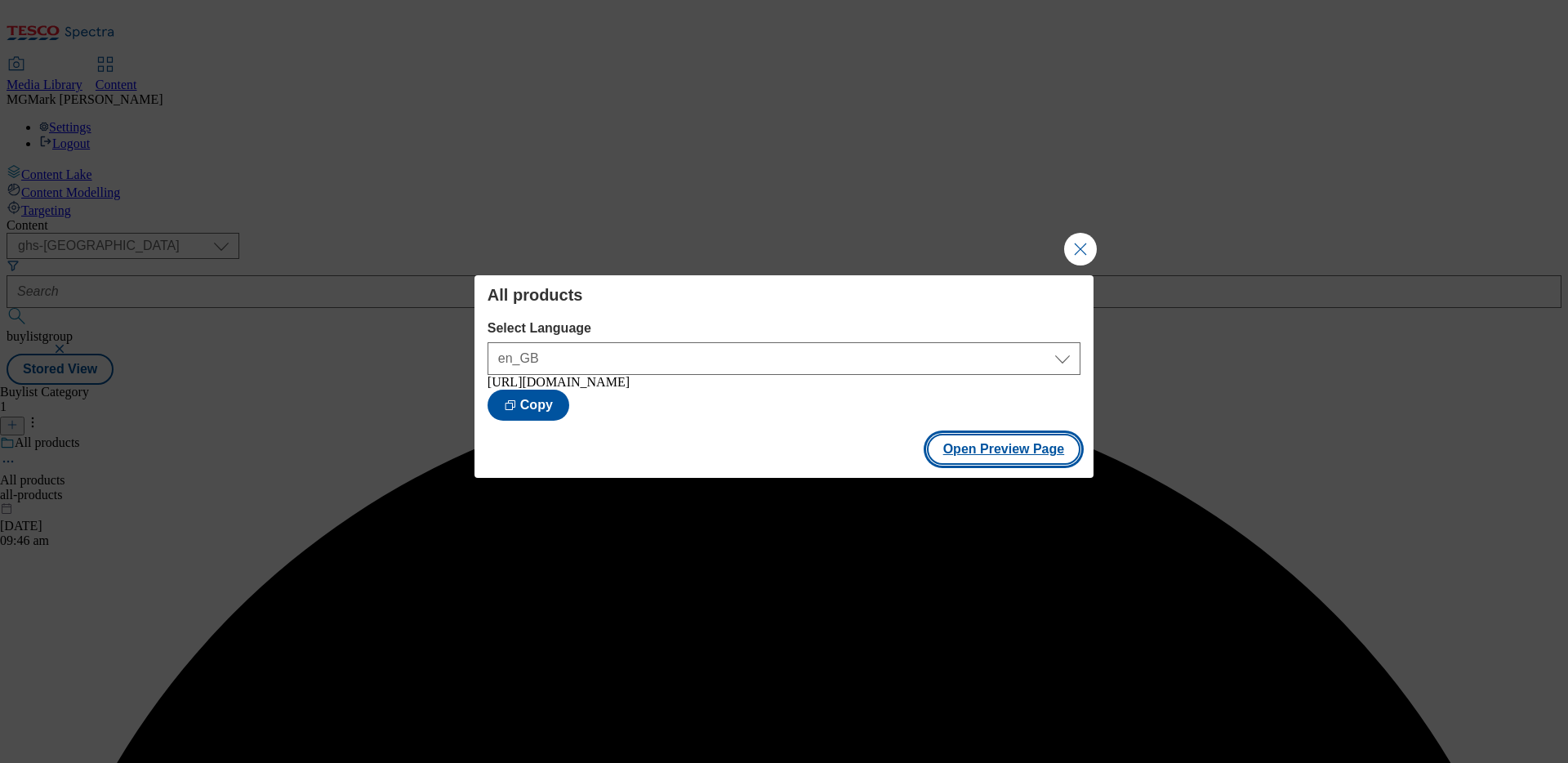
click at [1048, 459] on button "Open Preview Page" at bounding box center [1004, 449] width 155 height 31
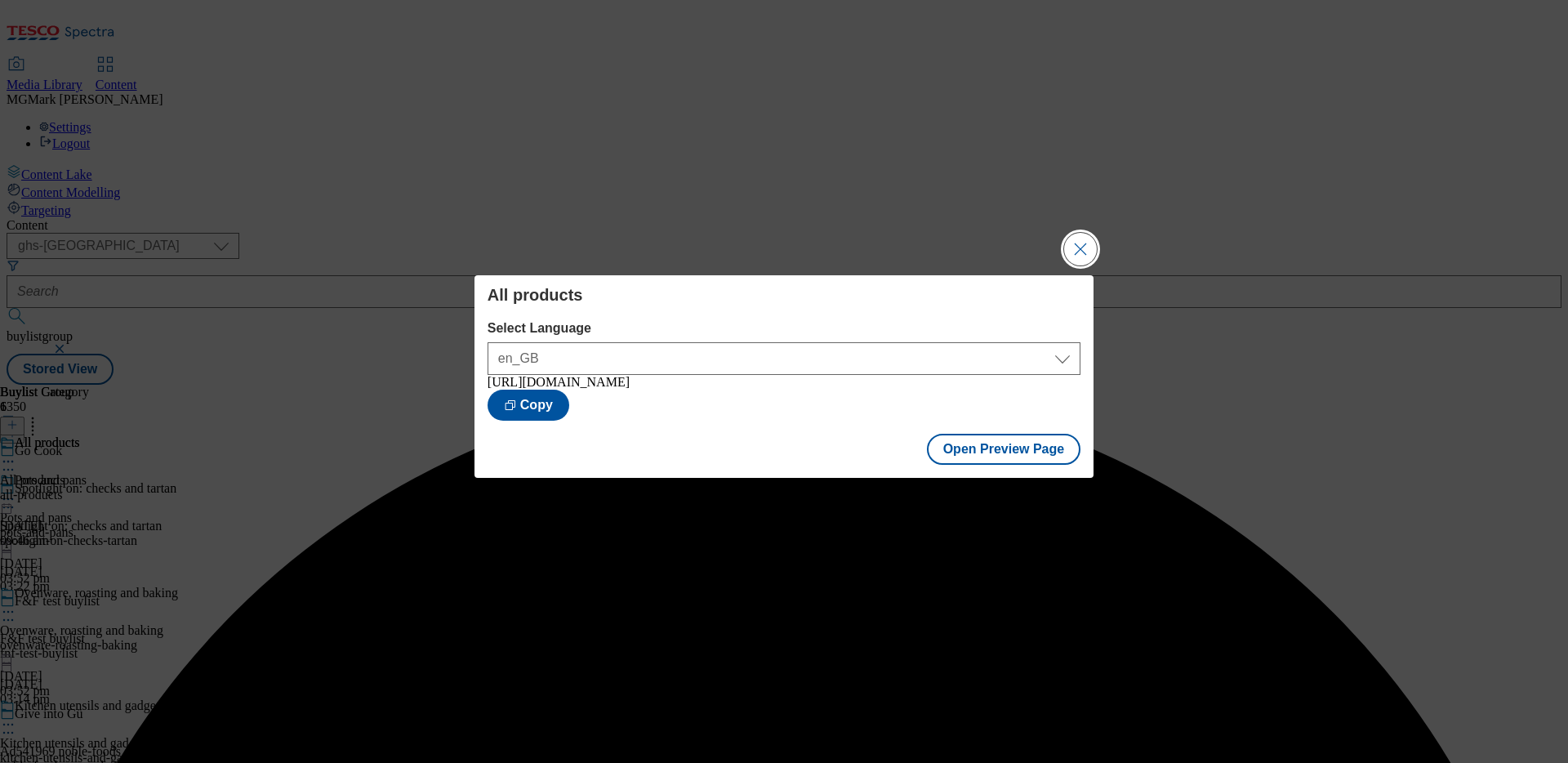
click at [1082, 245] on button "Close Modal" at bounding box center [1081, 249] width 33 height 33
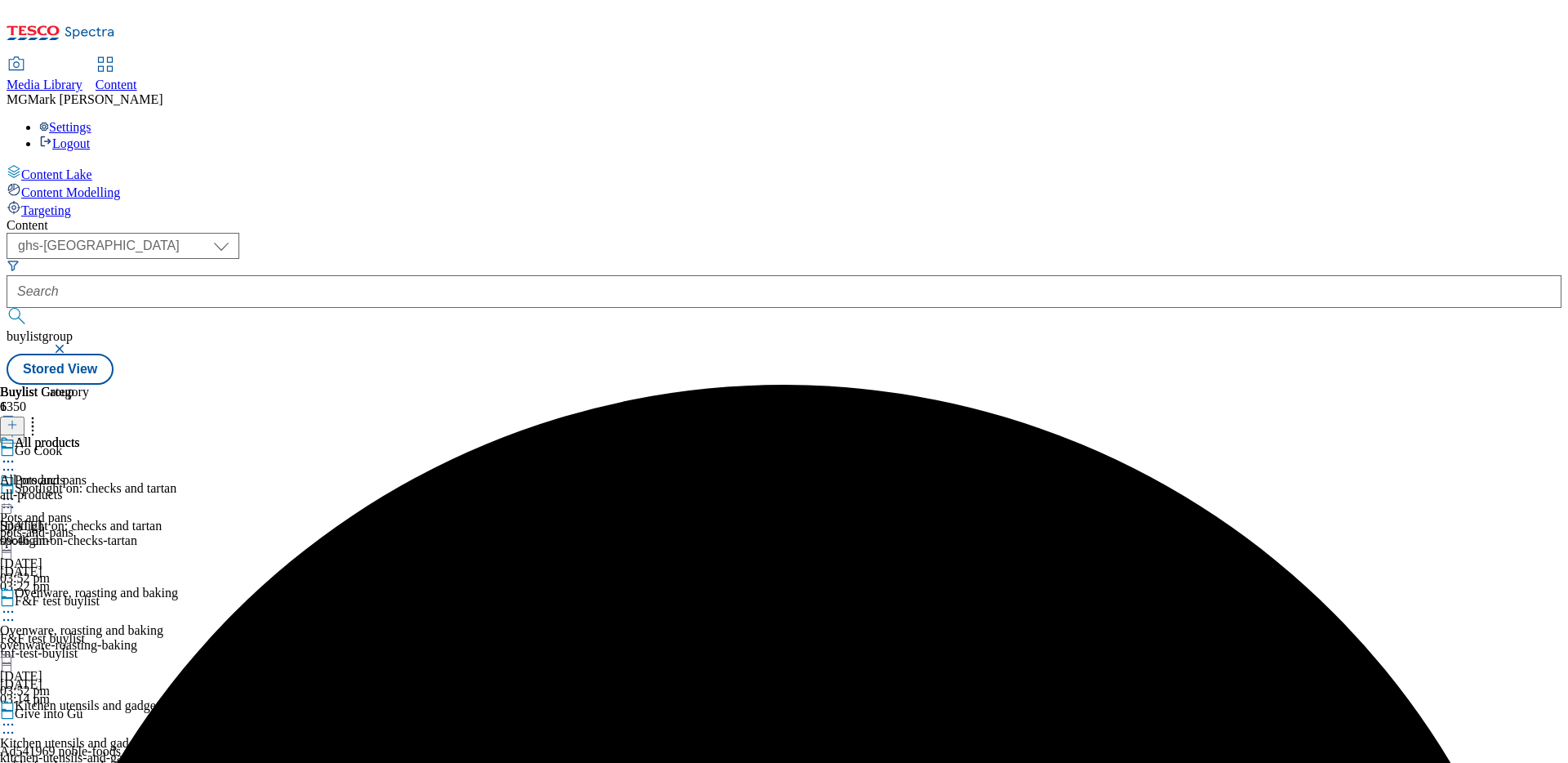
scroll to position [496, 0]
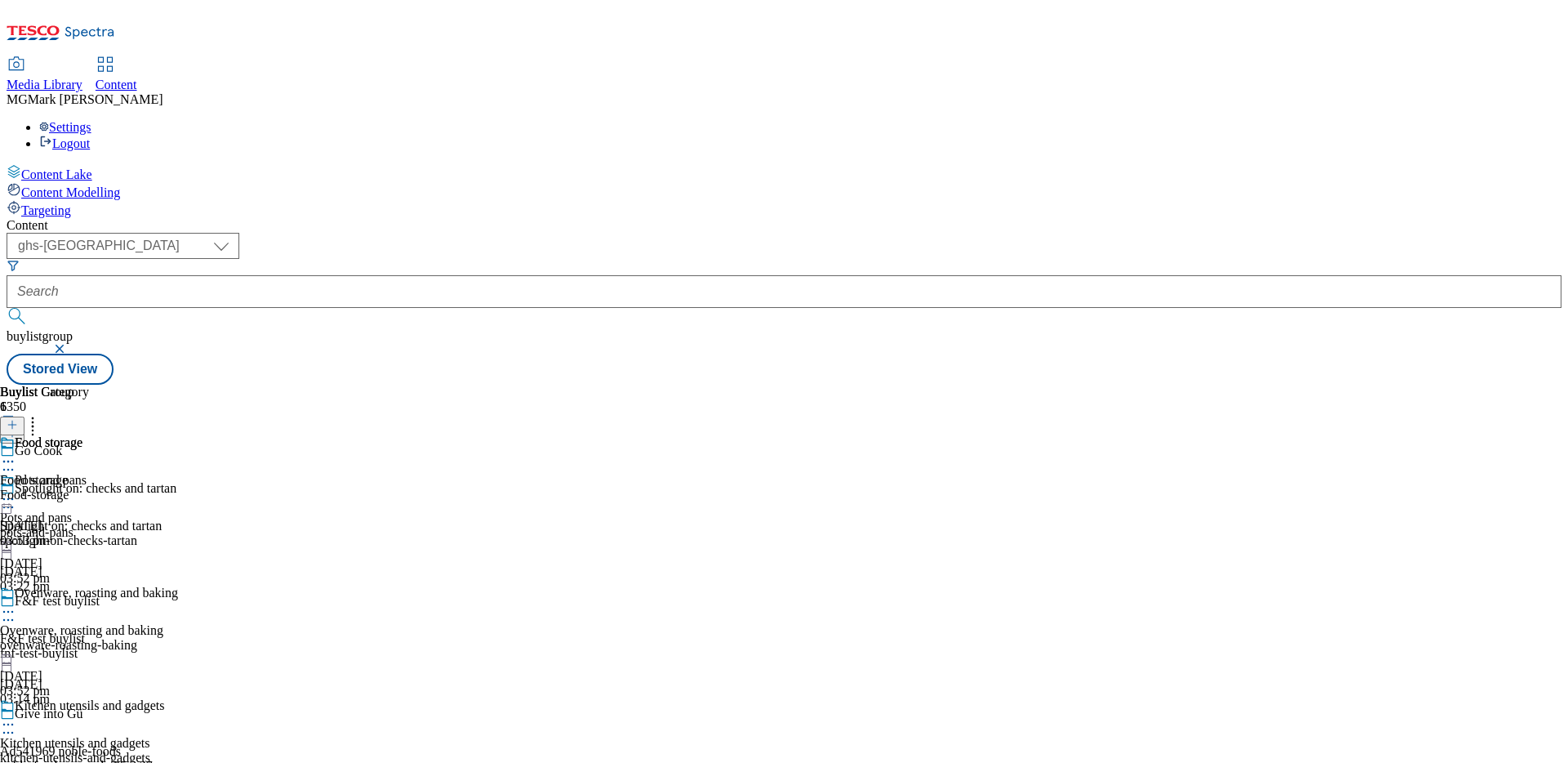
scroll to position [259, 0]
click at [178, 751] on div "kitchen-utensils-and-gadgets" at bounding box center [89, 758] width 178 height 15
click at [16, 716] on icon at bounding box center [8, 724] width 16 height 16
click at [76, 749] on button "Edit" at bounding box center [54, 758] width 44 height 19
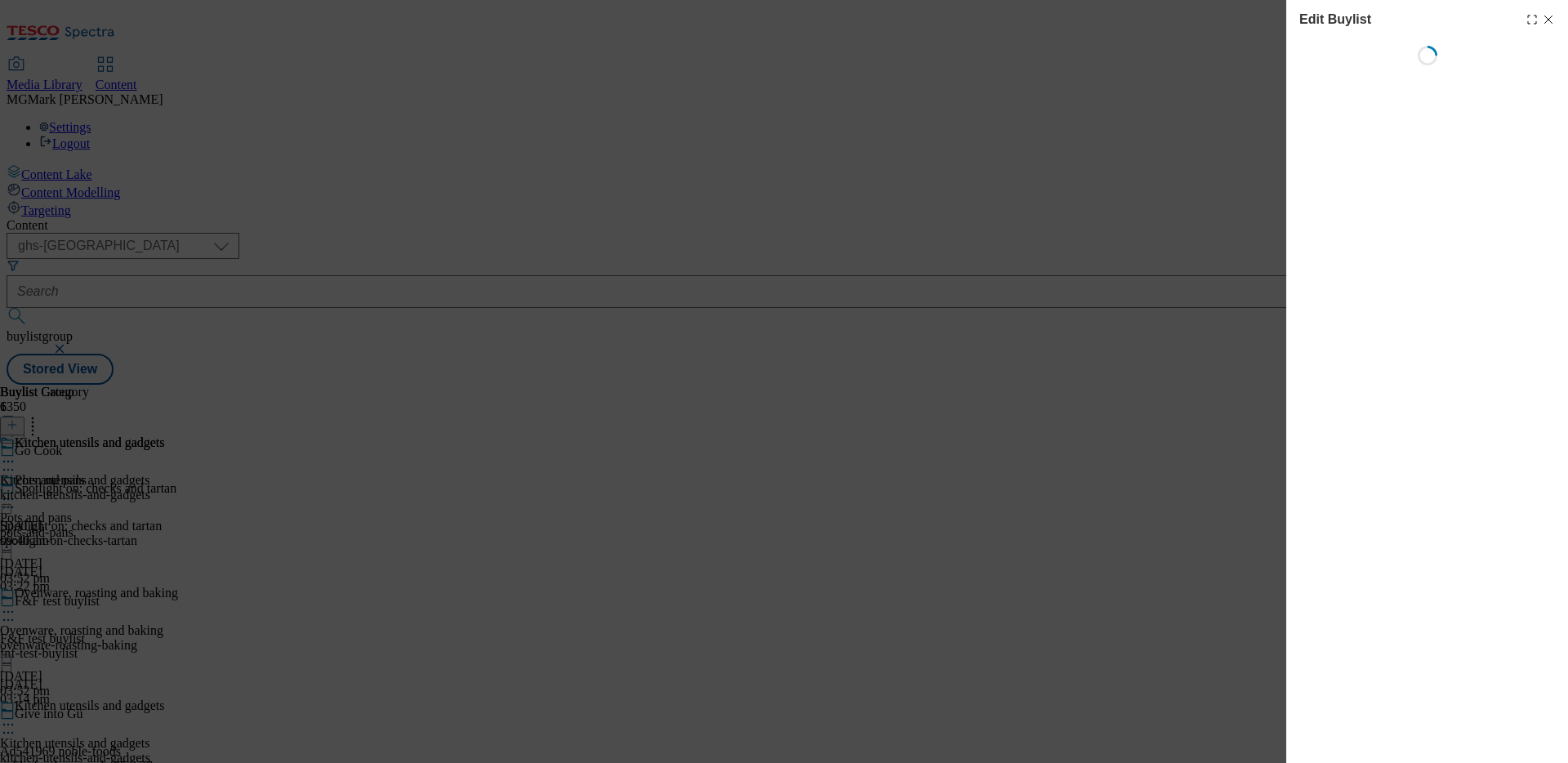
select select "evergreen"
select select "Banner"
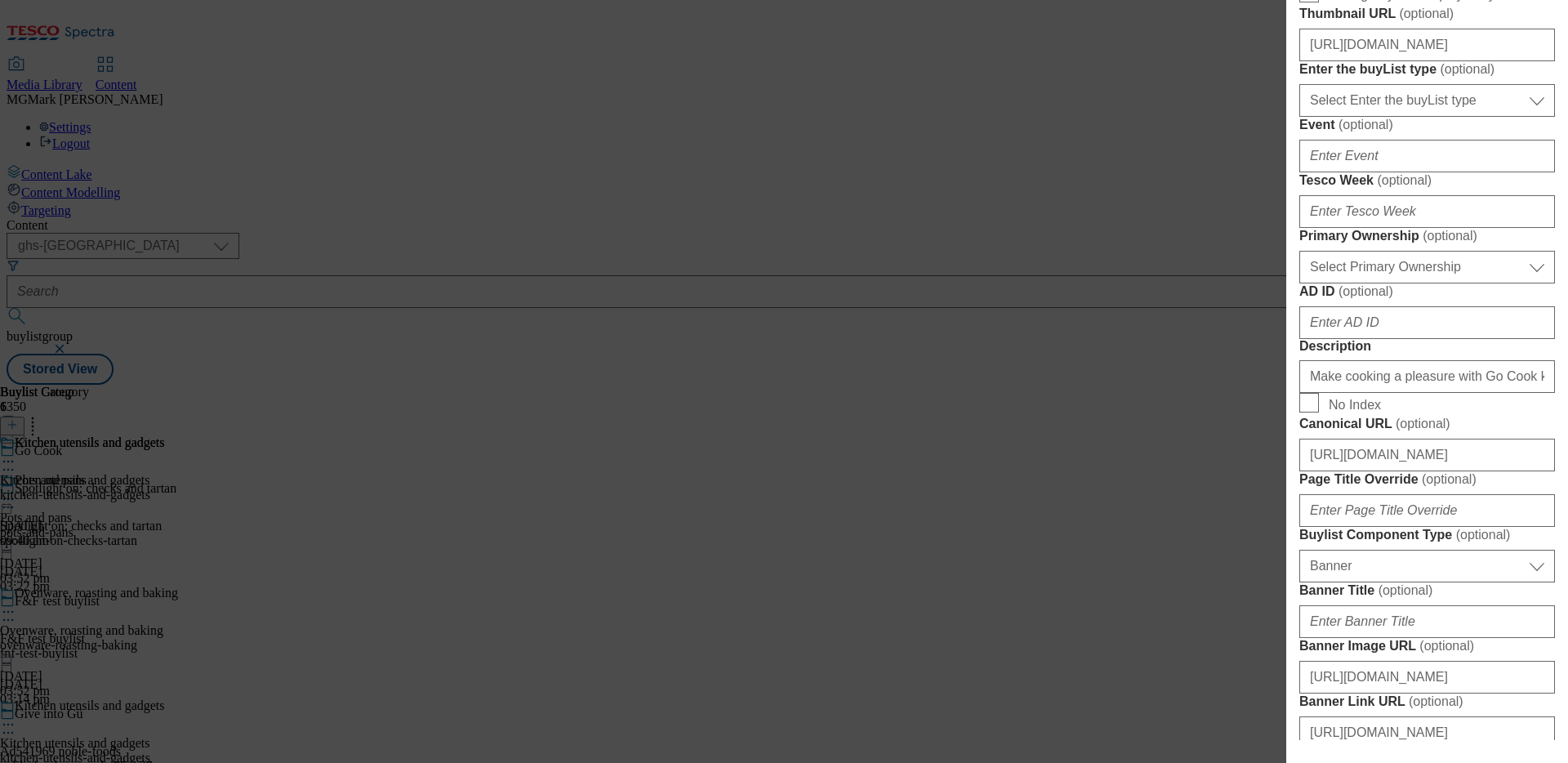
scroll to position [618, 0]
click at [1338, 63] on input "https://digitalcontent.api.tesco.com/v1/media/ghs-mktg/4_Zones/GoCook/Buylist+H…" at bounding box center [1427, 47] width 256 height 33
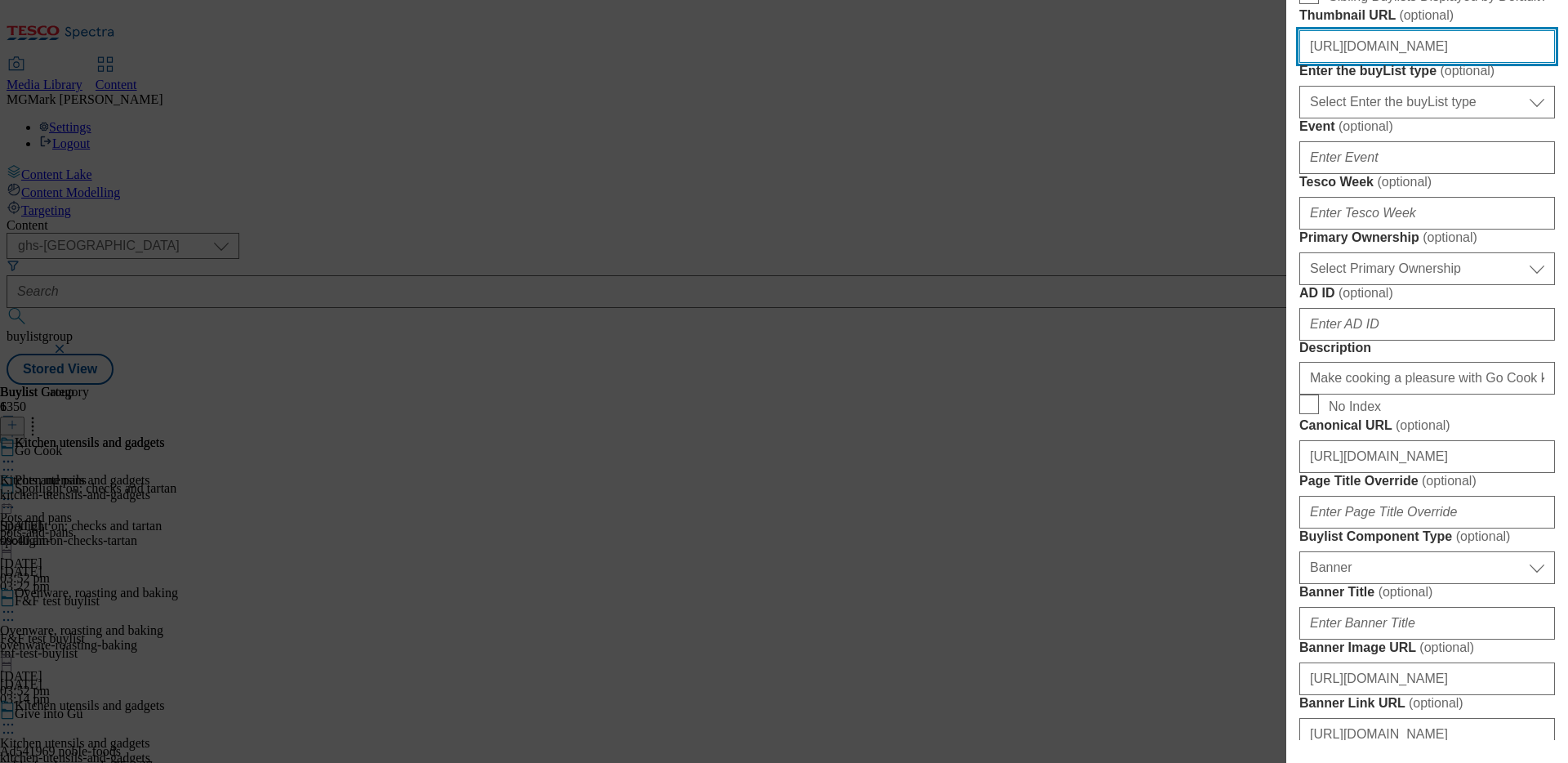
scroll to position [1687, 0]
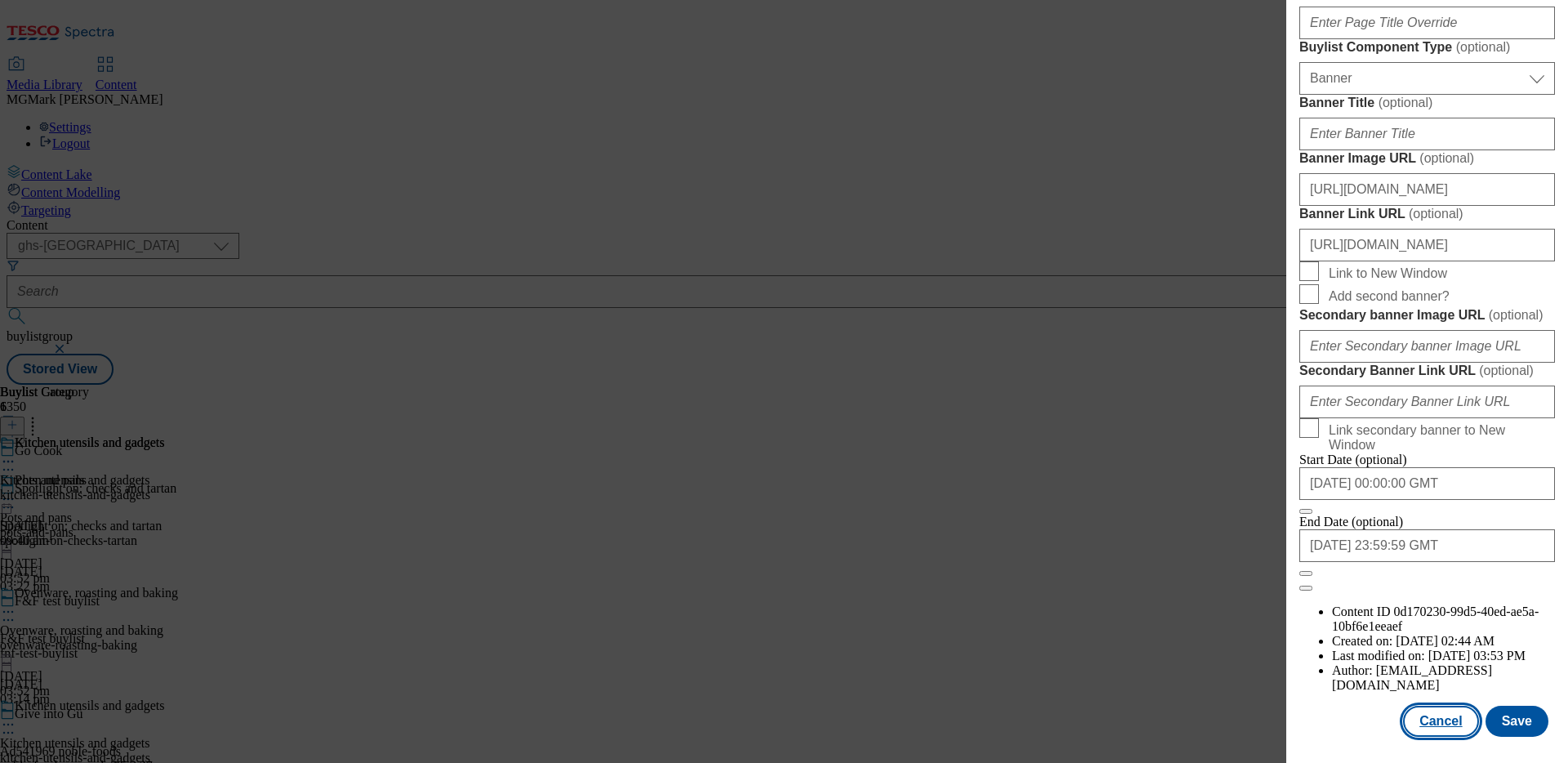
click at [1450, 727] on button "Cancel" at bounding box center [1440, 721] width 75 height 31
select select "evergreen"
select select "Banner"
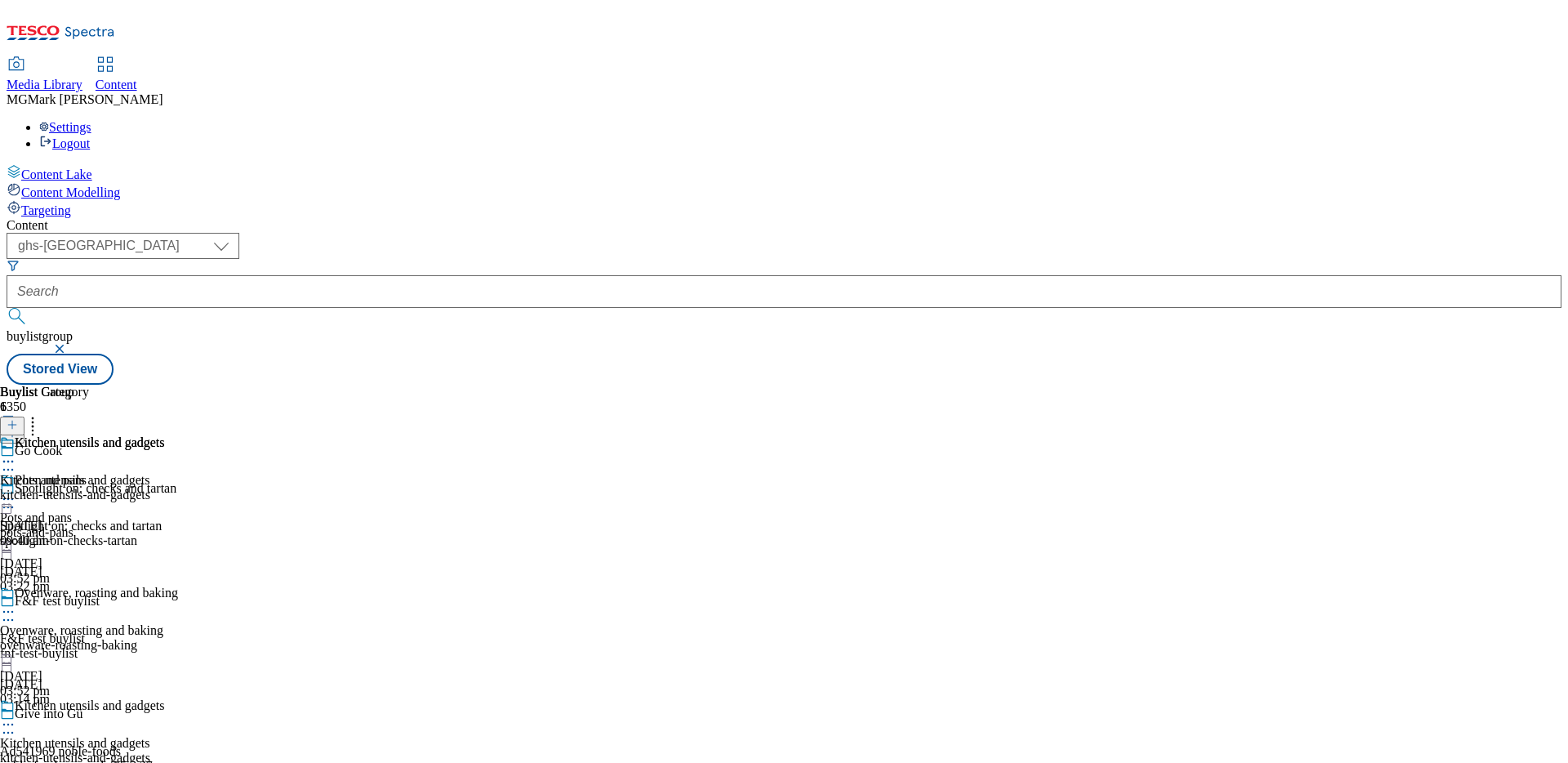
click at [178, 473] on div "Pots and pans" at bounding box center [89, 492] width 178 height 38
click at [16, 491] on icon at bounding box center [8, 499] width 16 height 16
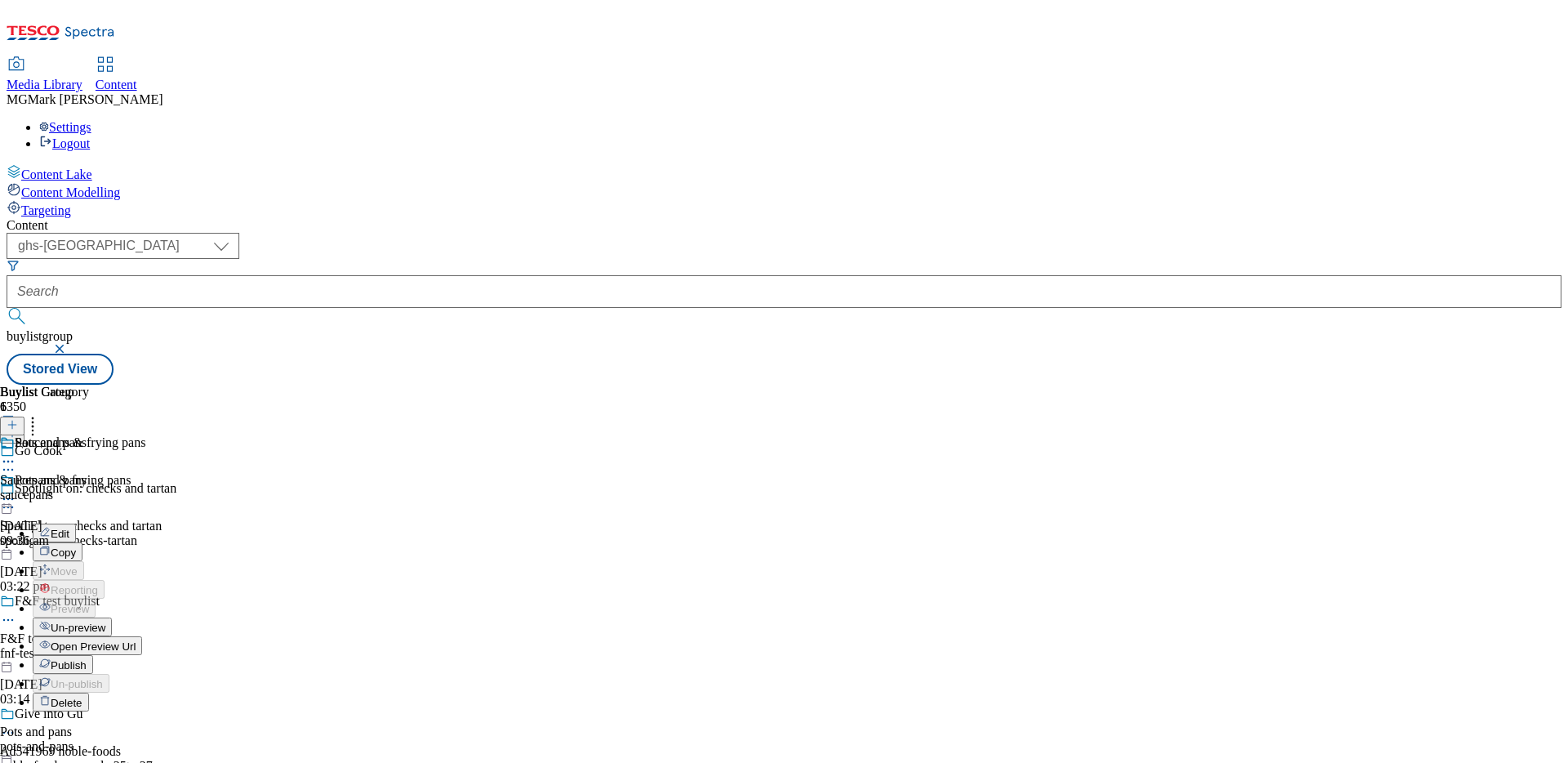
click at [136, 640] on span "Open Preview Url" at bounding box center [93, 646] width 85 height 12
